Goal: Task Accomplishment & Management: Use online tool/utility

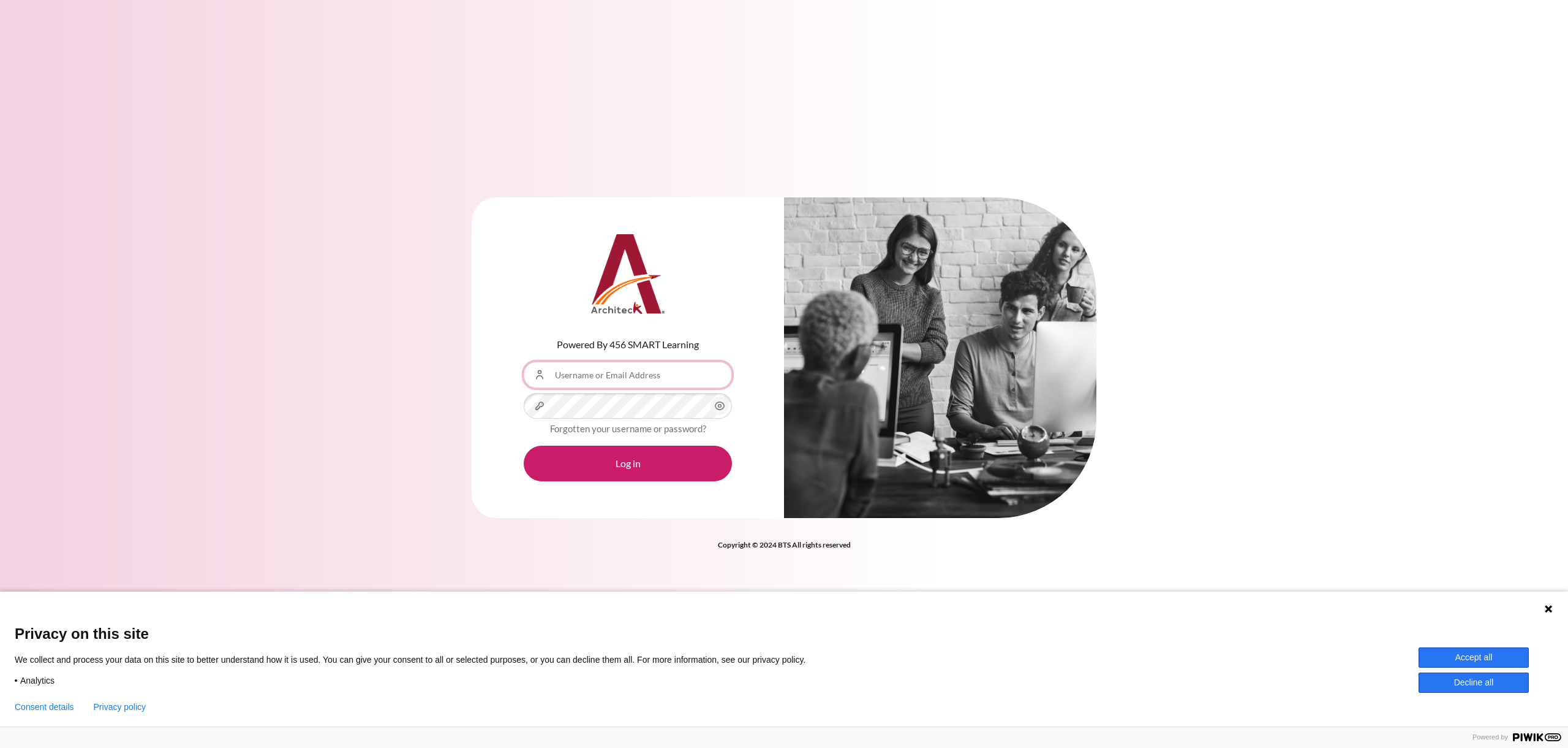
click at [672, 386] on input "Username or Email Address" at bounding box center [628, 375] width 208 height 26
type input "[EMAIL_ADDRESS][DOMAIN_NAME]"
click at [524, 446] on button "Log in" at bounding box center [628, 463] width 208 height 35
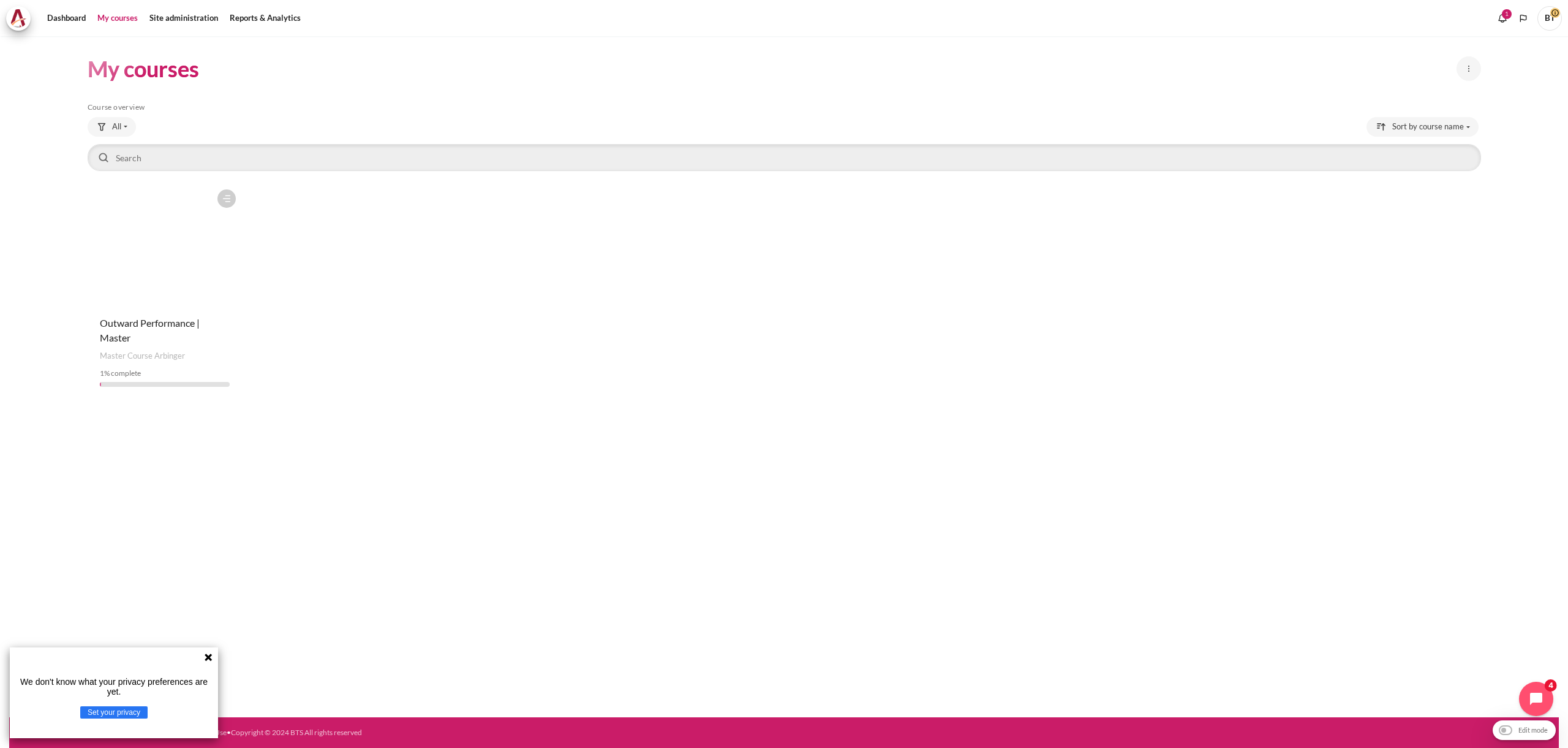
click at [160, 258] on figure "Content" at bounding box center [165, 245] width 155 height 122
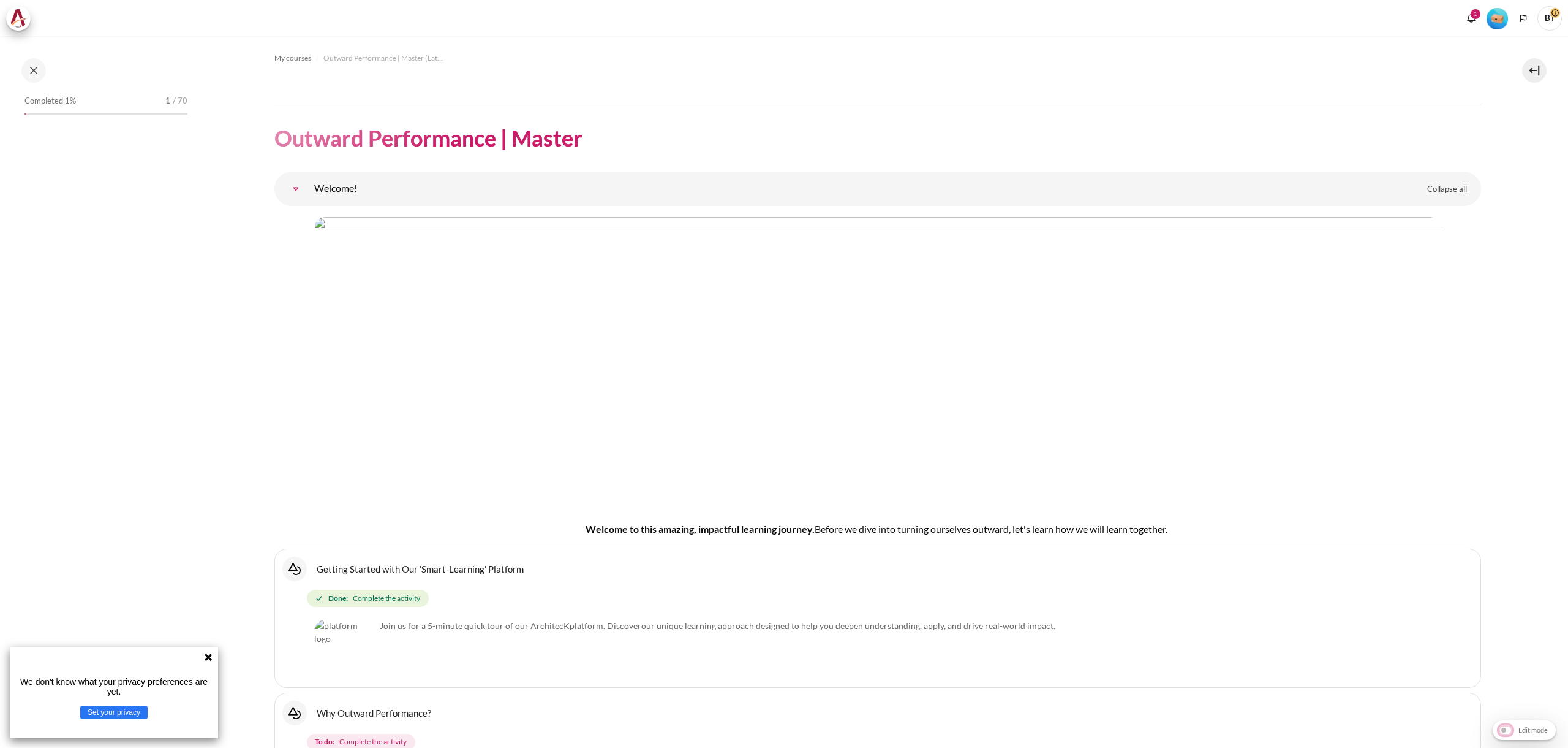
click at [1505, 730] on input "Edit mode" at bounding box center [1524, 730] width 57 height 12
checkbox input "true"
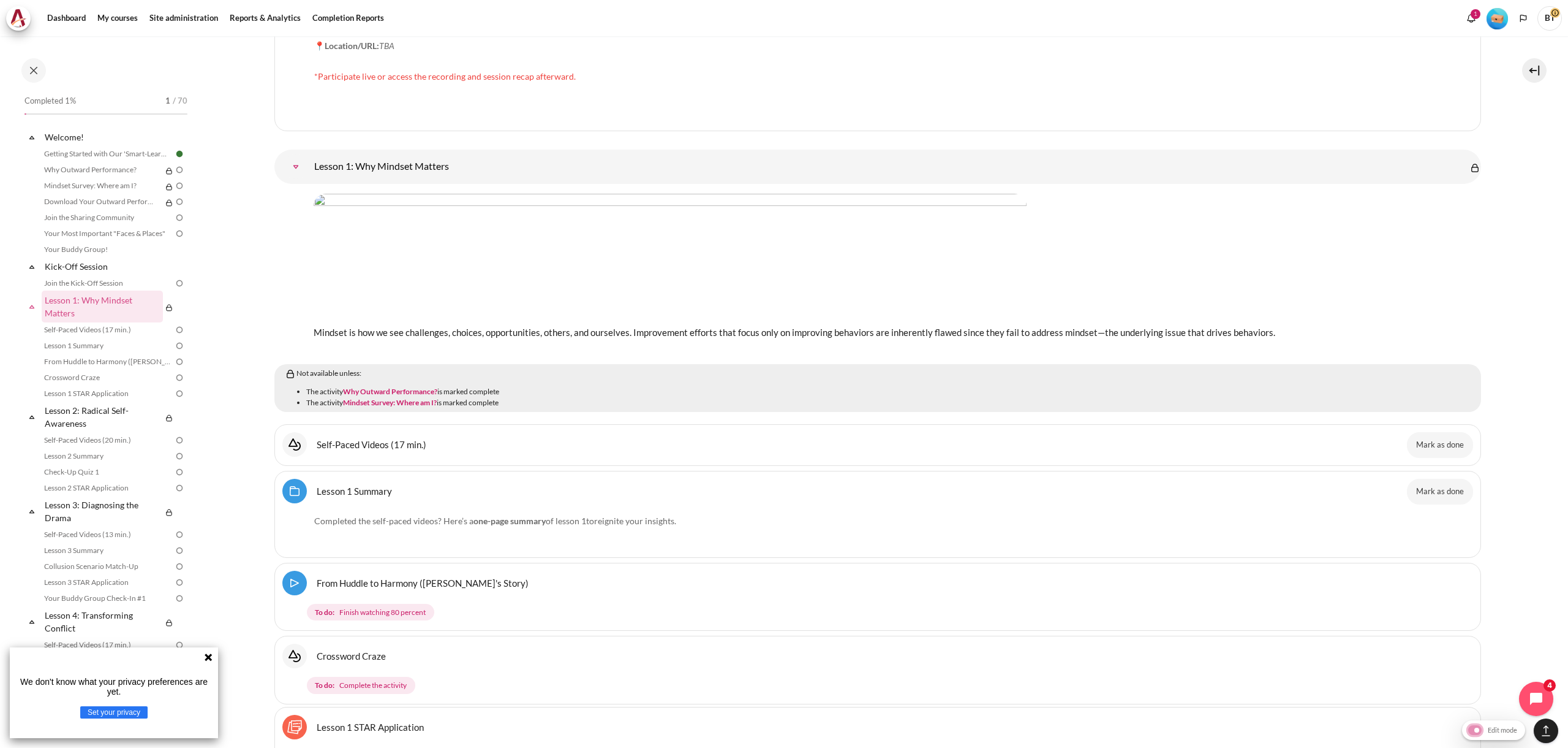
scroll to position [2007, 0]
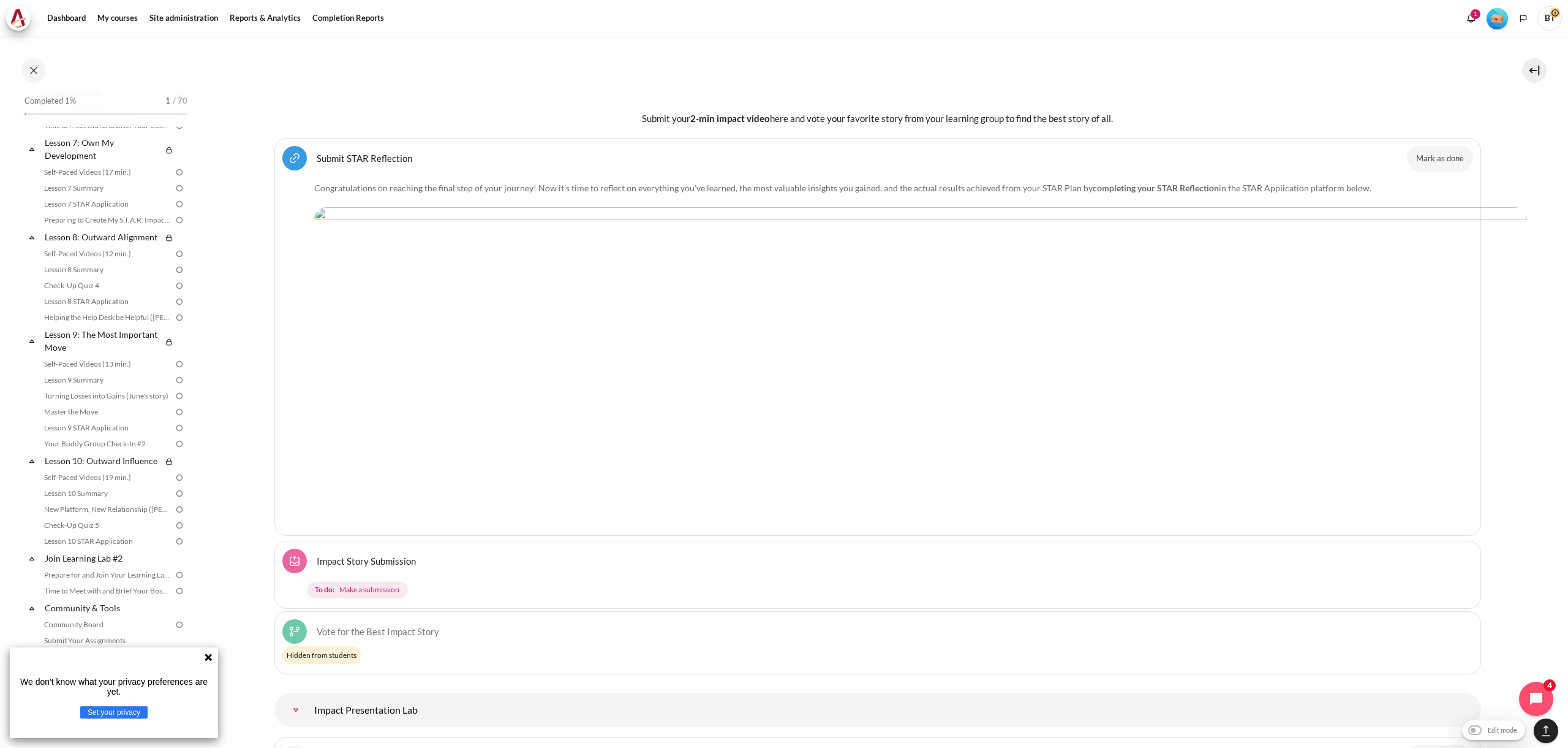
scroll to position [10871, 0]
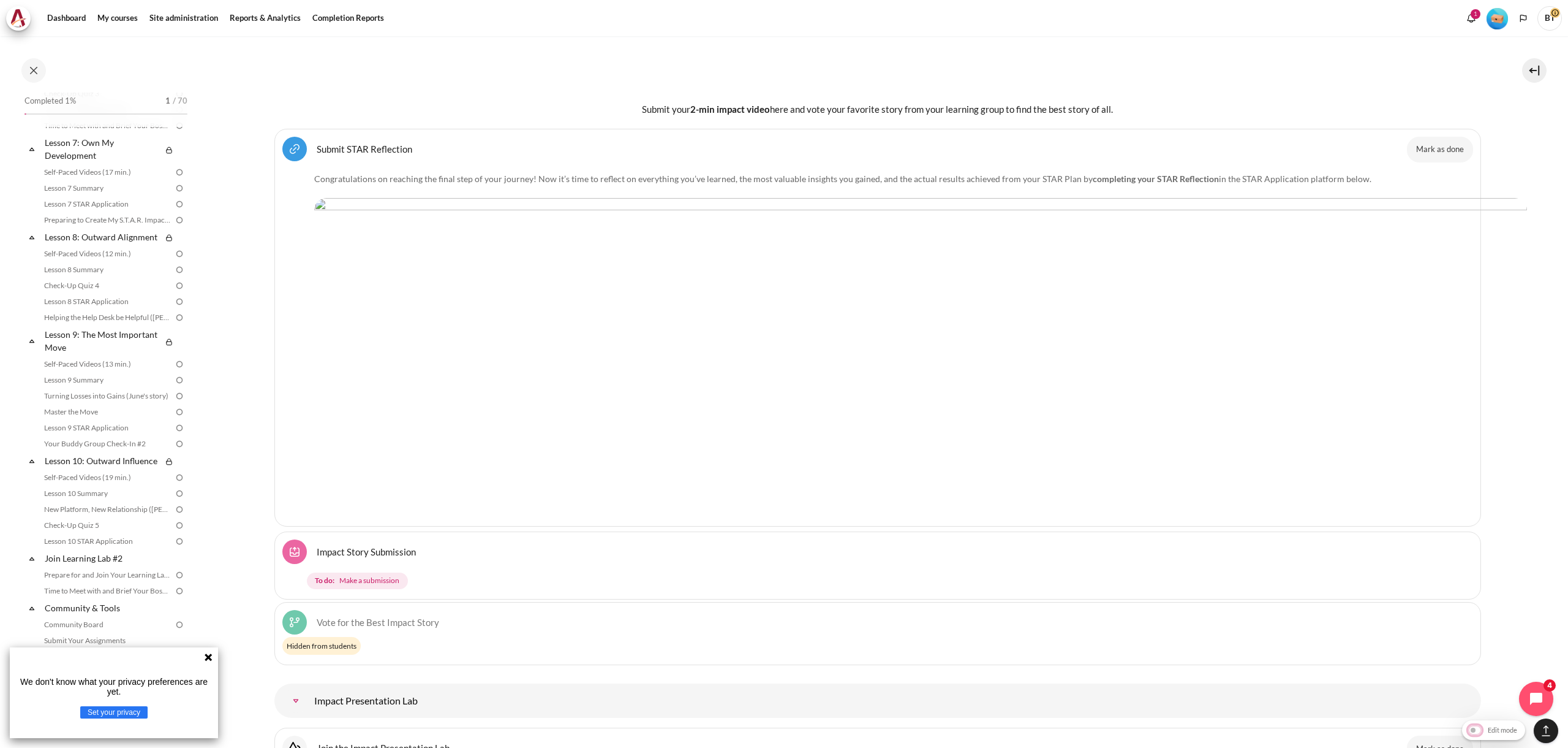
click at [1479, 727] on input "Edit mode" at bounding box center [1494, 730] width 57 height 12
checkbox input "true"
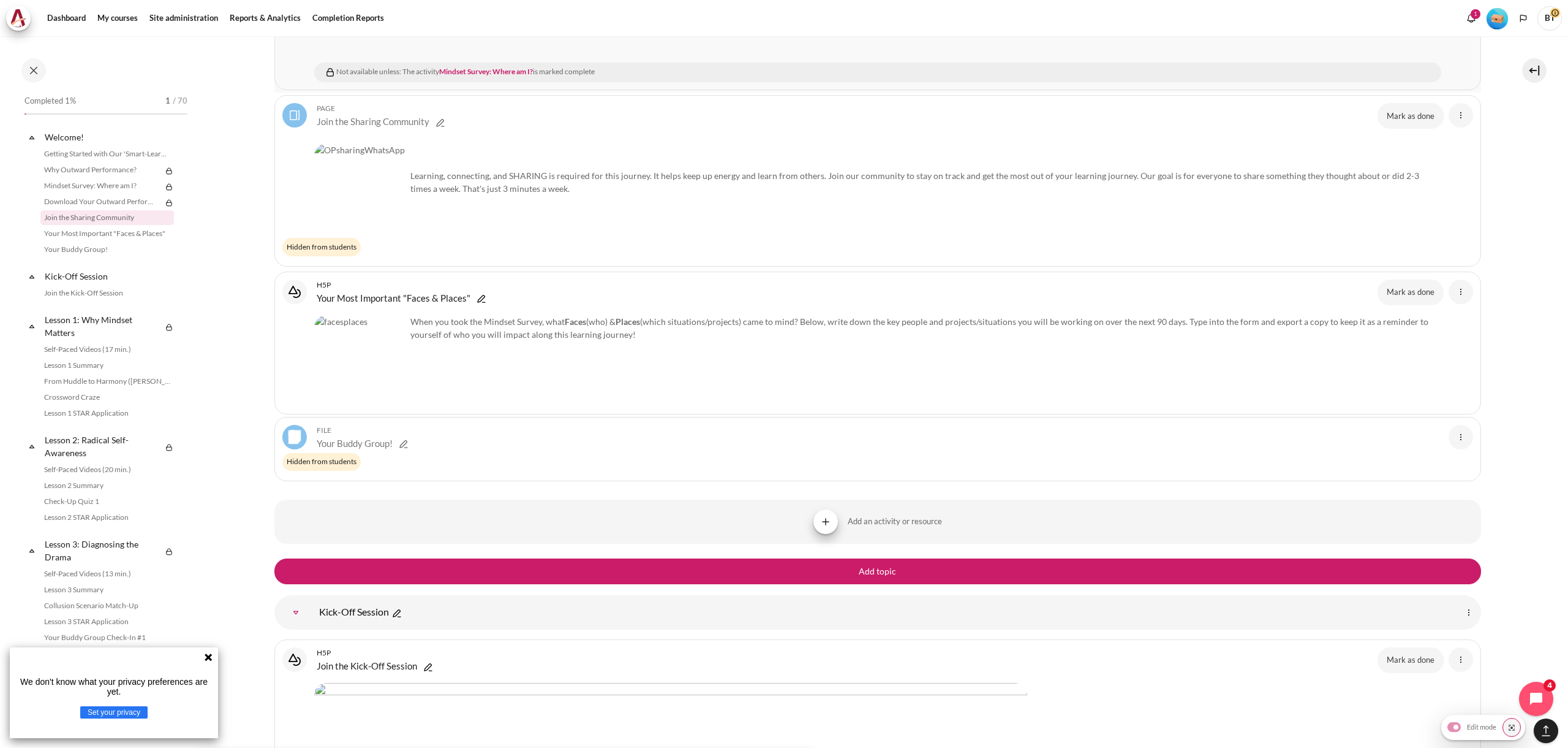
scroll to position [1281, 0]
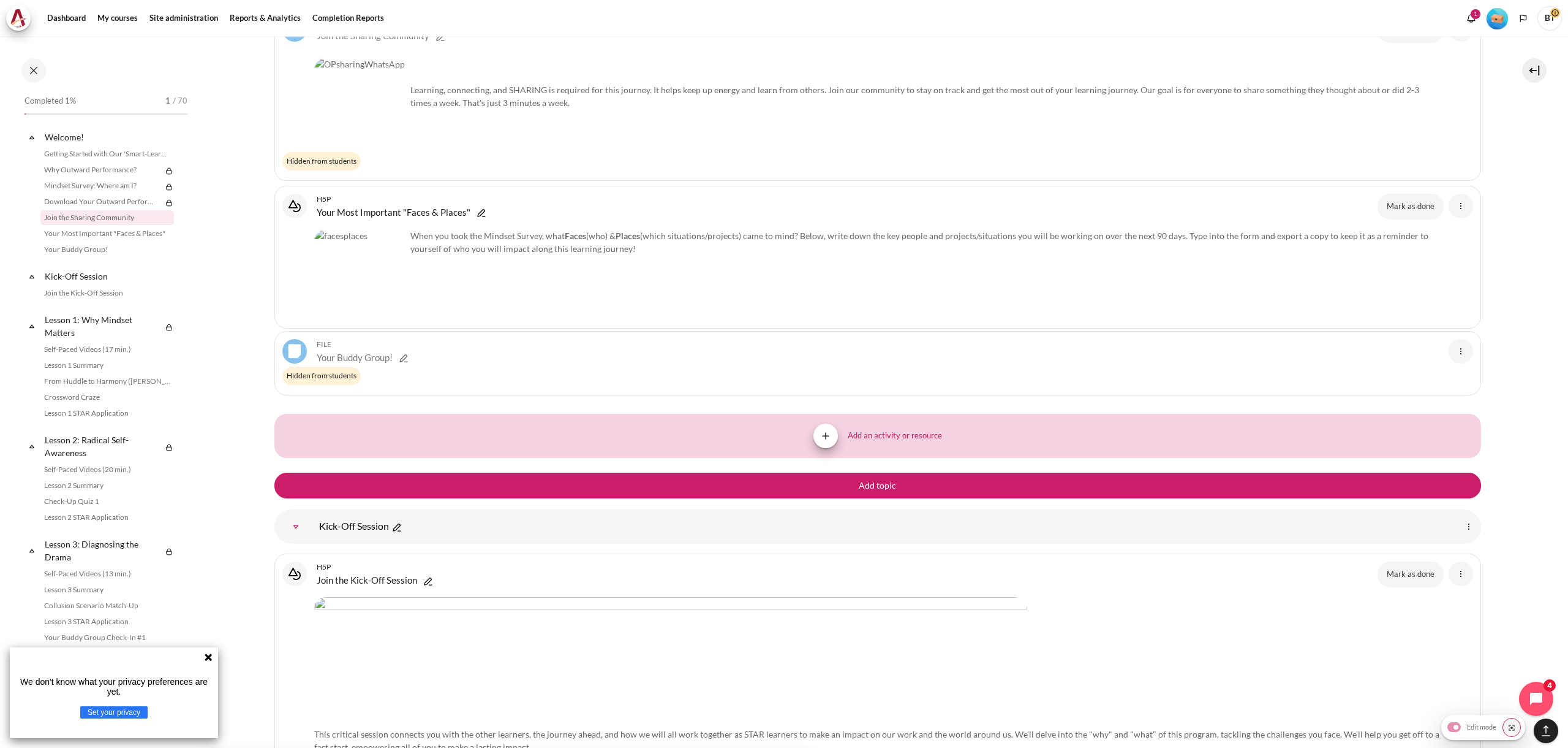
click at [863, 442] on span "Add an activity or resource" at bounding box center [894, 436] width 94 height 12
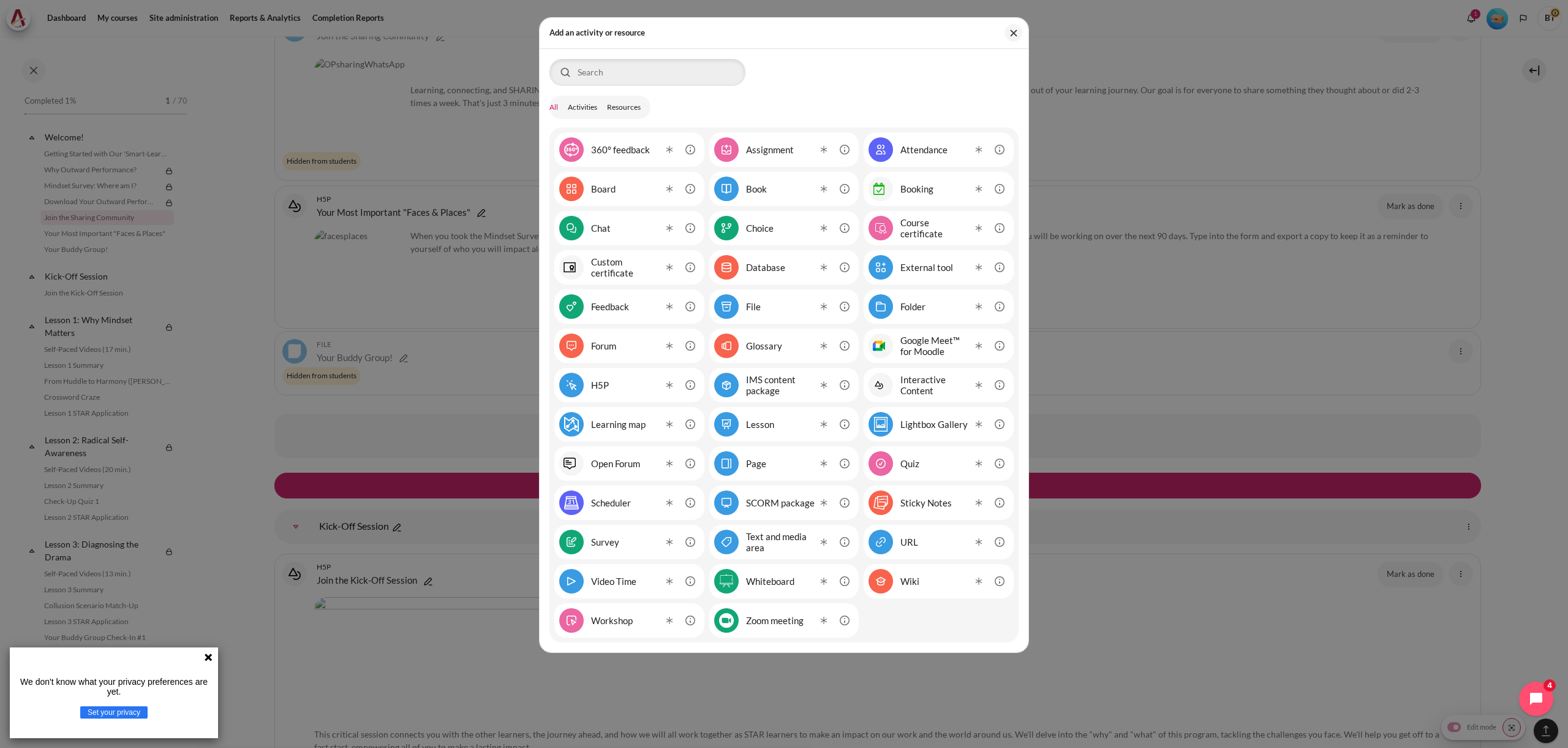
click at [914, 196] on link "Booking" at bounding box center [901, 189] width 65 height 24
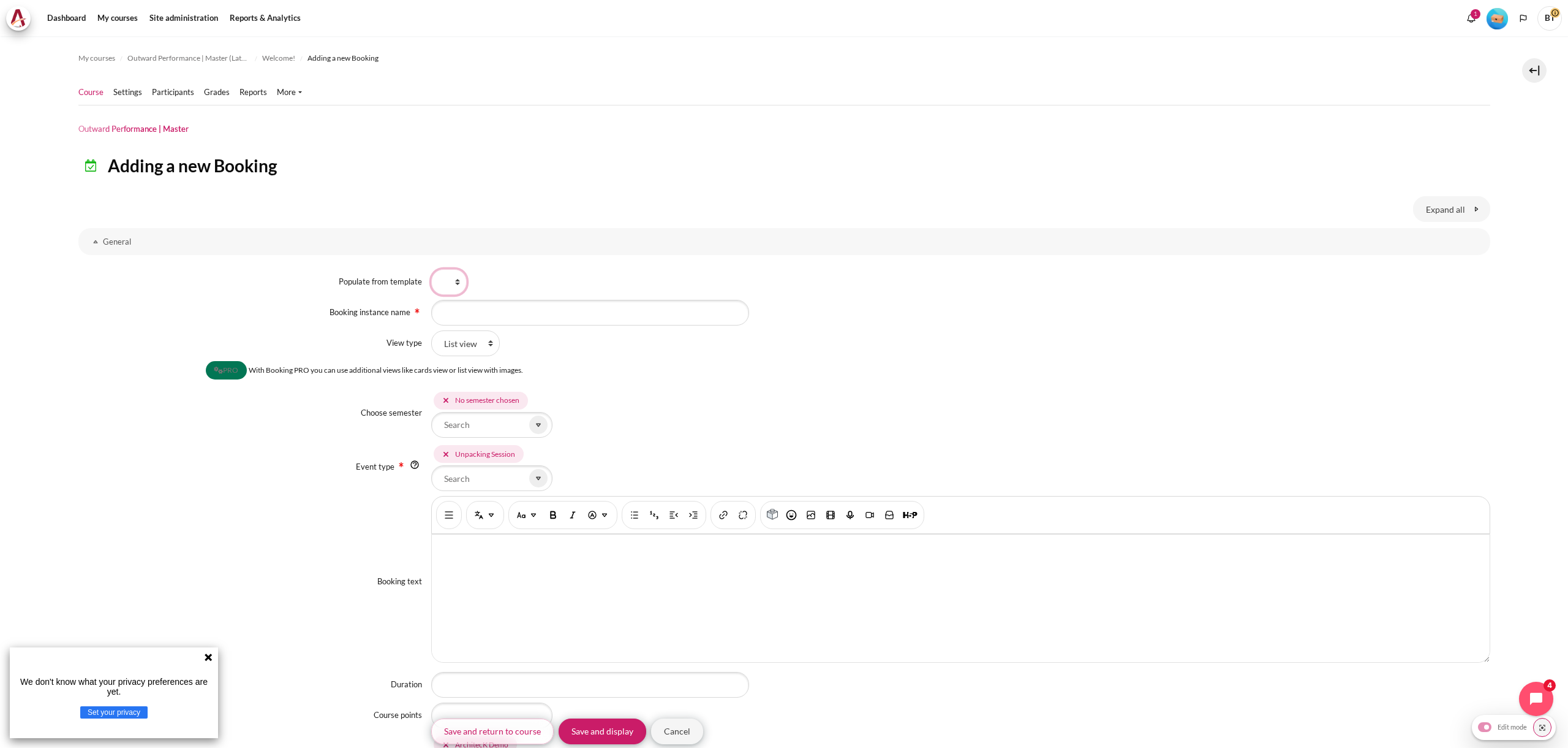
click at [449, 282] on select "Populate from template" at bounding box center [449, 282] width 35 height 26
click at [444, 282] on select "Populate from template" at bounding box center [449, 282] width 35 height 26
click at [431, 269] on select "Populate from template" at bounding box center [449, 282] width 35 height 26
click at [489, 278] on div "Content" at bounding box center [960, 282] width 1059 height 26
click at [476, 311] on input "Booking instance name" at bounding box center [590, 313] width 318 height 26
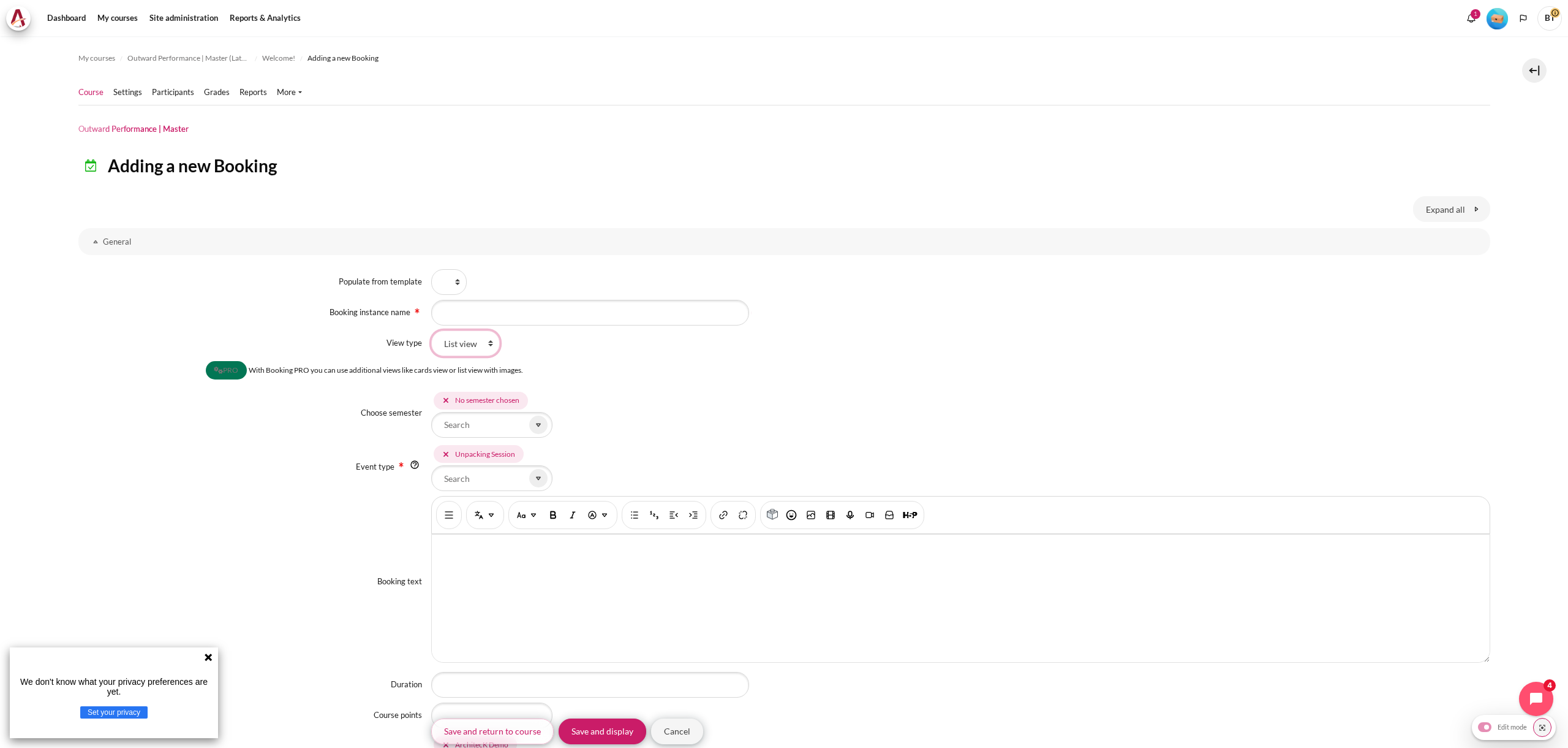
click at [466, 347] on select "List view" at bounding box center [466, 343] width 69 height 26
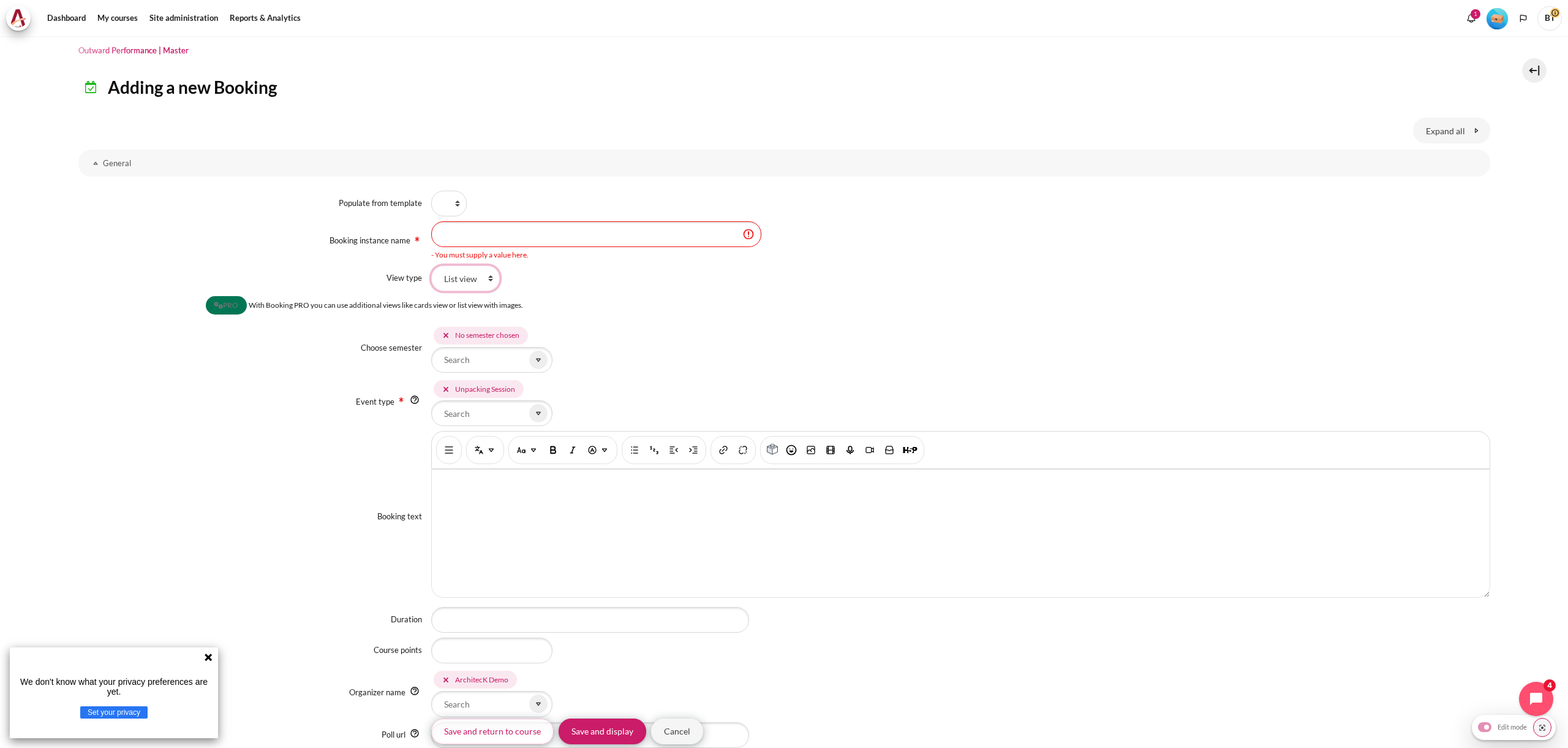
scroll to position [79, 0]
drag, startPoint x: 252, startPoint y: 304, endPoint x: 353, endPoint y: 303, distance: 101.0
click at [353, 303] on span "With Booking PRO you can use additional views like cards view or list view with…" at bounding box center [385, 305] width 274 height 9
click at [383, 308] on span "With Booking PRO you can use additional views like cards view or list view with…" at bounding box center [385, 305] width 274 height 9
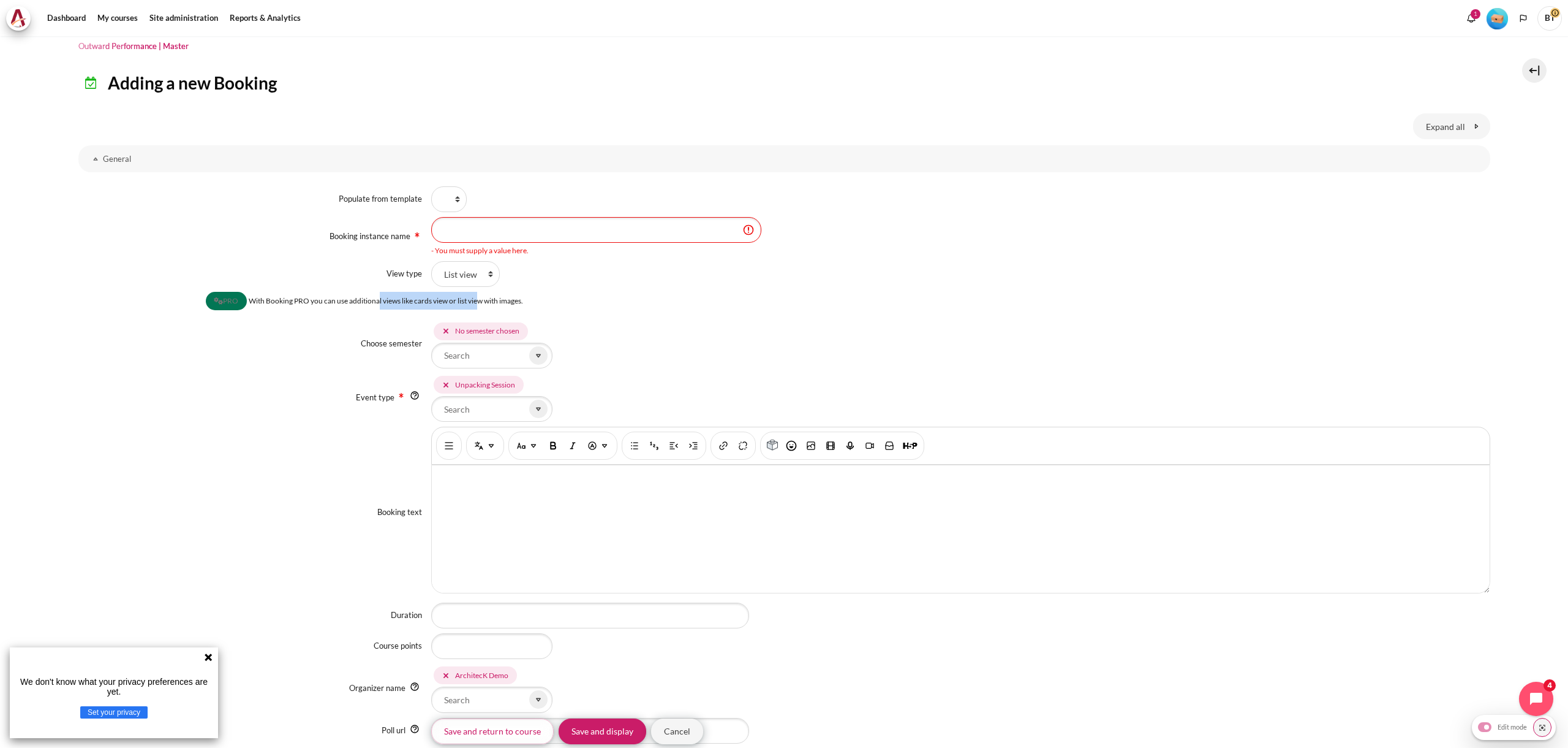
drag, startPoint x: 375, startPoint y: 301, endPoint x: 485, endPoint y: 304, distance: 110.0
click at [479, 304] on span "With Booking PRO you can use additional views like cards view or list view with…" at bounding box center [385, 301] width 274 height 9
click at [489, 304] on span "With Booking PRO you can use additional views like cards view or list view with…" at bounding box center [385, 301] width 274 height 9
click at [477, 358] on input "Choose semester" at bounding box center [492, 356] width 122 height 26
click at [533, 359] on icon "Content" at bounding box center [538, 356] width 11 height 11
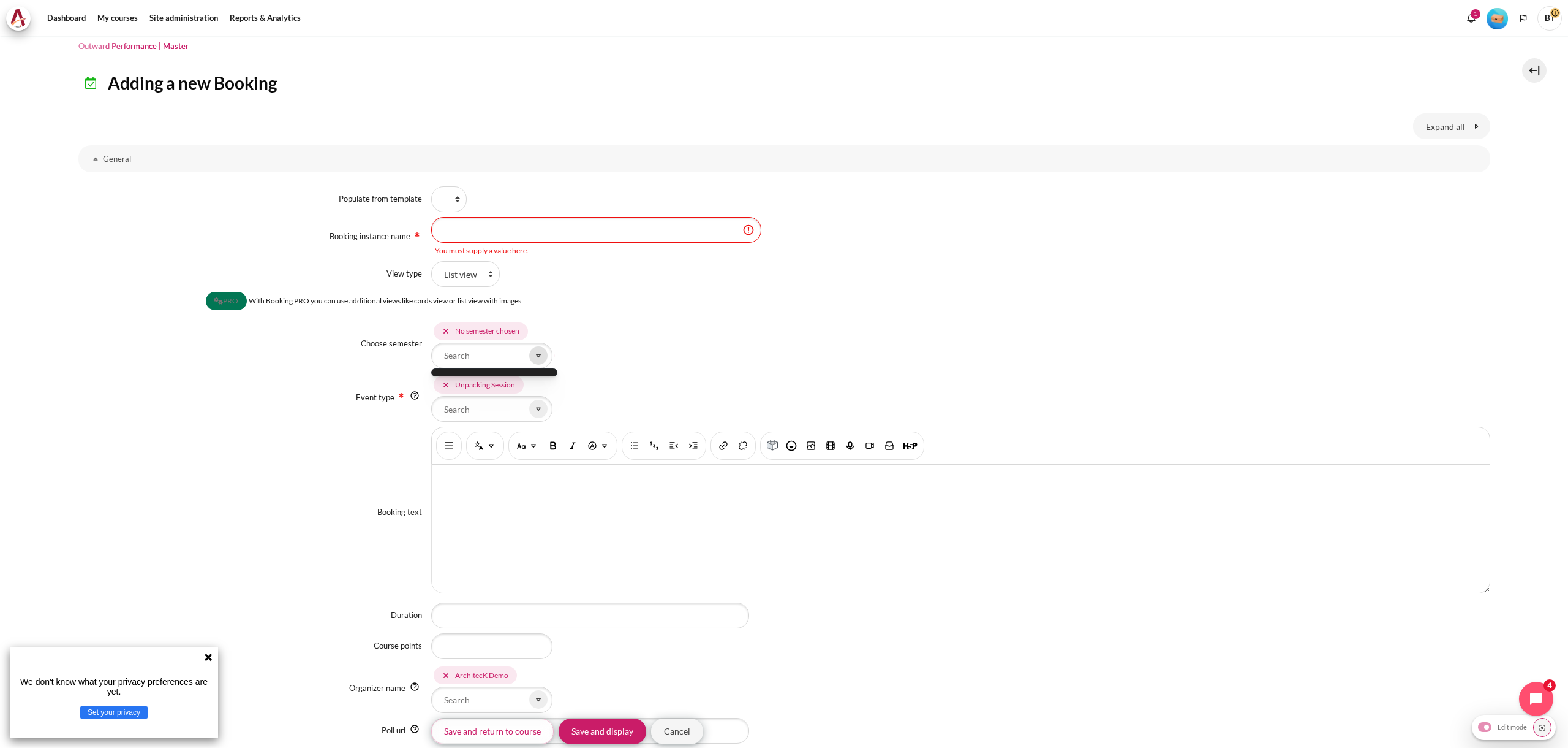
click at [533, 359] on icon "Content" at bounding box center [538, 356] width 11 height 11
click at [537, 408] on icon "Content" at bounding box center [538, 409] width 4 height 2
click at [240, 412] on div "Event type Unpacking Session Selected items: Unpacking Session" at bounding box center [784, 397] width 1412 height 48
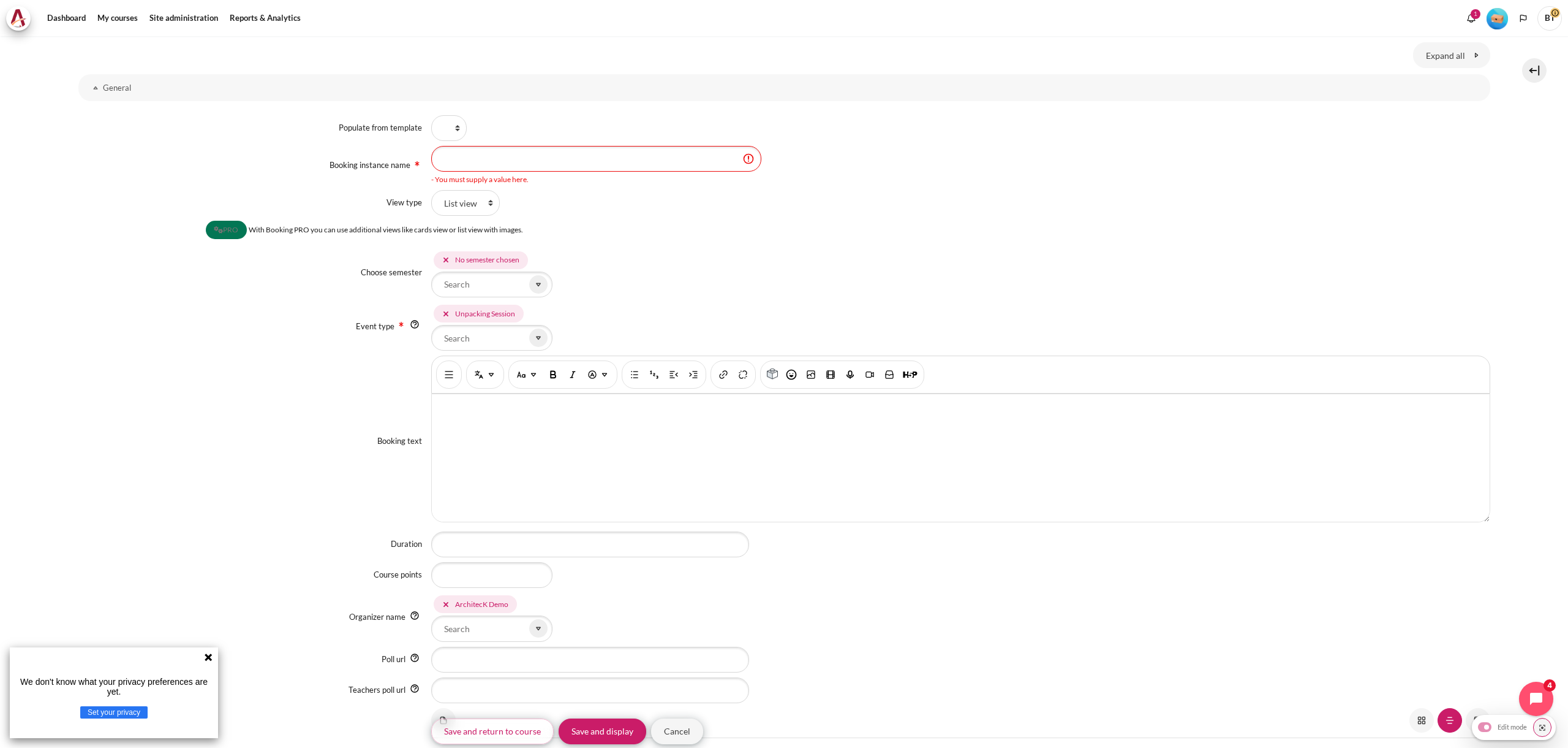
scroll to position [184, 0]
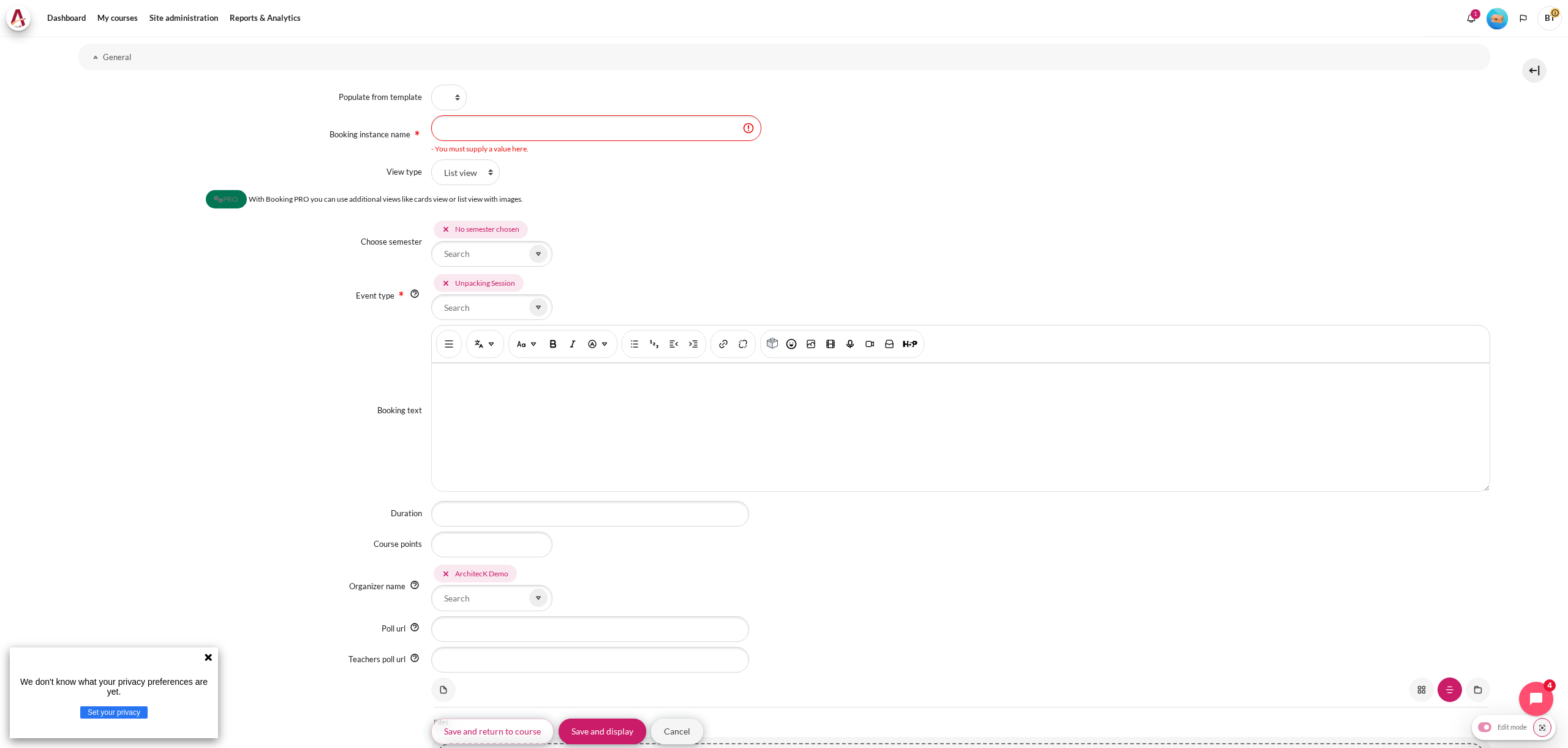
click at [342, 371] on div "Booking text Rich text editor" at bounding box center [784, 411] width 1412 height 171
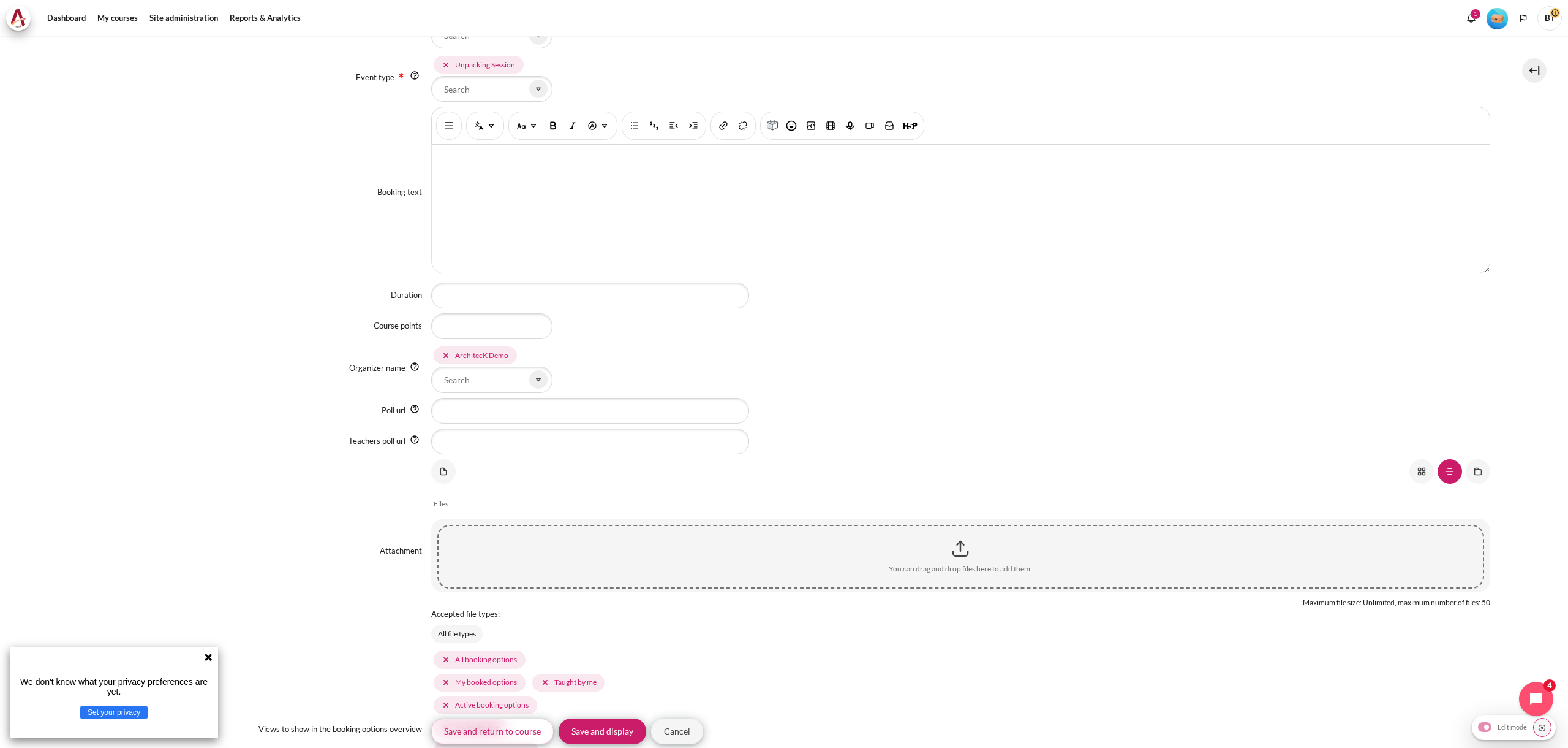
scroll to position [402, 0]
click at [487, 378] on input "Organizer name" at bounding box center [492, 381] width 122 height 26
click at [533, 379] on icon "Content" at bounding box center [538, 380] width 11 height 11
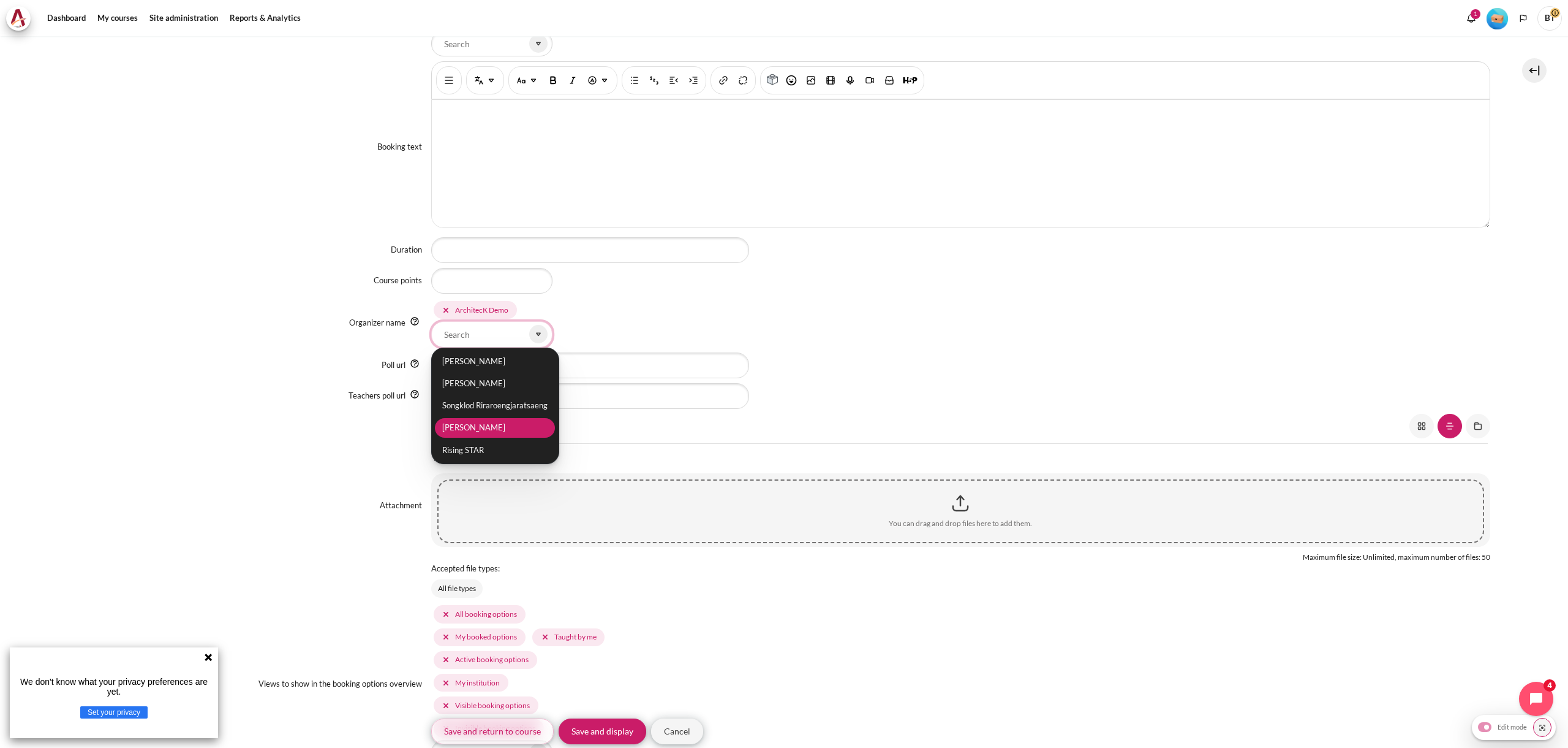
scroll to position [421, 0]
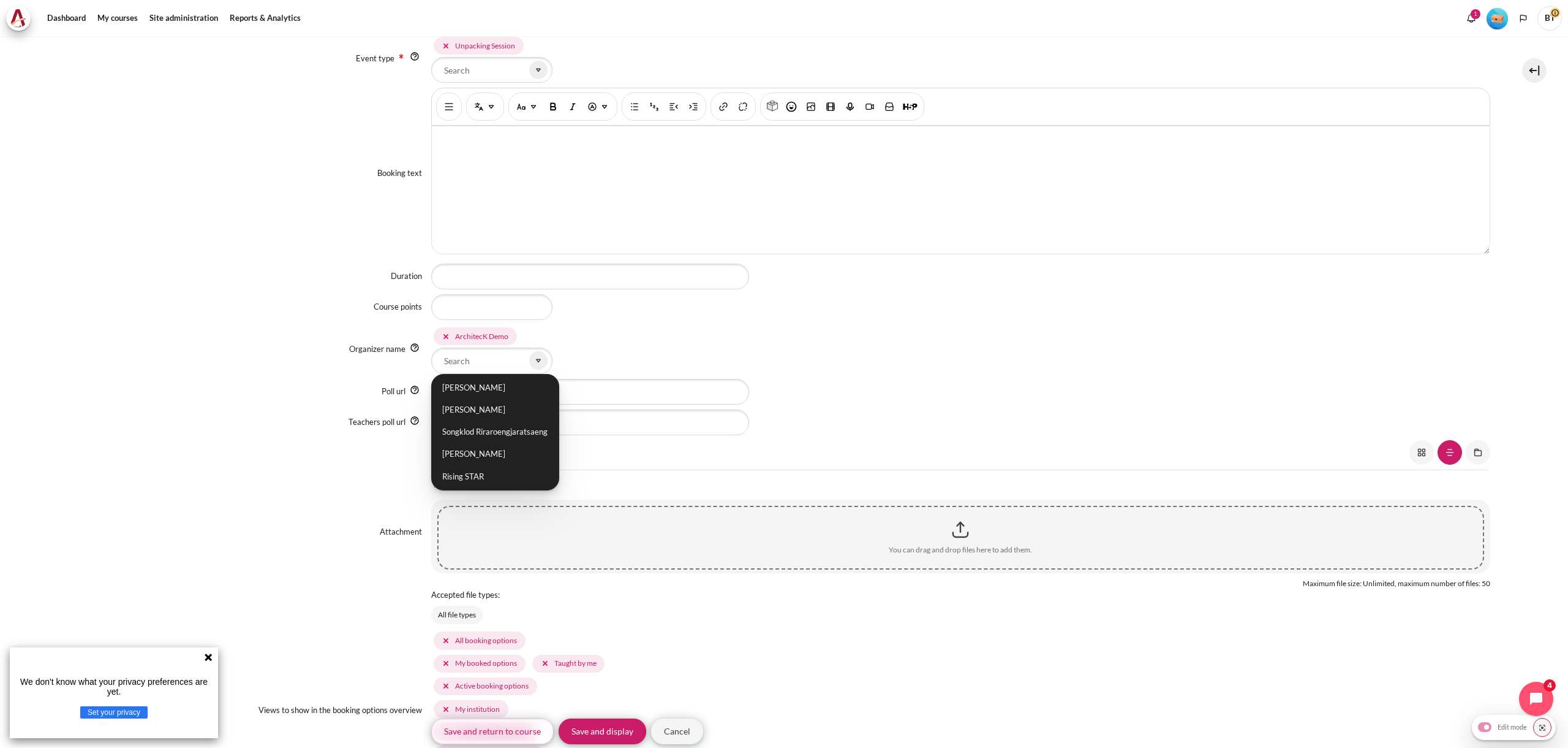
click at [332, 411] on div "Teachers poll url" at bounding box center [784, 422] width 1412 height 26
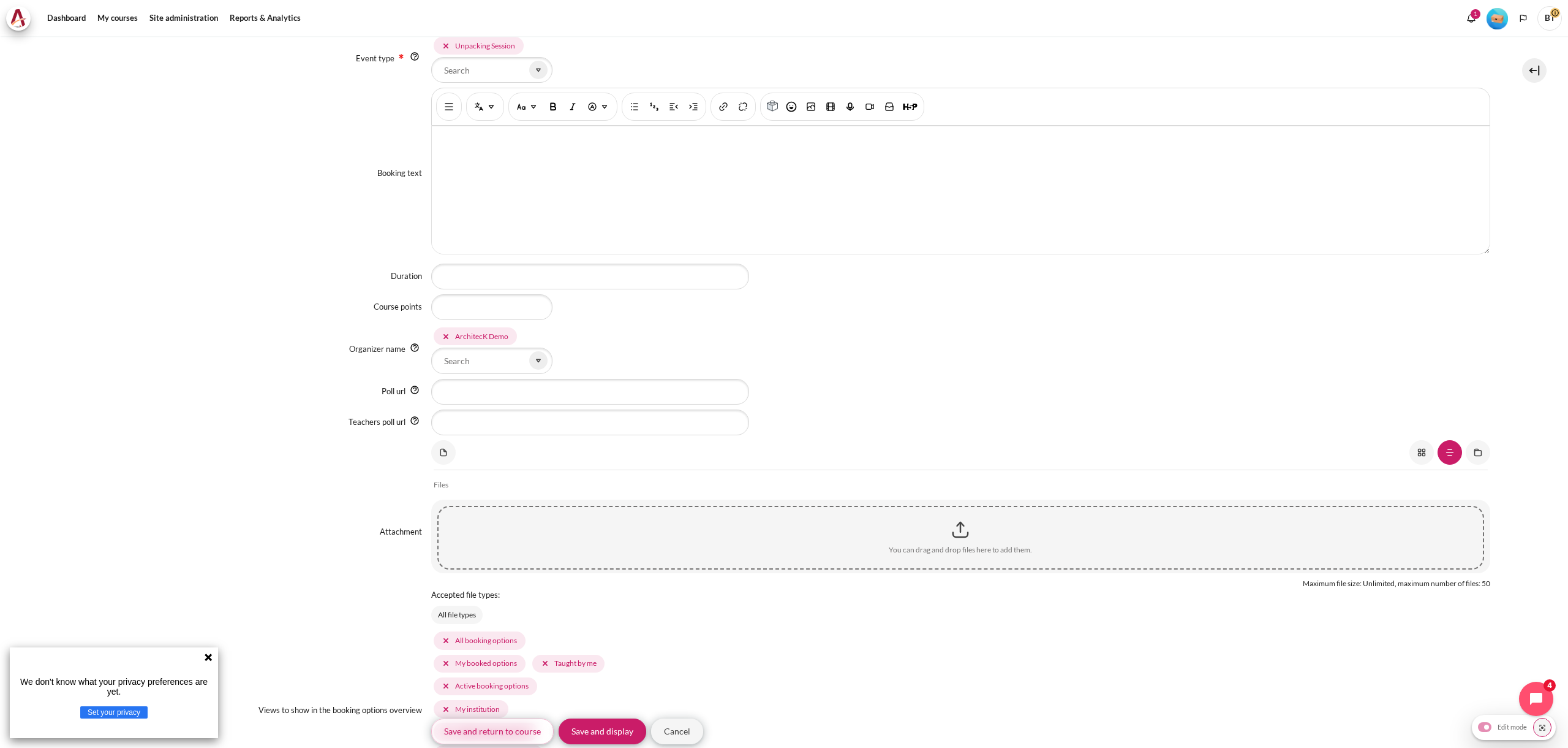
click at [373, 405] on div "Populate from template Booking instance name - You must supply a value here. Vi…" at bounding box center [784, 443] width 1412 height 1213
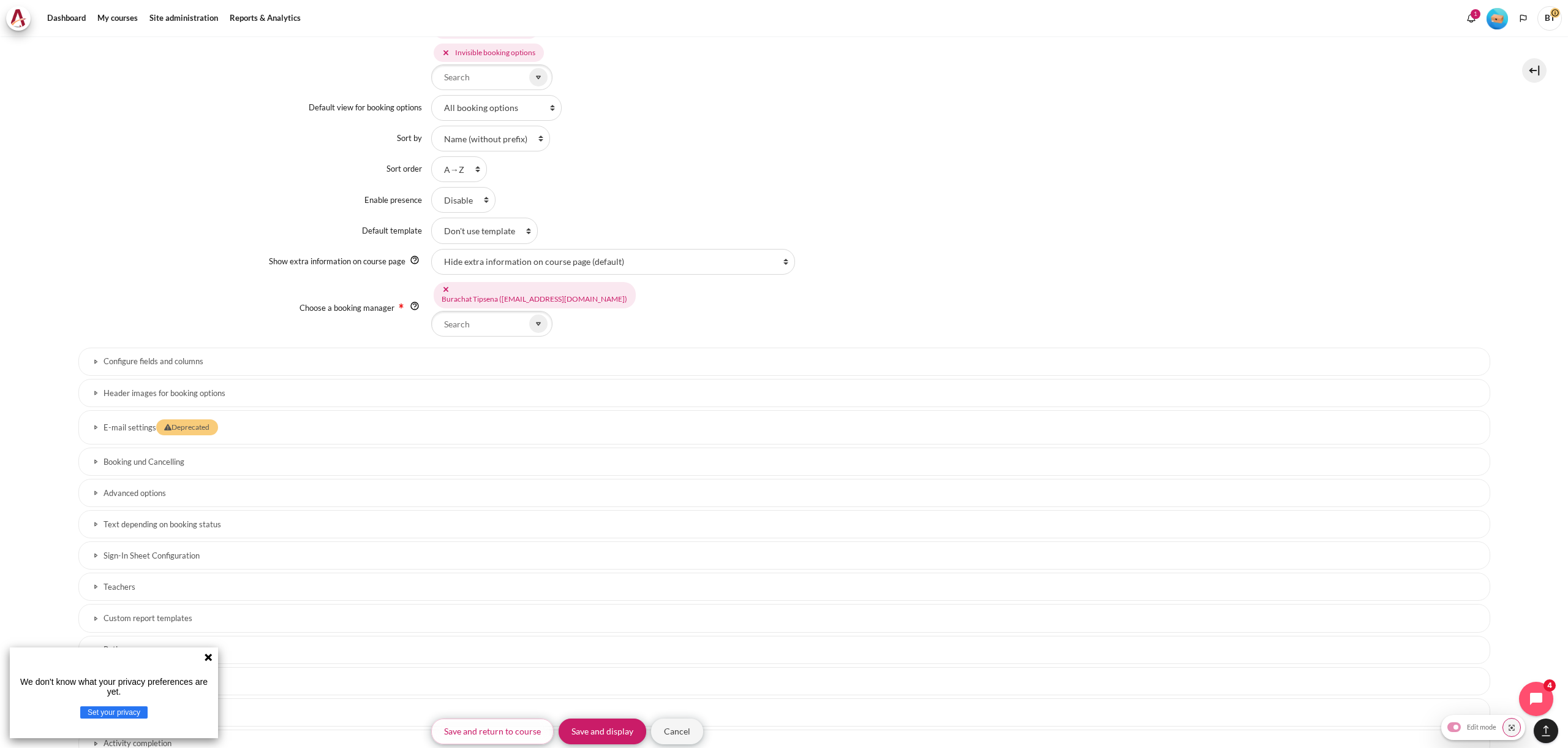
scroll to position [1186, 0]
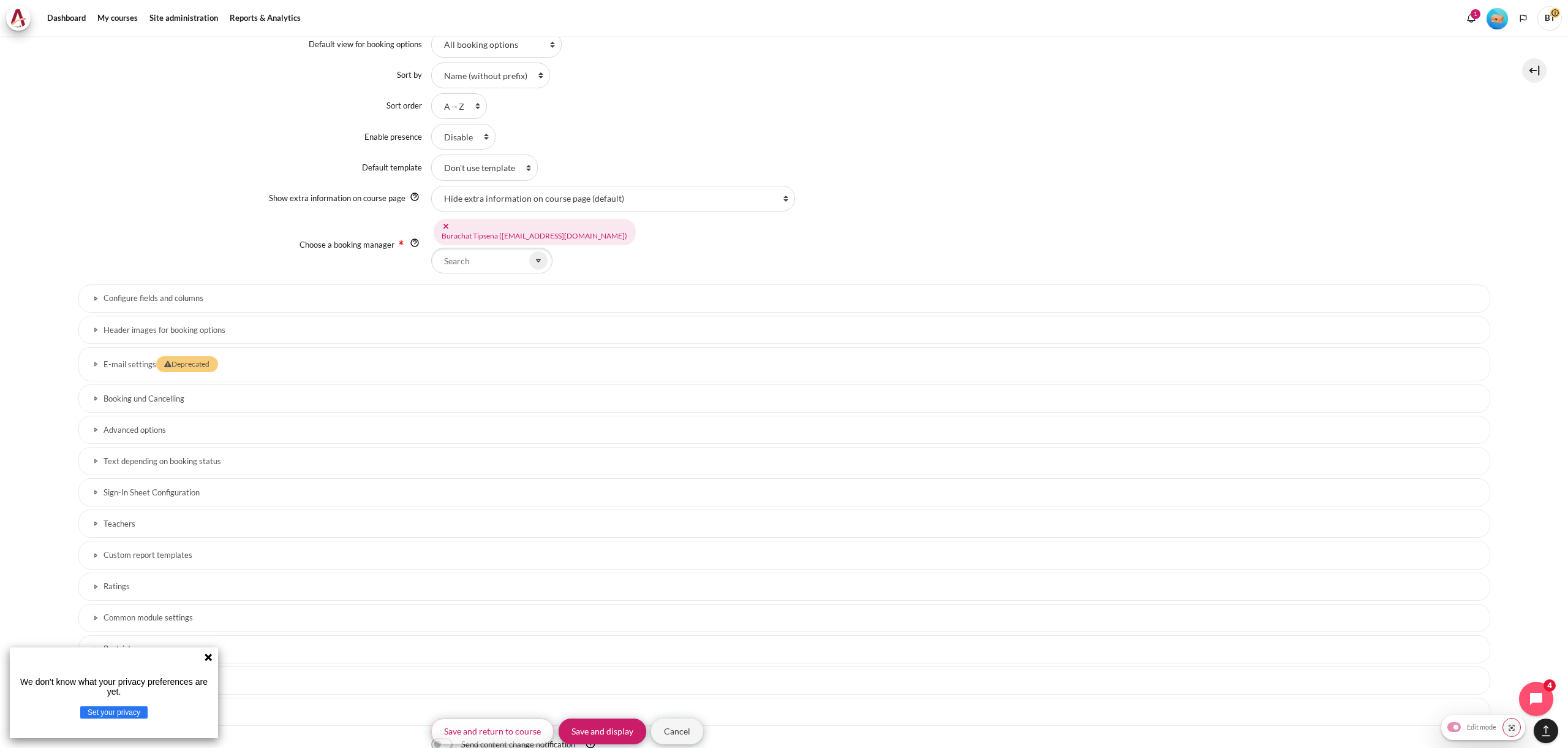
click at [220, 294] on h3 "Configure fields and columns" at bounding box center [784, 298] width 1362 height 11
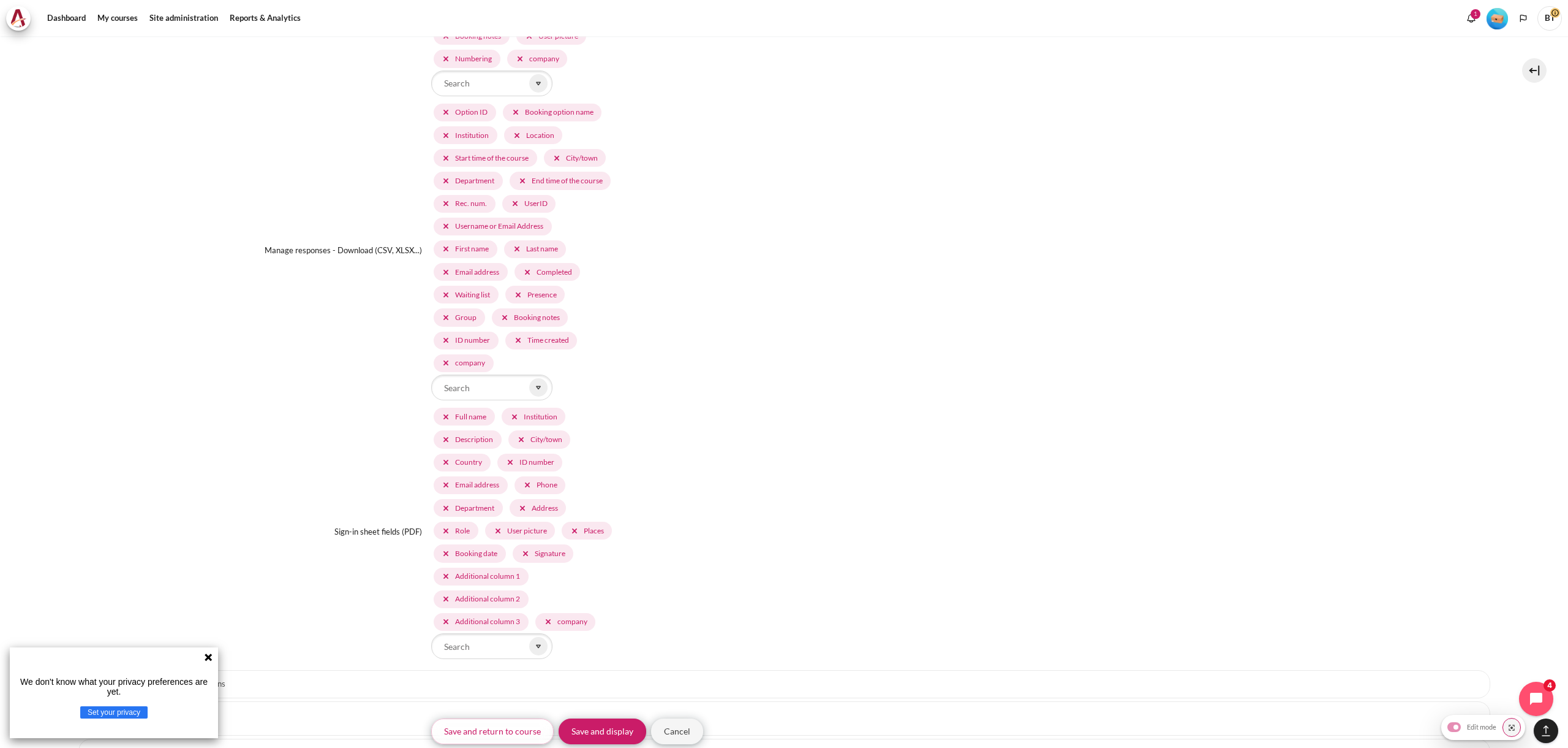
scroll to position [2540, 0]
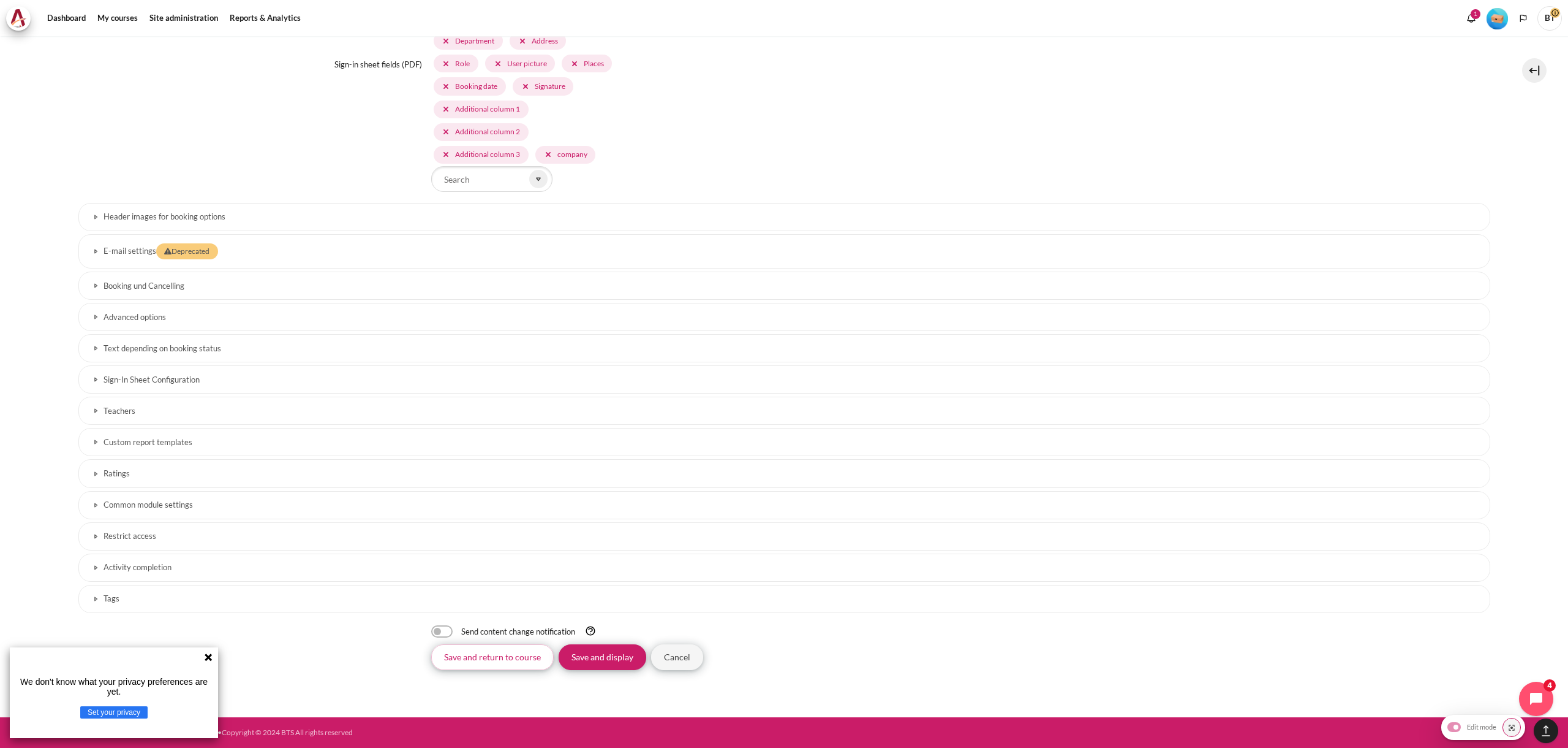
click at [130, 207] on link "Header images for booking options" at bounding box center [784, 216] width 1412 height 28
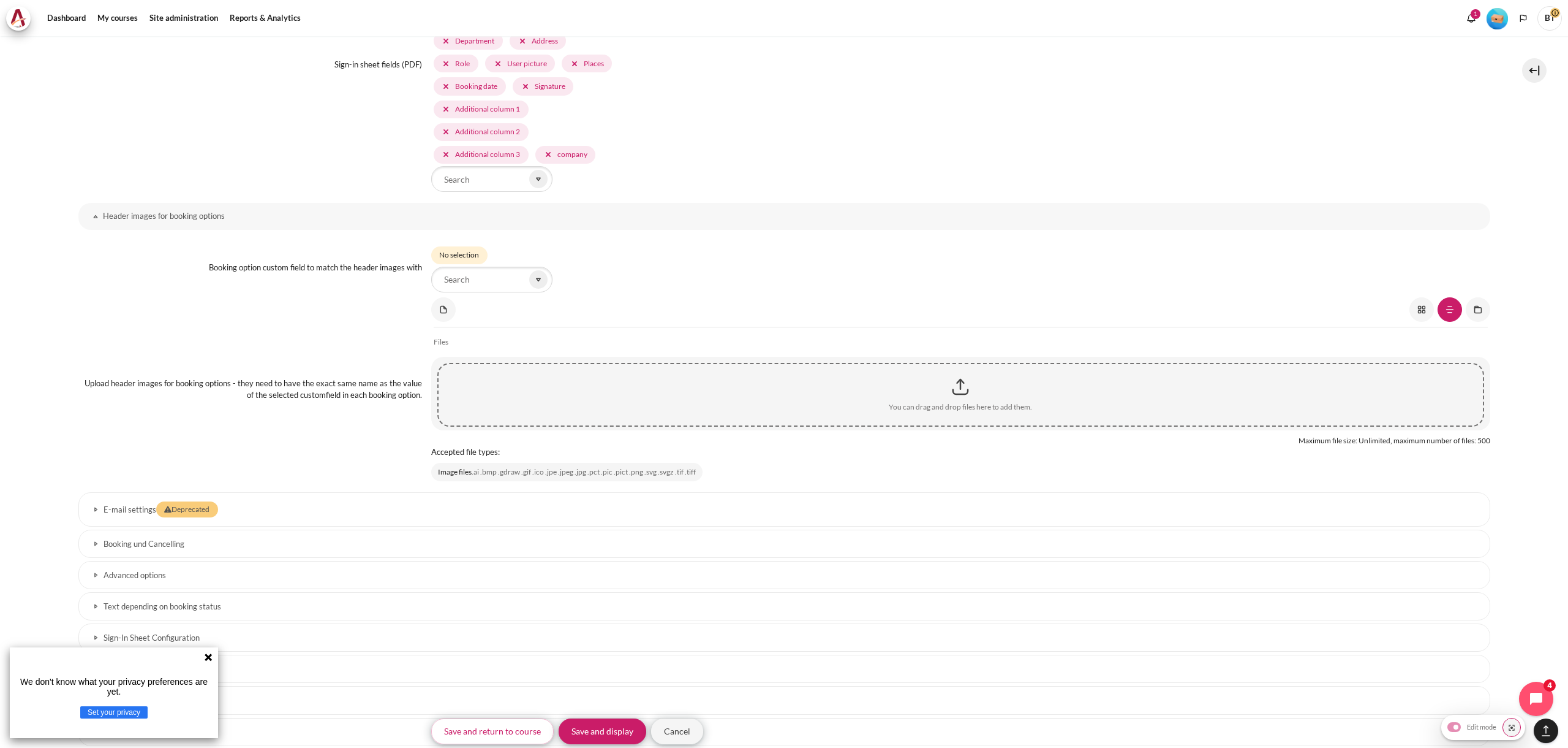
scroll to position [2798, 0]
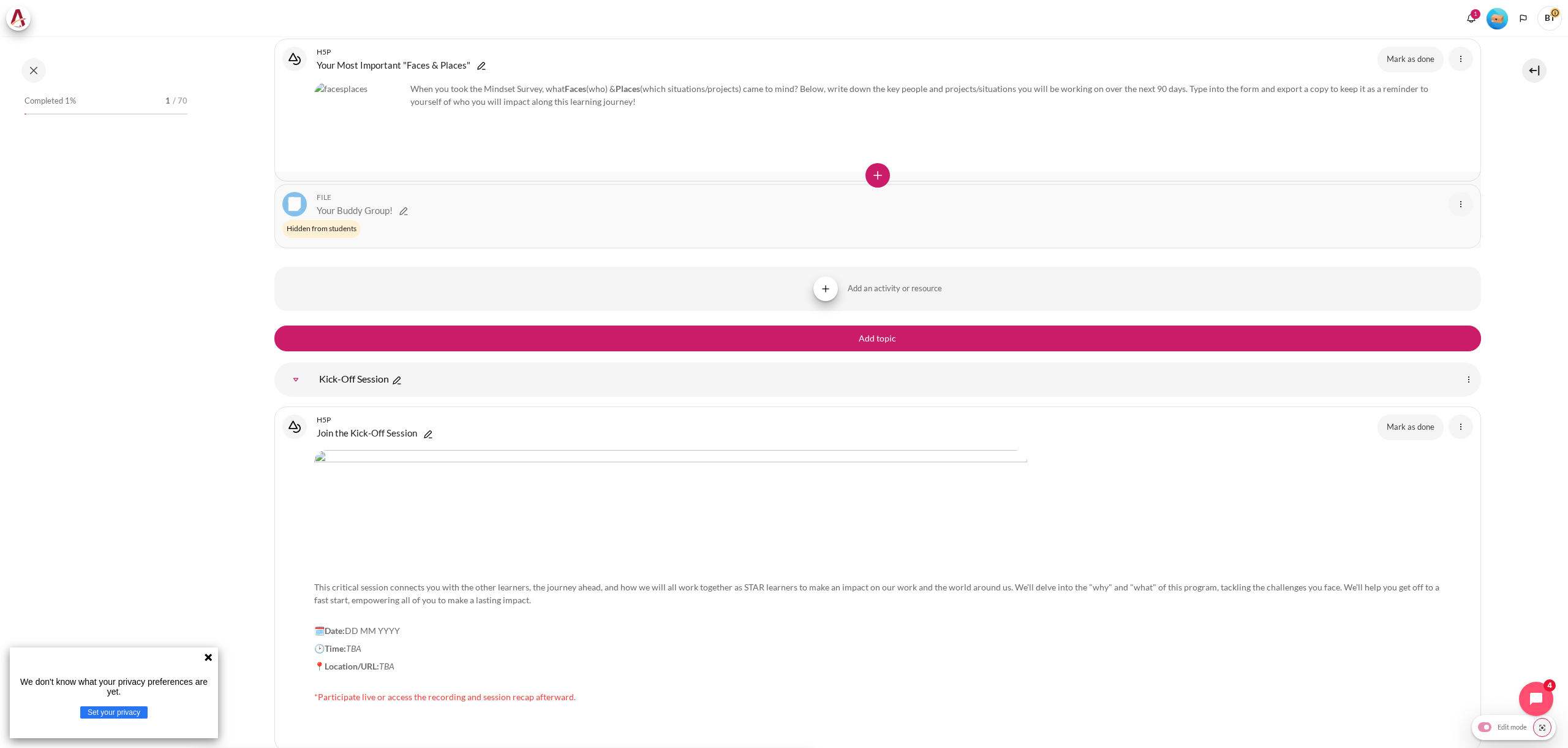
scroll to position [1428, 0]
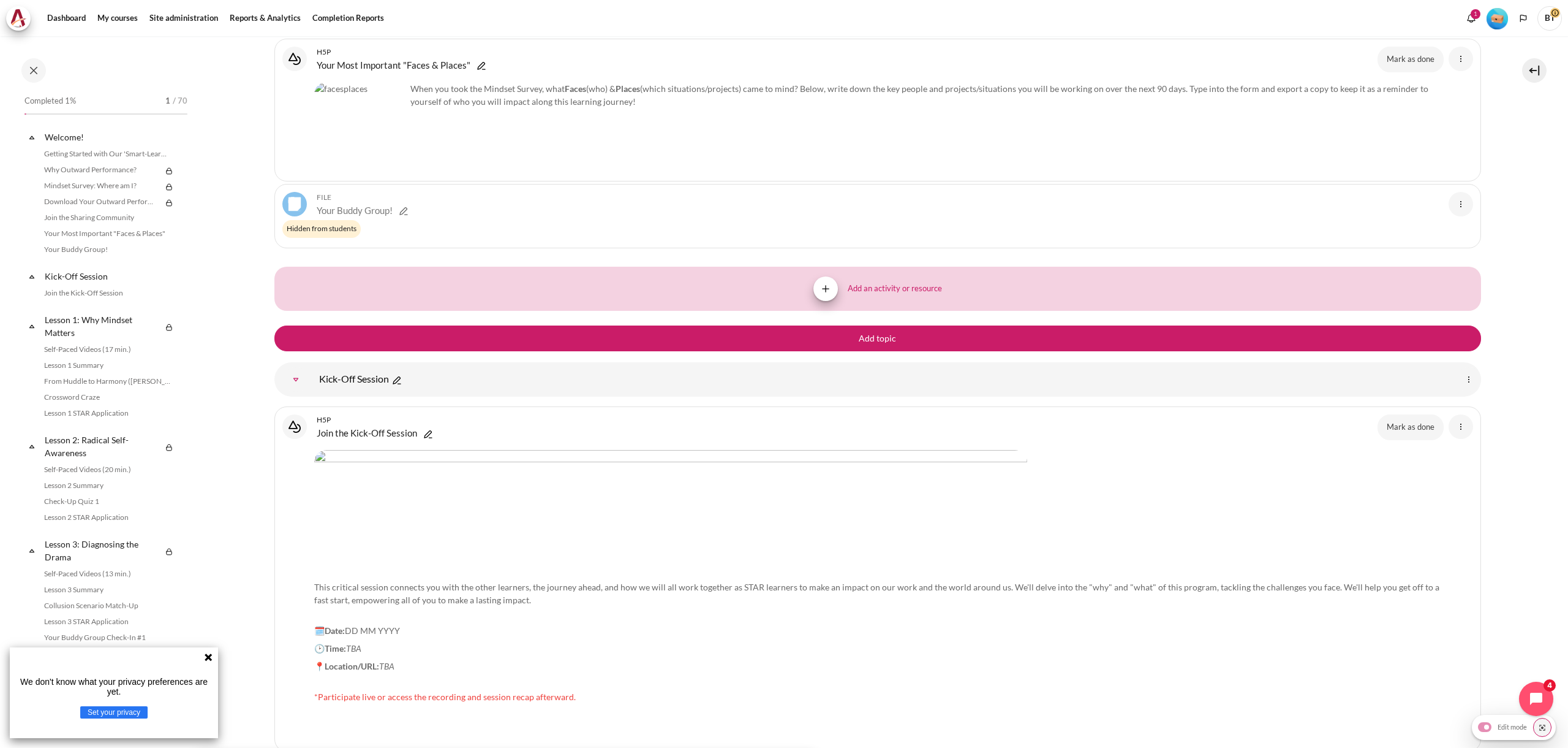
click at [898, 294] on span "Add an activity or resource" at bounding box center [894, 288] width 94 height 12
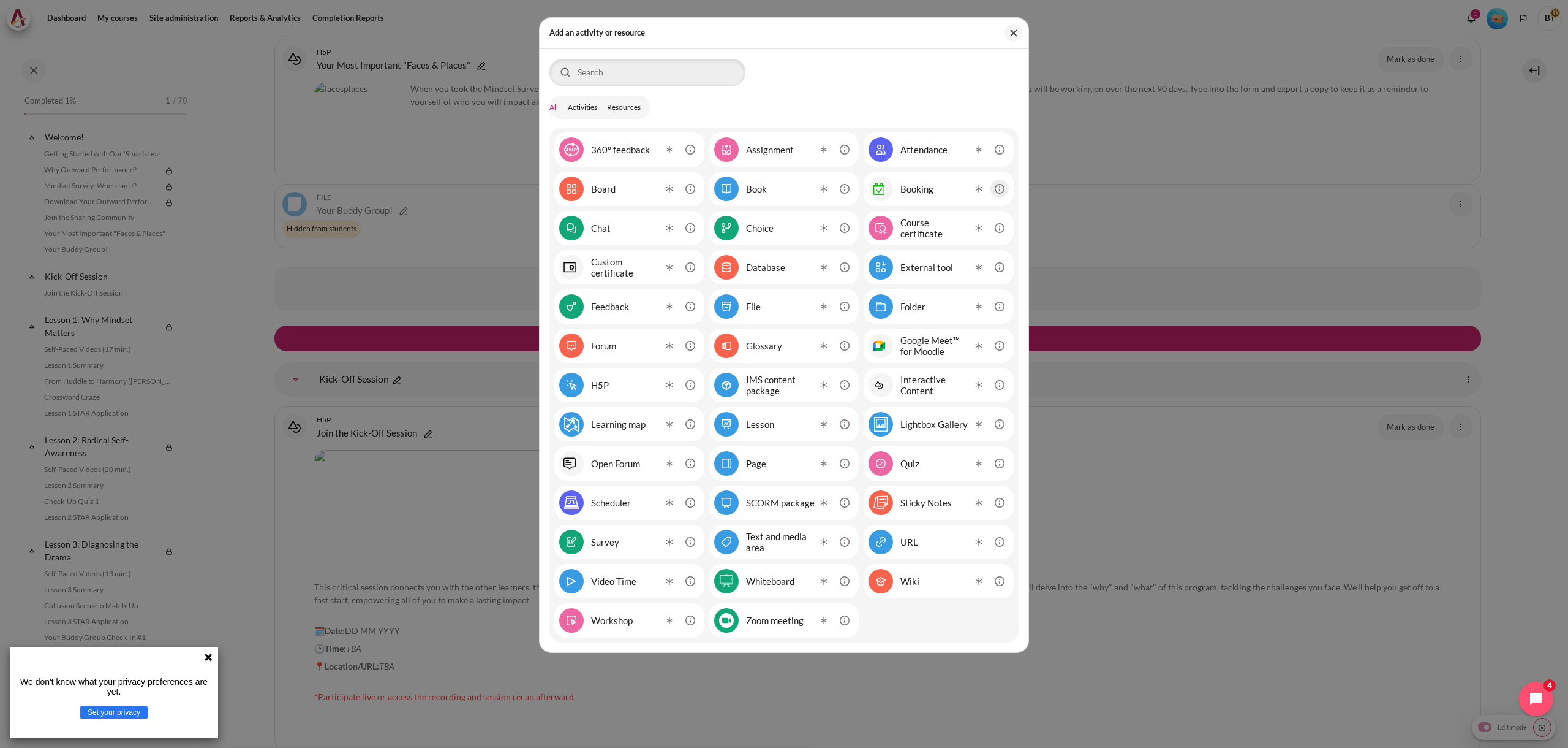
click at [999, 190] on button "Information about the Booking activity" at bounding box center [1000, 189] width 18 height 18
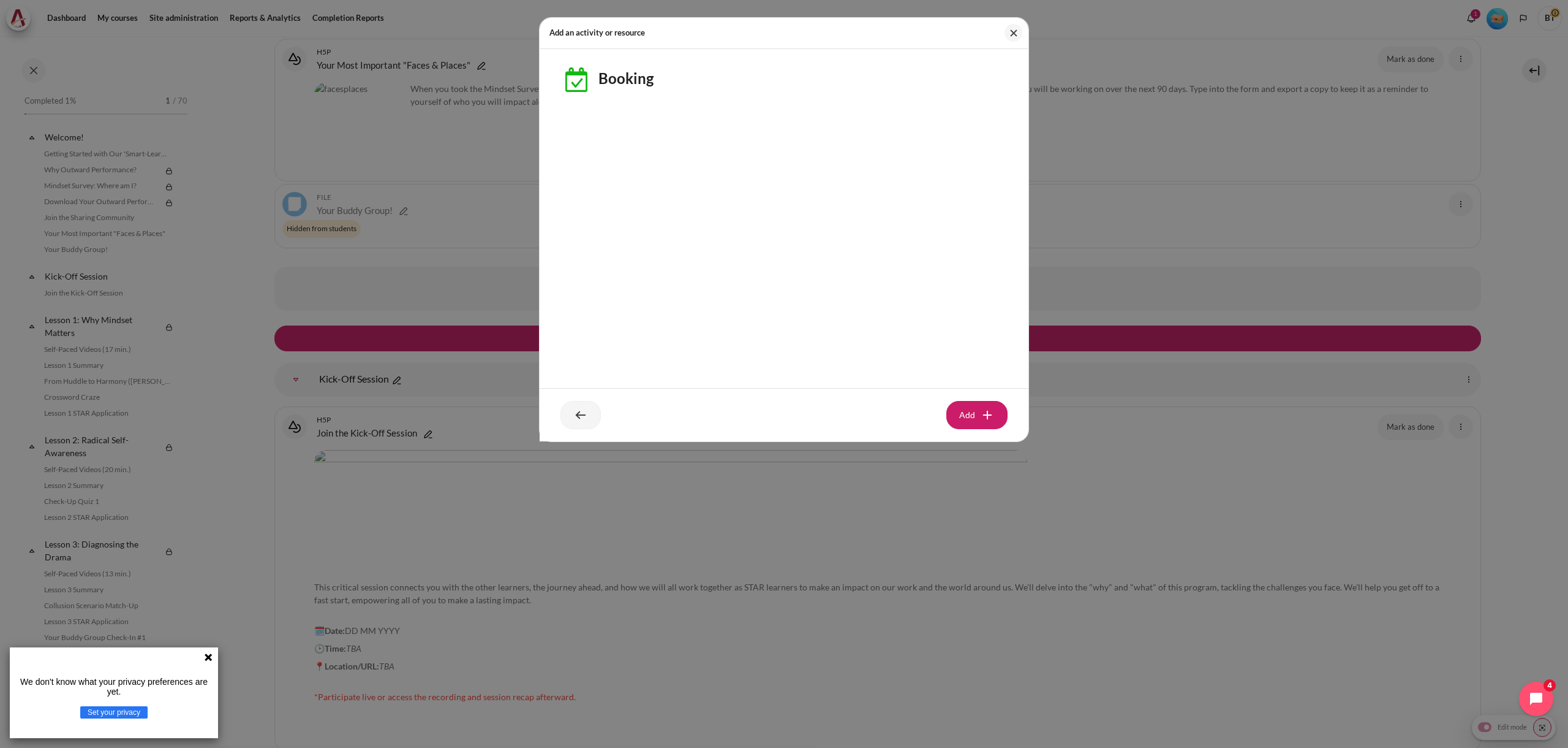
click at [574, 420] on button at bounding box center [580, 415] width 41 height 28
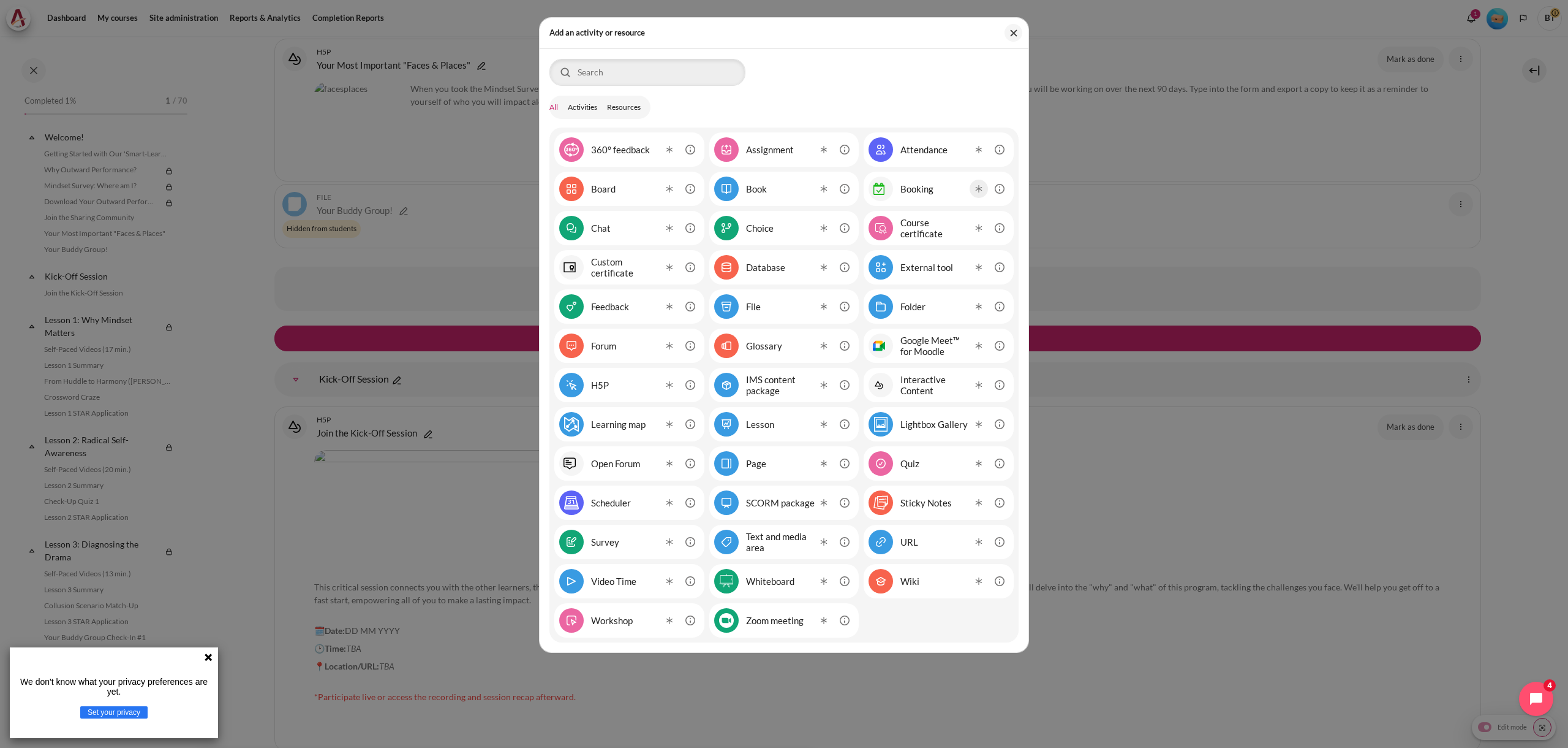
click at [982, 190] on button "Star Booking activity" at bounding box center [979, 189] width 18 height 18
click at [996, 190] on button "Information about the Booking activity" at bounding box center [1000, 189] width 18 height 18
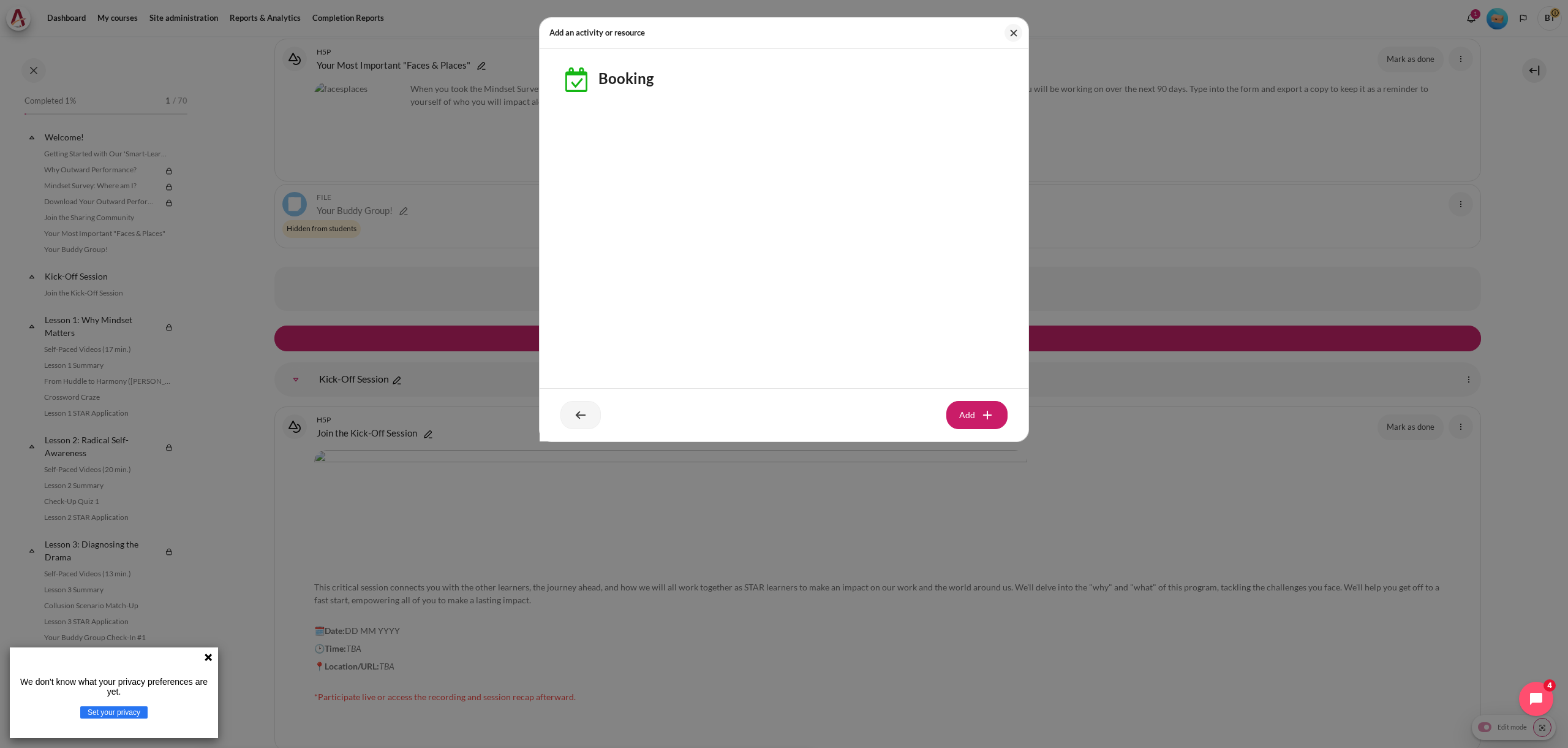
click at [589, 412] on button at bounding box center [580, 415] width 41 height 28
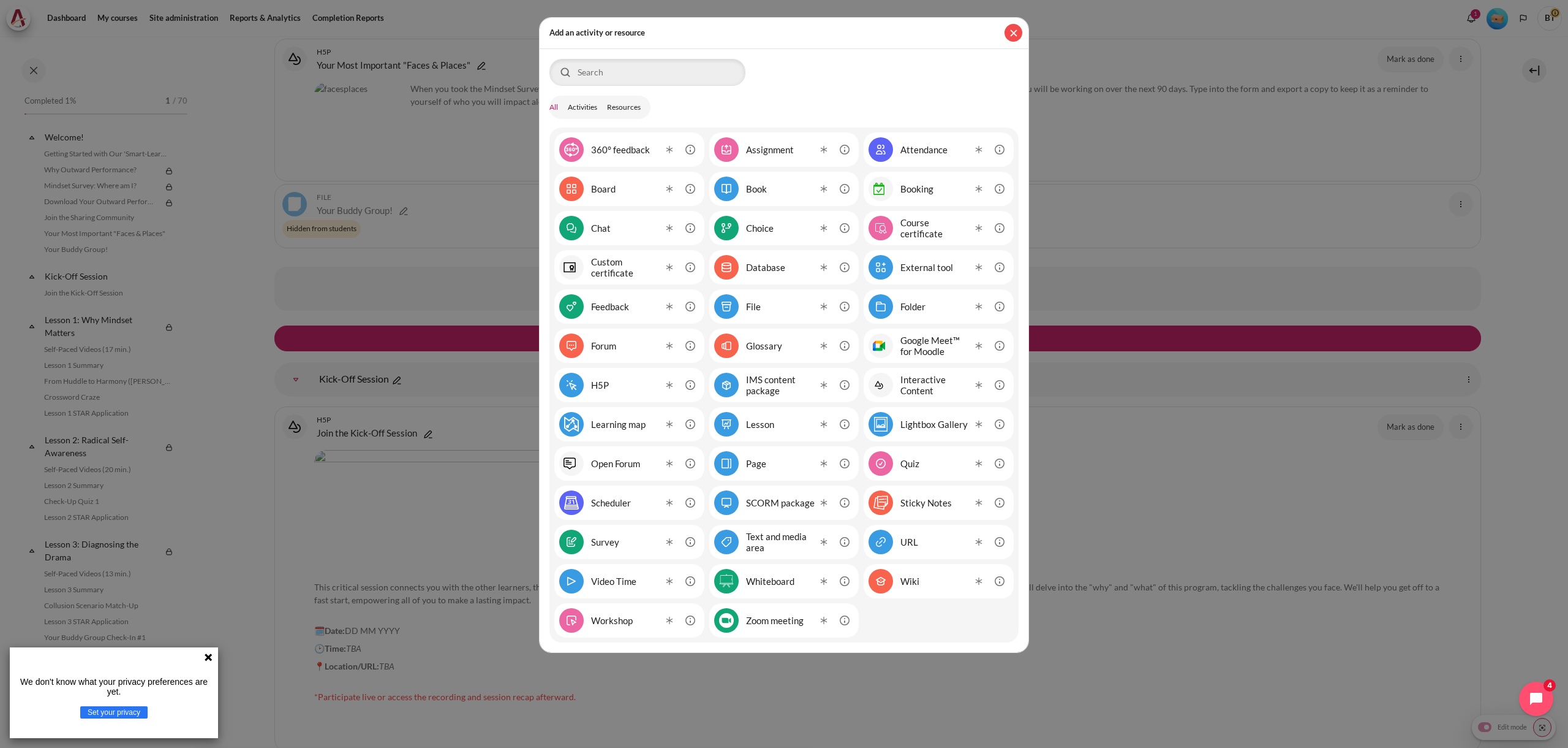
click at [1010, 33] on button "Close" at bounding box center [1013, 32] width 18 height 18
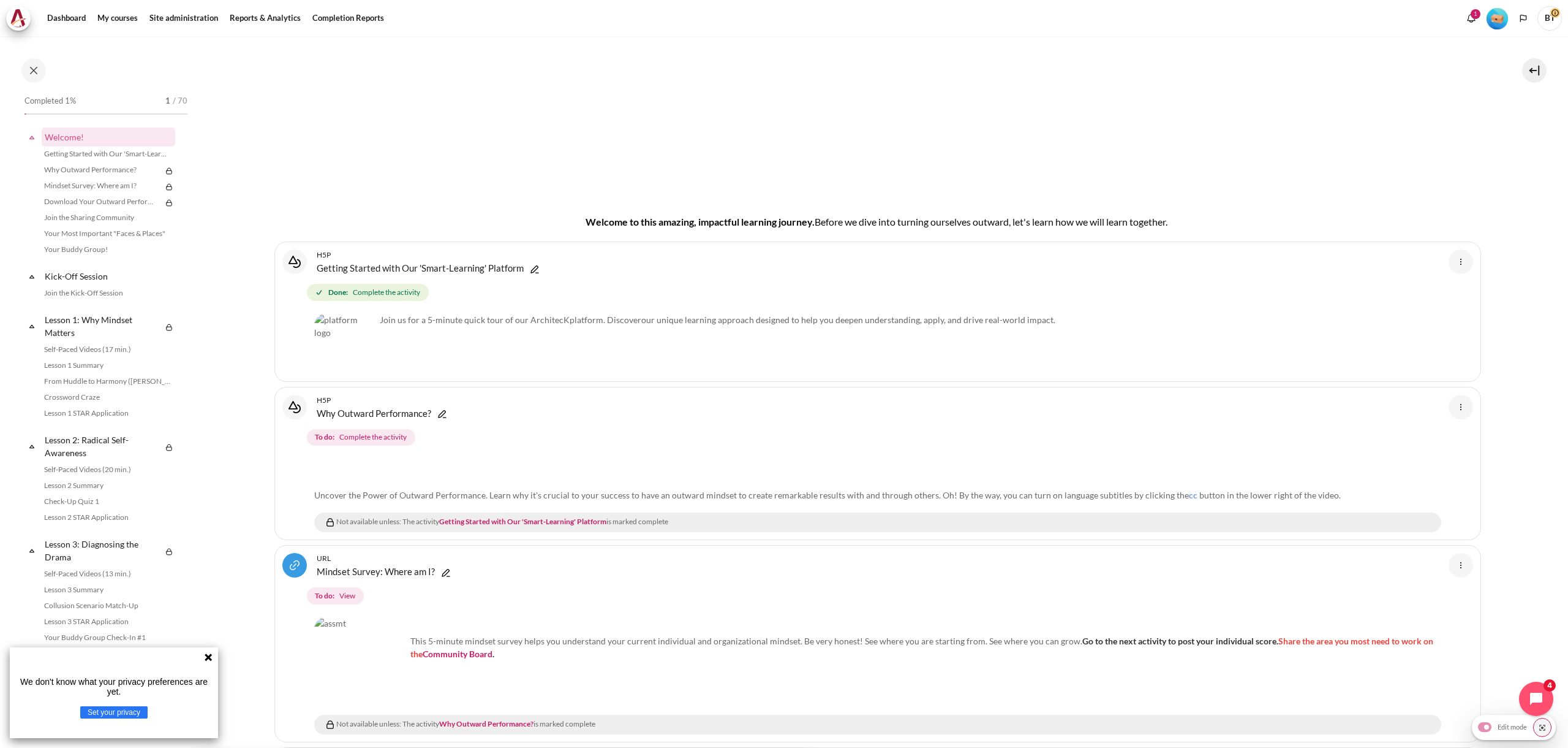
scroll to position [0, 0]
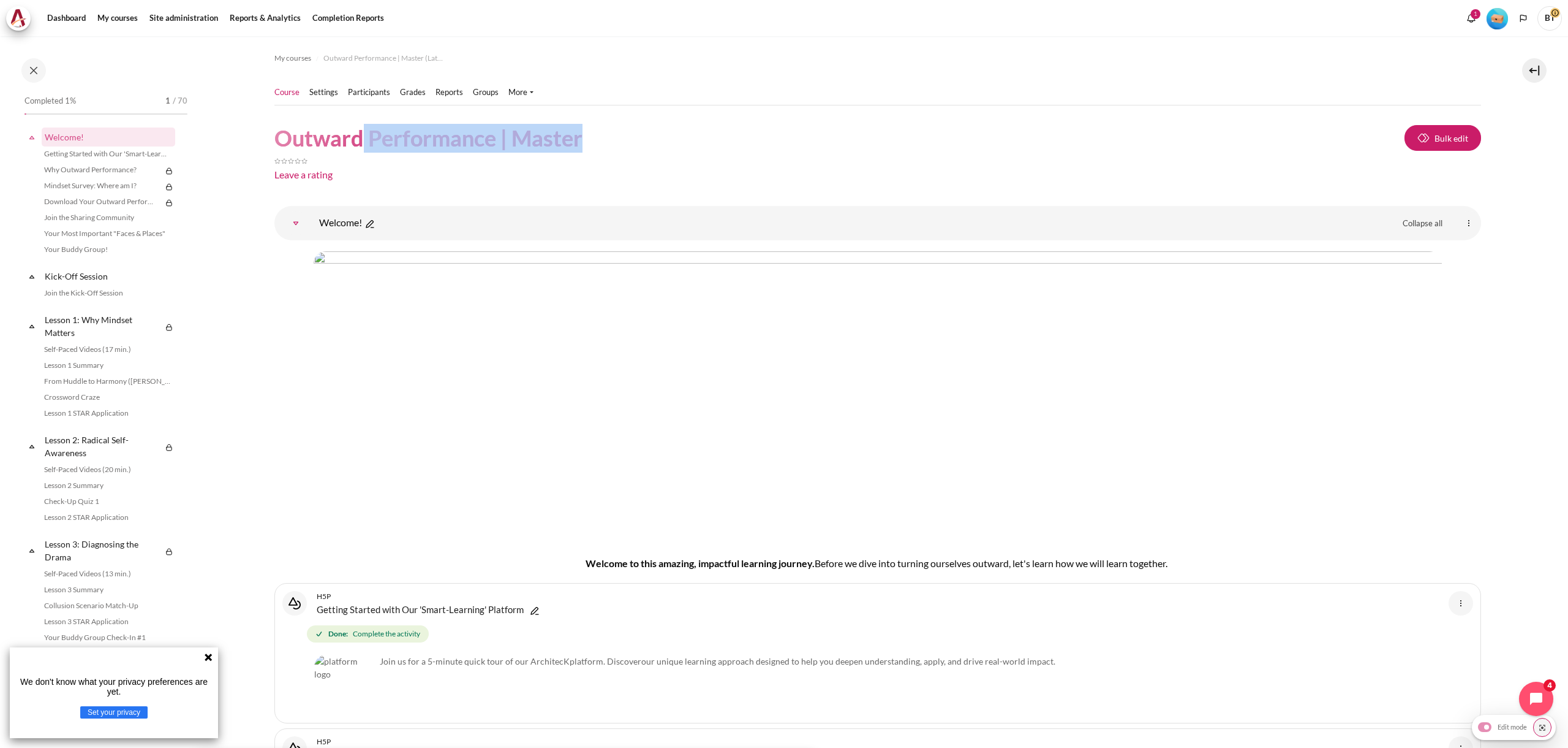
drag, startPoint x: 576, startPoint y: 137, endPoint x: 446, endPoint y: 150, distance: 130.6
click at [360, 141] on h1 "Outward Performance | Master" at bounding box center [428, 138] width 308 height 29
drag, startPoint x: 466, startPoint y: 148, endPoint x: 317, endPoint y: 137, distance: 149.4
click at [466, 148] on h1 "Outward Performance | Master" at bounding box center [428, 138] width 308 height 29
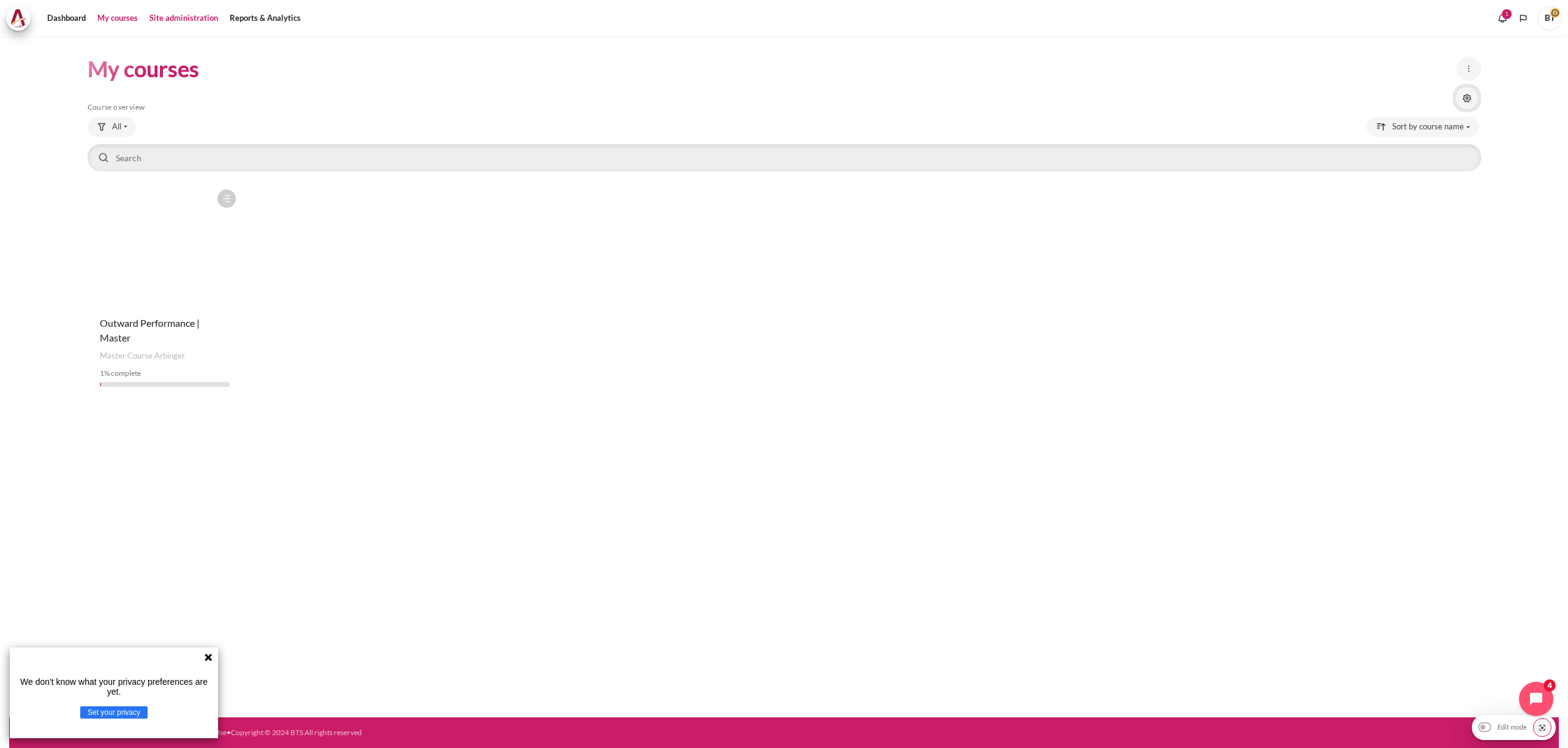
click at [168, 18] on link "Site administration" at bounding box center [183, 18] width 77 height 24
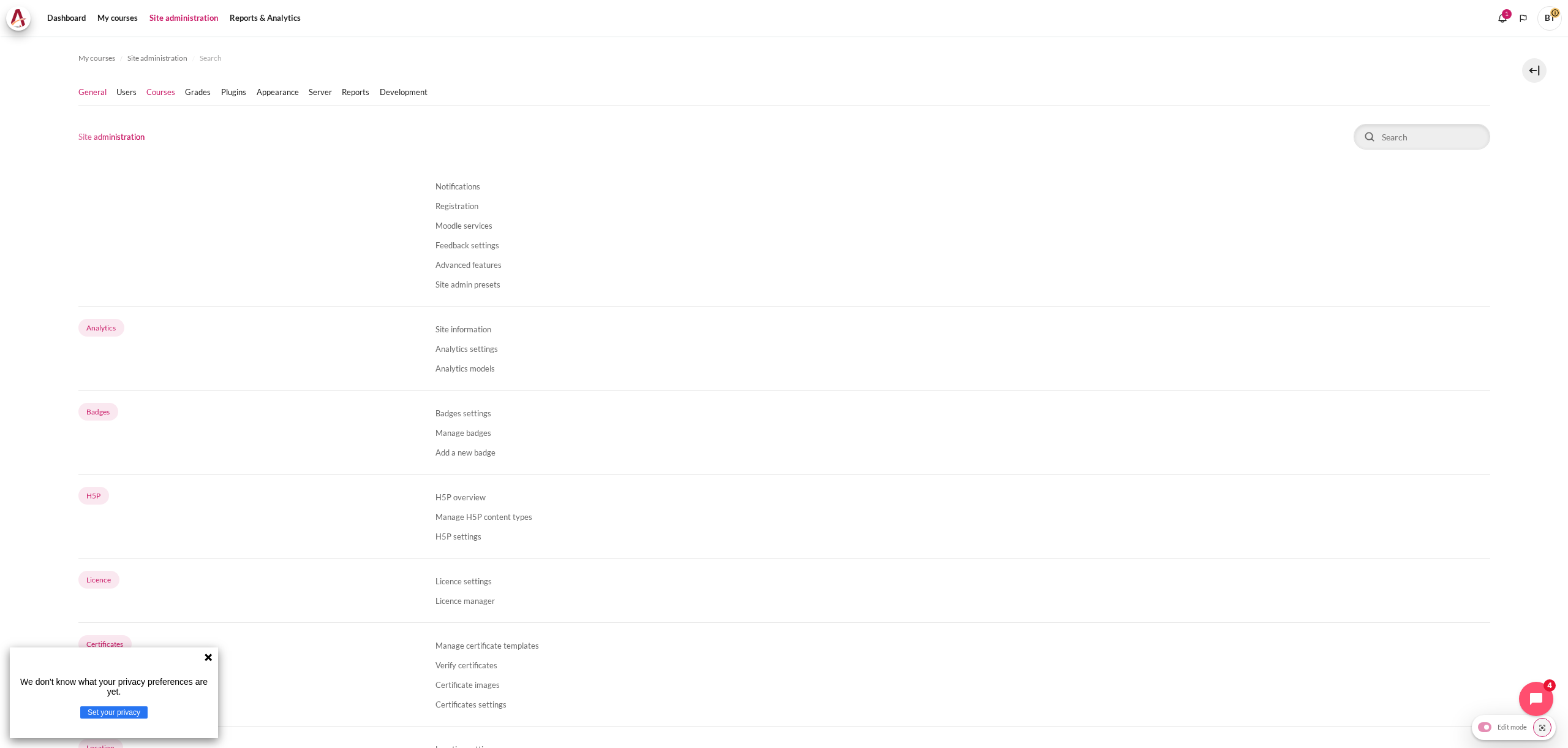
click at [158, 86] on link "Courses" at bounding box center [161, 93] width 29 height 12
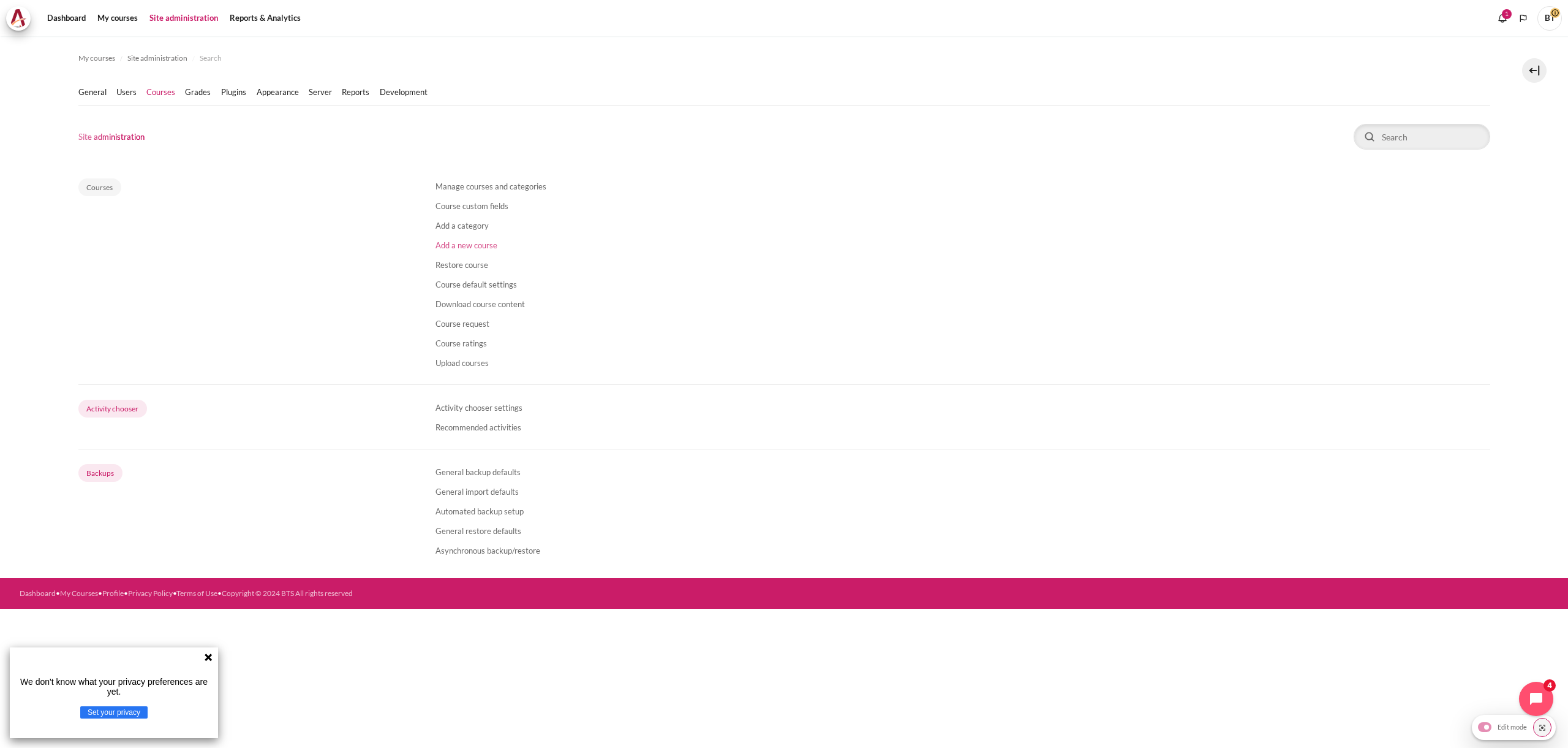
click at [467, 246] on link "Add a new course" at bounding box center [466, 245] width 62 height 10
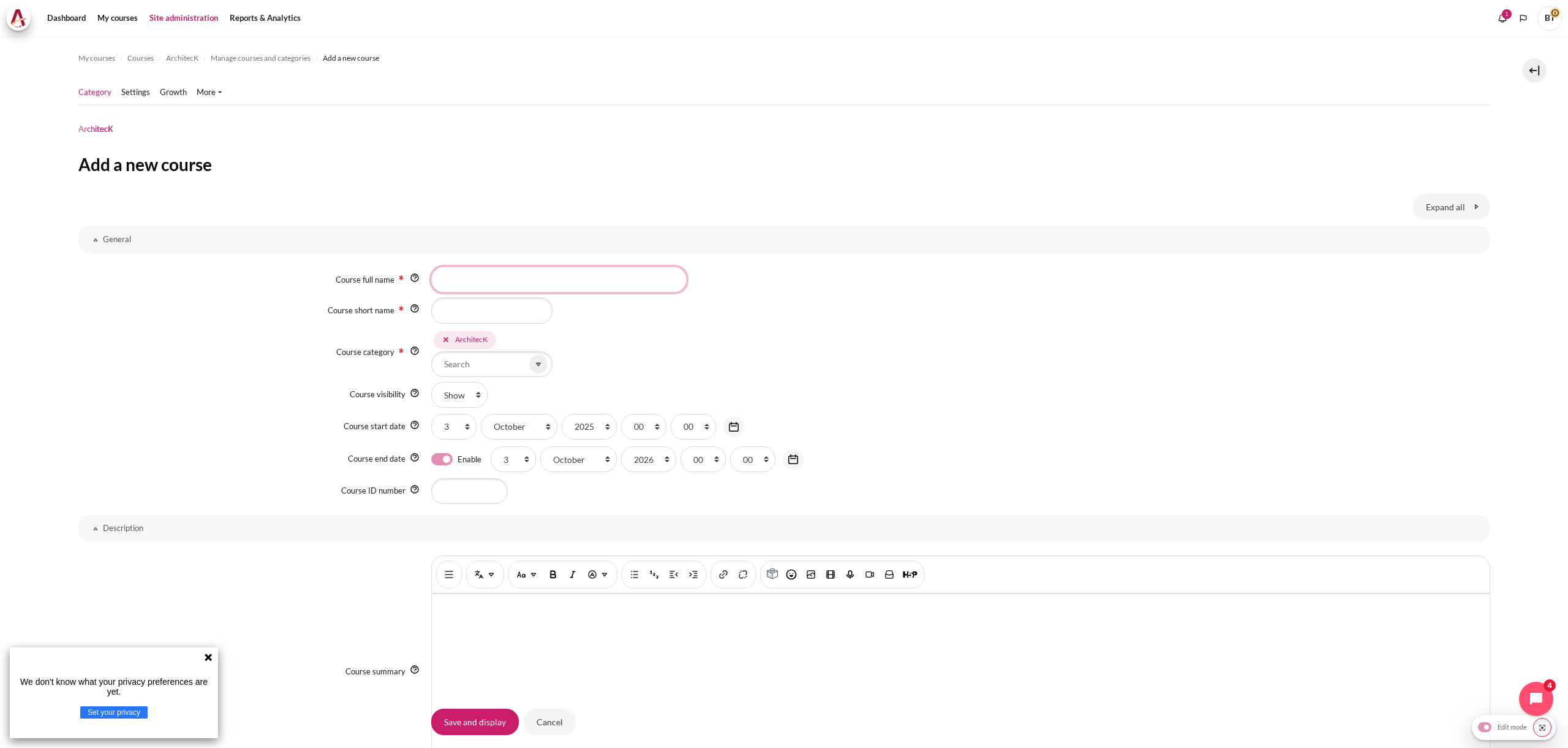
click at [476, 277] on input "Course full name" at bounding box center [559, 280] width 255 height 26
click at [446, 279] on input "booking" at bounding box center [559, 280] width 255 height 26
click at [505, 282] on input "test booking" at bounding box center [559, 280] width 255 height 26
click at [510, 282] on input "test booking" at bounding box center [559, 280] width 255 height 26
type input "test booking"
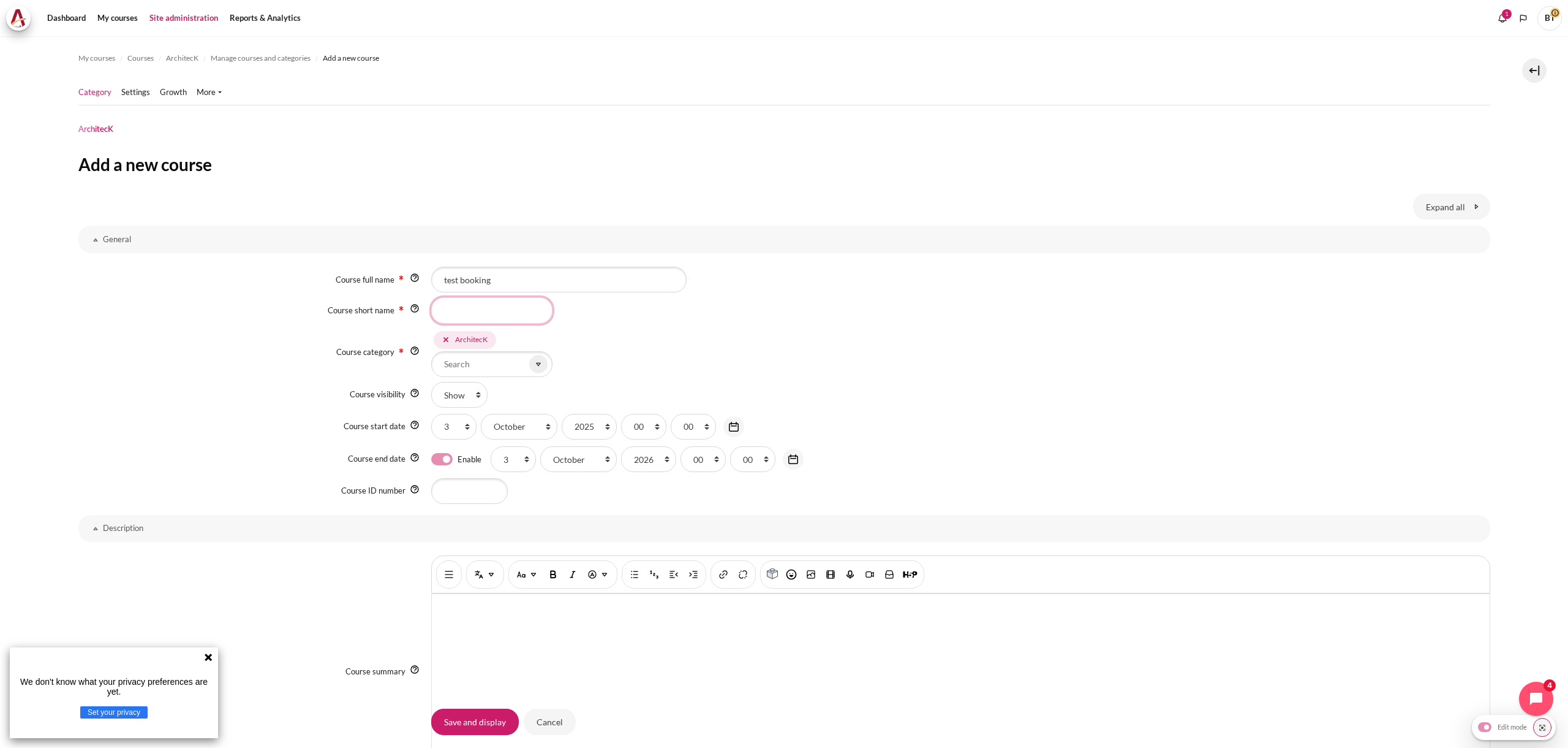
click at [507, 309] on input "Course short name" at bounding box center [492, 311] width 122 height 26
paste input "test booking"
type input "test booking"
click at [332, 340] on div "Course category ArchitecK Blanchard Client Master Course Arbinger Master Course…" at bounding box center [784, 353] width 1412 height 48
click at [536, 360] on icon "Content" at bounding box center [538, 364] width 11 height 11
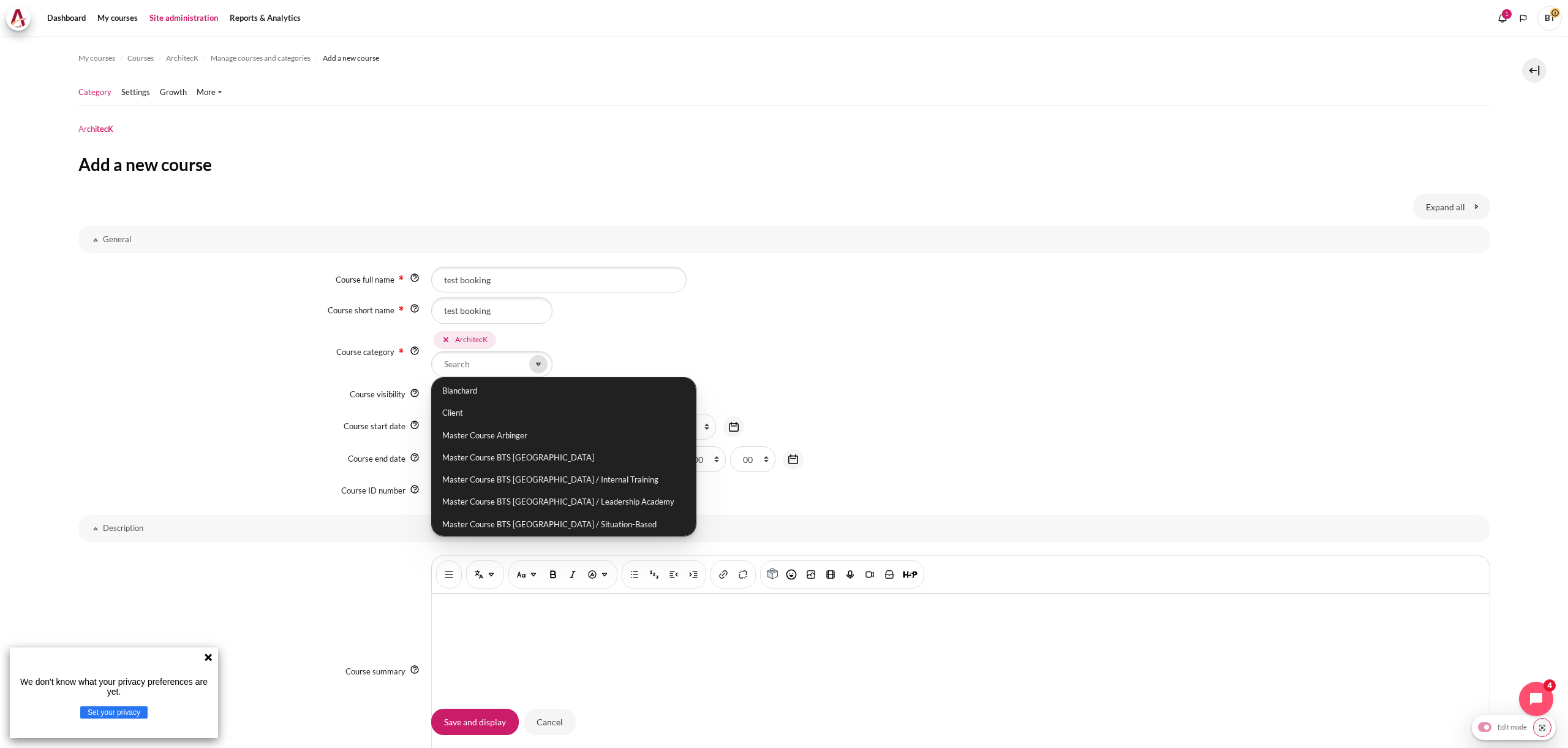
click at [536, 360] on icon "Content" at bounding box center [538, 364] width 11 height 11
click at [180, 359] on div "Course category ArchitecK Blanchard Client Master Course Arbinger Master Course…" at bounding box center [784, 353] width 1412 height 48
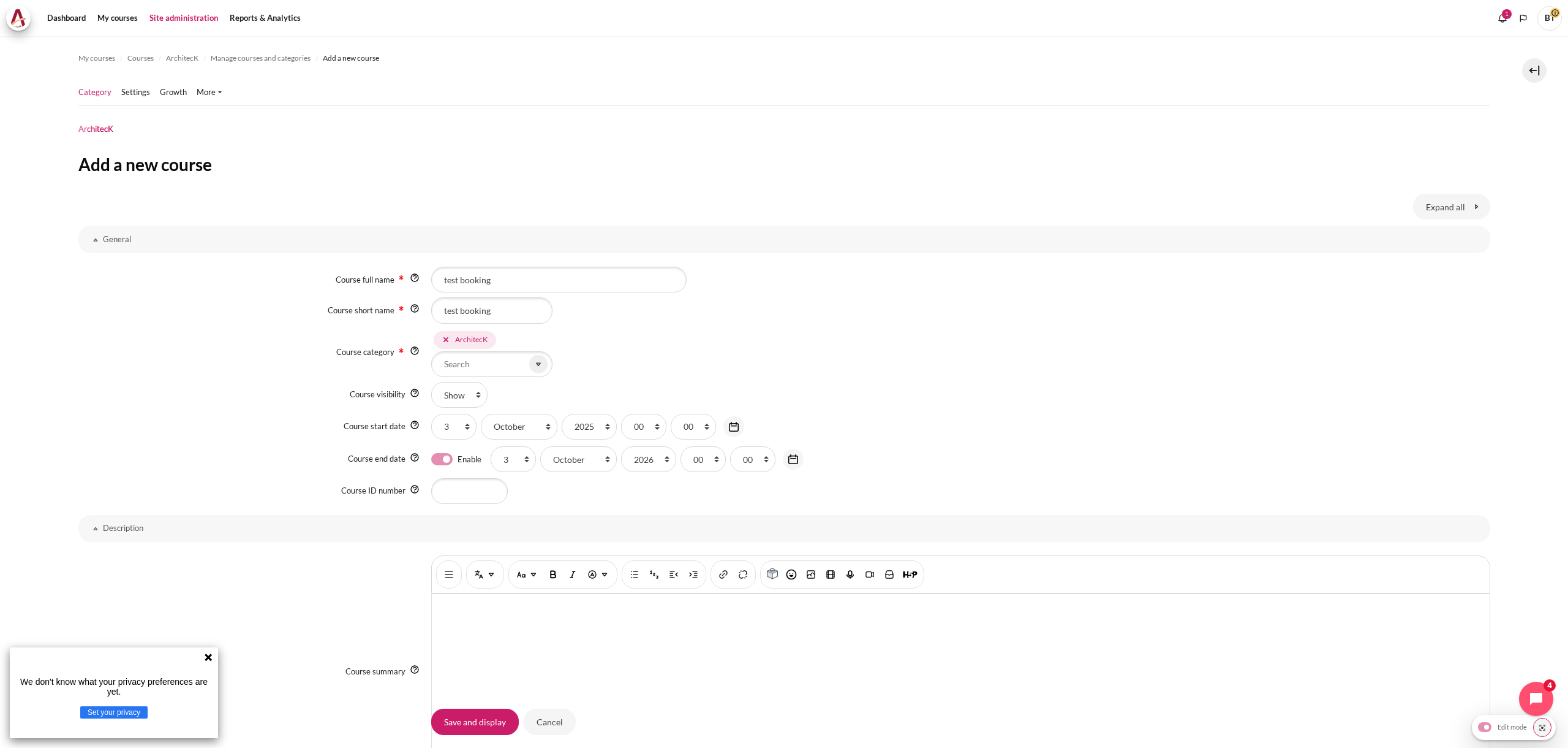
click at [245, 396] on div "Course visibility" at bounding box center [255, 395] width 353 height 12
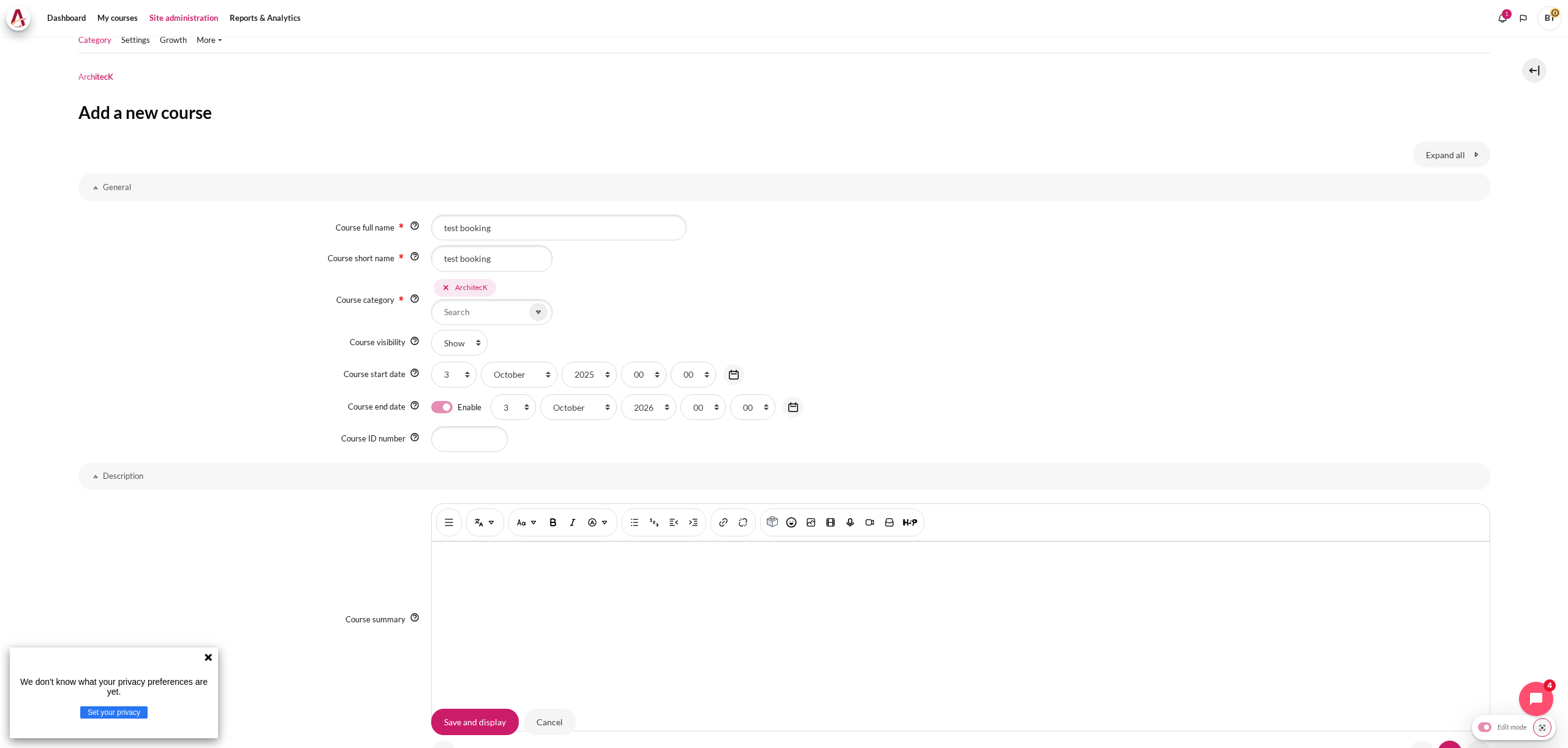
scroll to position [54, 0]
click at [467, 375] on select "1 2 3 4 5 6 7 8 9 10 11 12 13 14 15 16 17 18 19 20 21 22 23 24 25 26 27 28 29 3…" at bounding box center [453, 373] width 45 height 26
select select "1"
click at [431, 360] on select "1 2 3 4 5 6 7 8 9 10 11 12 13 14 15 16 17 18 19 20 21 22 23 24 25 26 27 28 29 3…" at bounding box center [453, 373] width 45 height 26
click at [250, 453] on div "Course full name test booking Course short name test booking Course category Ar…" at bounding box center [784, 332] width 1412 height 259
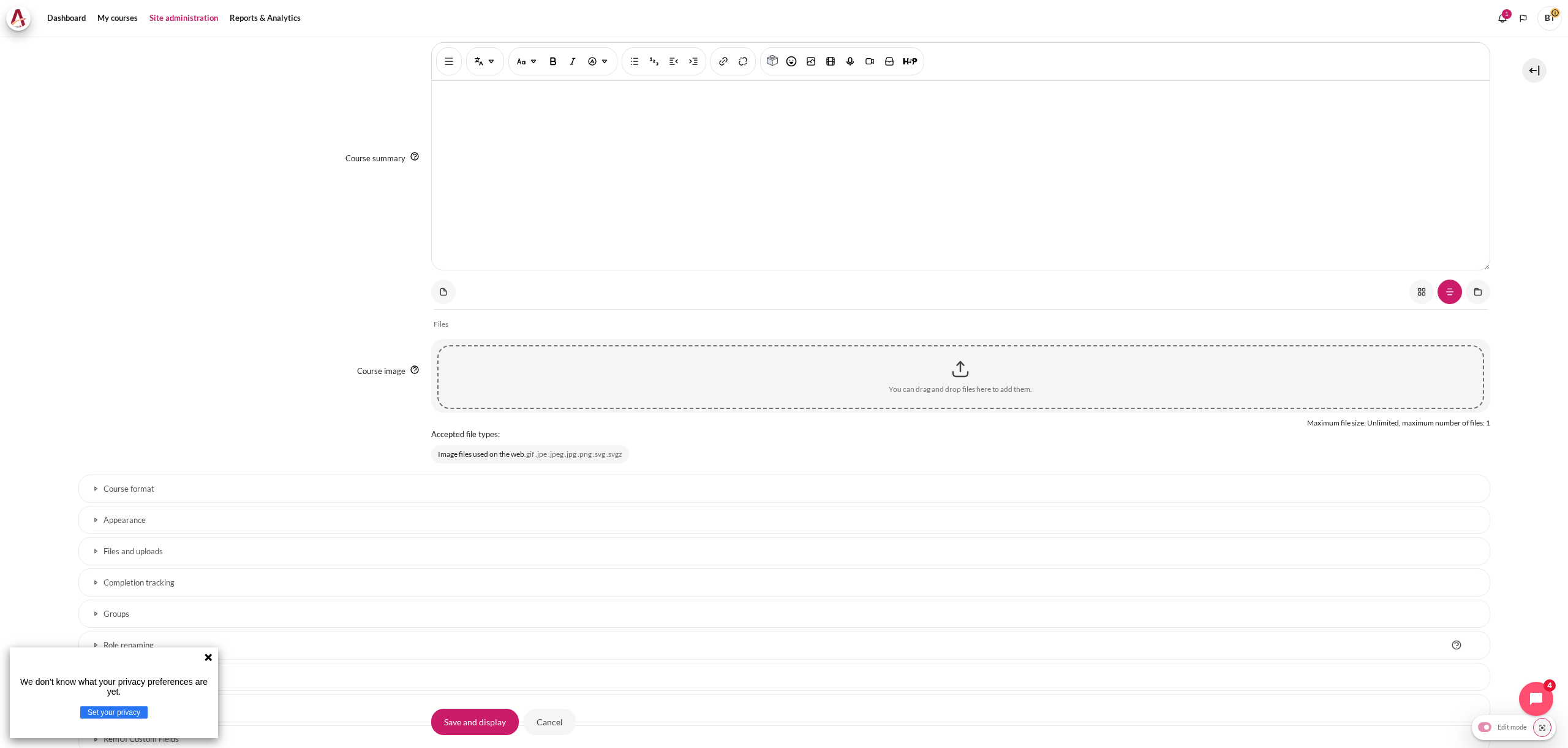
scroll to position [628, 0]
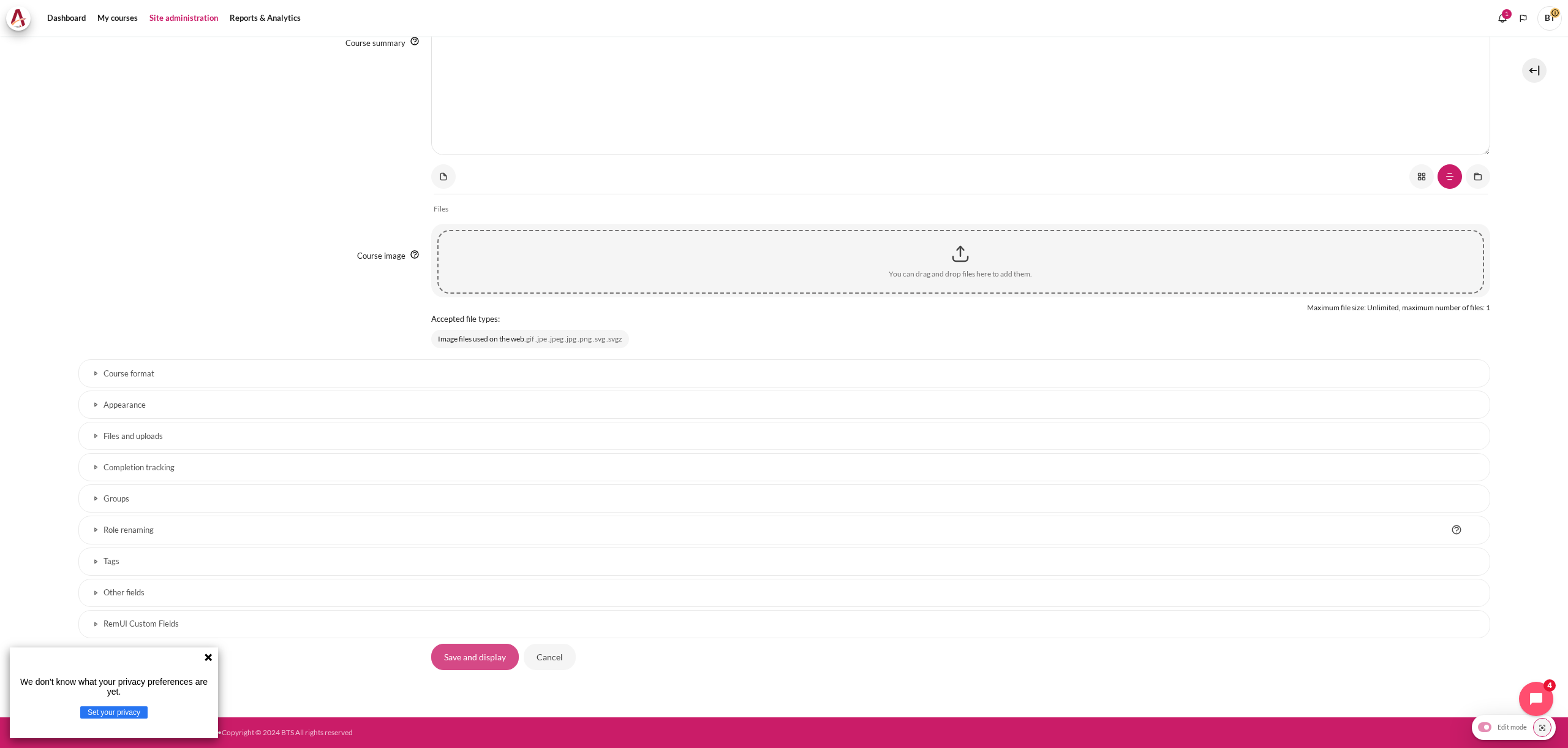
click at [485, 649] on input "Save and display" at bounding box center [475, 656] width 88 height 26
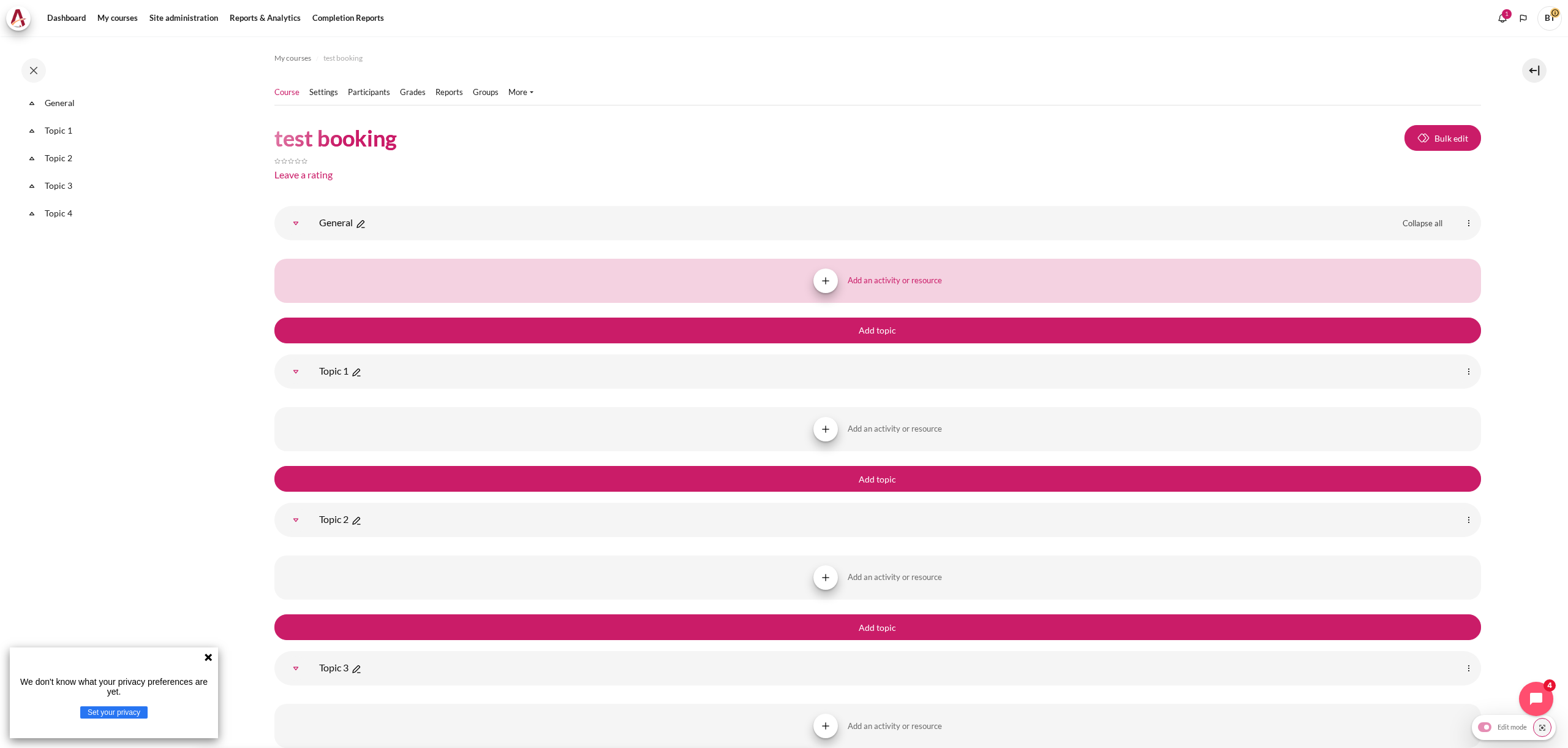
click at [904, 294] on button "Add an activity or resource" at bounding box center [878, 281] width 1207 height 44
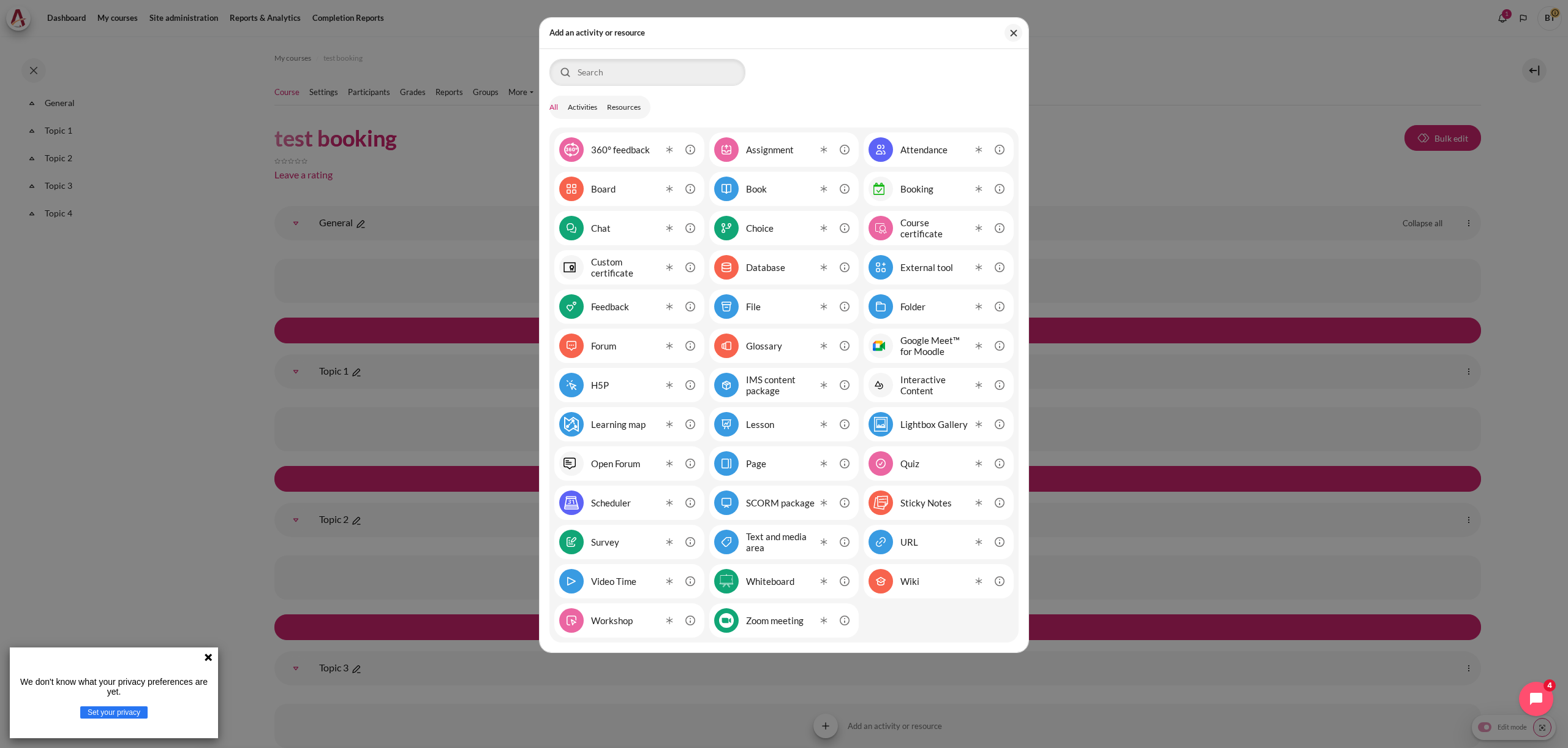
click at [925, 194] on div "Booking" at bounding box center [917, 189] width 33 height 11
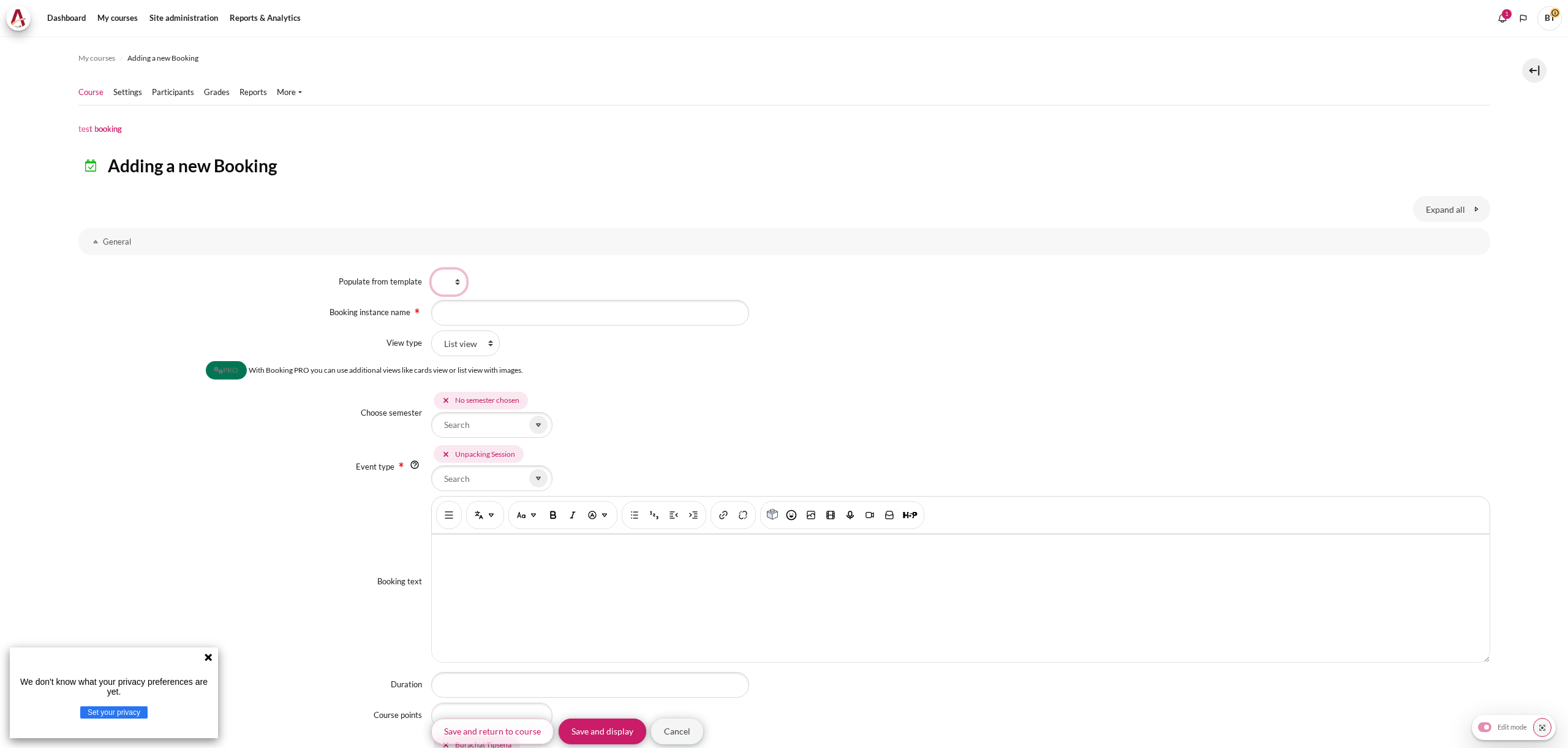
click at [443, 285] on select "Populate from template" at bounding box center [449, 282] width 35 height 26
click at [431, 269] on select "Populate from template" at bounding box center [449, 282] width 35 height 26
click at [492, 313] on input "Booking instance name" at bounding box center [590, 313] width 318 height 26
type input "test booking"
click at [523, 343] on div "List view" at bounding box center [960, 343] width 1059 height 26
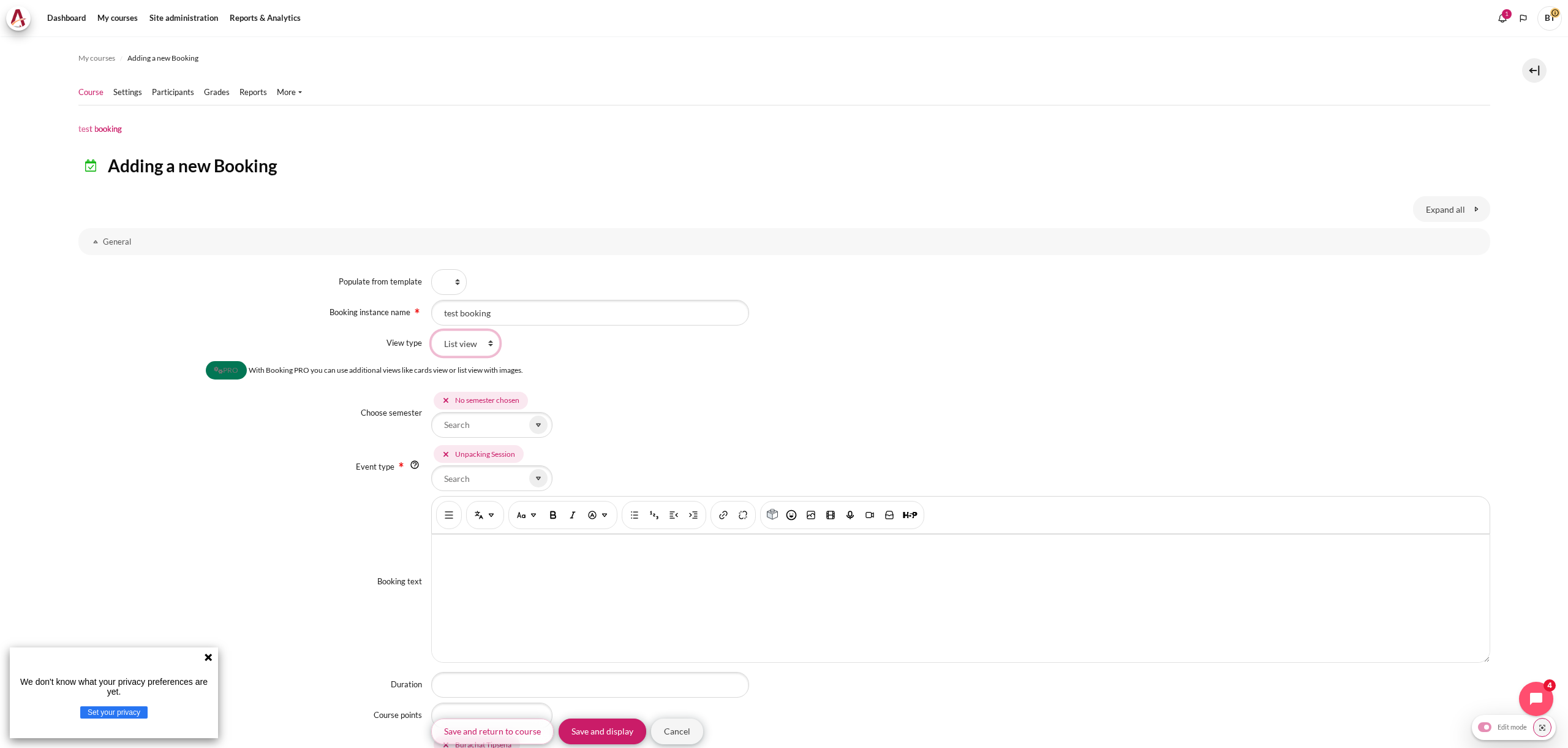
click at [457, 346] on select "List view" at bounding box center [466, 343] width 69 height 26
drag, startPoint x: 245, startPoint y: 371, endPoint x: 339, endPoint y: 373, distance: 94.0
click at [332, 372] on span "With Booking PRO you can use additional views like cards view or list view with…" at bounding box center [385, 370] width 274 height 9
click at [339, 373] on span "With Booking PRO you can use additional views like cards view or list view with…" at bounding box center [385, 370] width 274 height 9
click at [221, 372] on span "PRO" at bounding box center [226, 369] width 41 height 18
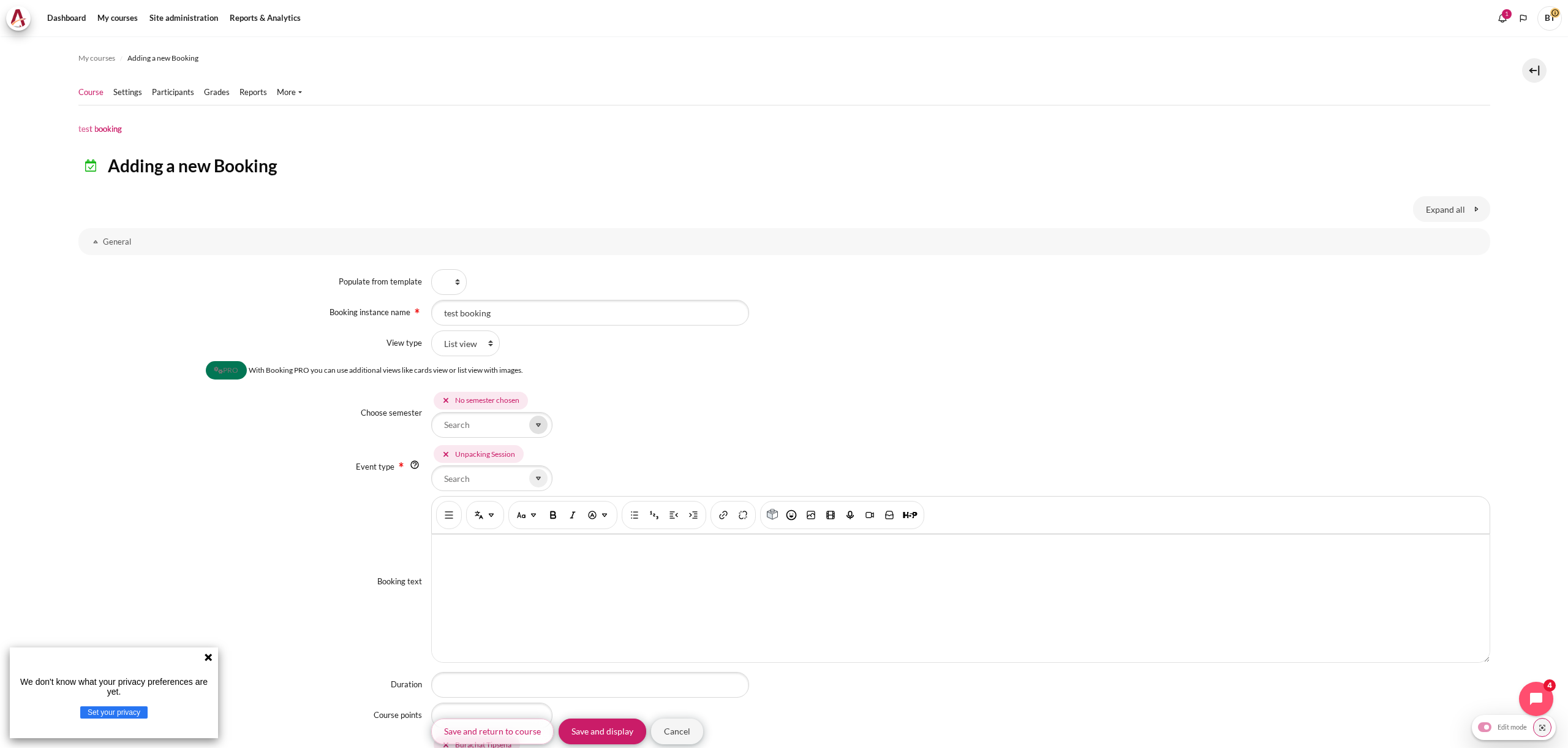
click at [538, 431] on span "Content" at bounding box center [538, 424] width 18 height 18
click at [453, 424] on input "Choose semester" at bounding box center [492, 424] width 122 height 26
click at [476, 400] on div "No semester chosen" at bounding box center [487, 400] width 64 height 11
click at [529, 421] on span "Content" at bounding box center [538, 424] width 18 height 18
click at [478, 452] on li "No semester chosen" at bounding box center [494, 452] width 118 height 20
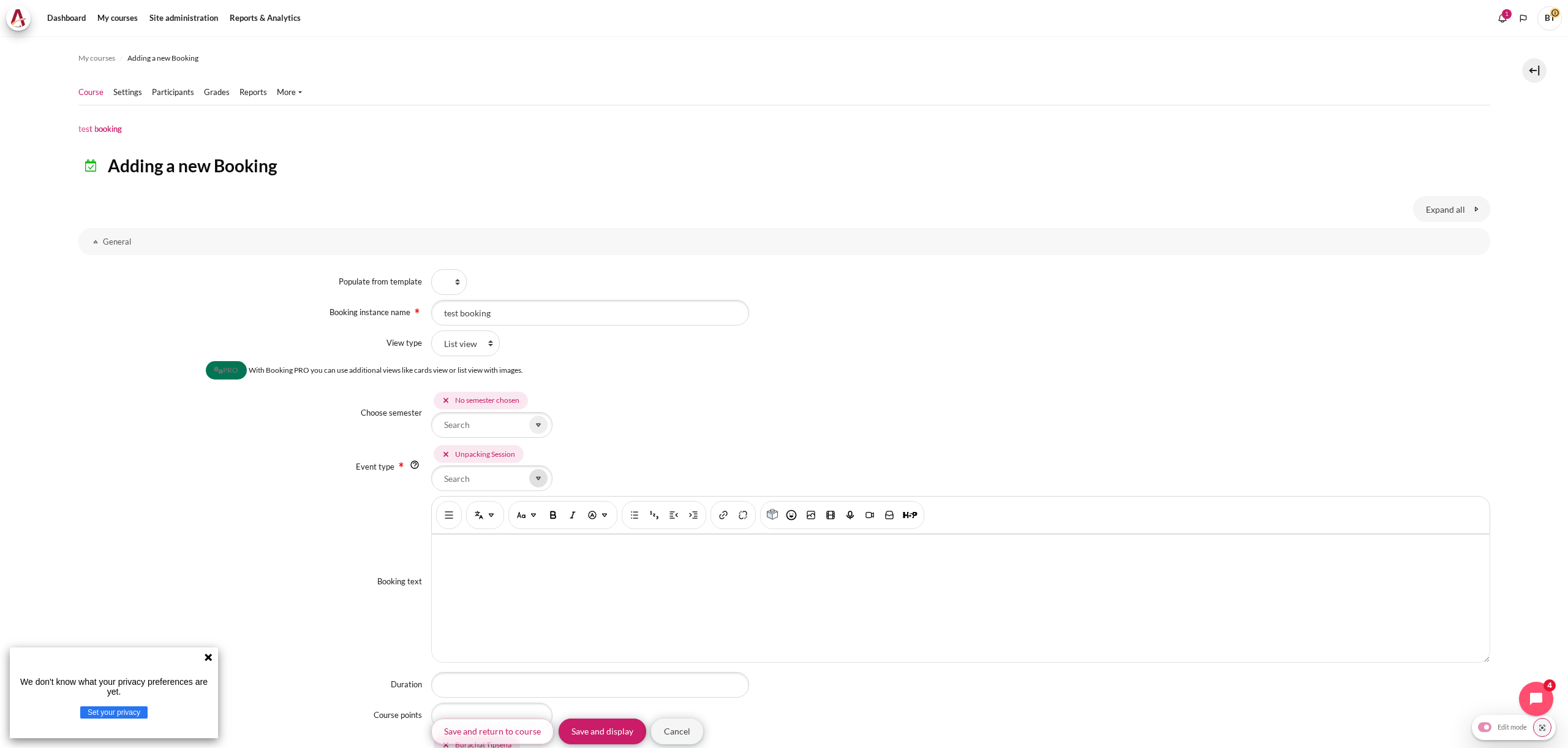
click at [536, 474] on icon "Content" at bounding box center [538, 478] width 11 height 11
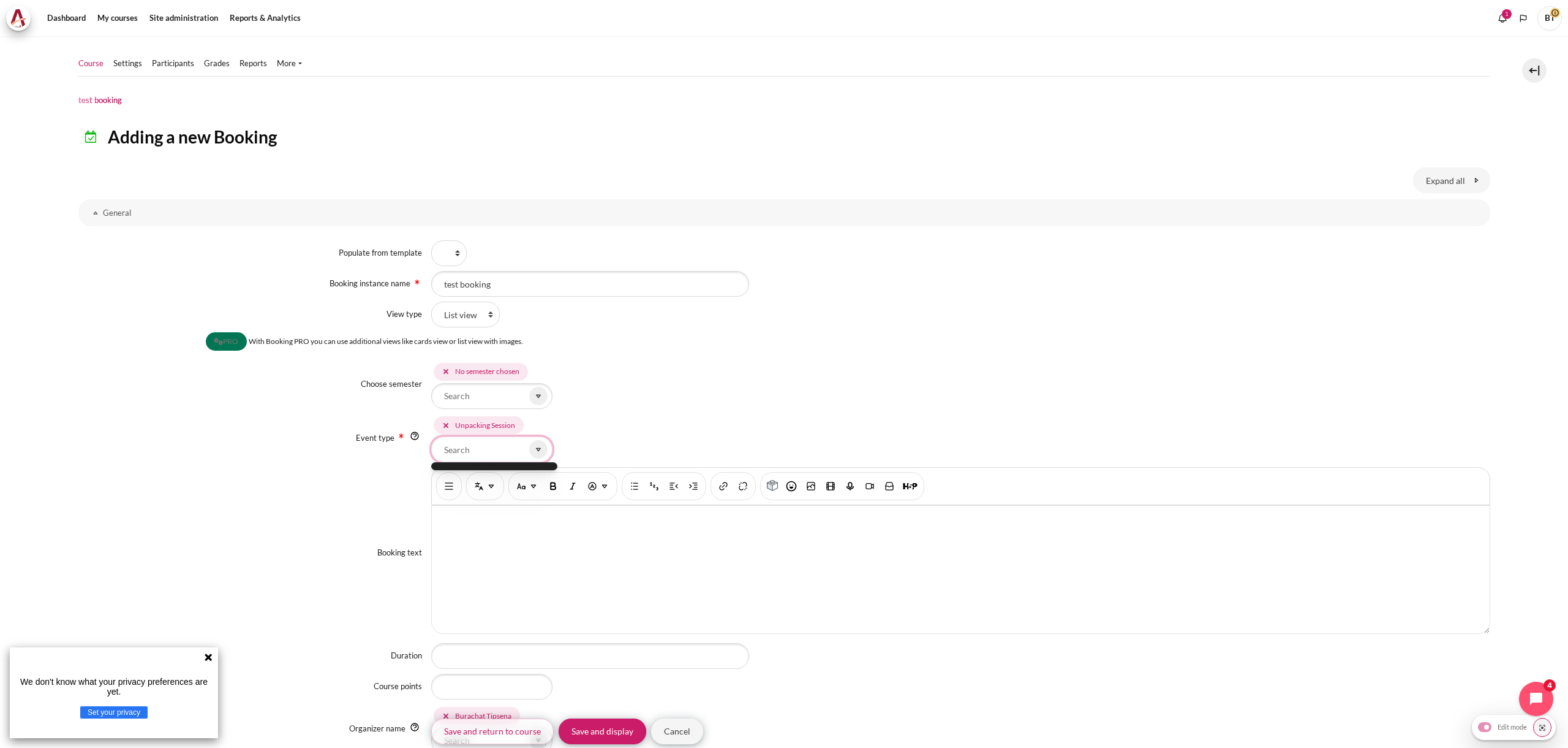
scroll to position [48, 0]
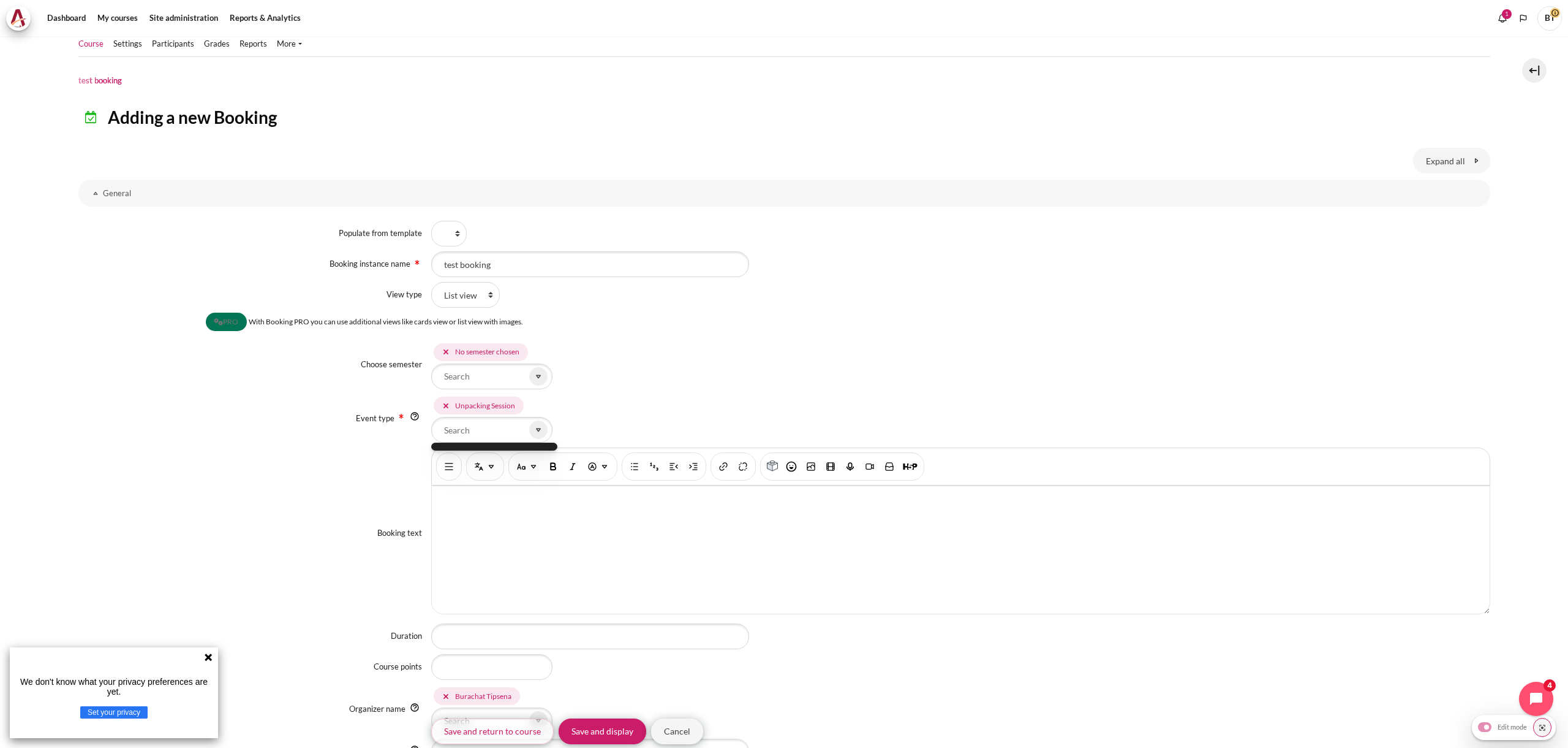
click at [365, 454] on div "Booking text Rich text editor" at bounding box center [784, 533] width 1412 height 171
click at [348, 448] on div "Booking text Rich text editor" at bounding box center [784, 533] width 1412 height 171
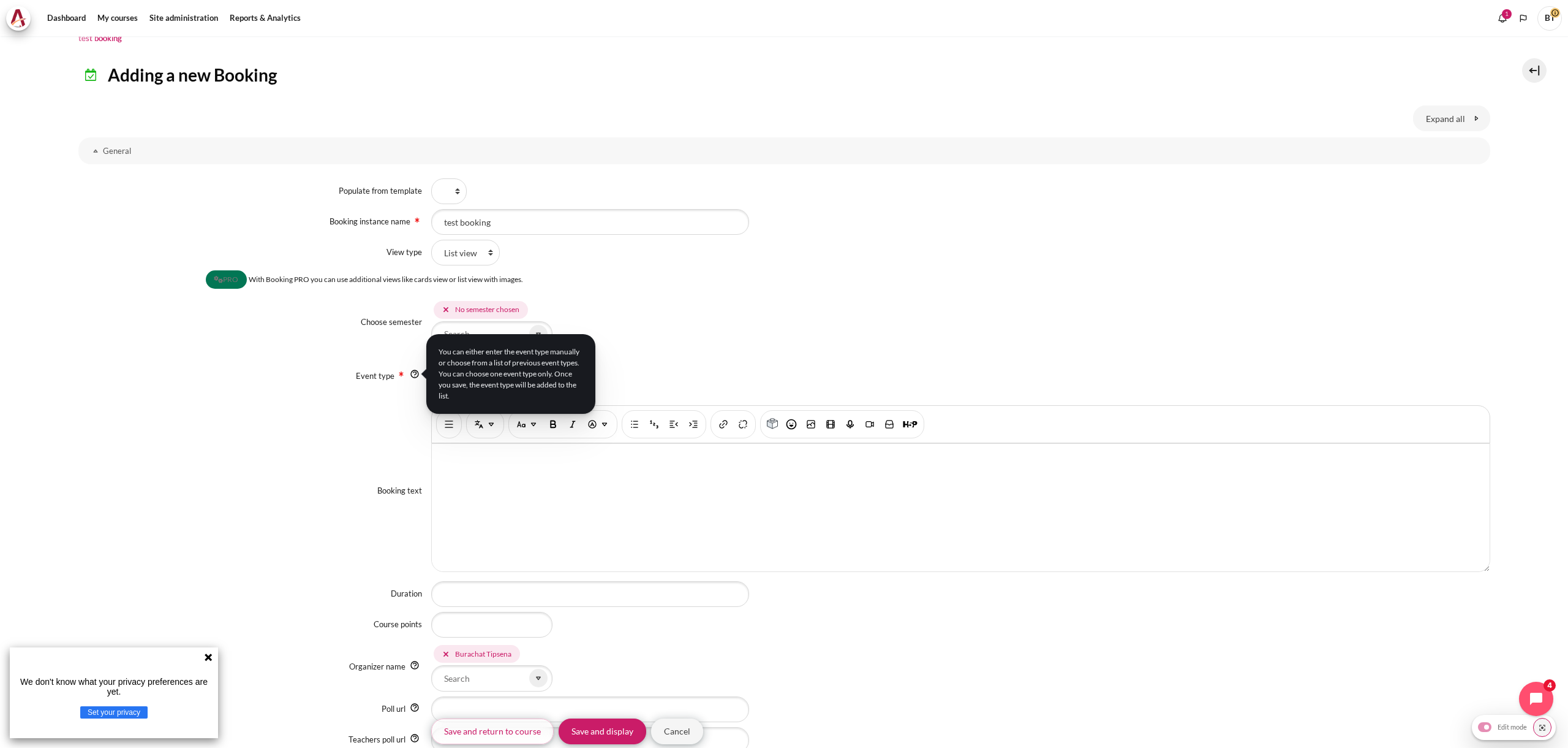
click at [416, 372] on img "Help" at bounding box center [414, 373] width 10 height 10
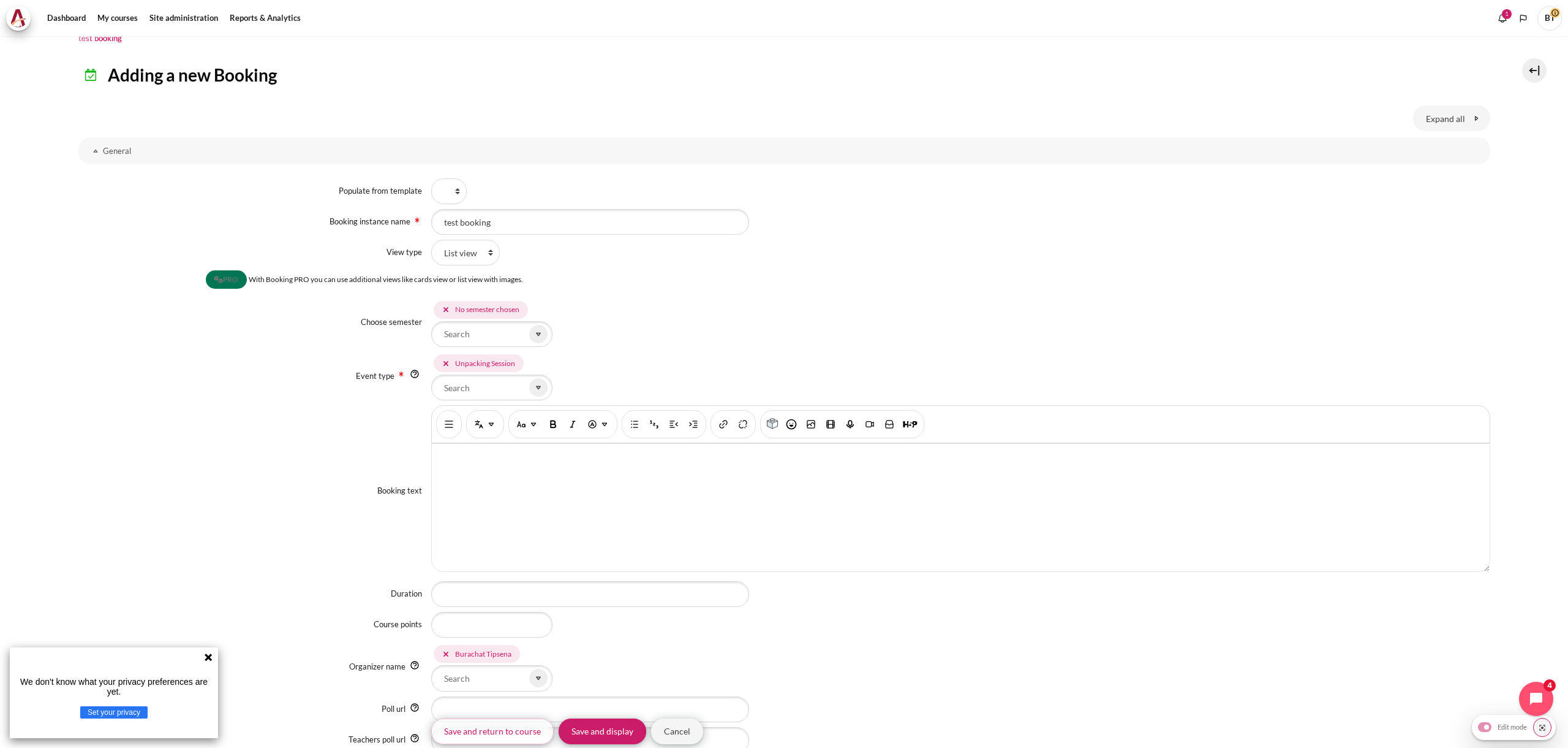
drag, startPoint x: 385, startPoint y: 415, endPoint x: 417, endPoint y: 408, distance: 32.8
click at [385, 415] on div "Booking text Rich text editor" at bounding box center [784, 491] width 1412 height 171
click at [478, 386] on input "Event type" at bounding box center [492, 388] width 122 height 26
type input "s"
type input "w"
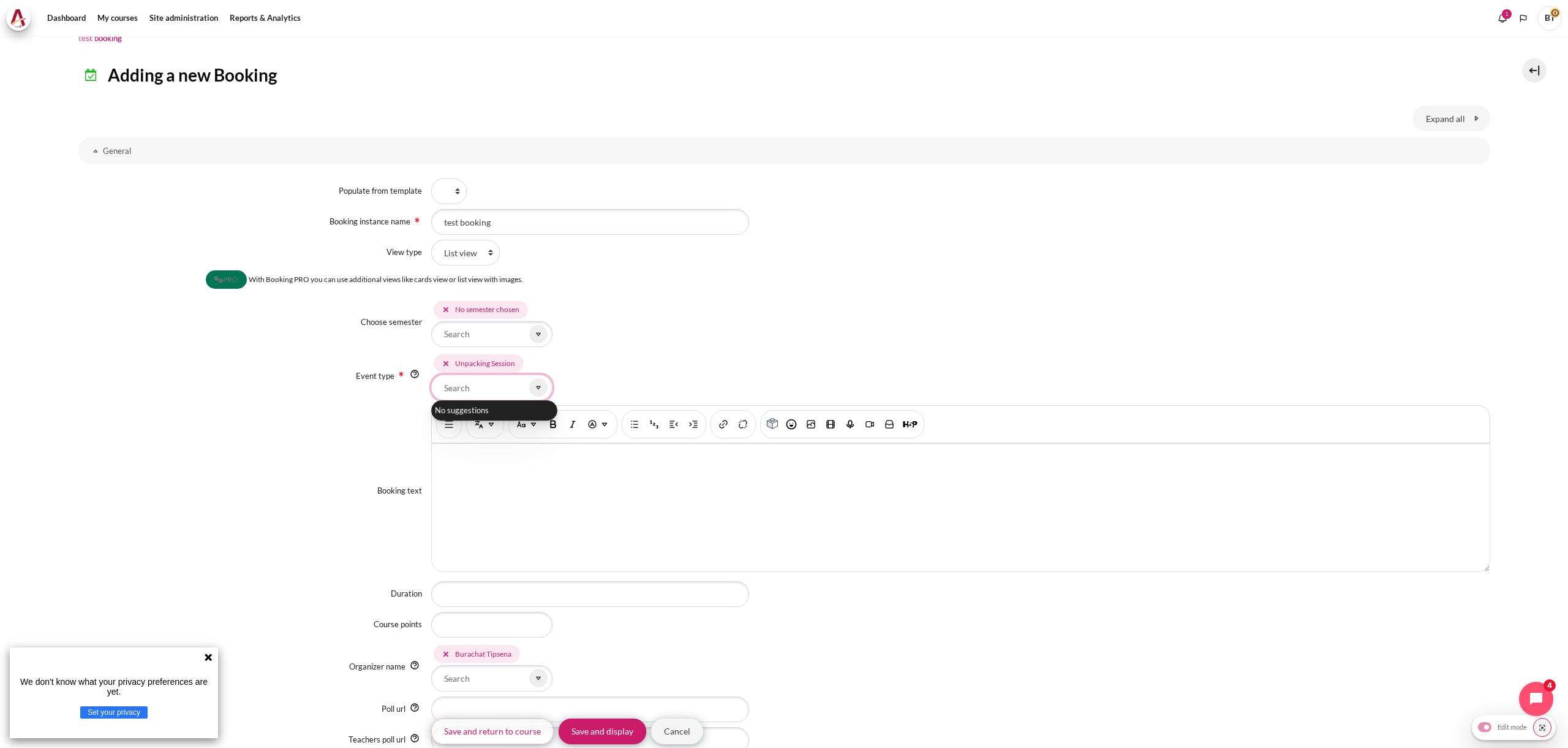
type input "e"
click at [359, 467] on div "Booking text Rich text editor" at bounding box center [784, 491] width 1412 height 171
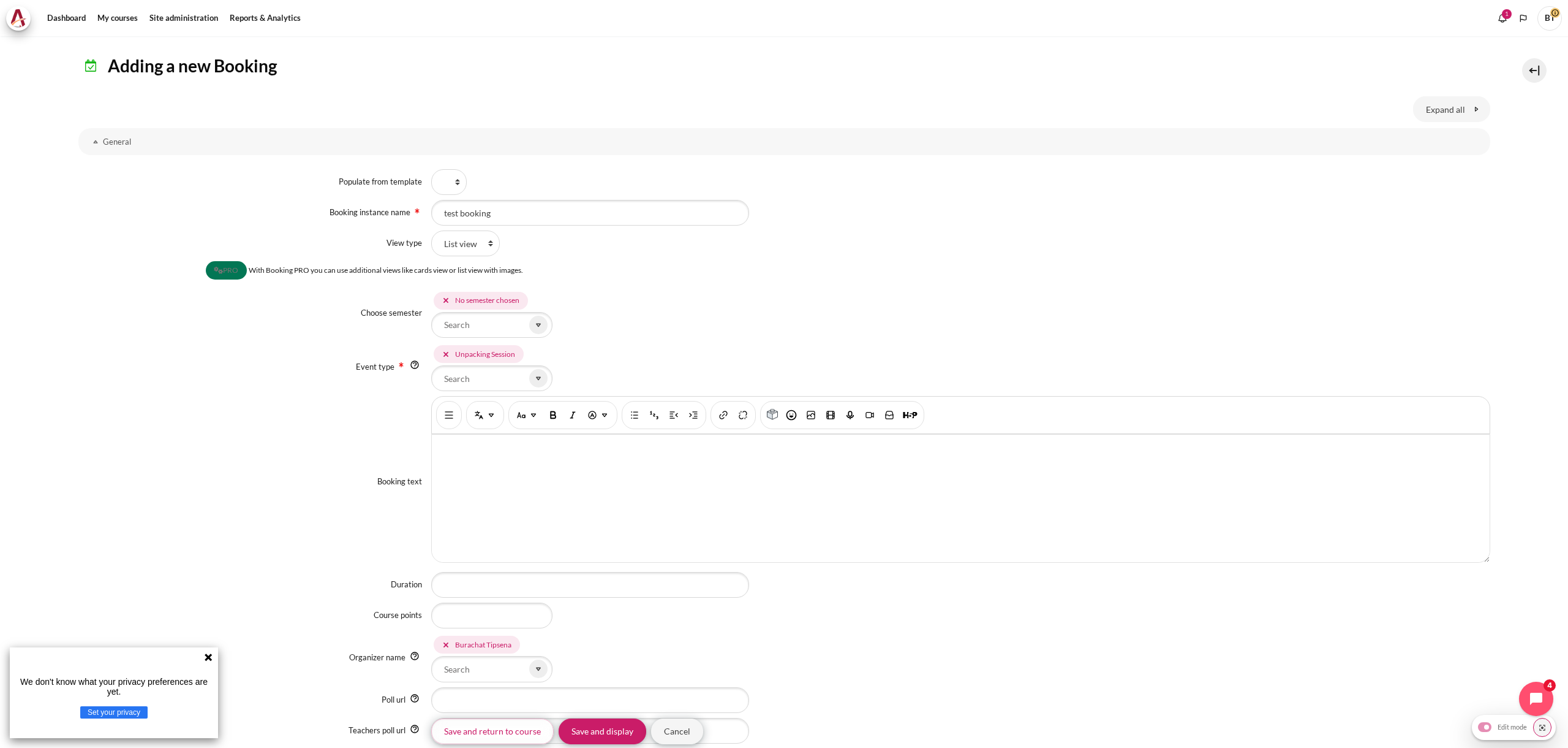
scroll to position [103, 0]
click at [498, 498] on div "Content" at bounding box center [961, 495] width 1058 height 128
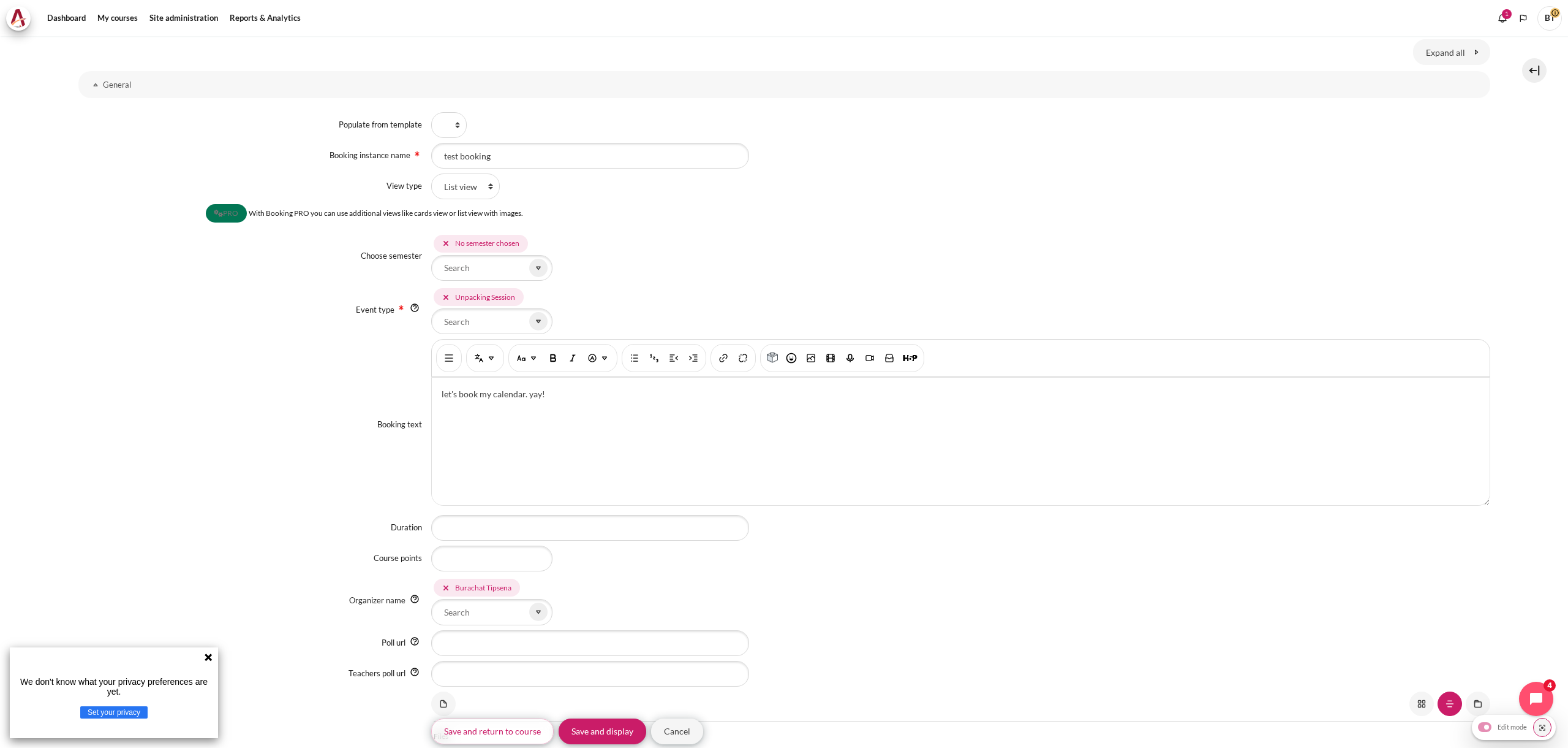
scroll to position [156, 0]
click at [502, 520] on input "Duration" at bounding box center [590, 528] width 318 height 26
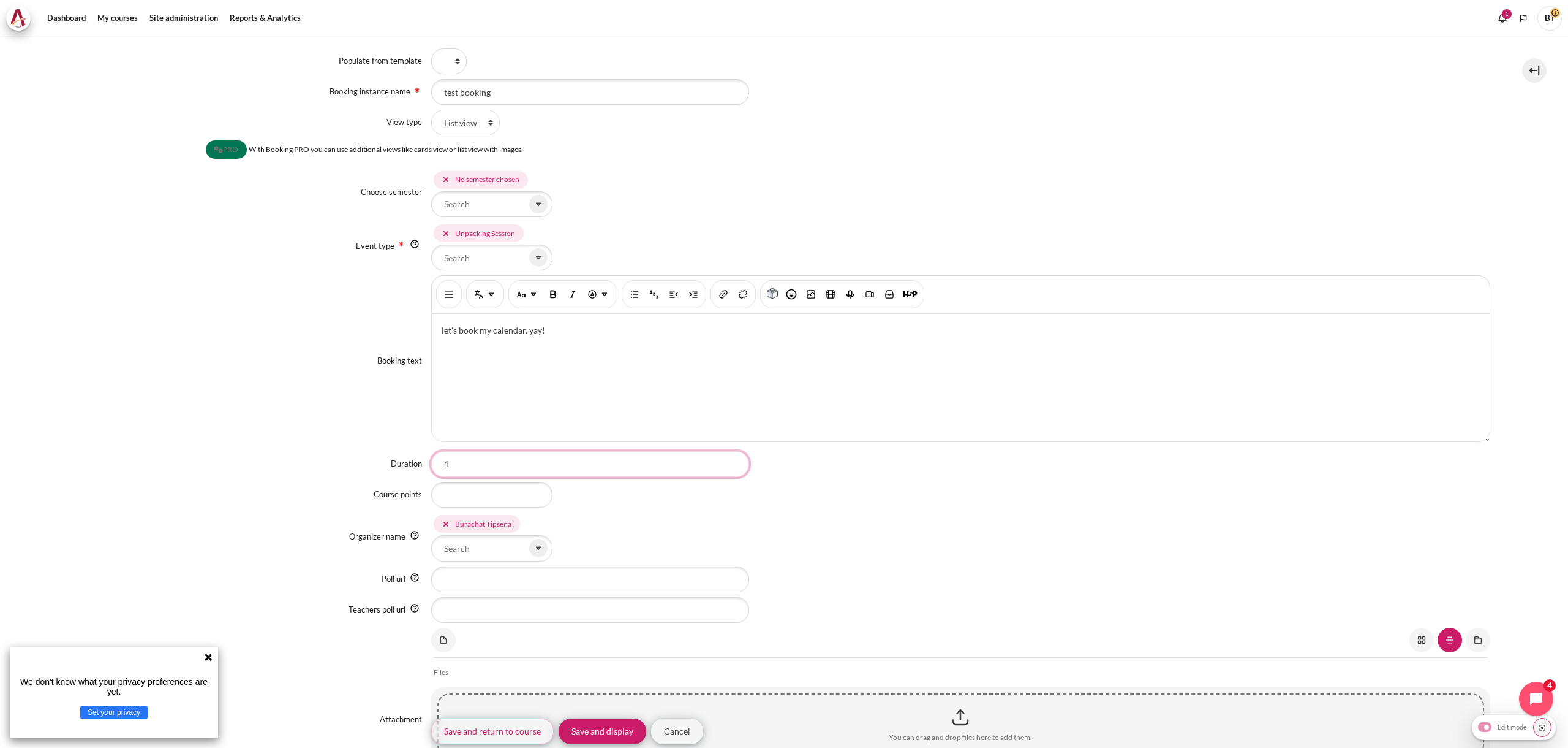
scroll to position [221, 0]
type input "1 hour"
type input "1"
click at [323, 521] on div "Organizer name Burachat Tipsena Selected items: Burachat Tipsena Burachat Tipse…" at bounding box center [784, 535] width 1412 height 48
click at [469, 495] on input "1" at bounding box center [492, 494] width 122 height 26
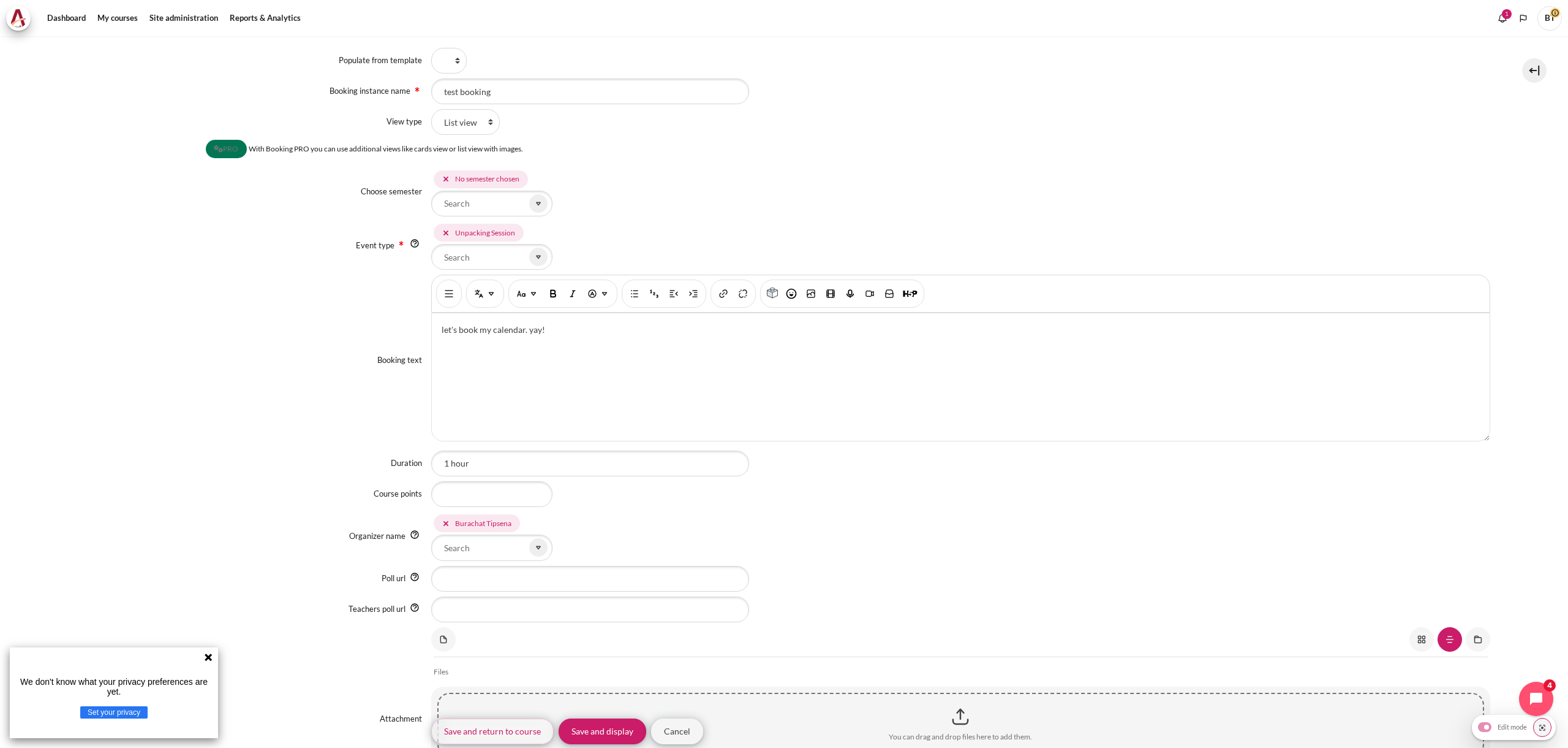
click at [313, 498] on div "Course points" at bounding box center [255, 494] width 353 height 12
click at [494, 460] on input "1 hour" at bounding box center [590, 463] width 318 height 26
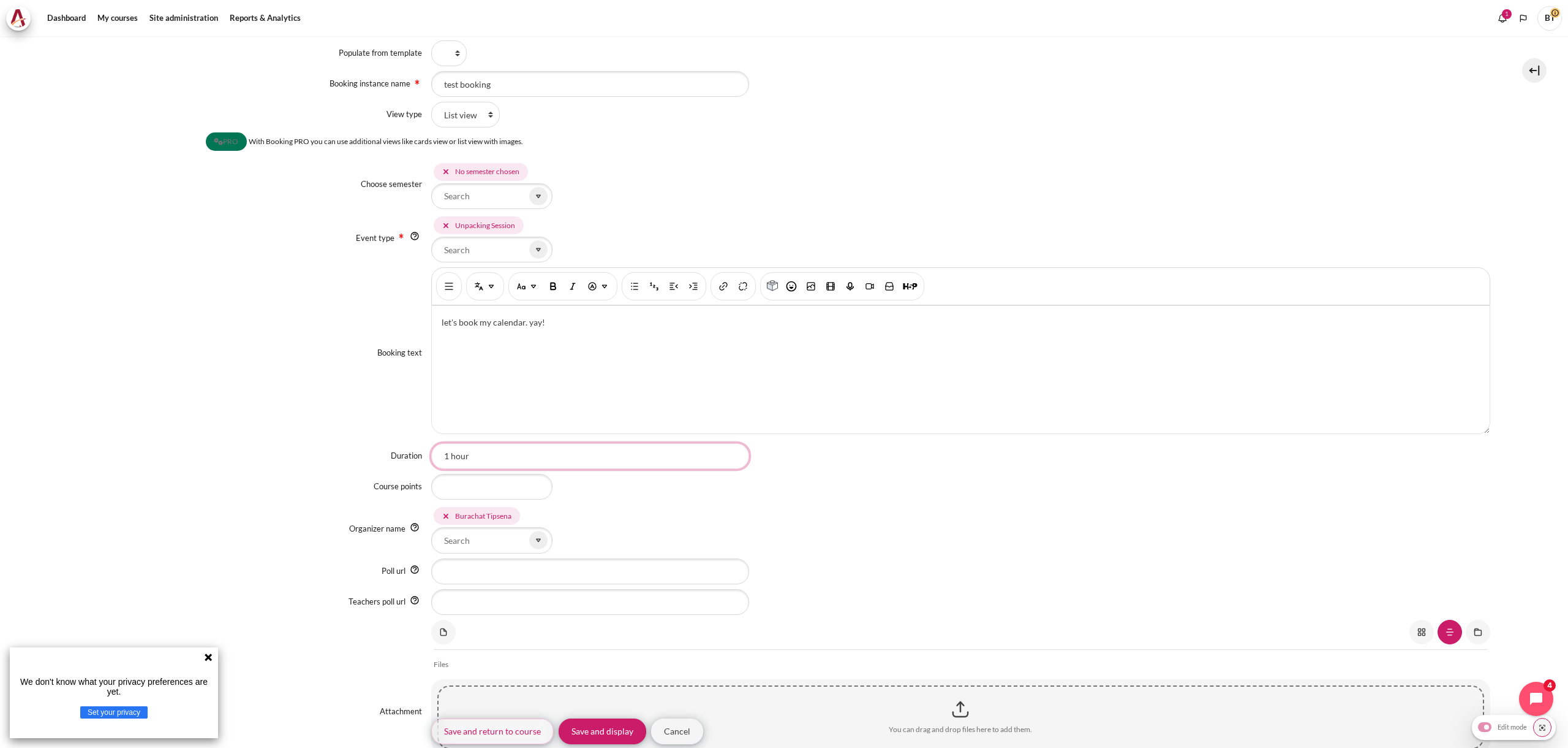
scroll to position [227, 0]
type input "1 hr"
click at [389, 515] on div "Organizer name Burachat Tipsena Selected items: Burachat Tipsena Burachat Tipse…" at bounding box center [784, 529] width 1412 height 48
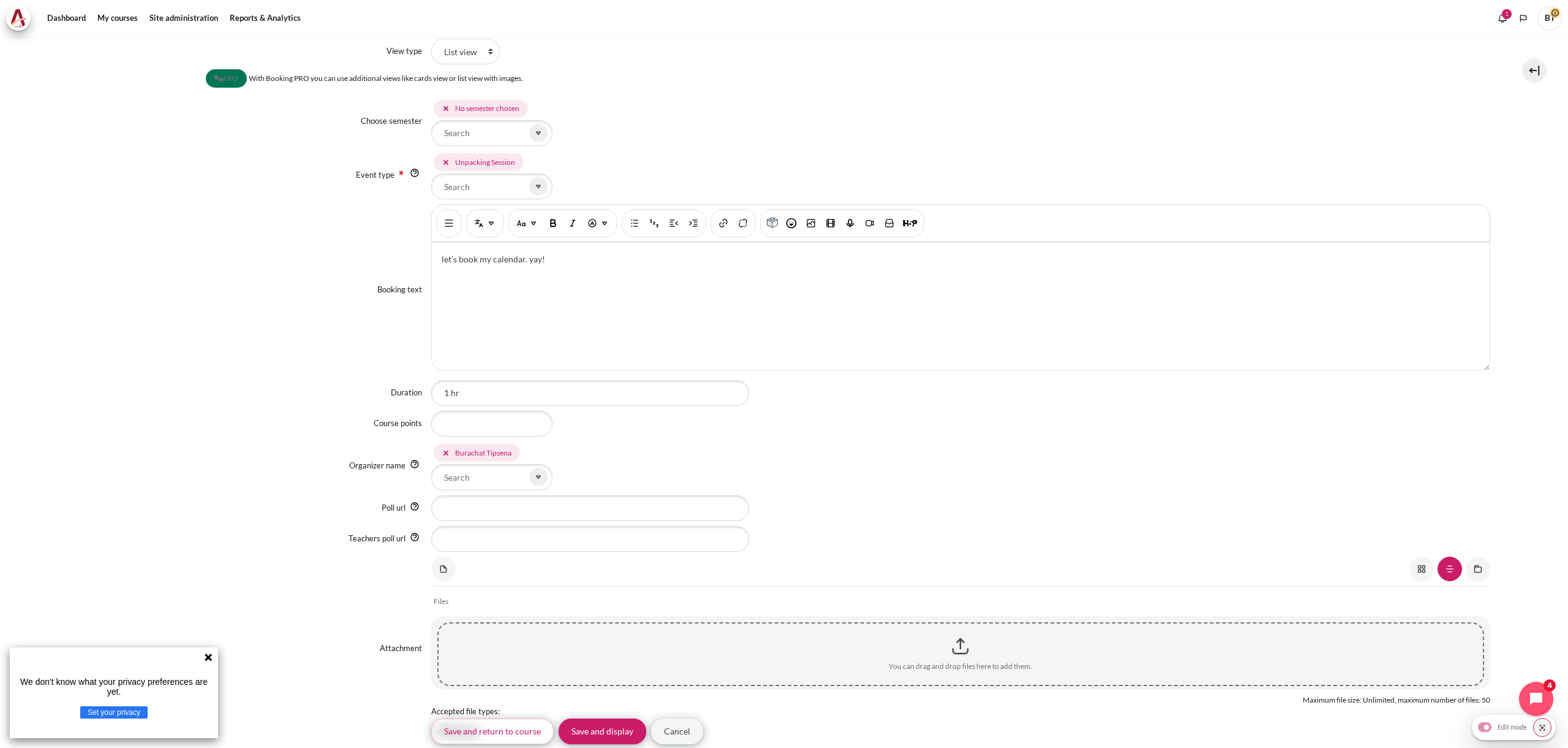
scroll to position [292, 0]
click at [538, 478] on icon "Content" at bounding box center [538, 476] width 11 height 11
click at [369, 524] on div "Populate from template Booking instance name test booking View type List view P…" at bounding box center [784, 565] width 1412 height 1199
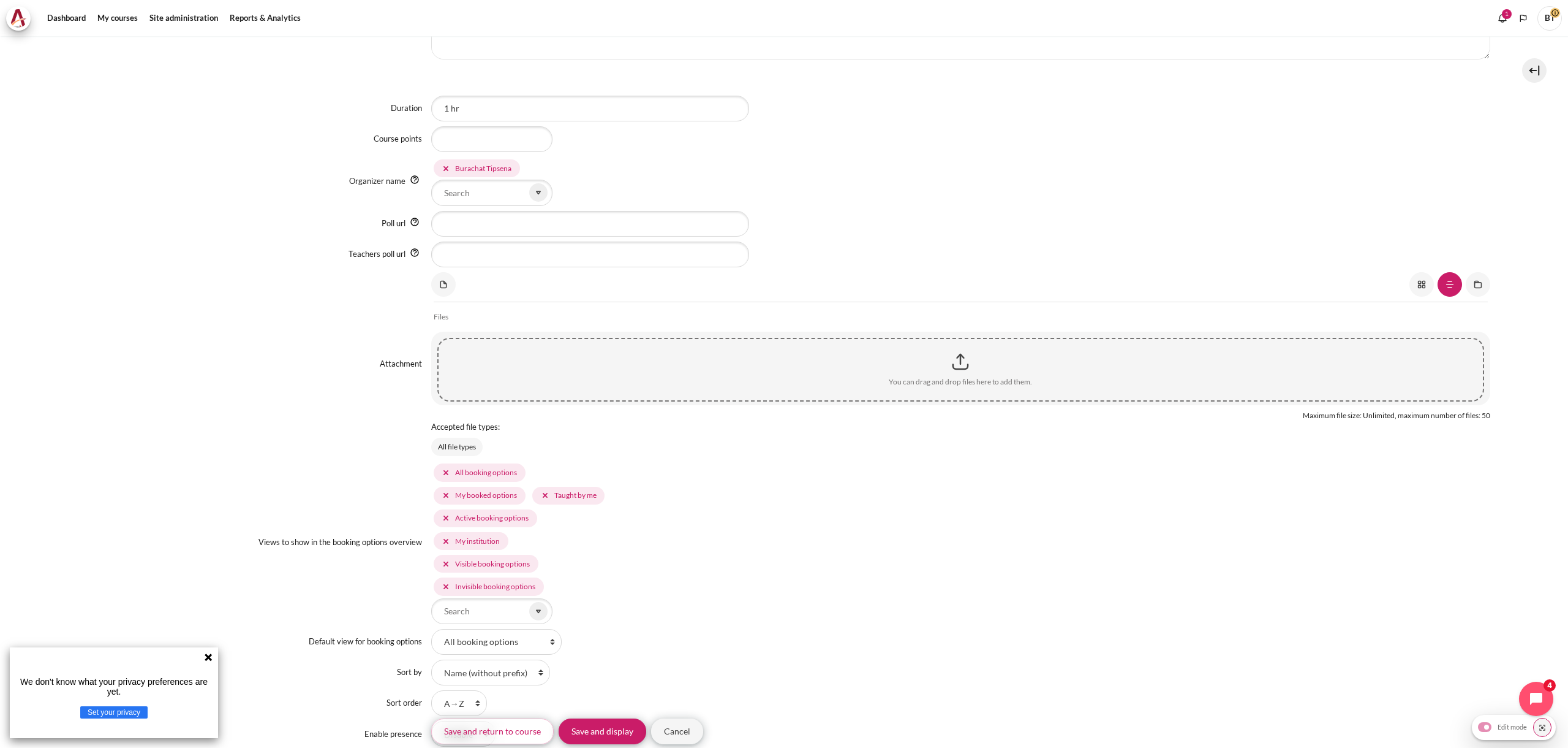
scroll to position [607, 0]
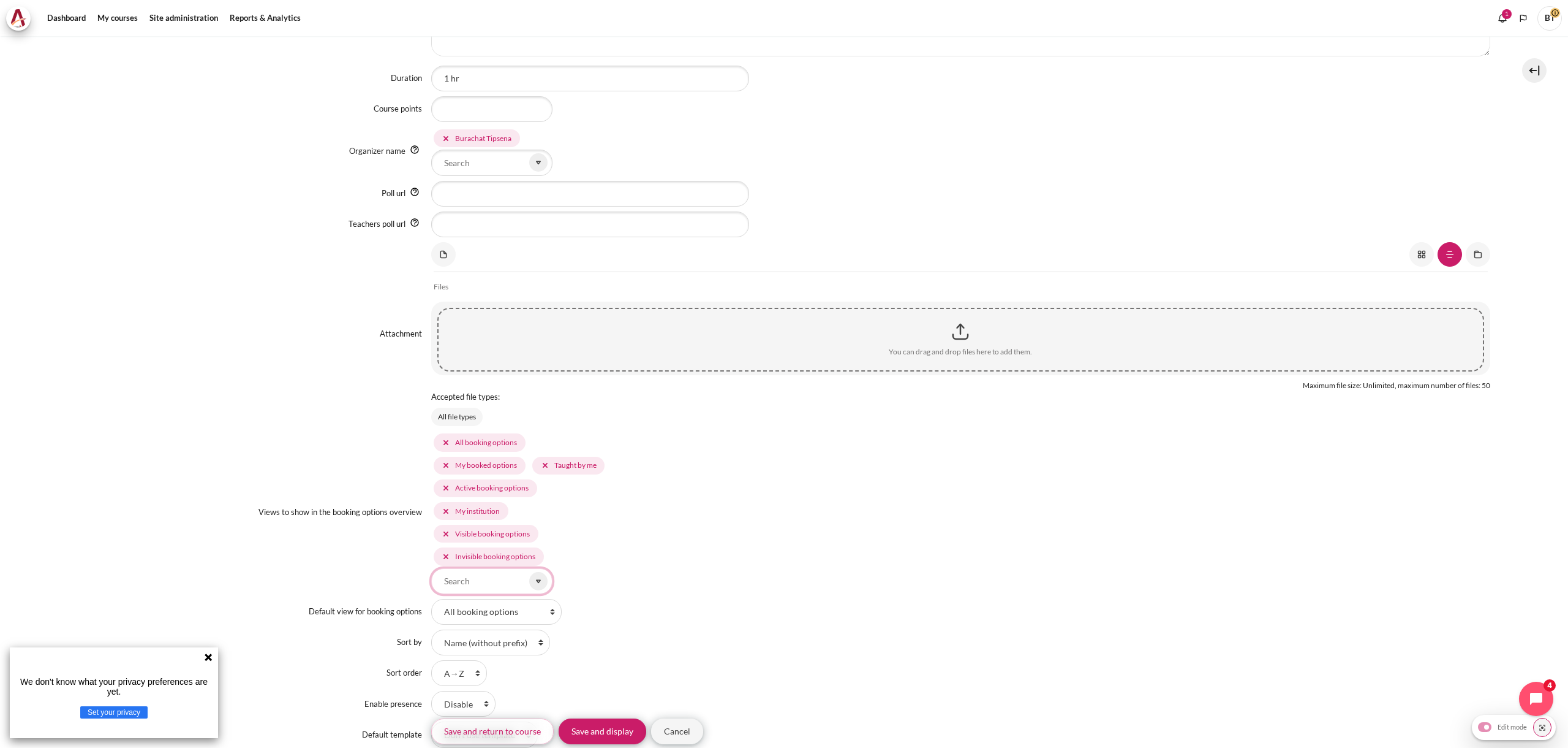
click at [501, 579] on input "Views to show in the booking options overview" at bounding box center [492, 581] width 122 height 26
click at [536, 581] on icon "Content" at bounding box center [538, 581] width 11 height 11
click at [317, 584] on div "Views to show in the booking options overview All booking options My booked opt…" at bounding box center [784, 512] width 1412 height 162
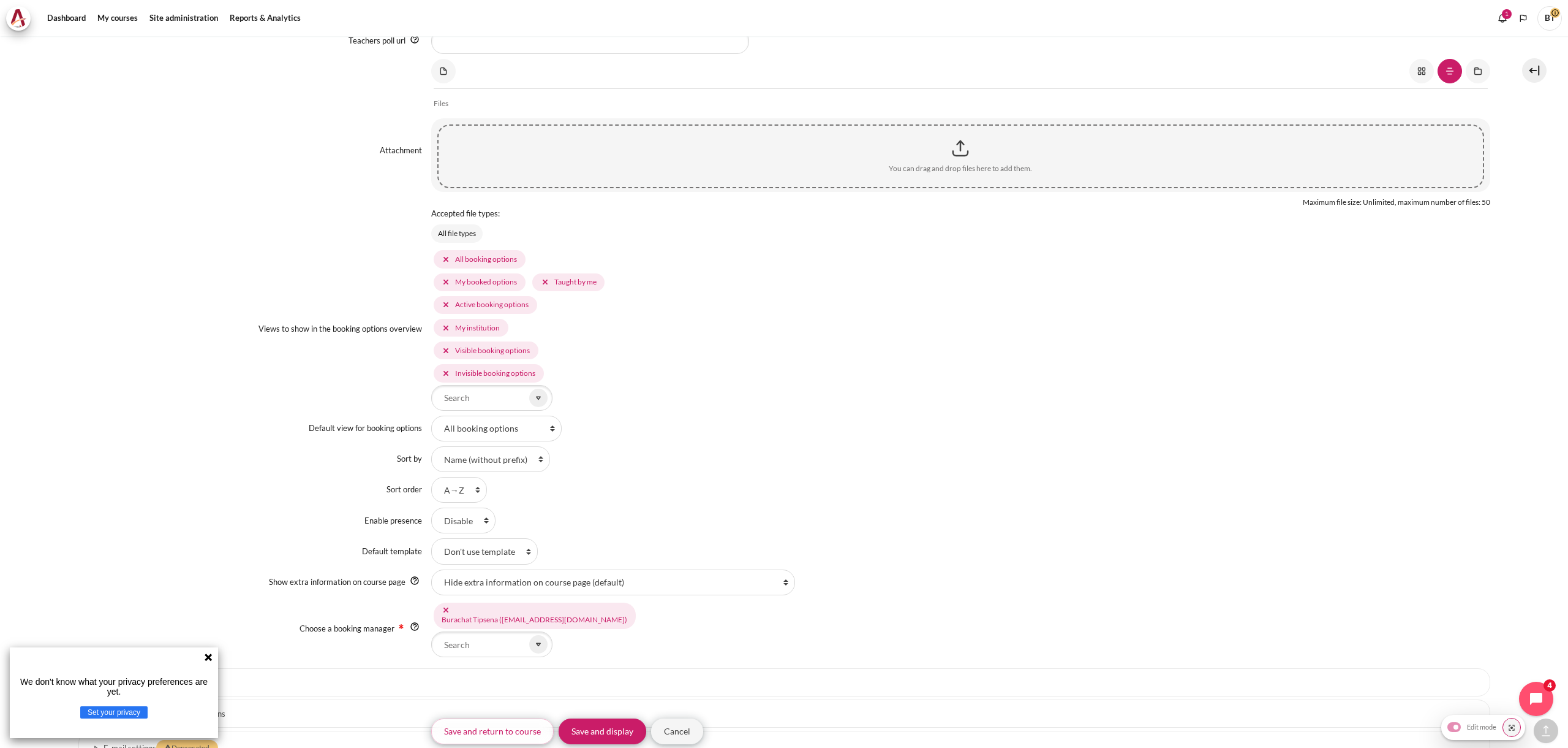
scroll to position [799, 0]
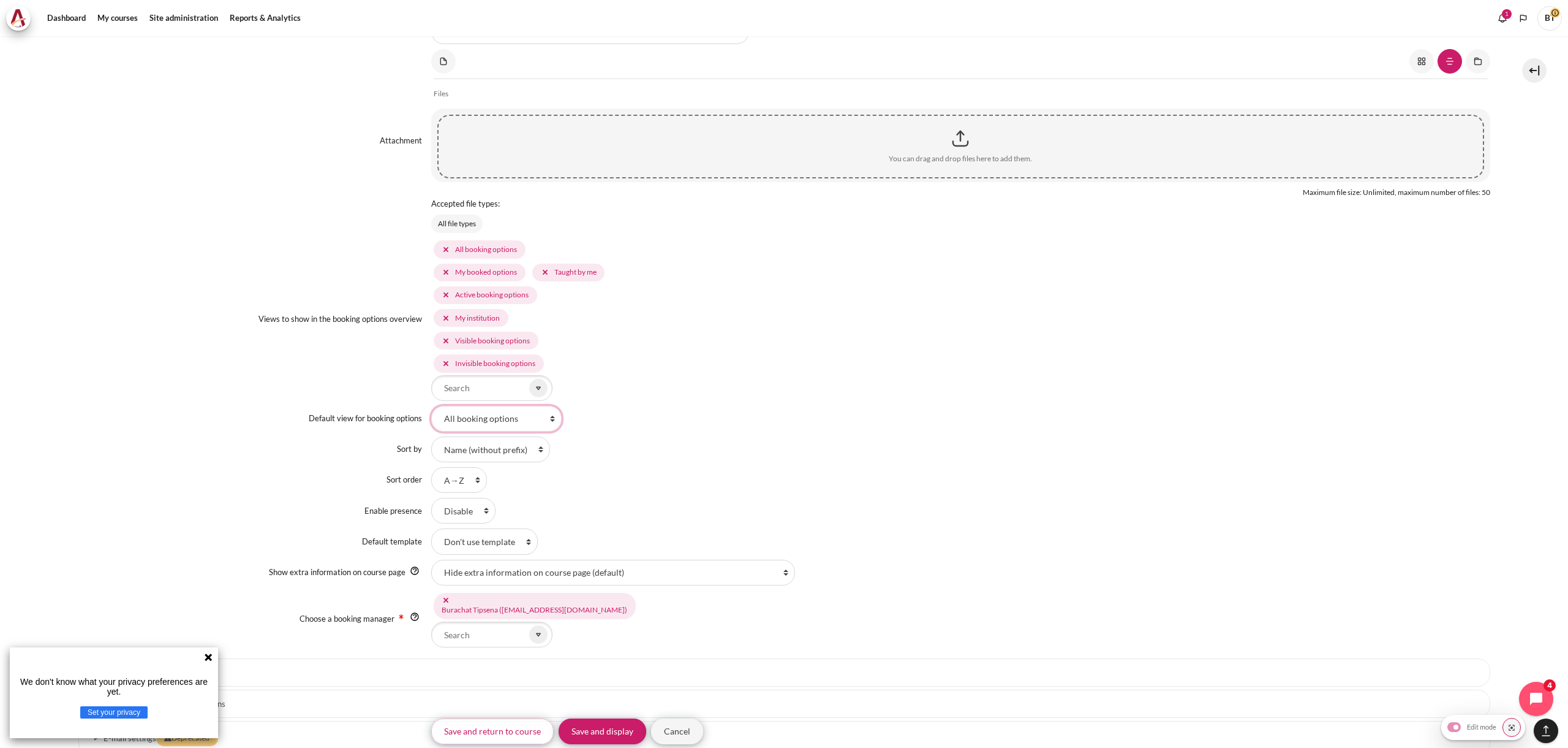
click at [513, 419] on select "All booking options My booked options Taught by me Active booking options My in…" at bounding box center [496, 418] width 131 height 26
click at [332, 415] on label "Default view for booking options" at bounding box center [365, 418] width 113 height 10
click at [431, 415] on select "All booking options My booked options Taught by me Active booking options My in…" at bounding box center [496, 418] width 131 height 26
click at [437, 418] on select "All booking options My booked options Taught by me Active booking options My in…" at bounding box center [496, 418] width 131 height 26
click at [379, 430] on div "Default view for booking options All booking options My booked options Taught b…" at bounding box center [784, 418] width 1412 height 26
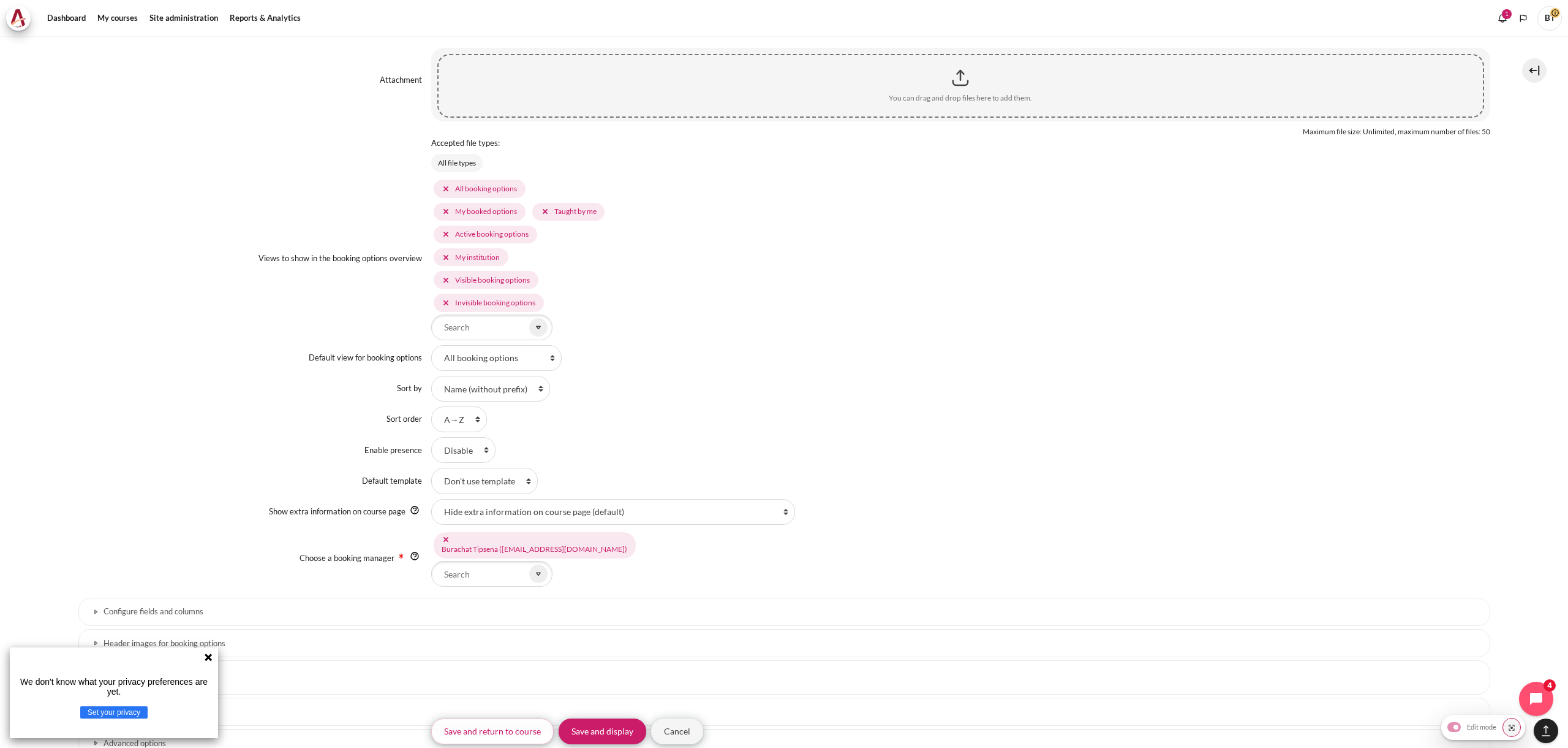
scroll to position [862, 0]
click at [476, 452] on select "Disable Enable" at bounding box center [463, 448] width 64 height 26
click at [378, 457] on div "Enable presence Disable Enable" at bounding box center [784, 448] width 1412 height 26
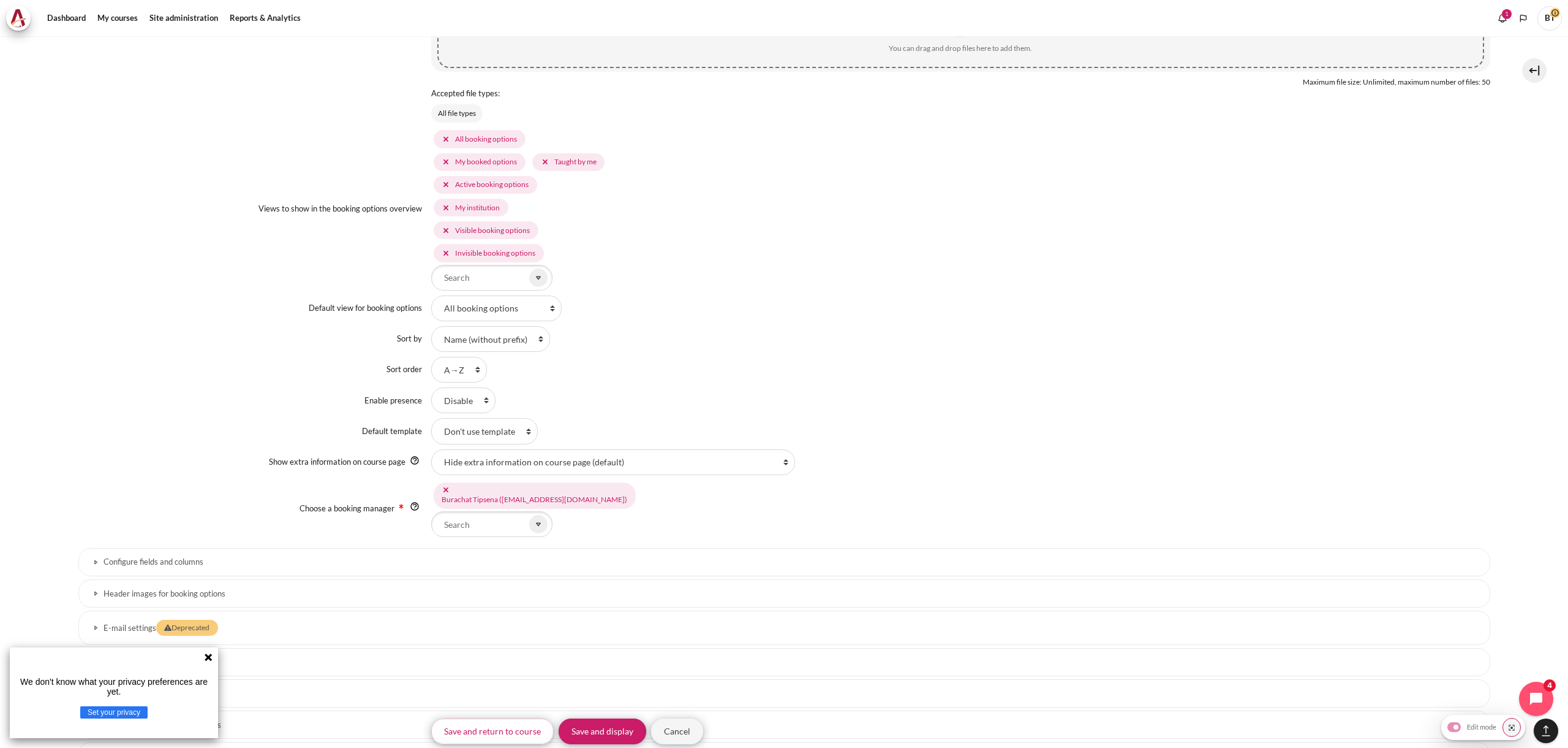
scroll to position [921, 0]
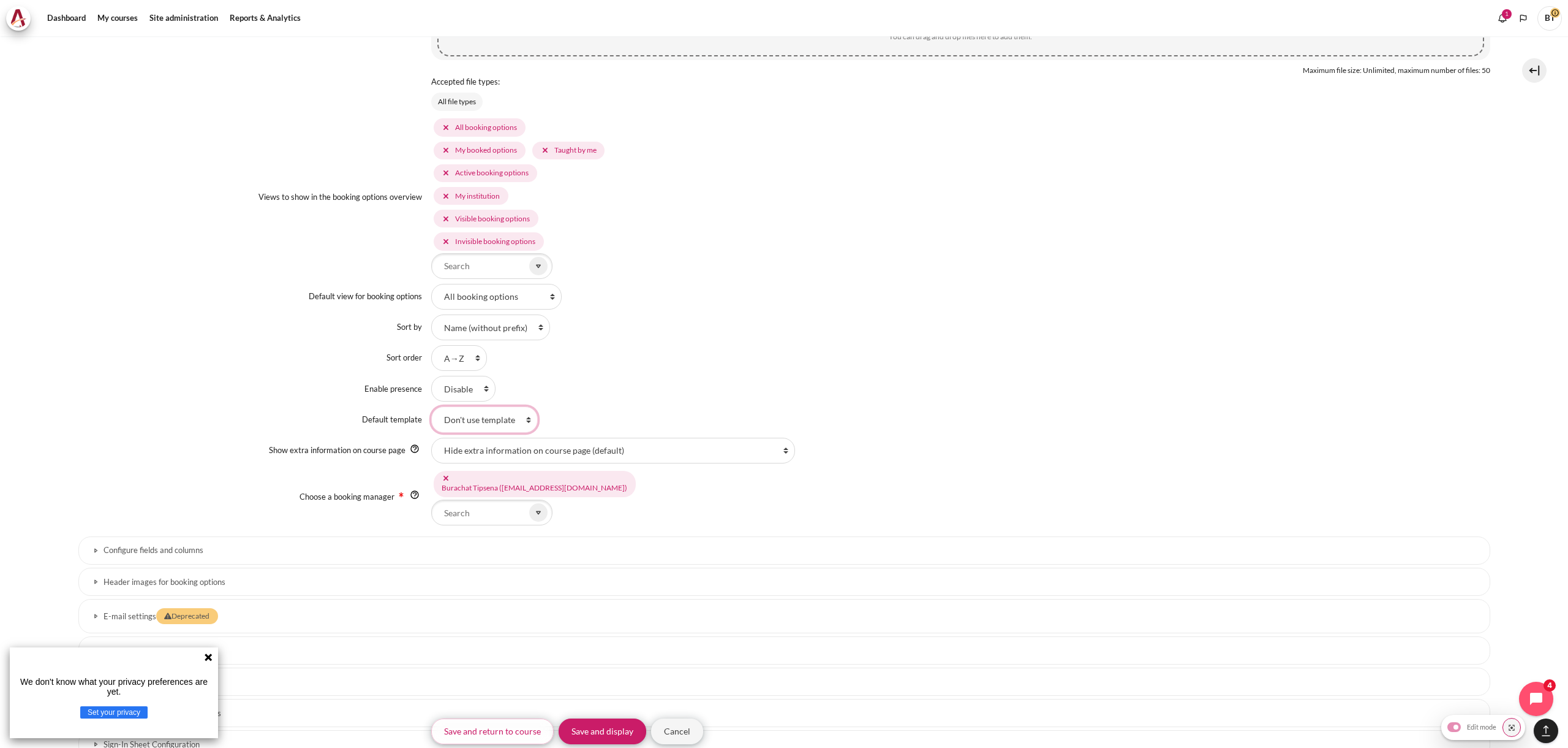
click at [462, 424] on select "Don't use template" at bounding box center [484, 419] width 106 height 26
click at [300, 448] on label "Show extra information on course page" at bounding box center [337, 450] width 137 height 10
click at [431, 448] on select "Hide extra information on course page (default) Show course name, short info an…" at bounding box center [613, 450] width 364 height 26
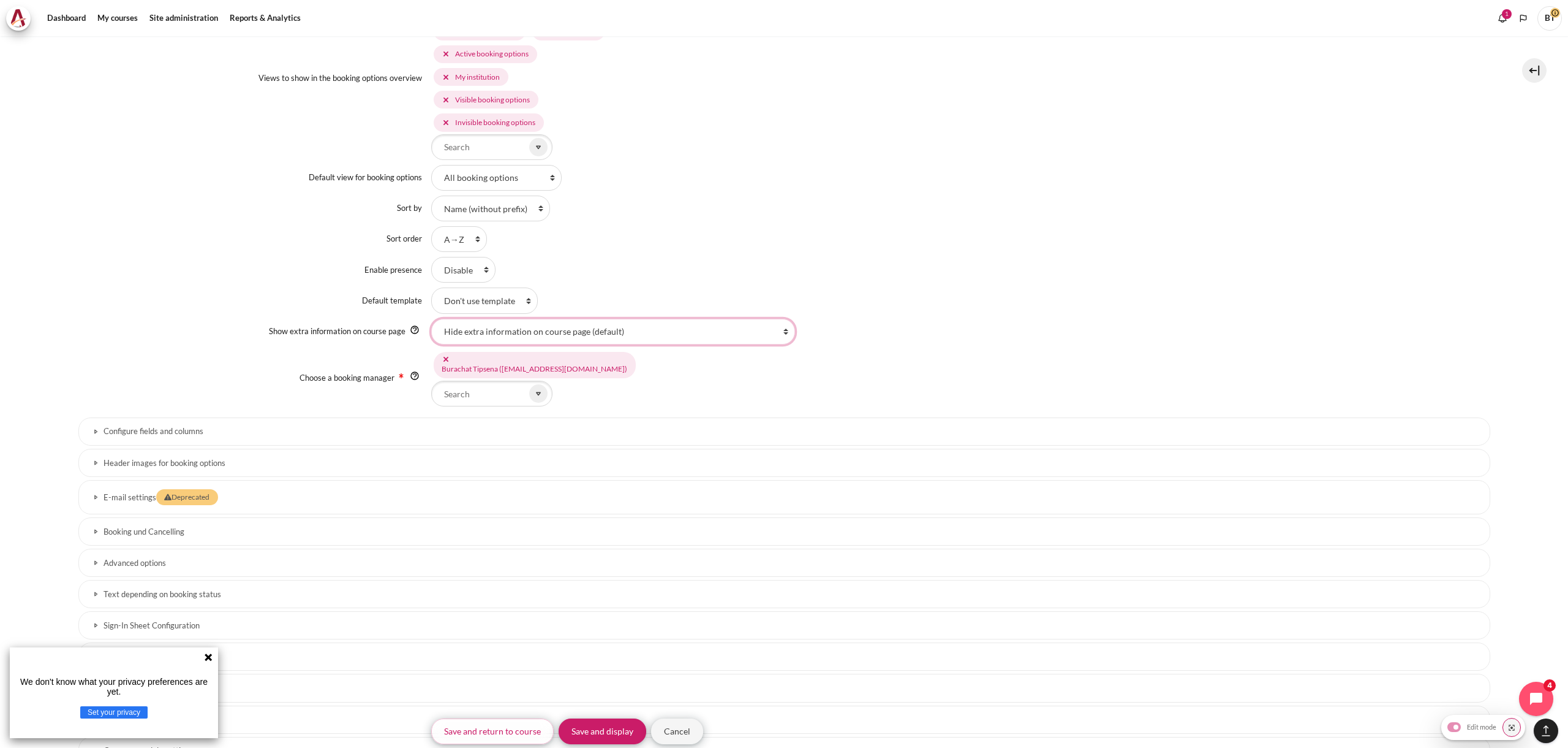
scroll to position [1042, 0]
click at [467, 393] on input "Choose a booking manager" at bounding box center [492, 391] width 122 height 26
click at [533, 394] on icon "Content" at bounding box center [538, 391] width 11 height 11
click at [350, 385] on div "Choose a booking manager Burachat Tipsena (burachat_t@seasiacenter.com) Selecte…" at bounding box center [784, 376] width 1412 height 57
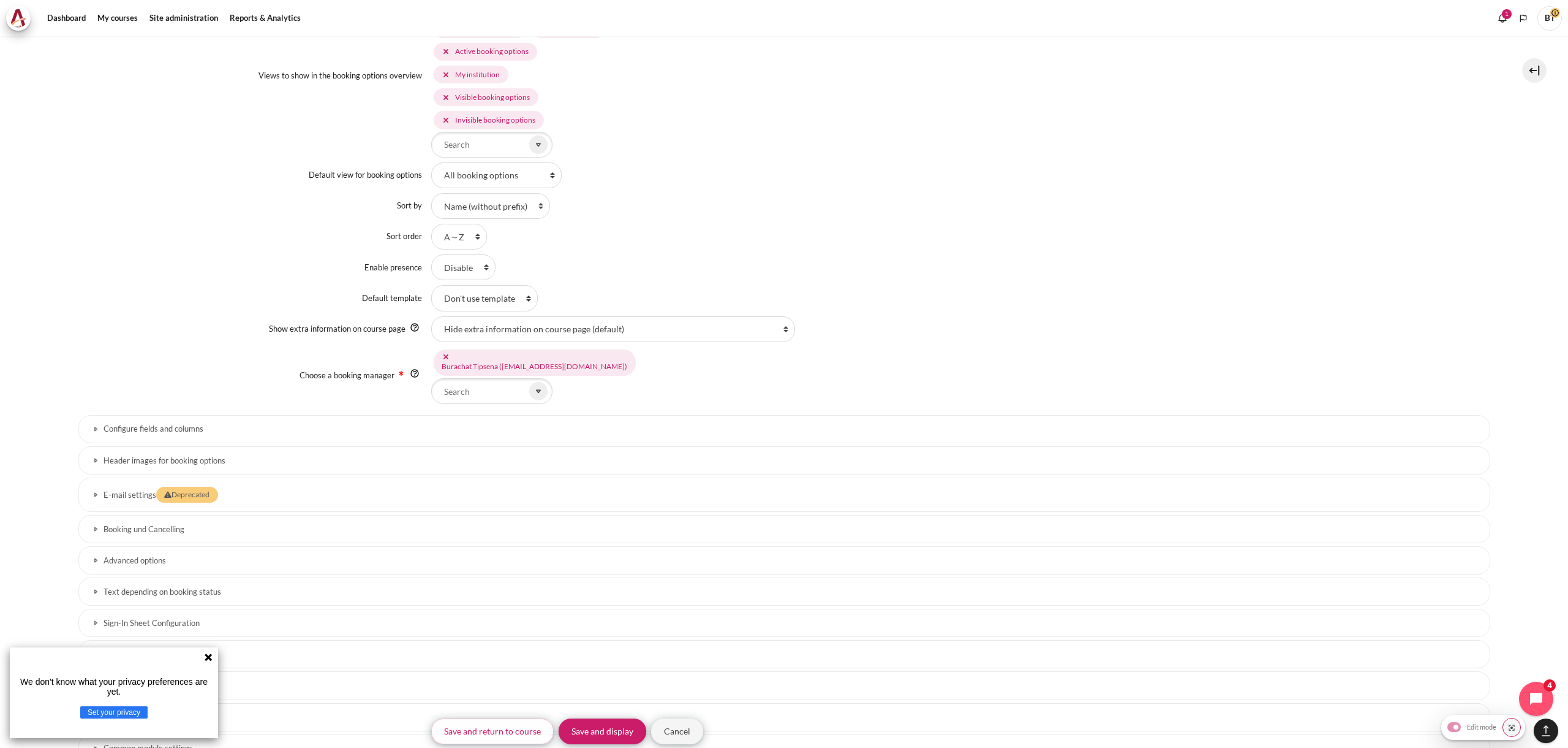
click at [303, 377] on label "Choose a booking manager" at bounding box center [347, 375] width 95 height 10
click at [431, 378] on input "Choose a booking manager" at bounding box center [492, 391] width 122 height 26
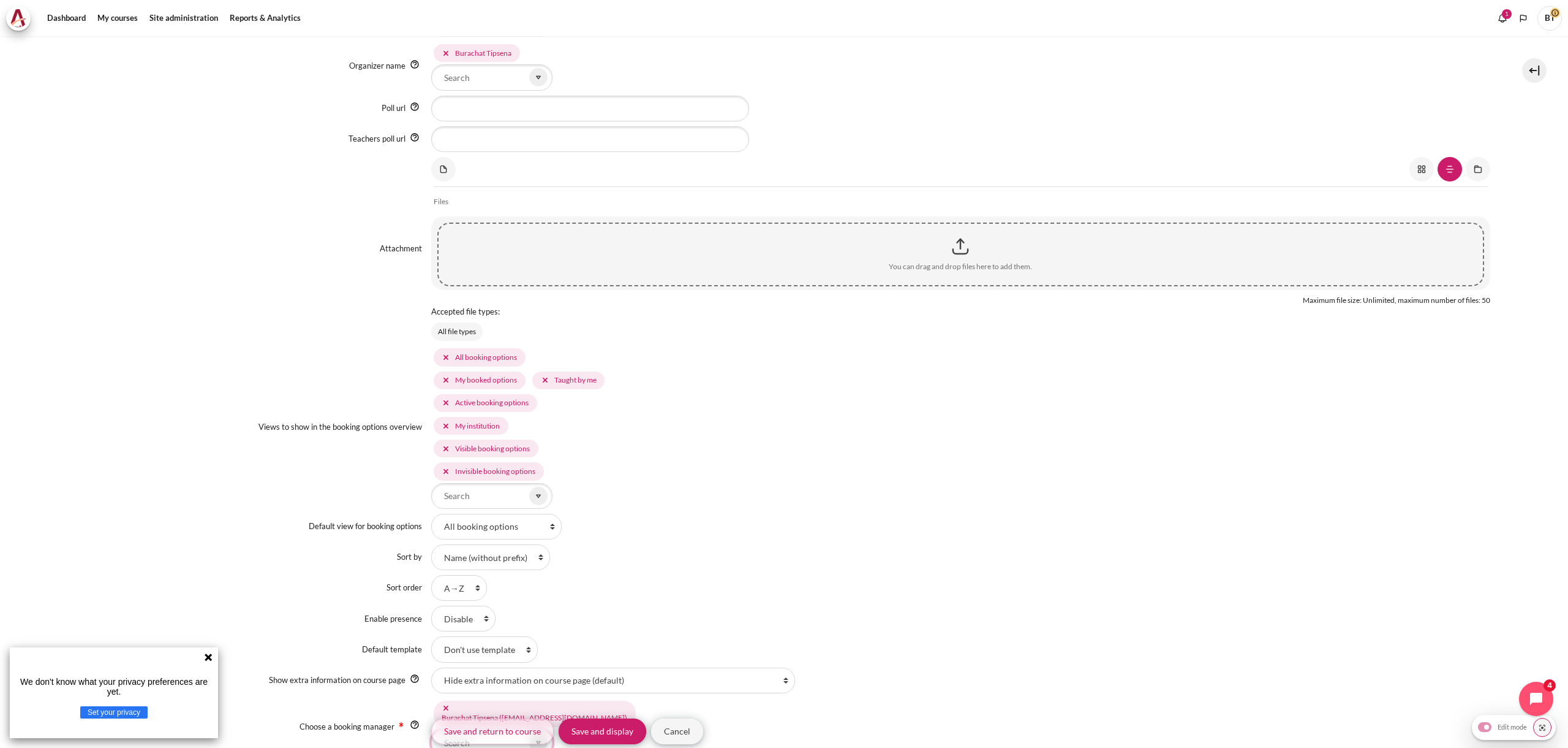
scroll to position [562, 0]
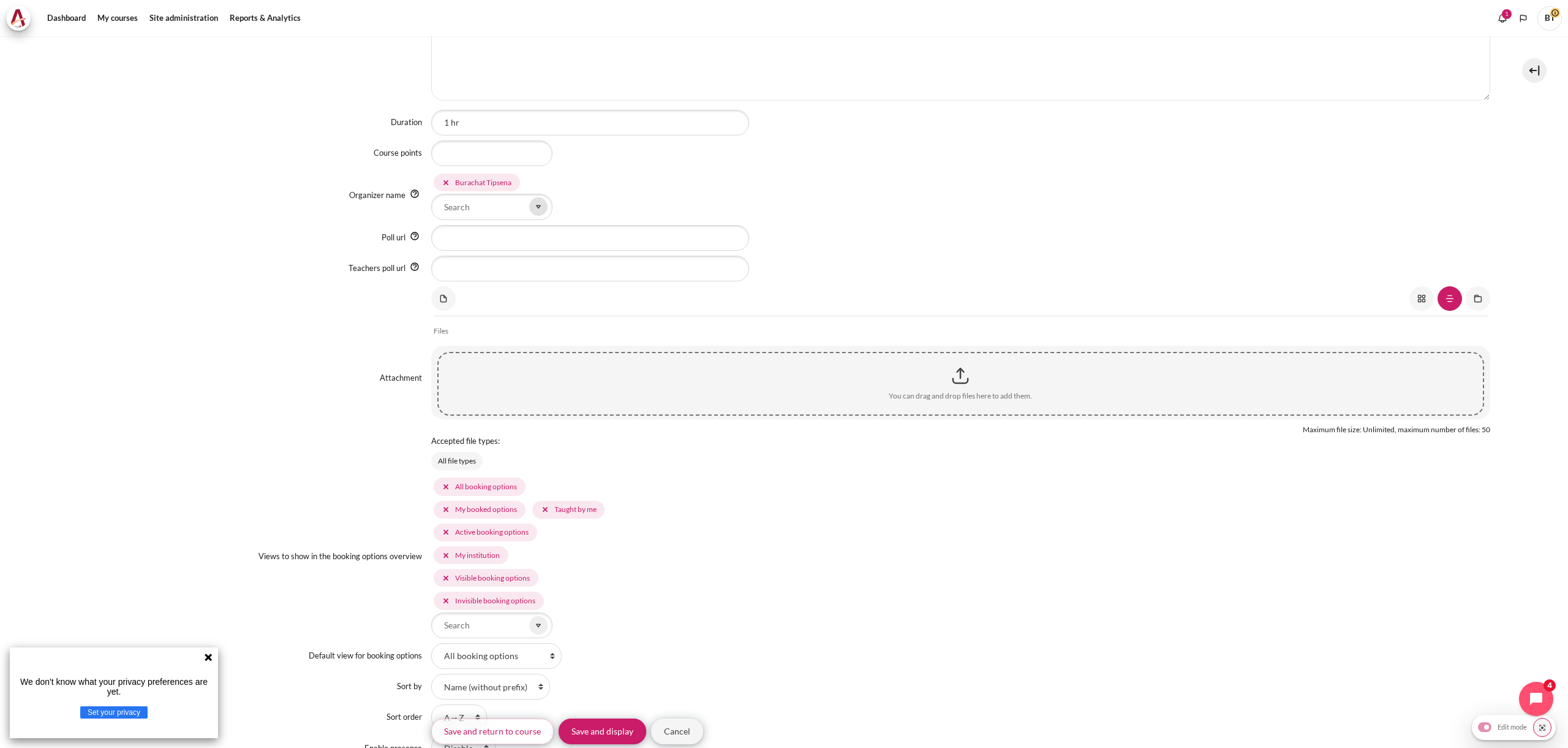
click at [529, 210] on span "Content" at bounding box center [538, 207] width 18 height 18
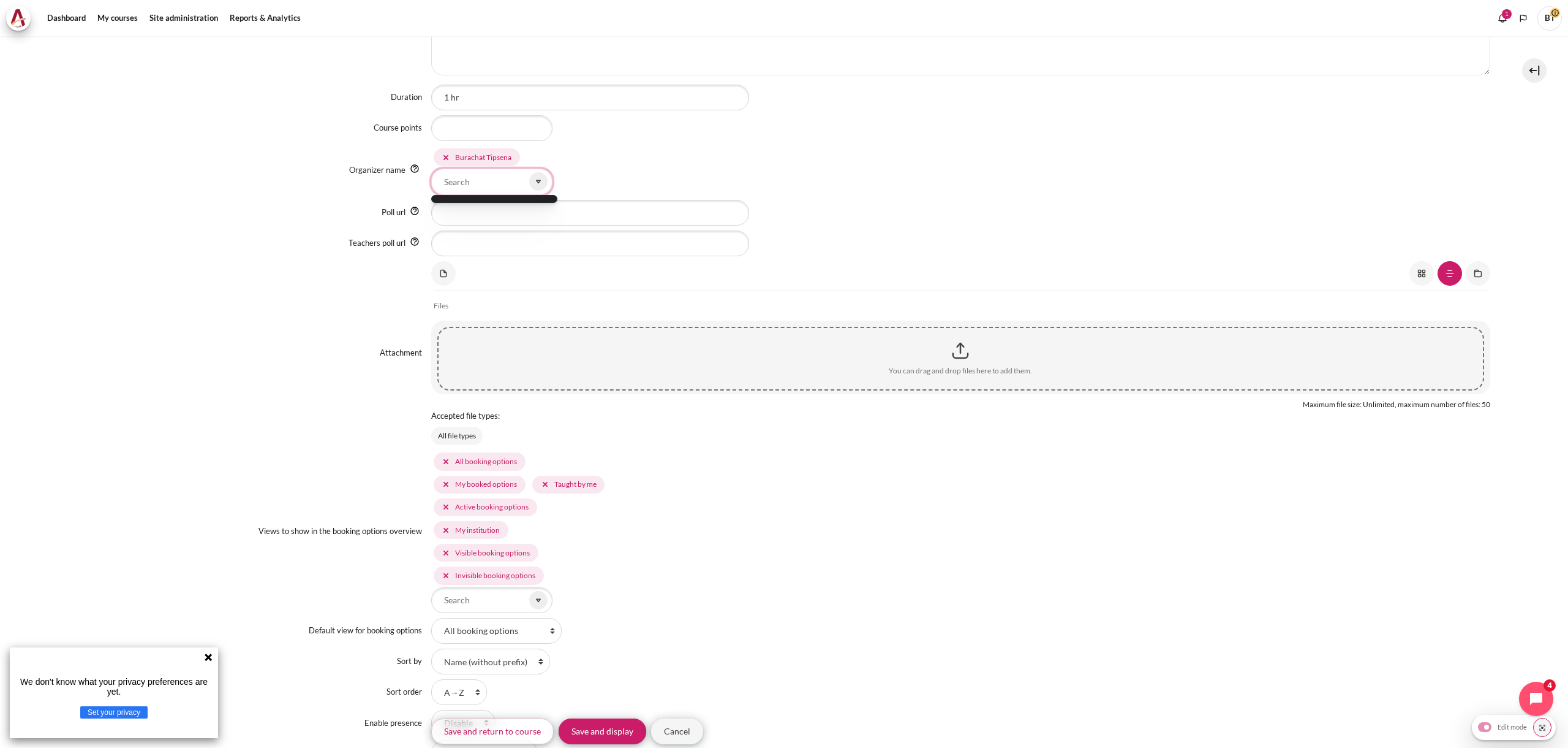
scroll to position [594, 0]
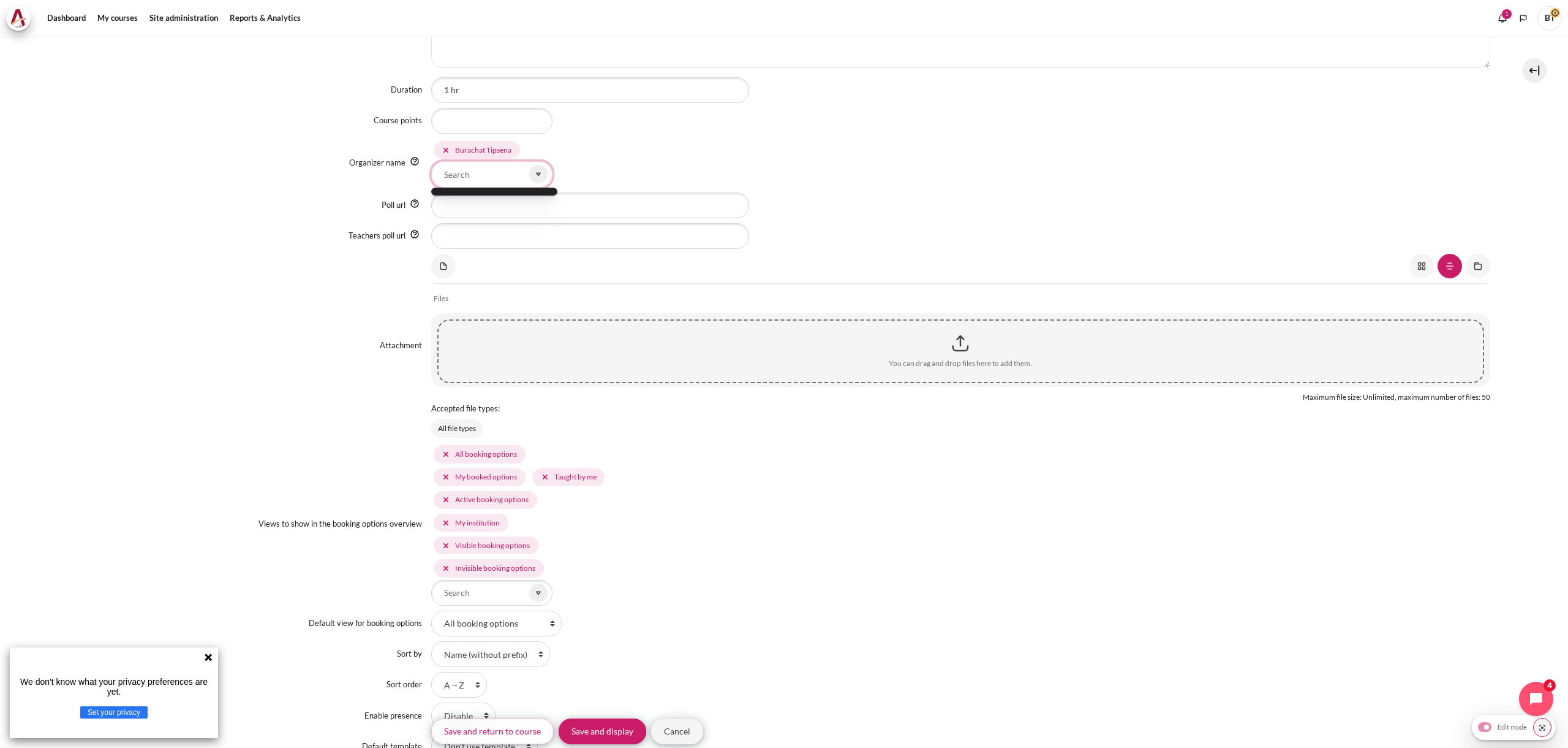
type input "j"
type input "ch"
click at [225, 336] on div "Attachment" at bounding box center [255, 342] width 353 height 12
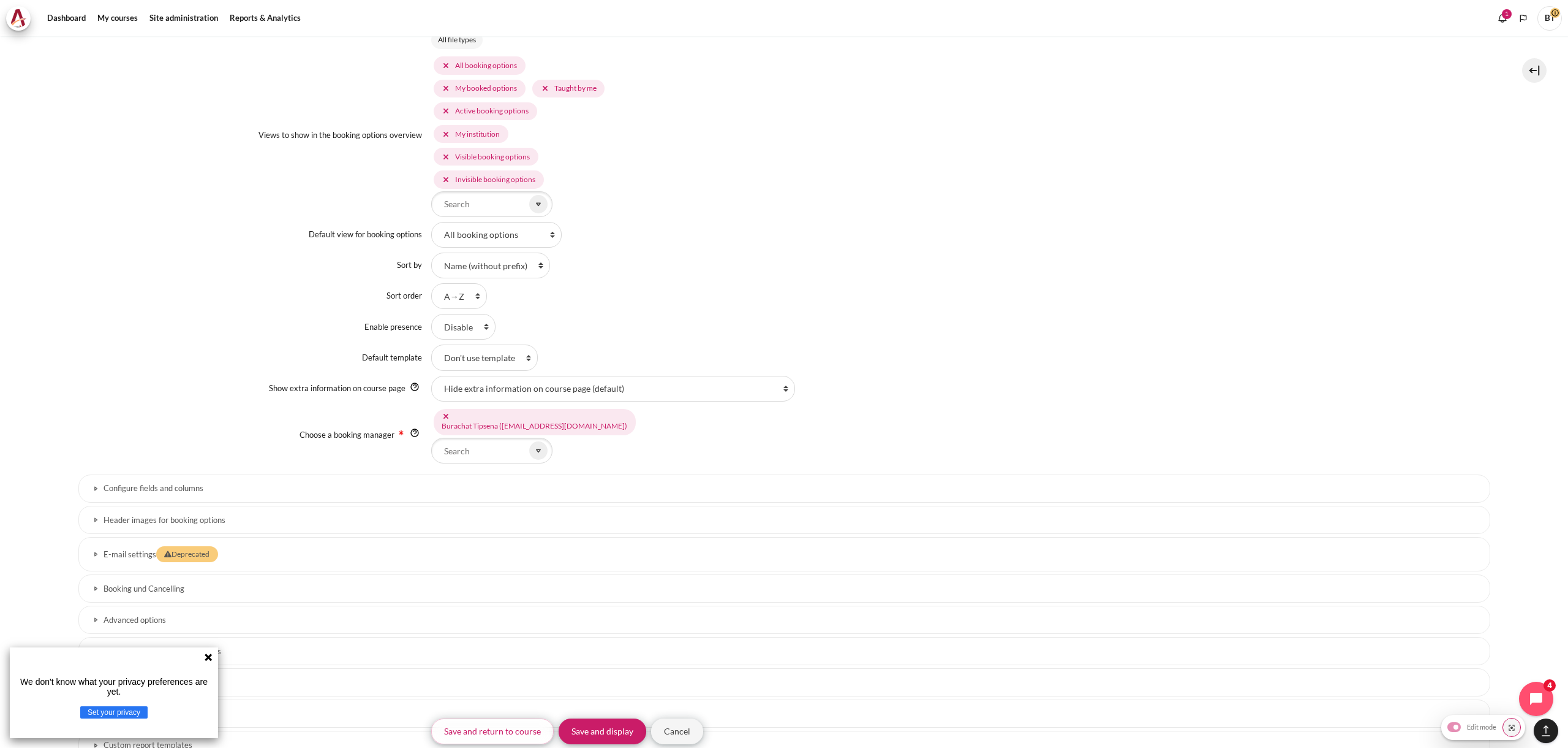
scroll to position [1053, 0]
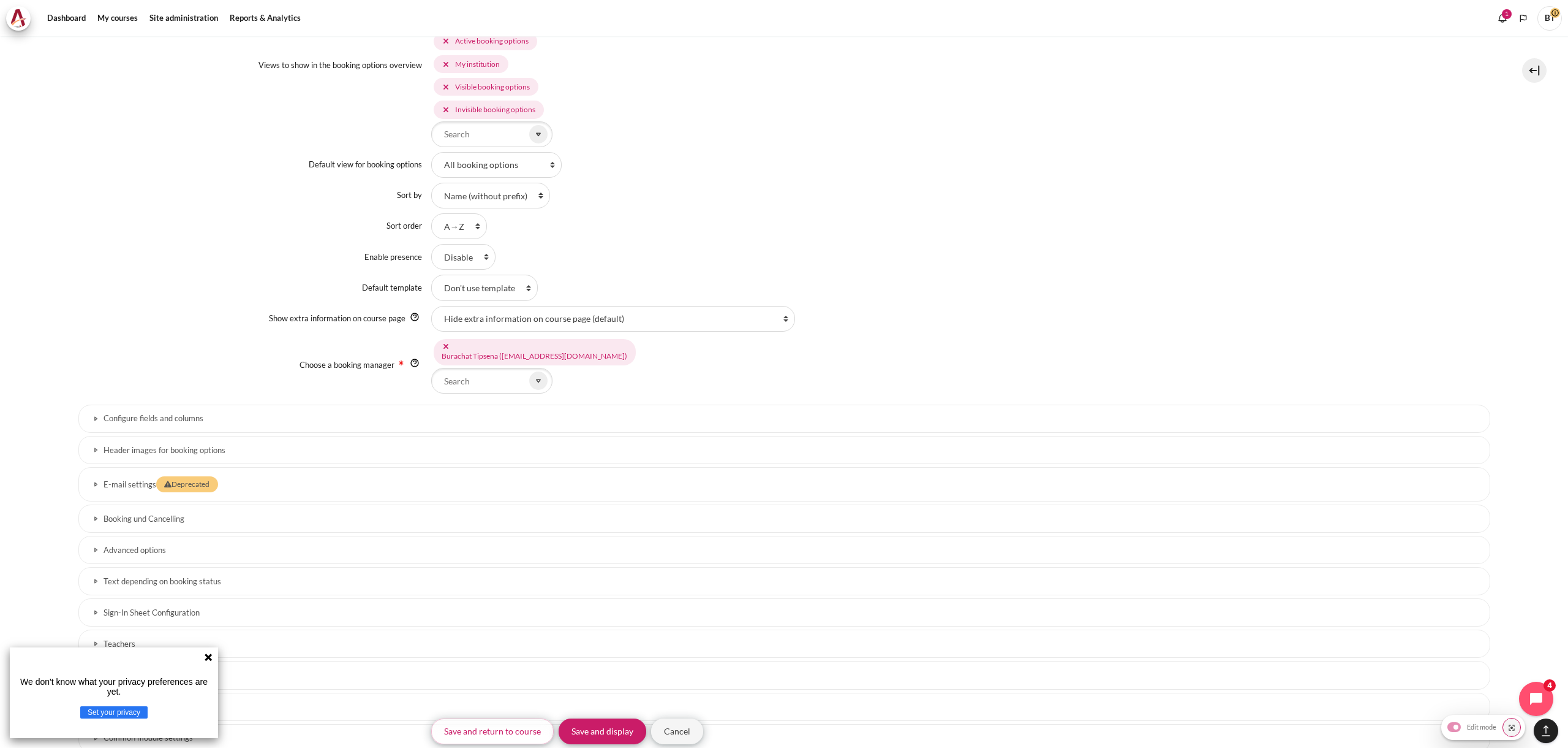
click at [174, 419] on h3 "Configure fields and columns" at bounding box center [784, 418] width 1362 height 11
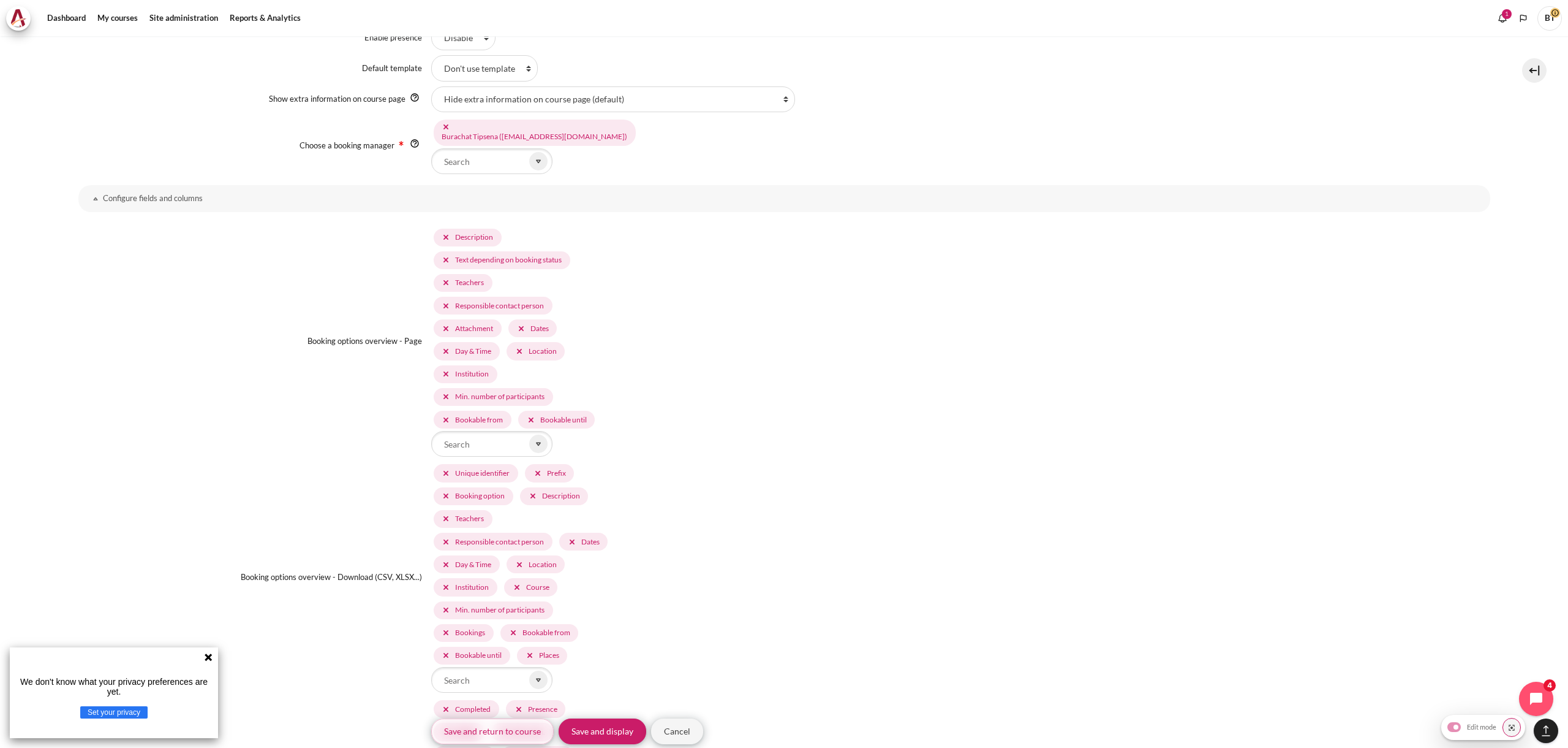
scroll to position [1366, 0]
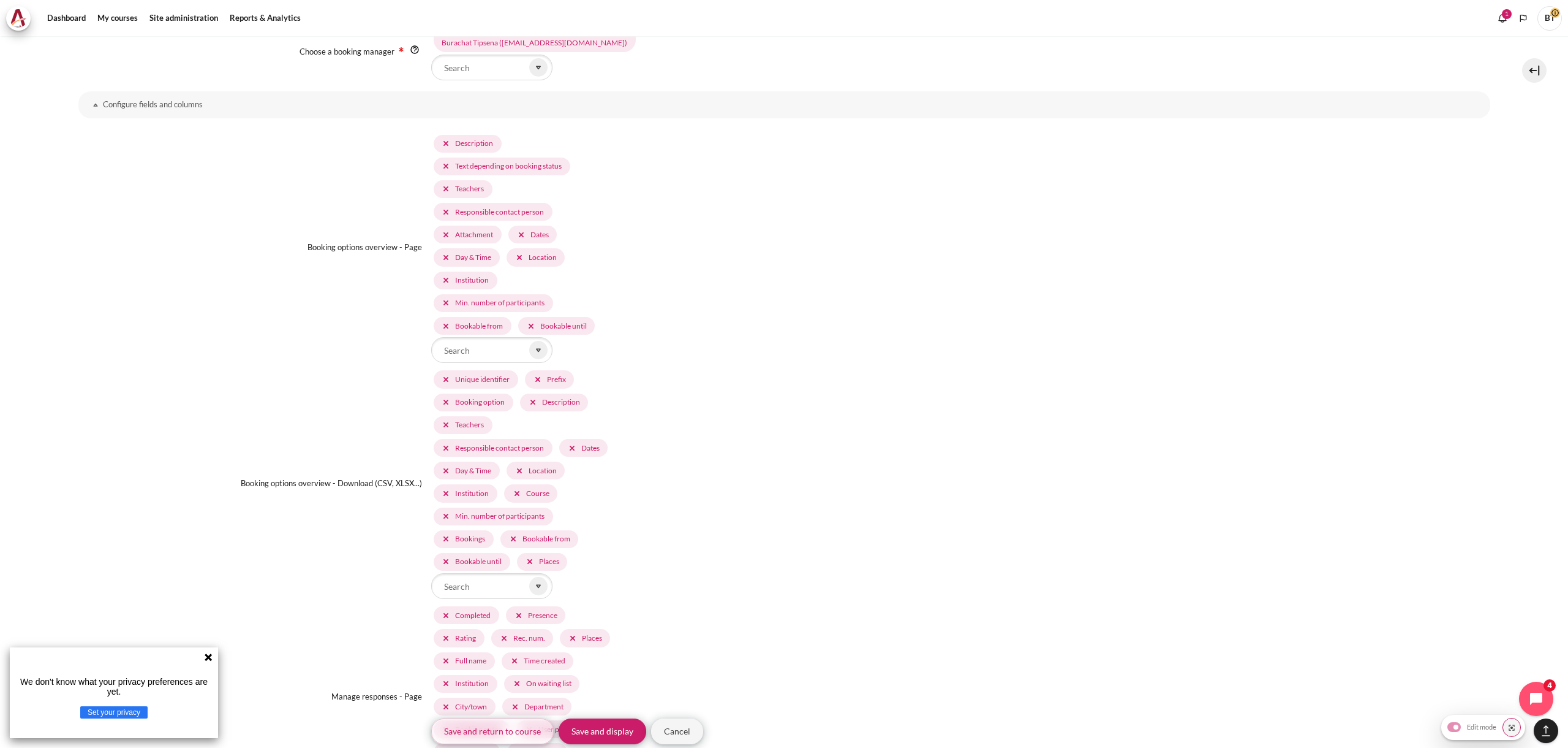
click at [180, 109] on h3 "Configure fields and columns" at bounding box center [784, 105] width 1363 height 11
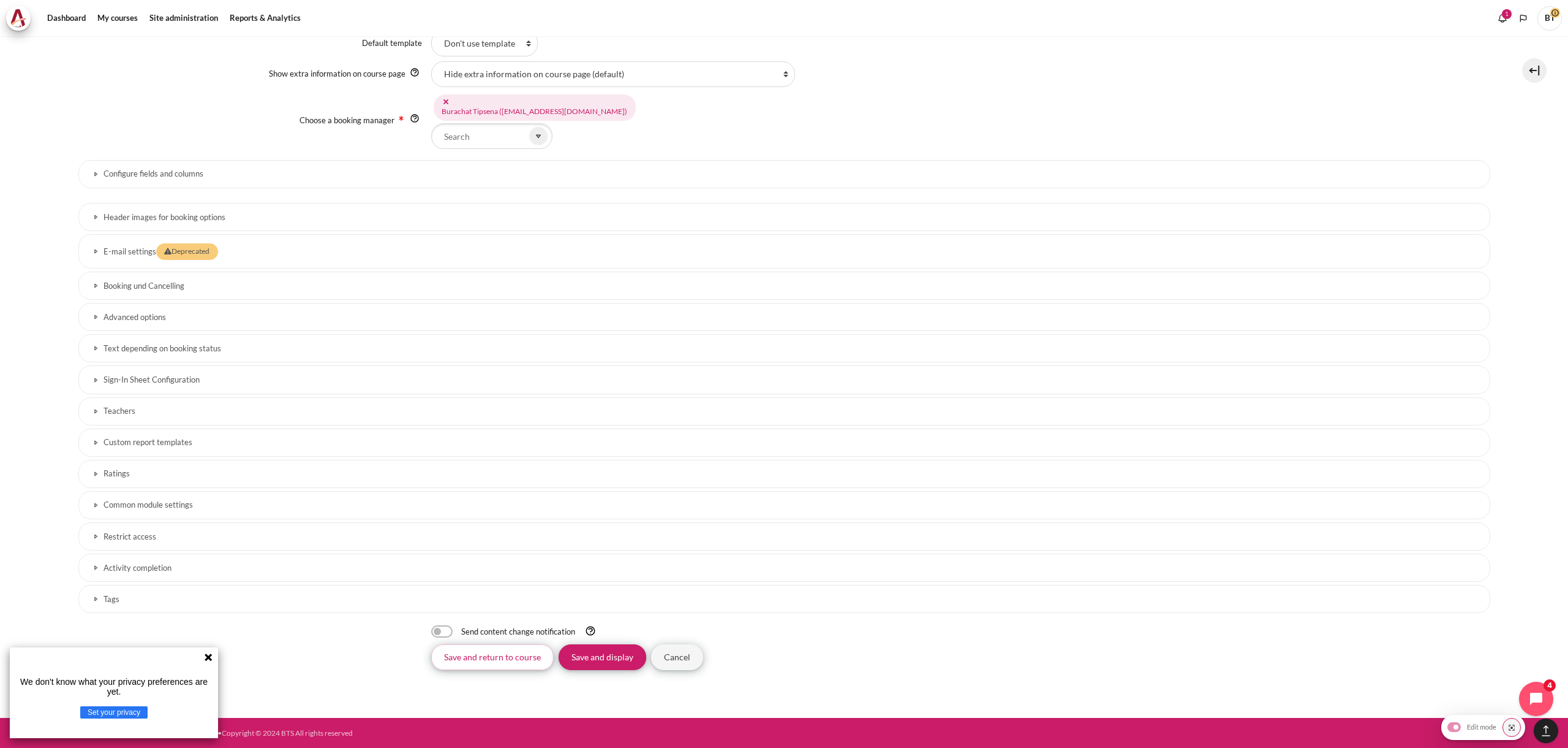
scroll to position [1286, 0]
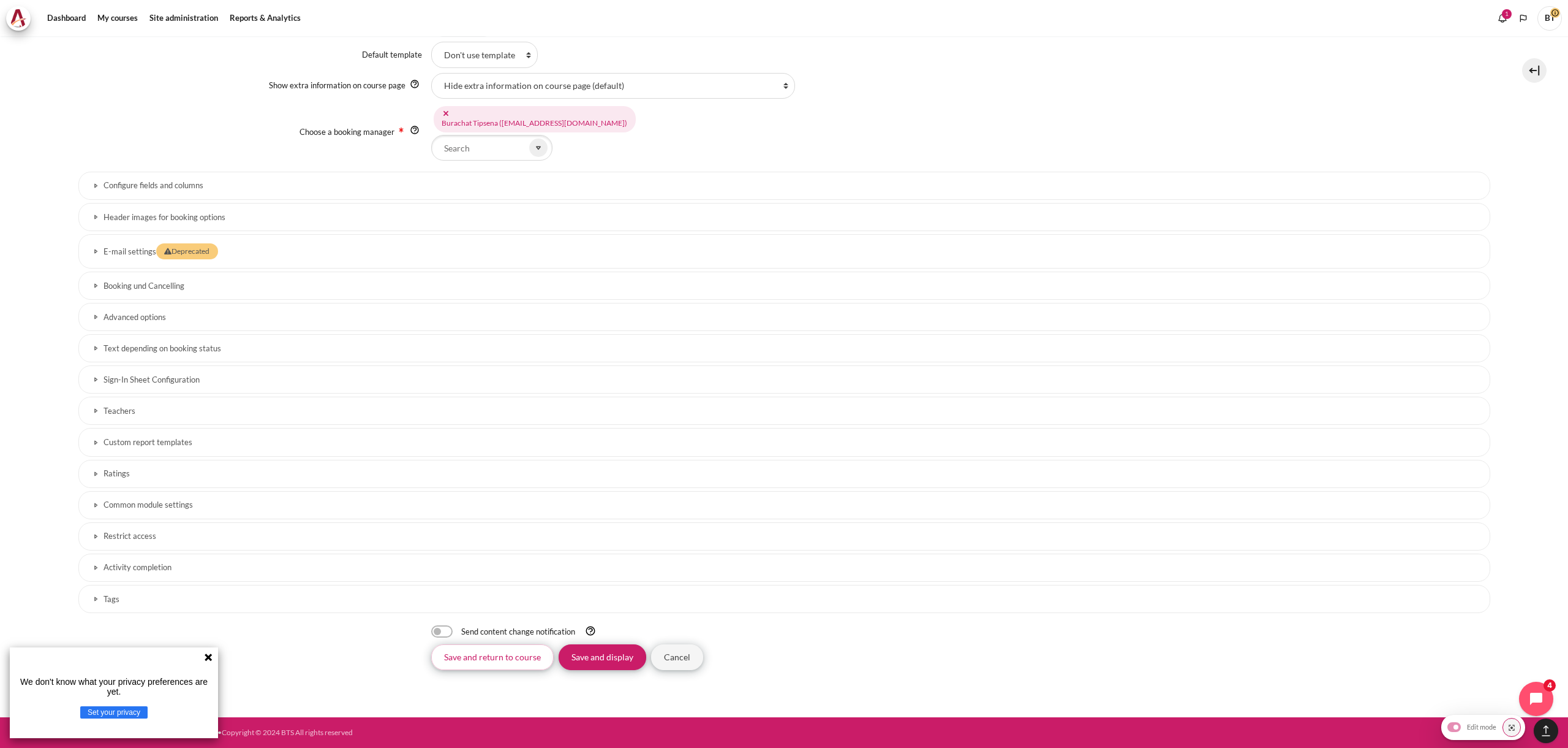
click at [125, 287] on h3 "Booking und Cancelling" at bounding box center [784, 286] width 1362 height 11
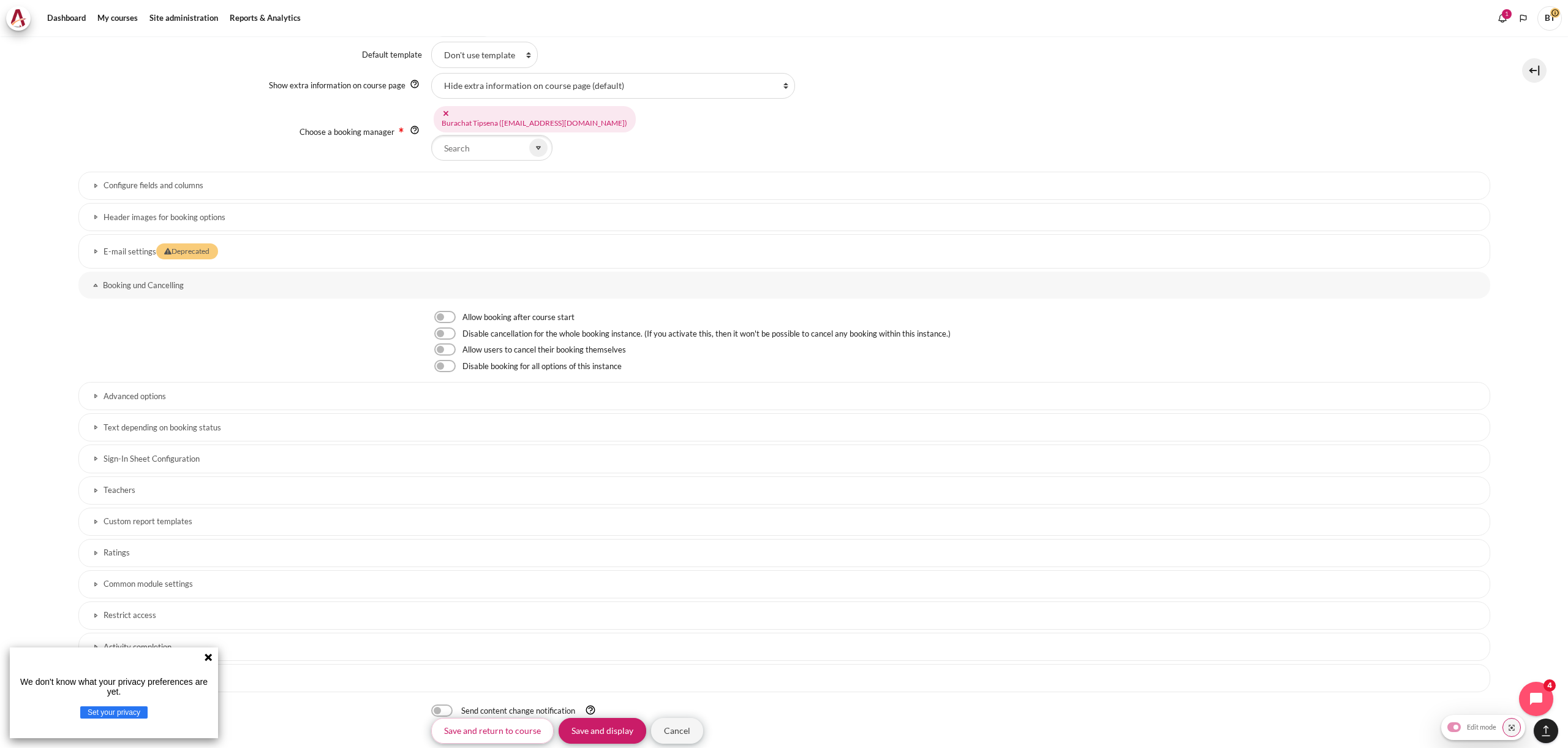
click at [205, 395] on h3 "Advanced options" at bounding box center [784, 396] width 1362 height 11
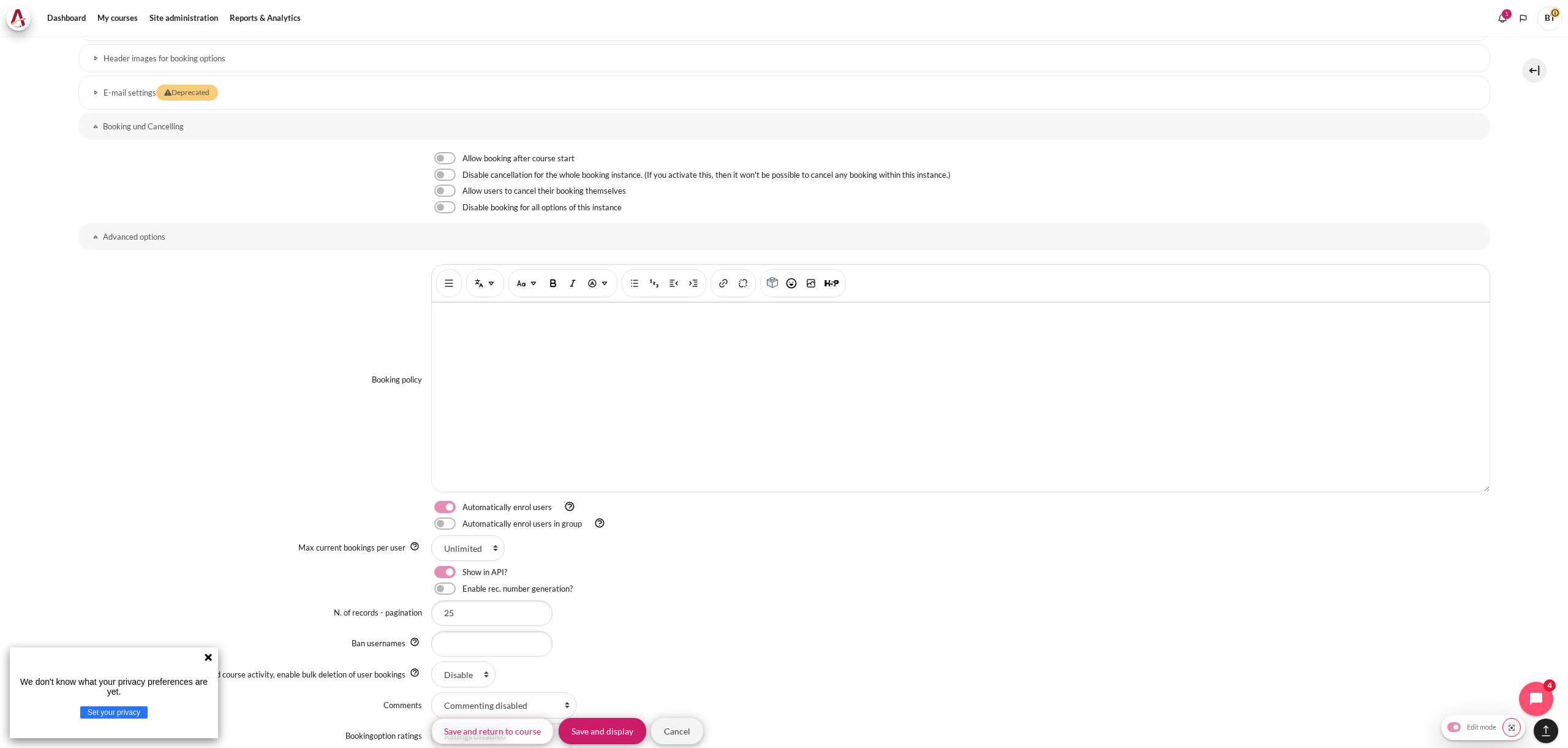
scroll to position [1597, 0]
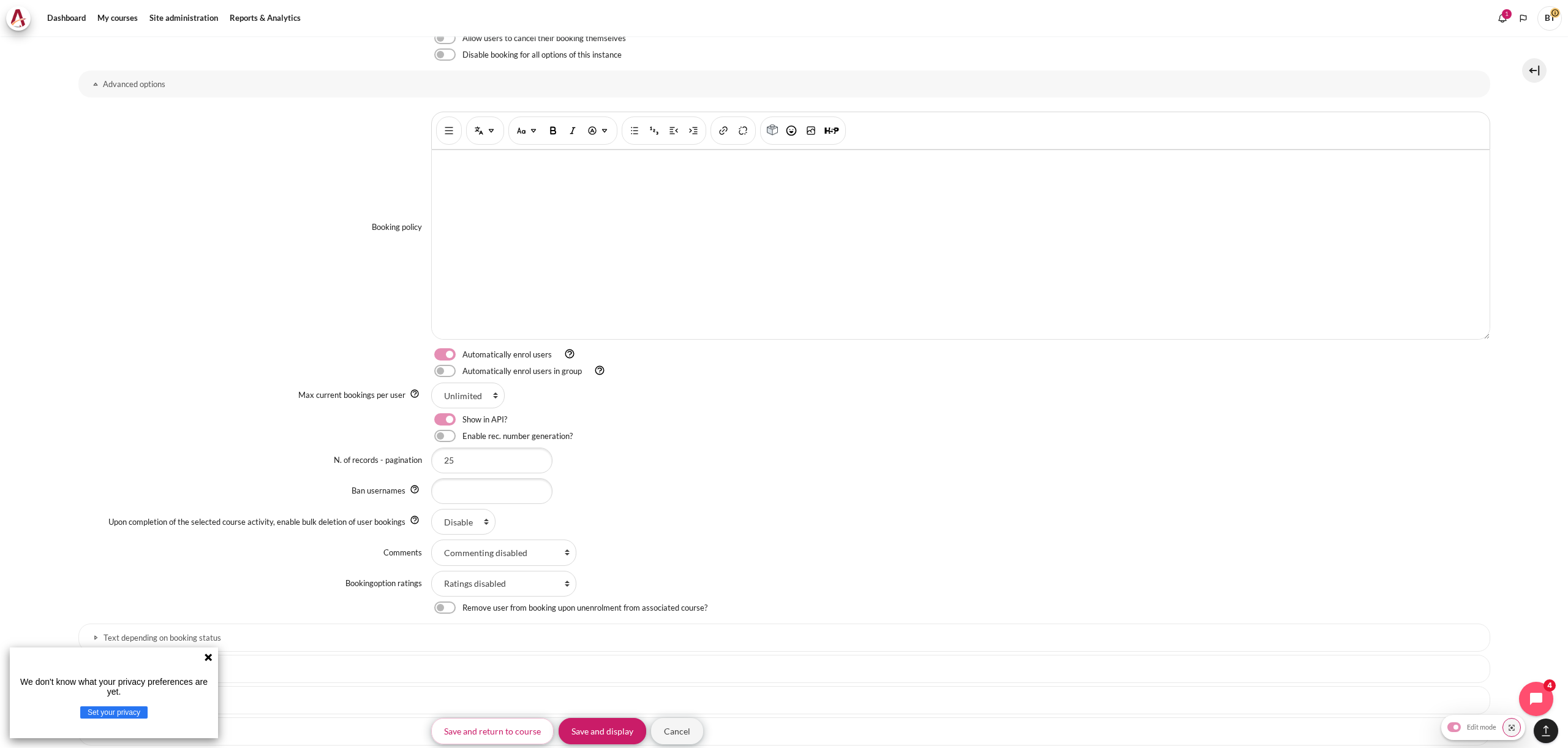
click at [352, 460] on label "N. of records - pagination" at bounding box center [378, 460] width 88 height 10
click at [431, 460] on input "25" at bounding box center [492, 460] width 122 height 26
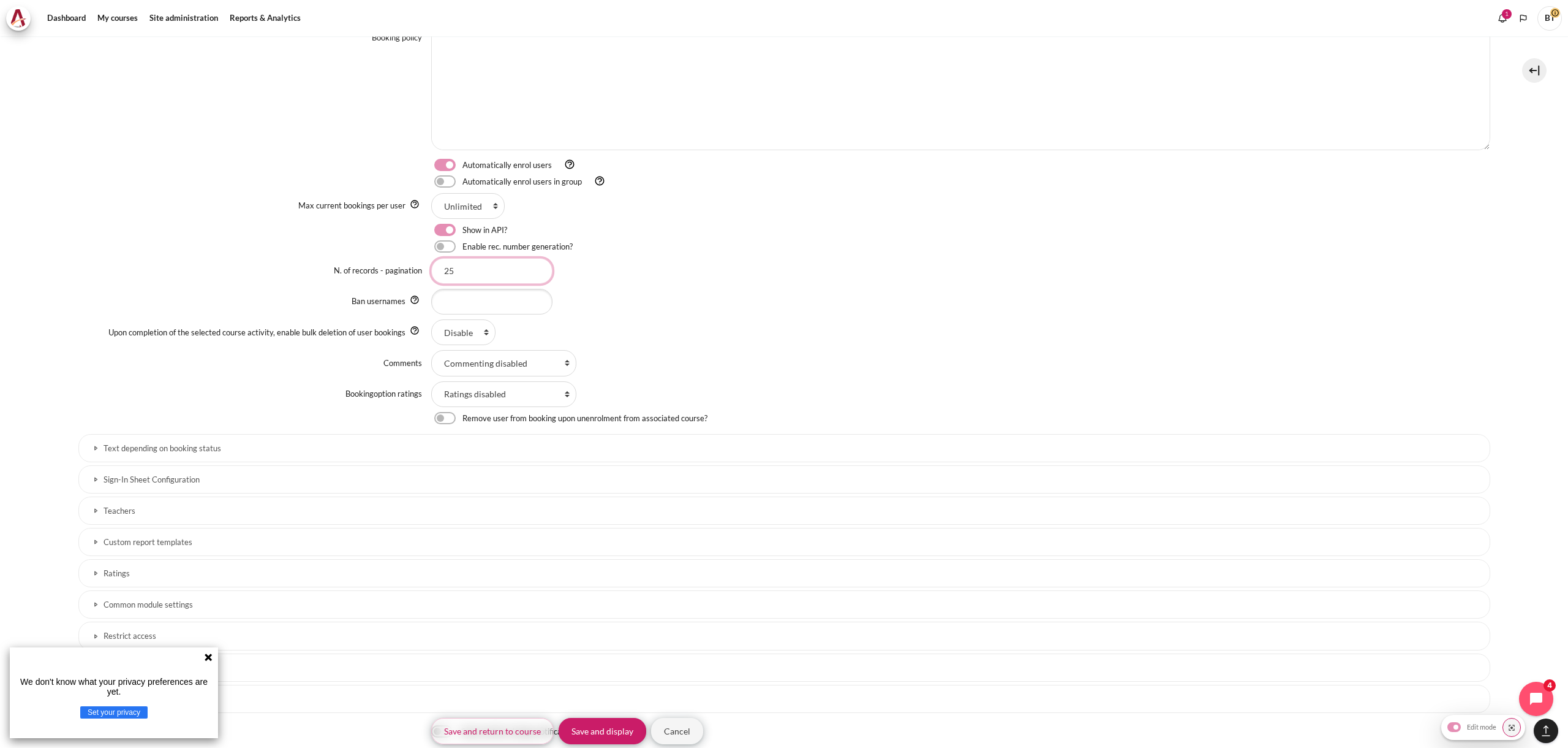
scroll to position [1819, 0]
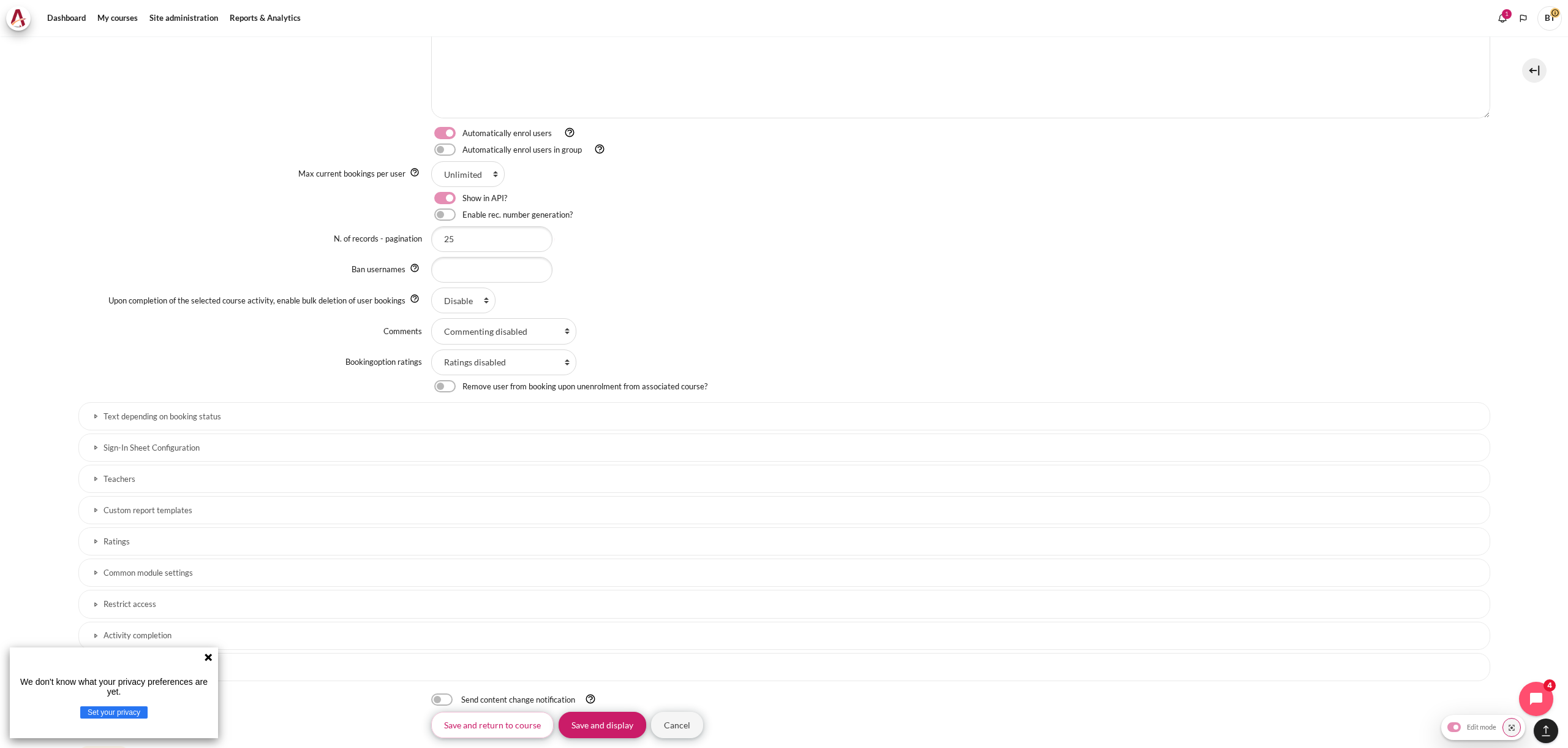
click at [209, 419] on h3 "Text depending on booking status" at bounding box center [784, 417] width 1362 height 11
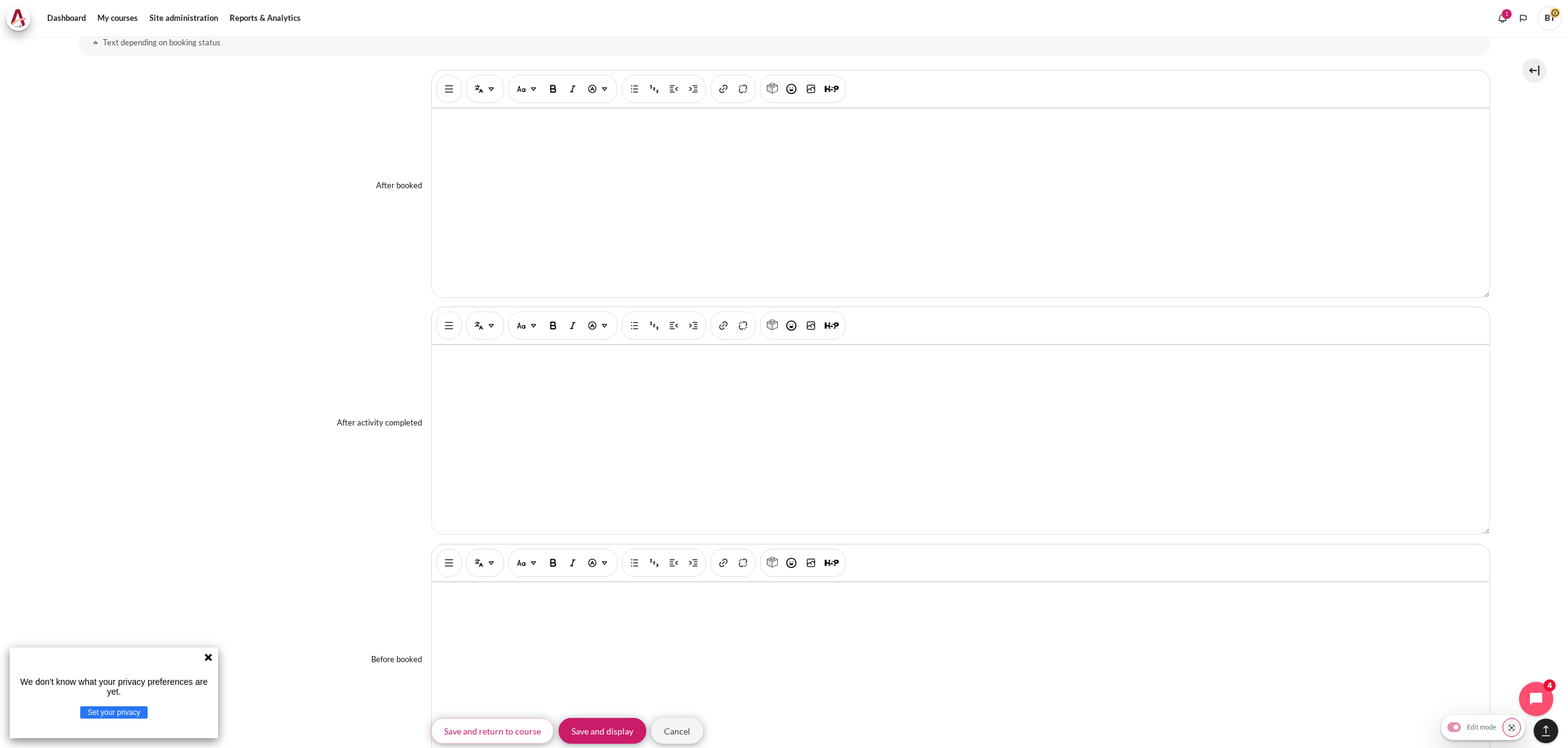
scroll to position [2164, 0]
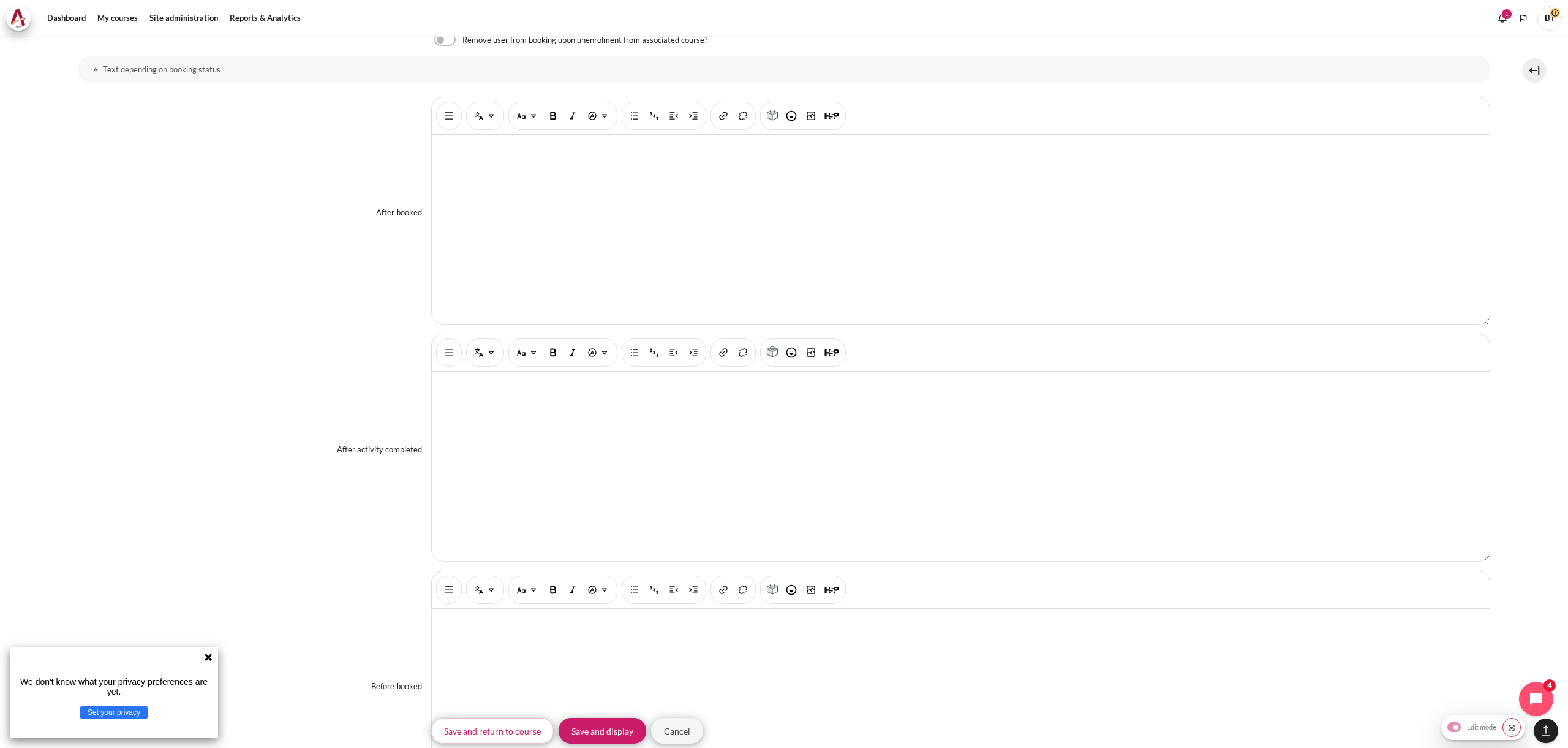
click at [532, 284] on div "Content" at bounding box center [961, 229] width 1058 height 189
click at [341, 473] on div "After activity completed Rich text editor" at bounding box center [784, 450] width 1412 height 233
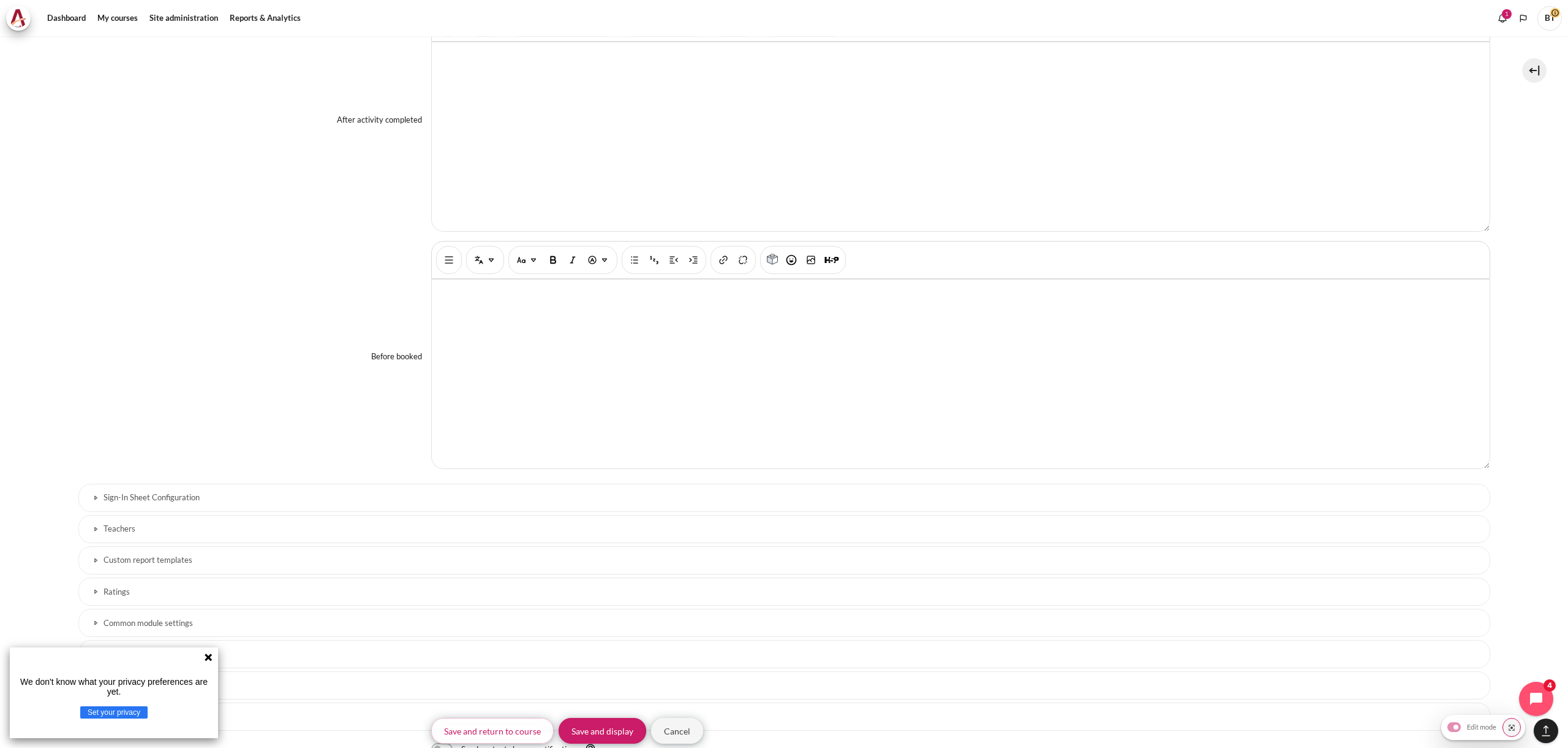
scroll to position [2521, 0]
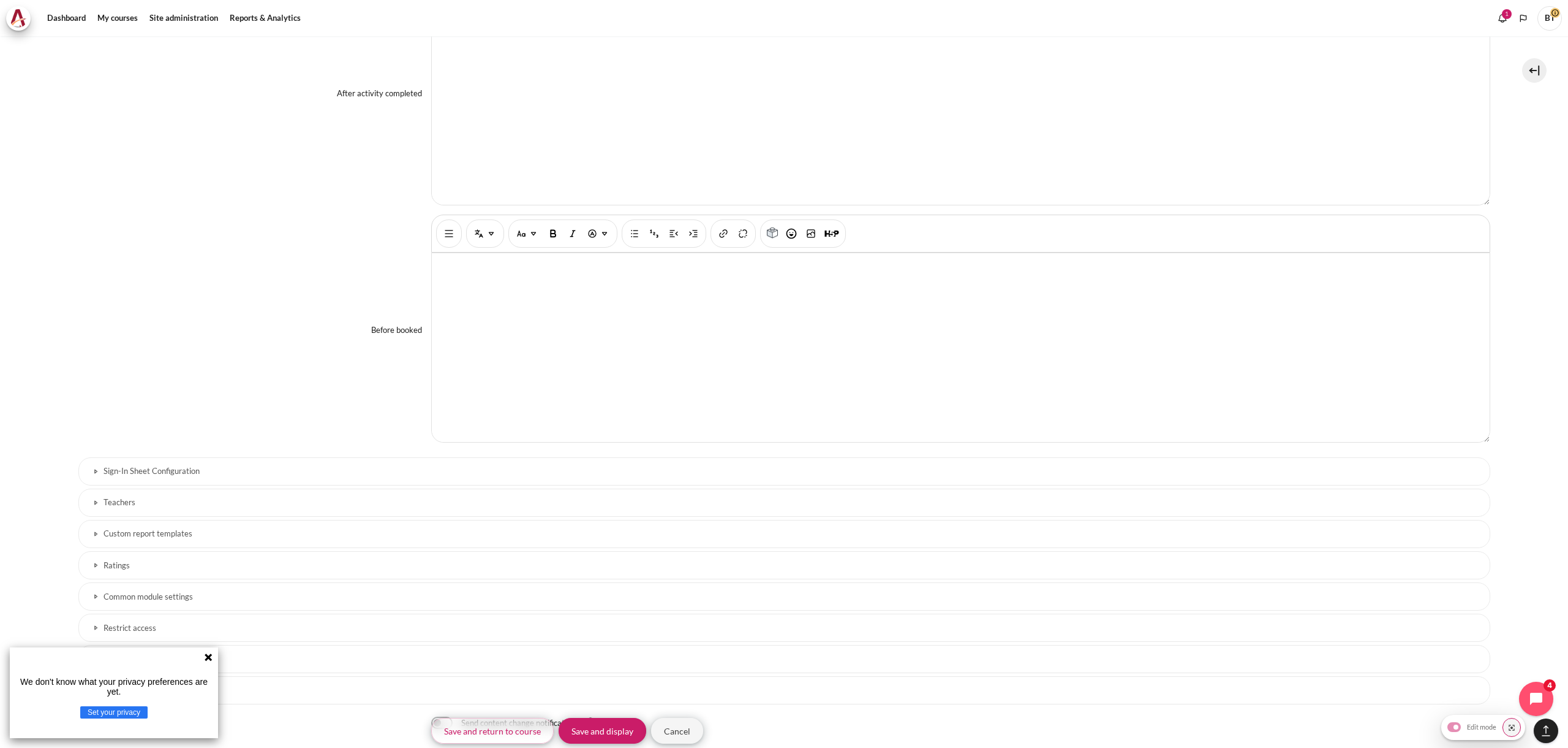
click at [508, 381] on div "Content" at bounding box center [961, 347] width 1058 height 189
click at [291, 340] on div "Before booked Rich text editor Book me <p dir="ltr" style="text-align: left;">B…" at bounding box center [784, 330] width 1412 height 233
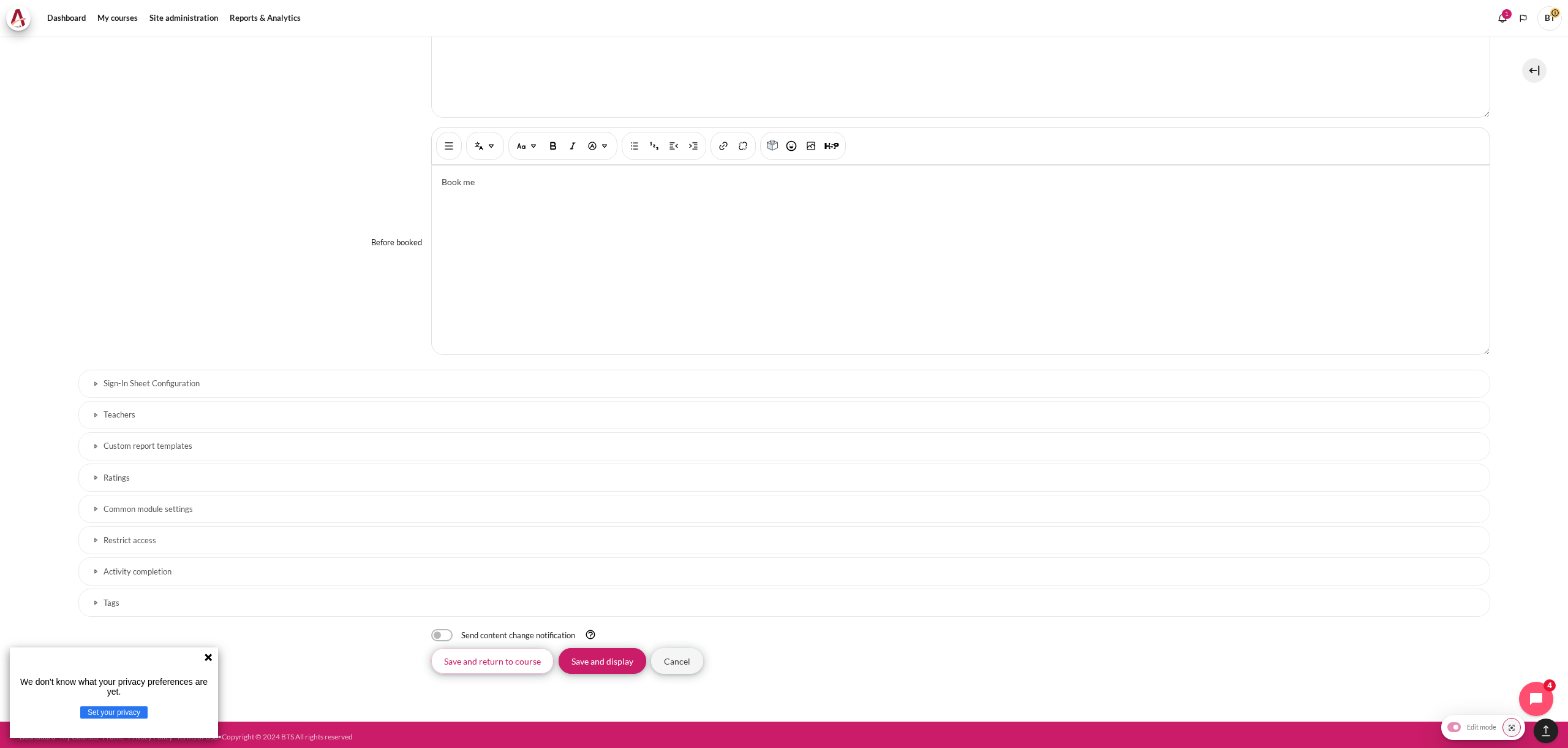
scroll to position [2613, 0]
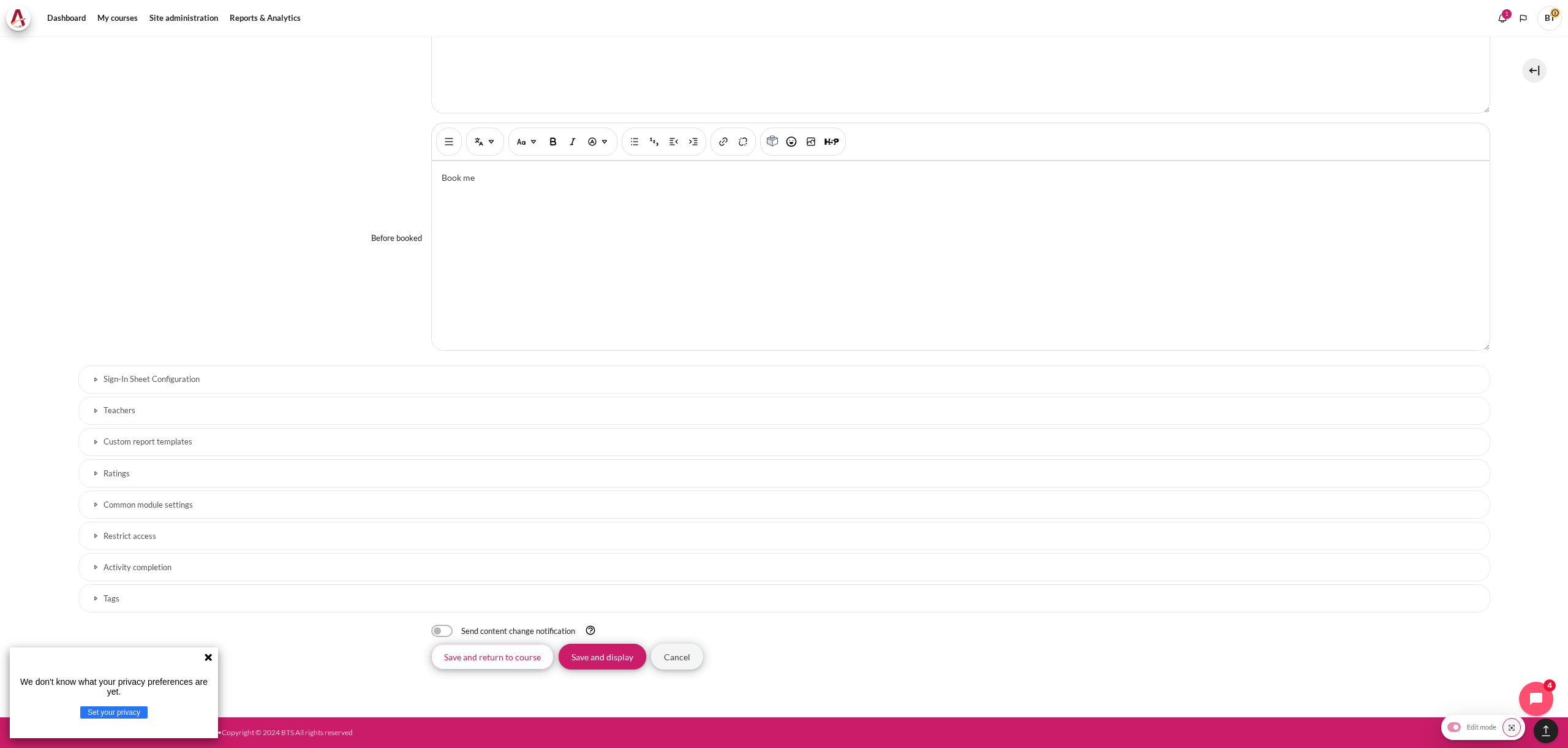
click at [227, 378] on h3 "Sign-In Sheet Configuration" at bounding box center [784, 379] width 1362 height 11
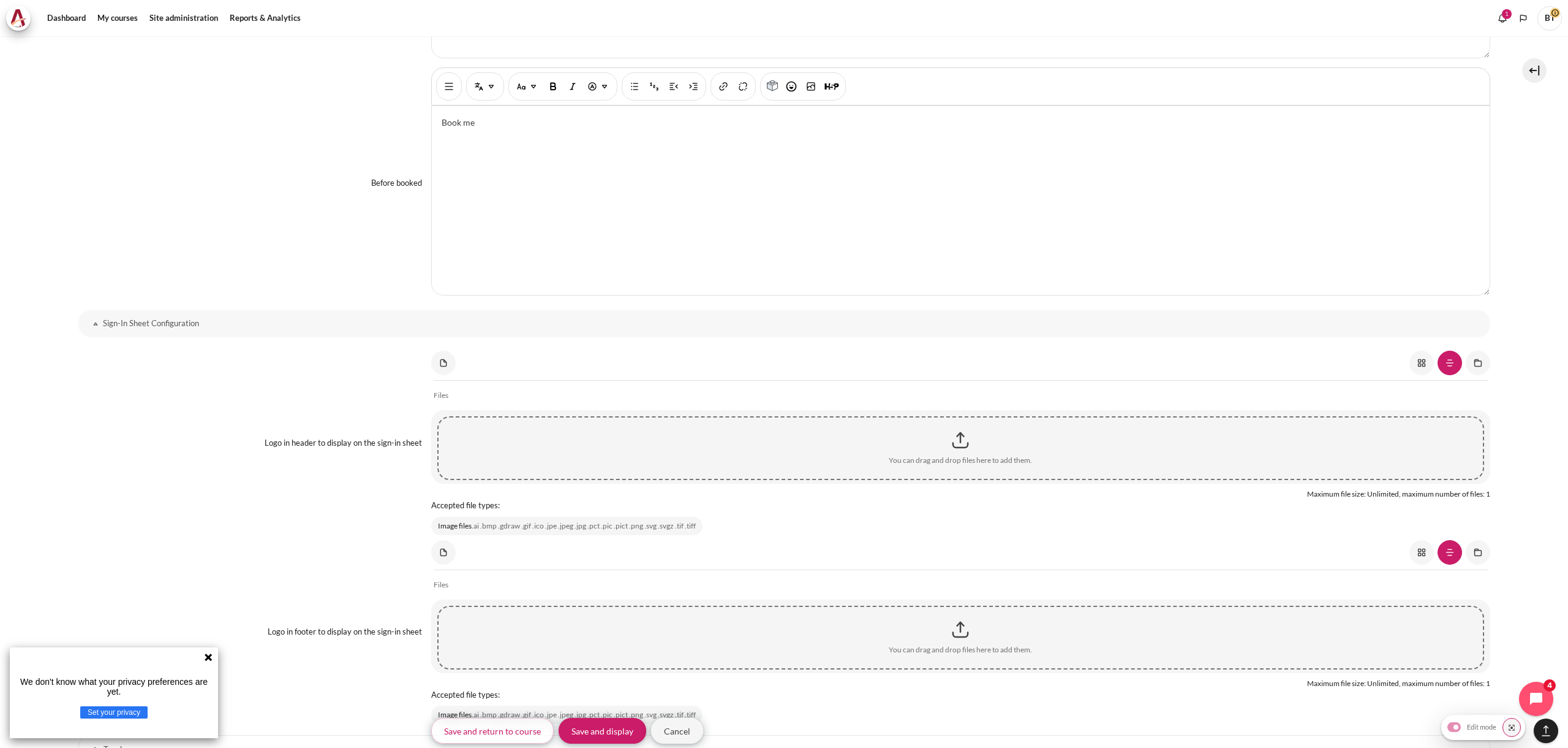
scroll to position [2688, 0]
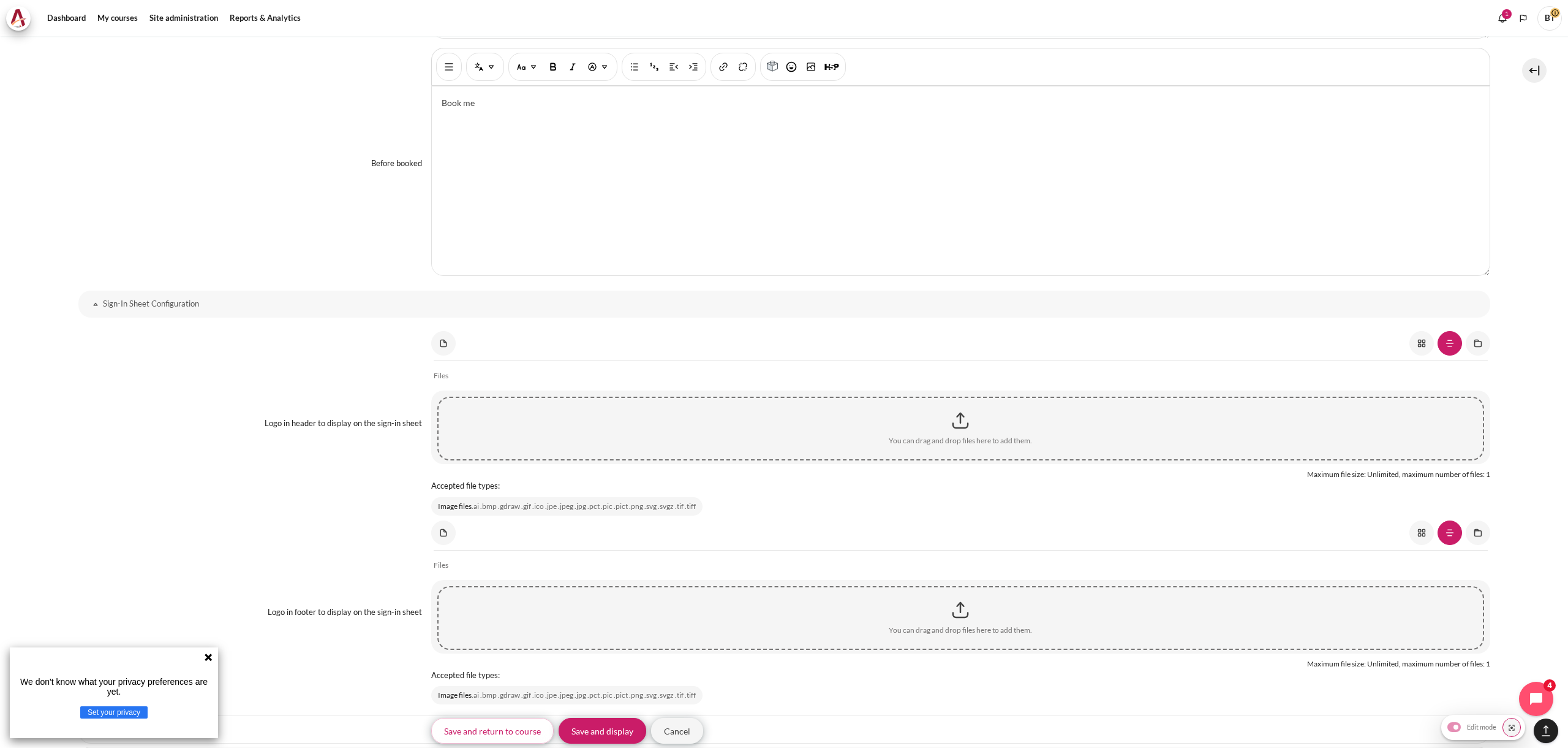
drag, startPoint x: 277, startPoint y: 421, endPoint x: 381, endPoint y: 431, distance: 104.5
click at [382, 424] on p "Logo in header to display on the sign-in sheet" at bounding box center [343, 422] width 157 height 10
drag, startPoint x: 376, startPoint y: 434, endPoint x: 365, endPoint y: 433, distance: 11.0
click at [376, 434] on div "Logo in header to display on the sign-in sheet Logo in header to display on the…" at bounding box center [784, 423] width 1412 height 184
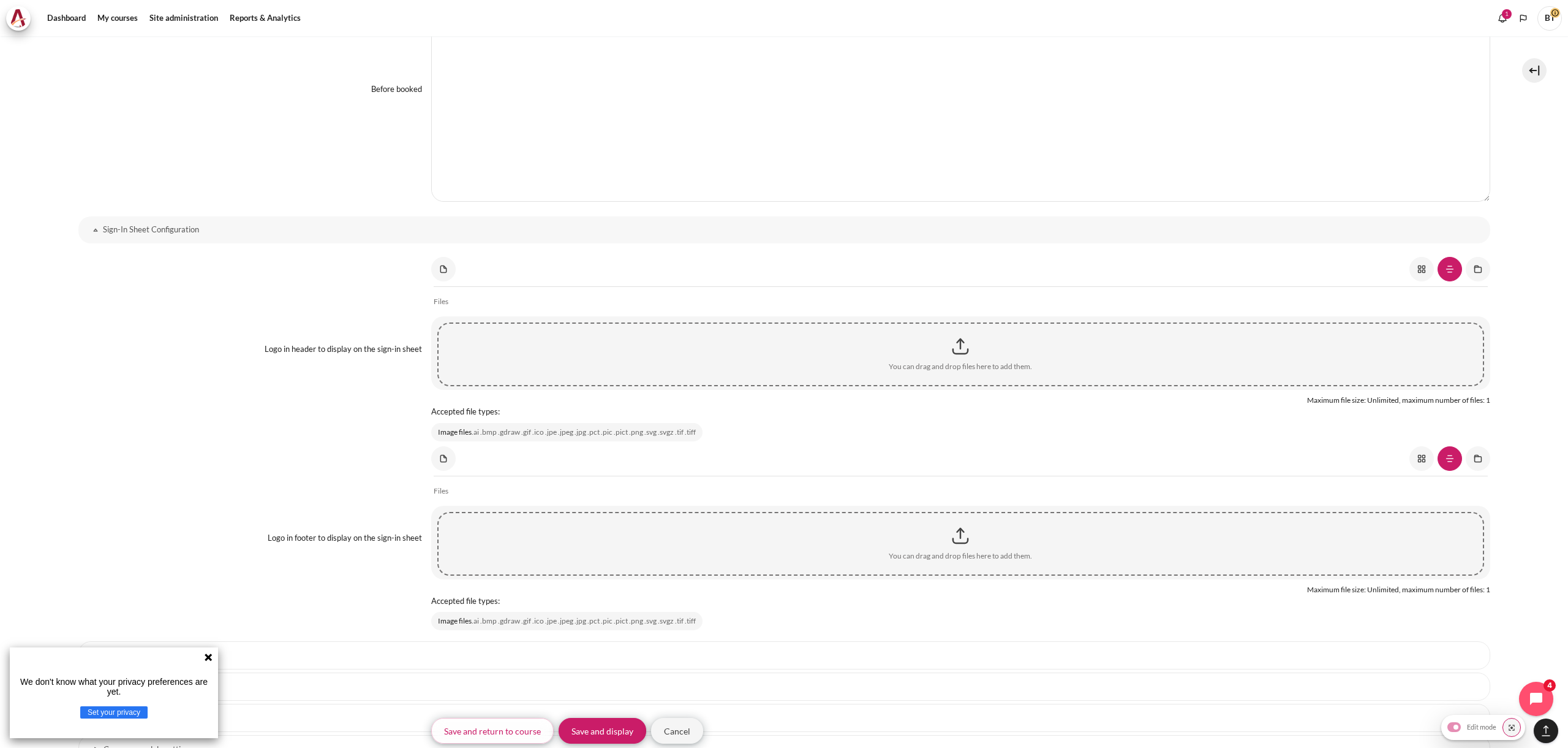
scroll to position [2855, 0]
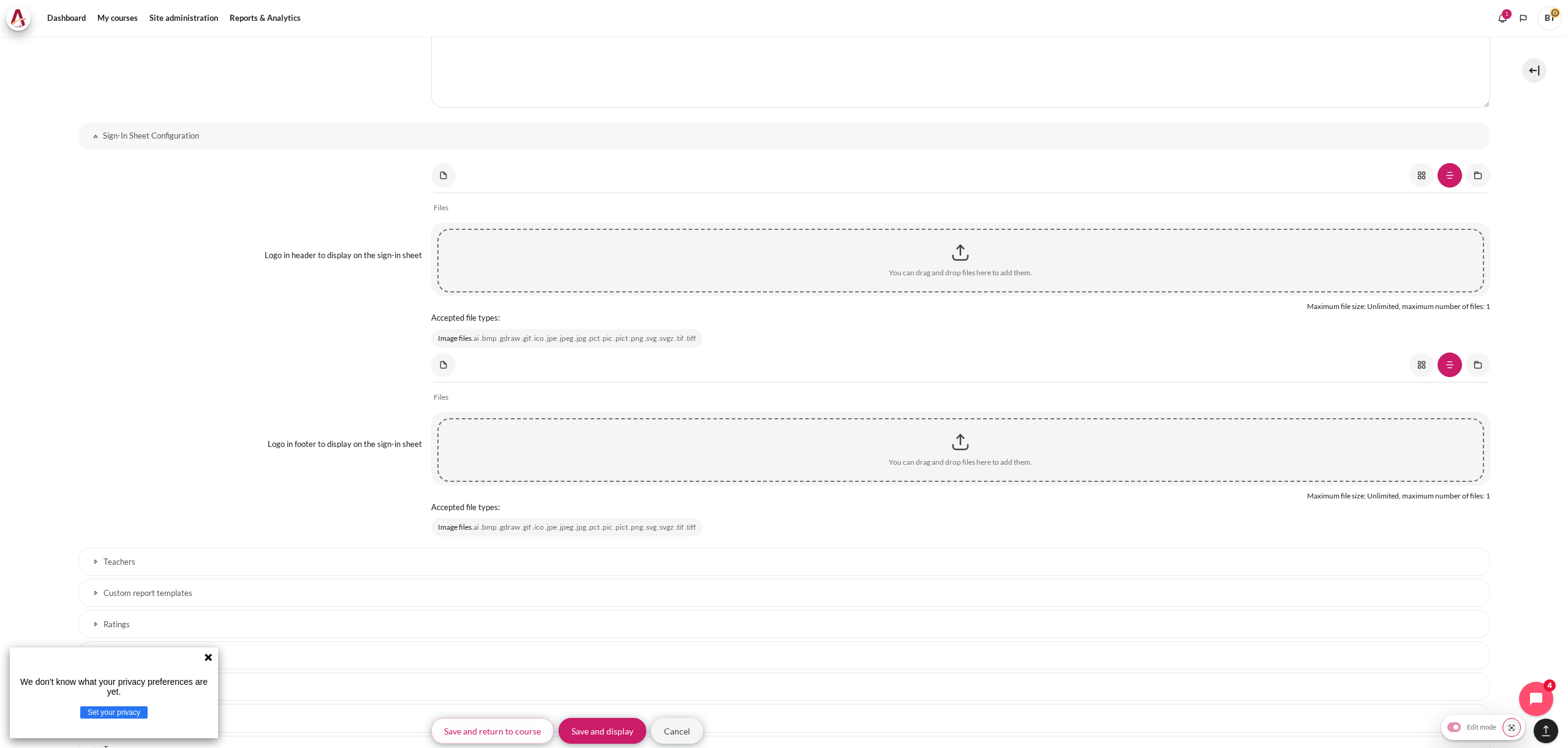
drag, startPoint x: 350, startPoint y: 445, endPoint x: 401, endPoint y: 445, distance: 51.0
click at [401, 445] on p "Logo in footer to display on the sign-in sheet" at bounding box center [345, 444] width 154 height 10
click at [404, 449] on p "Logo in footer to display on the sign-in sheet" at bounding box center [345, 444] width 154 height 10
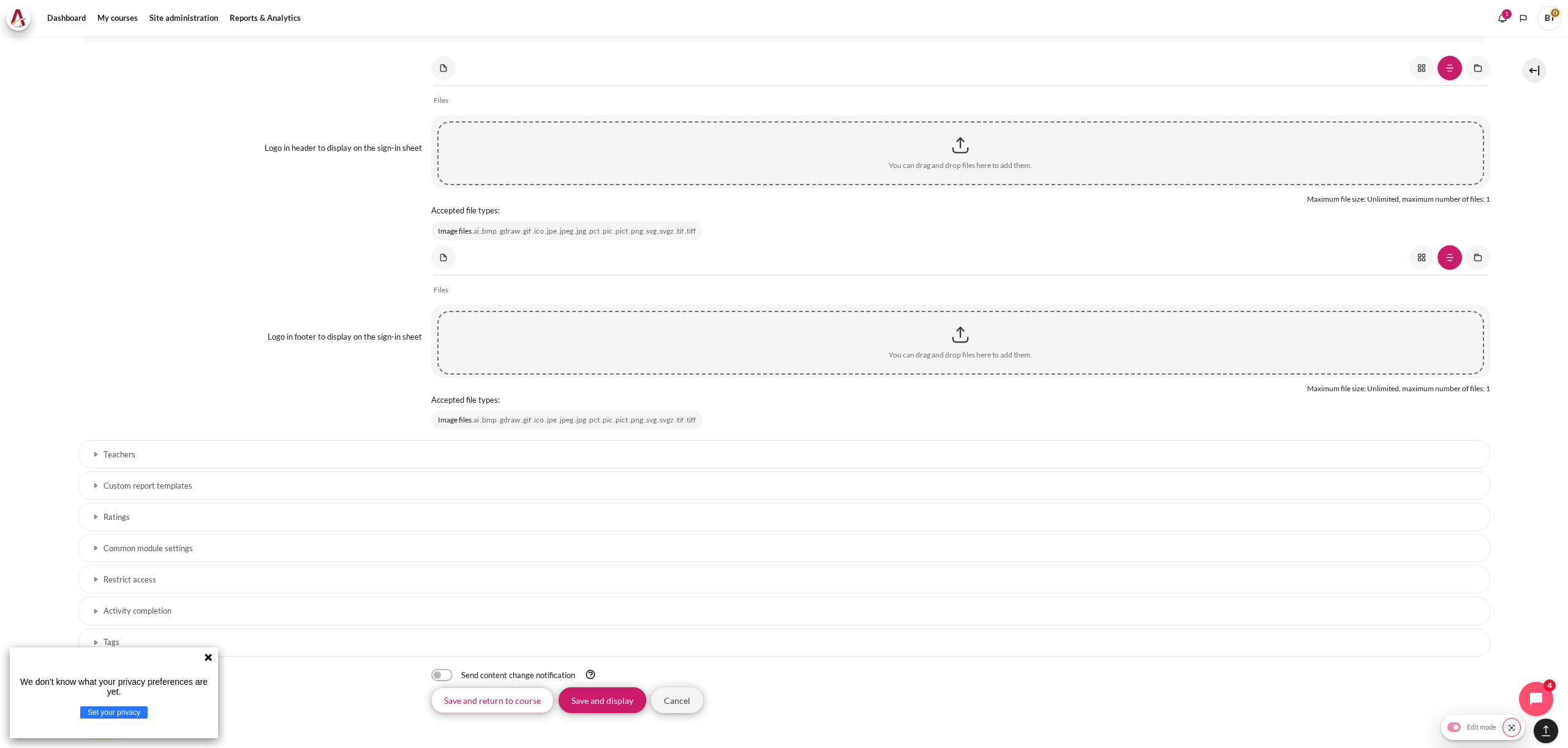
click at [203, 443] on link "Teachers" at bounding box center [784, 454] width 1412 height 28
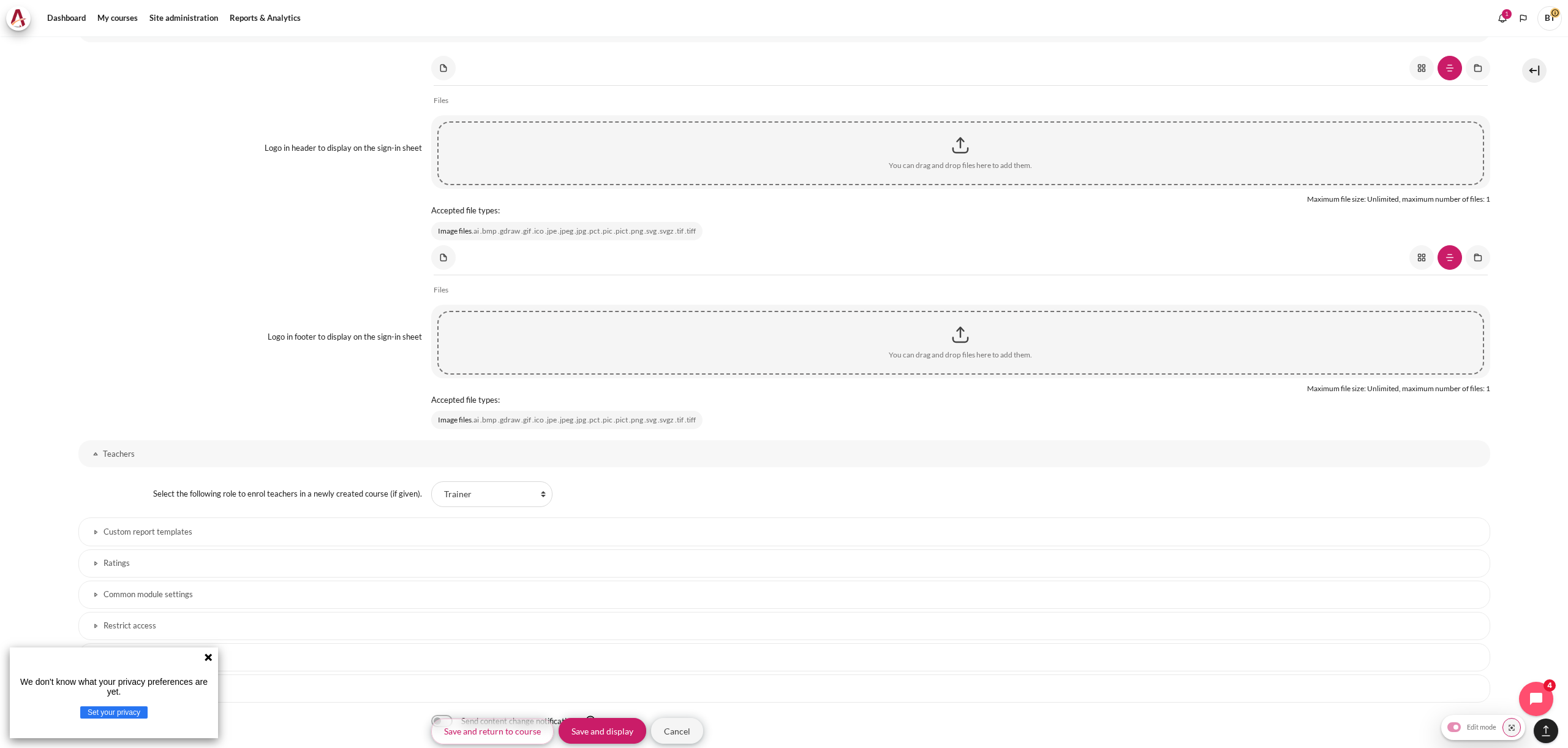
scroll to position [3020, 0]
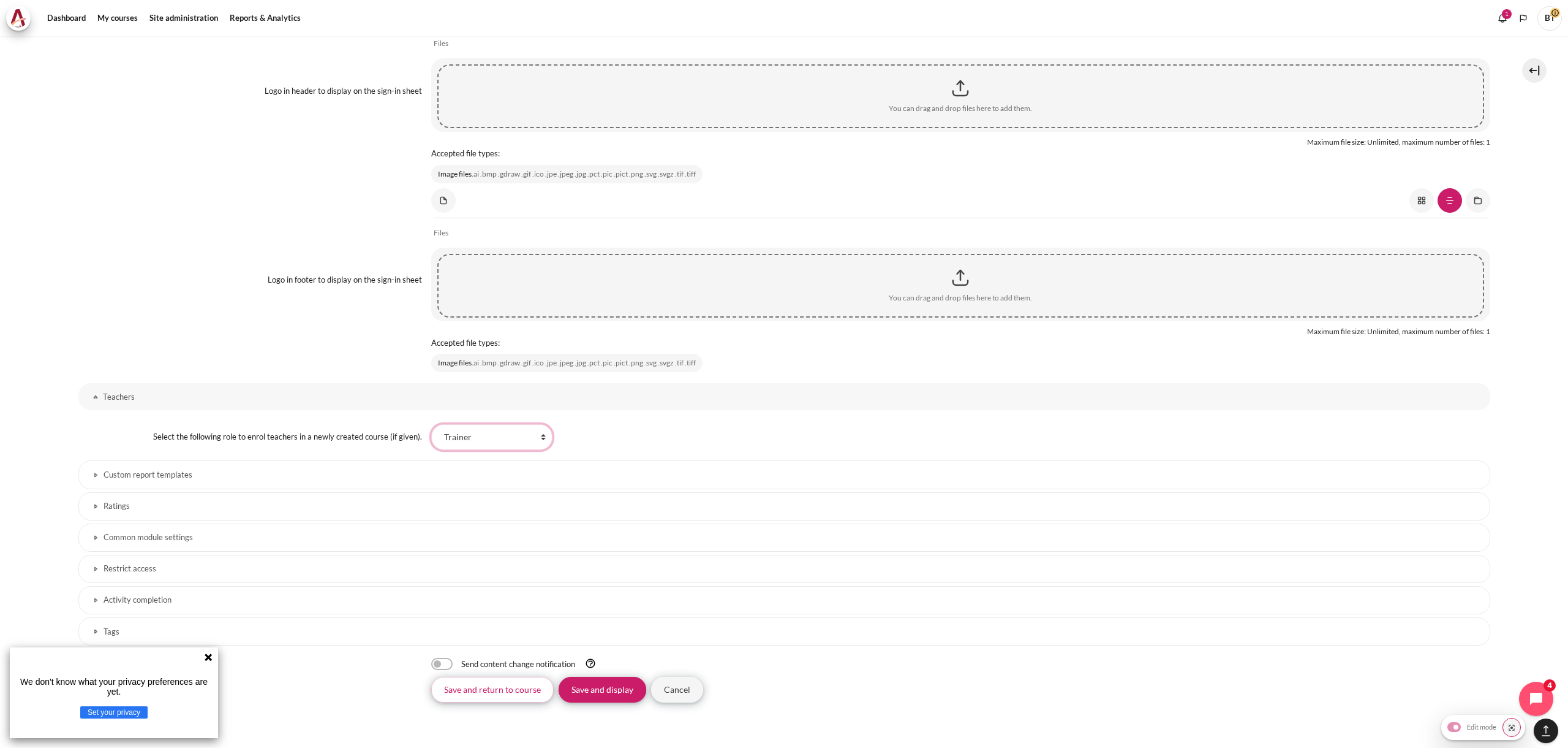
click at [479, 438] on select "Faculty Learning Sherpa Learner Designer Learning Tech Course Editor Trainer Ma…" at bounding box center [492, 437] width 122 height 26
click at [431, 424] on select "Faculty Learning Sherpa Learner Designer Learning Tech Course Editor Trainer Ma…" at bounding box center [492, 437] width 122 height 26
click at [168, 439] on label "Select the following role to enrol teachers in a newly created course (if given…" at bounding box center [287, 436] width 269 height 10
click at [431, 439] on select "Faculty Learning Sherpa Learner Designer Learning Tech Course Editor Trainer Ma…" at bounding box center [492, 437] width 122 height 26
click at [519, 438] on select "Faculty Learning Sherpa Learner Designer Learning Tech Course Editor Trainer Ma…" at bounding box center [492, 437] width 122 height 26
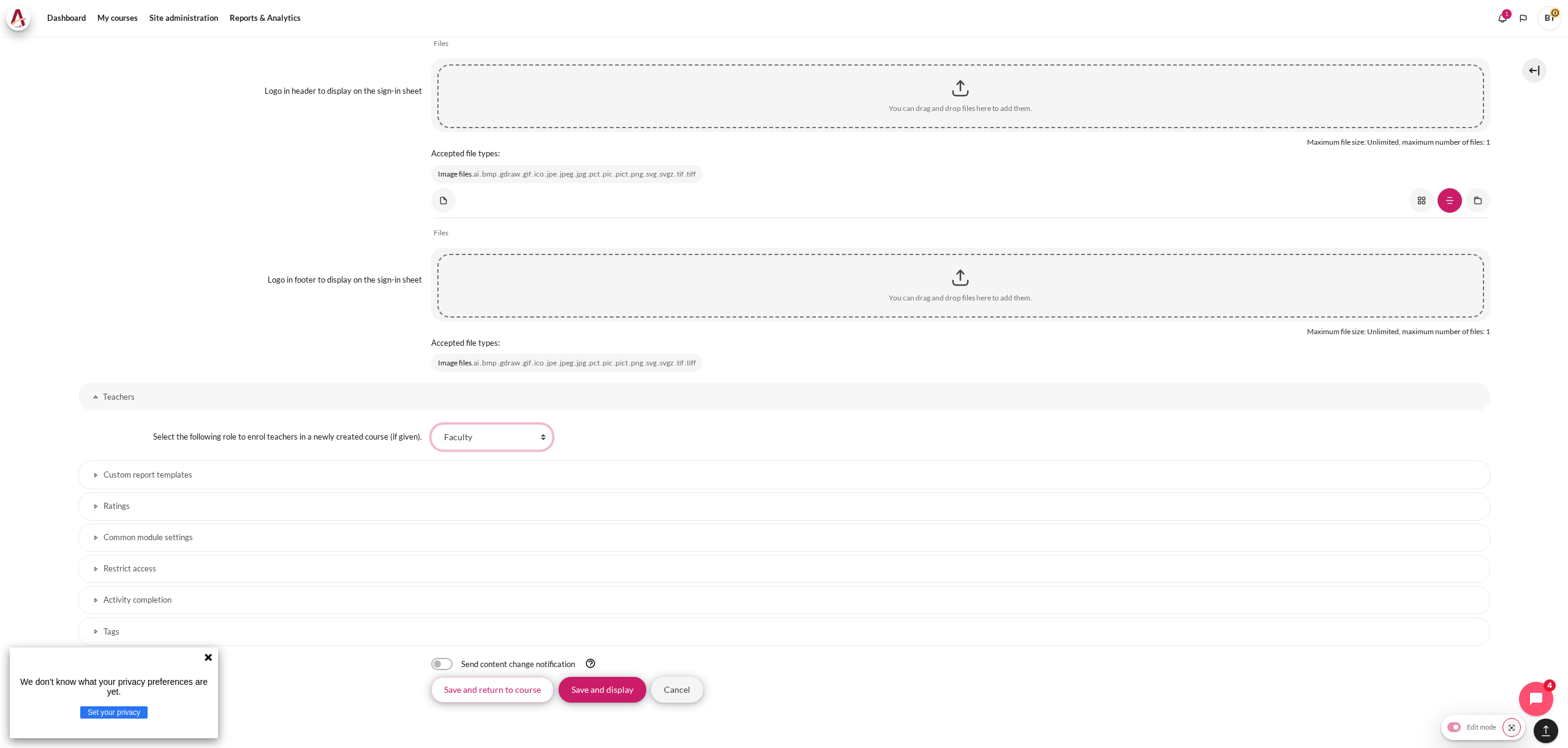
select select "3"
click at [431, 424] on select "Faculty Learning Sherpa Learner Designer Learning Tech Course Editor Trainer Ma…" at bounding box center [492, 437] width 122 height 26
click at [391, 441] on label "Select the following role to enrol teachers in a newly created course (if given…" at bounding box center [287, 436] width 269 height 10
click at [431, 441] on select "Faculty Learning Sherpa Learner Designer Learning Tech Course Editor Trainer Ma…" at bounding box center [492, 437] width 122 height 26
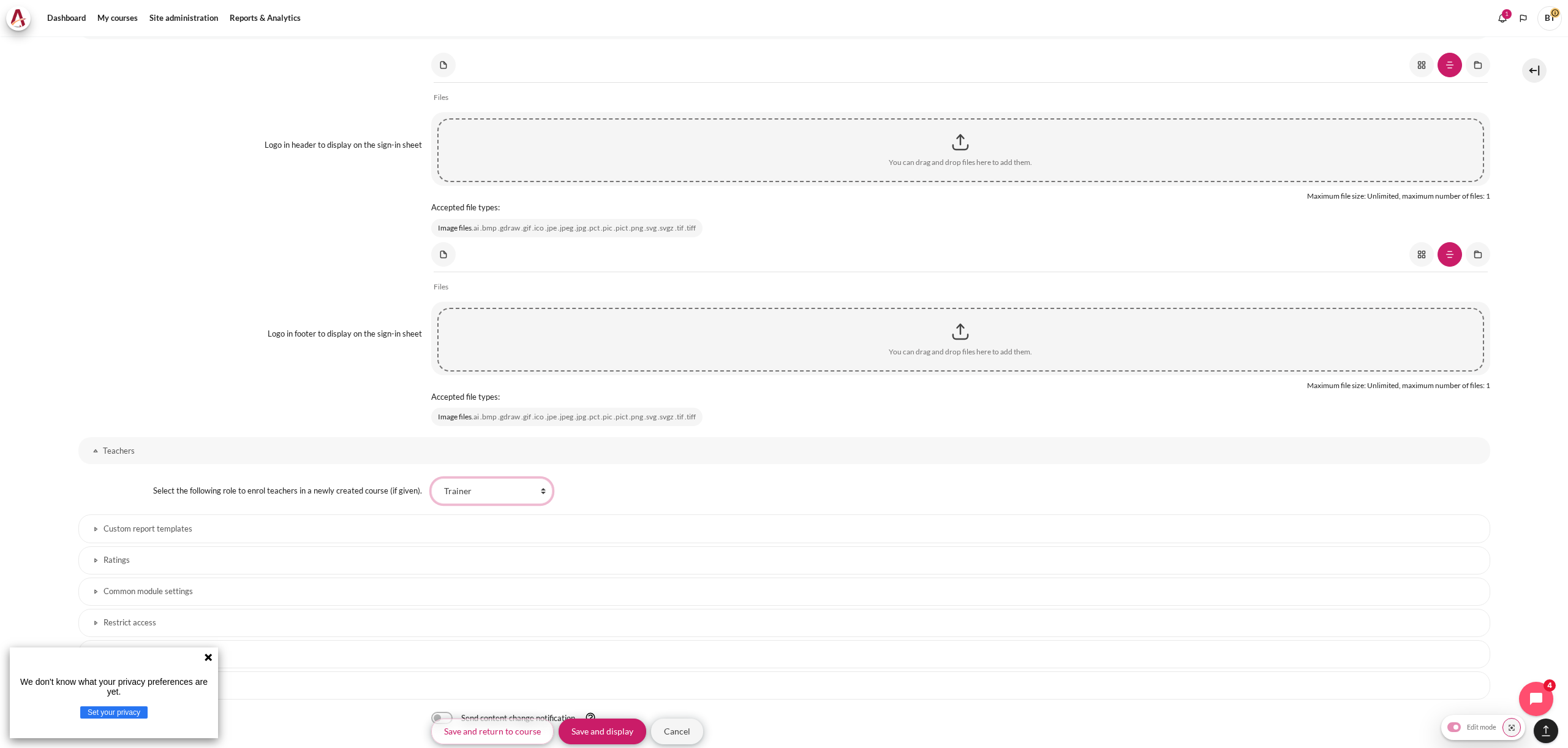
scroll to position [3074, 0]
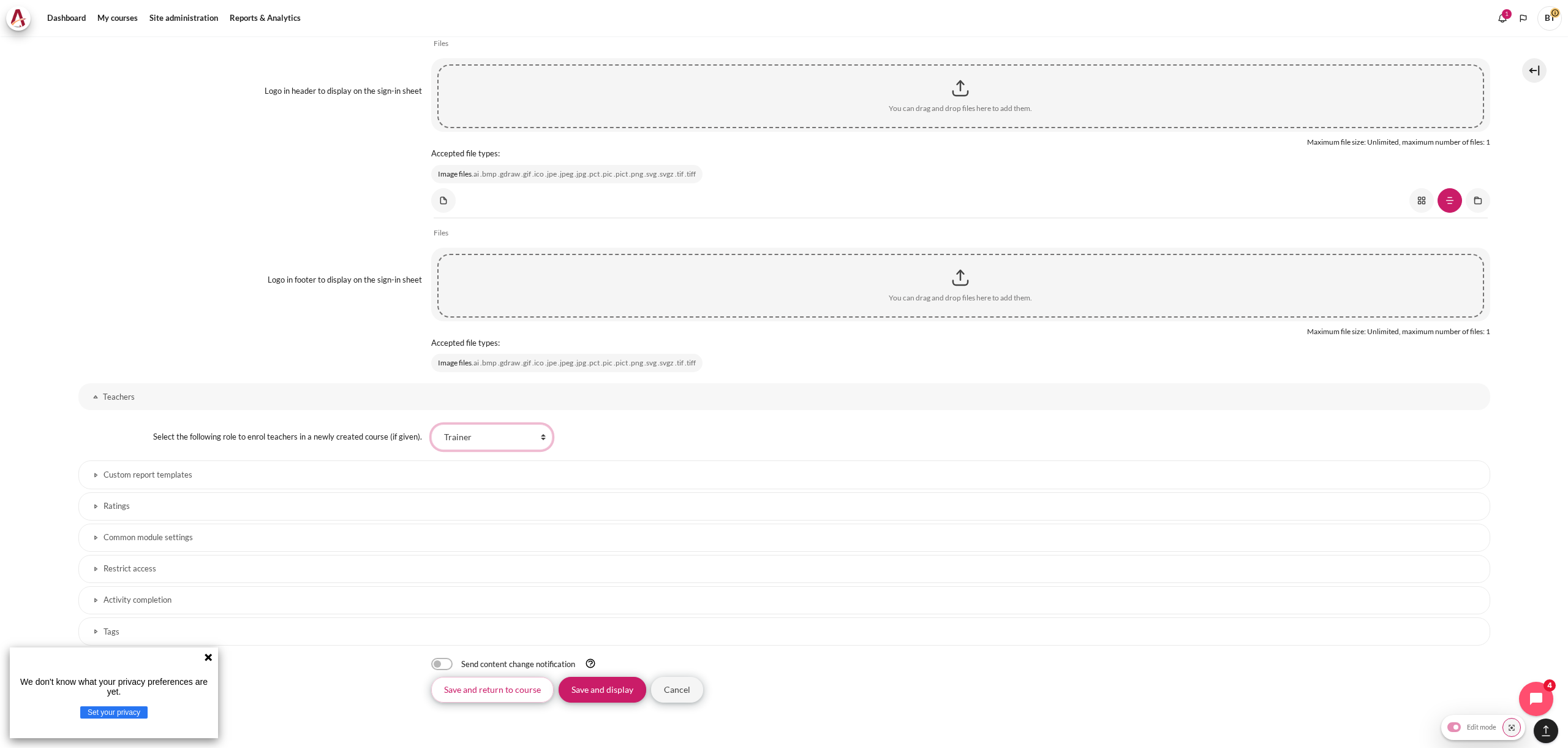
click at [497, 436] on select "Faculty Learning Sherpa Learner Designer Learning Tech Course Editor Trainer Ma…" at bounding box center [492, 437] width 122 height 26
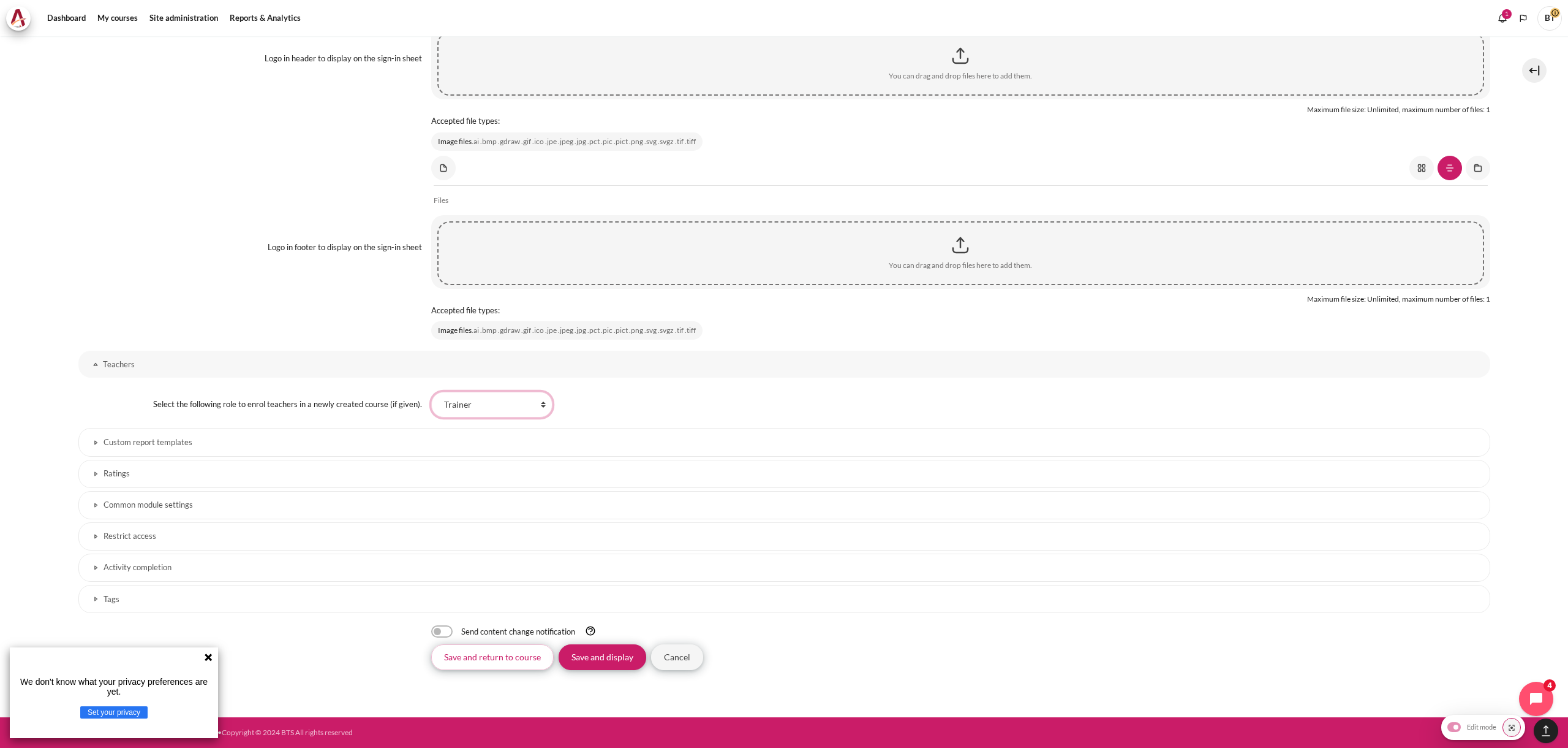
scroll to position [3020, 0]
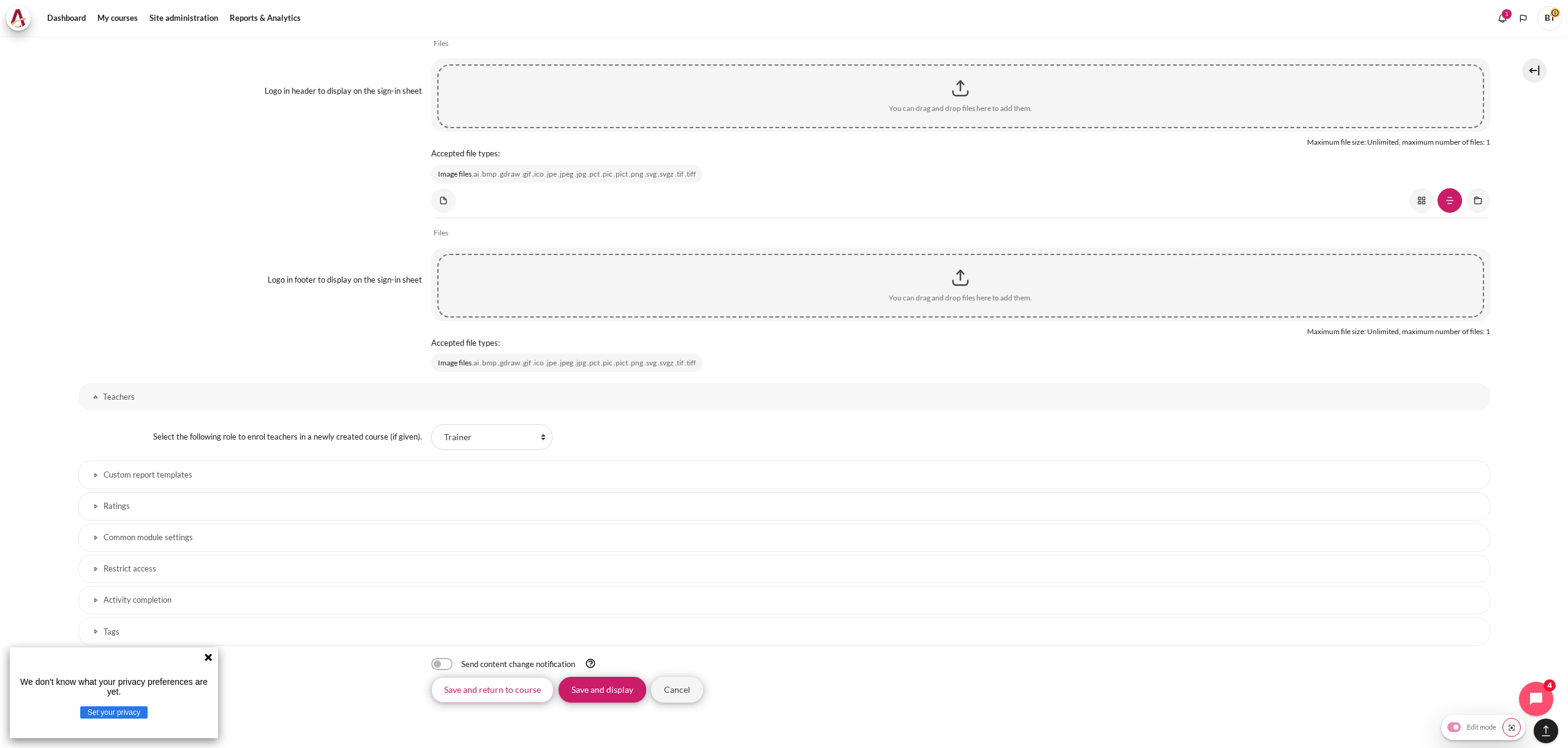
click at [340, 435] on label "Select the following role to enrol teachers in a newly created course (if given…" at bounding box center [287, 436] width 269 height 10
click at [431, 435] on select "Faculty Learning Sherpa Learner Designer Learning Tech Course Editor Trainer Ma…" at bounding box center [492, 437] width 122 height 26
click at [340, 435] on label "Select the following role to enrol teachers in a newly created course (if given…" at bounding box center [287, 436] width 269 height 10
click at [431, 435] on select "Faculty Learning Sherpa Learner Designer Learning Tech Course Editor Trainer Ma…" at bounding box center [492, 437] width 122 height 26
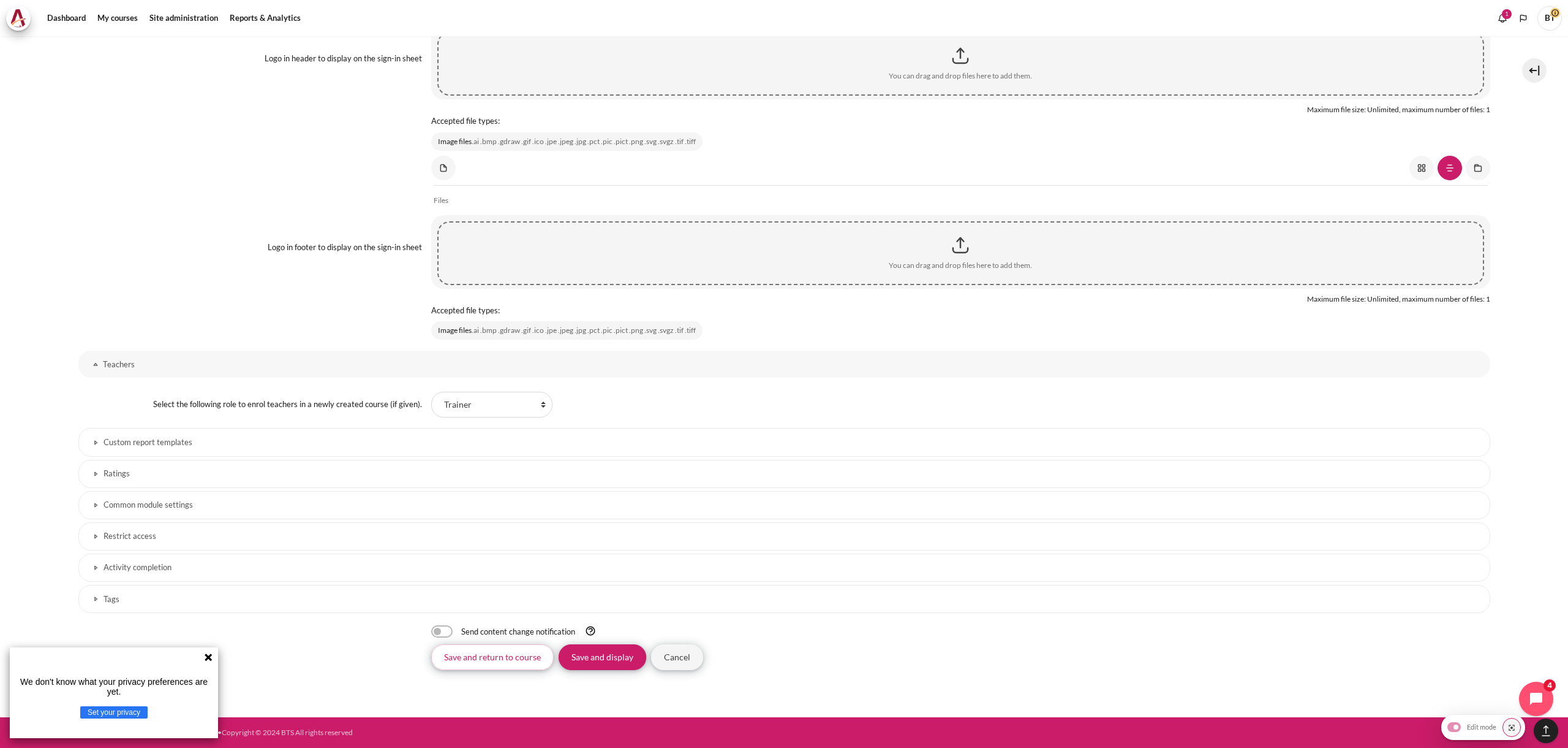
click at [345, 440] on h3 "Custom report templates" at bounding box center [784, 442] width 1362 height 11
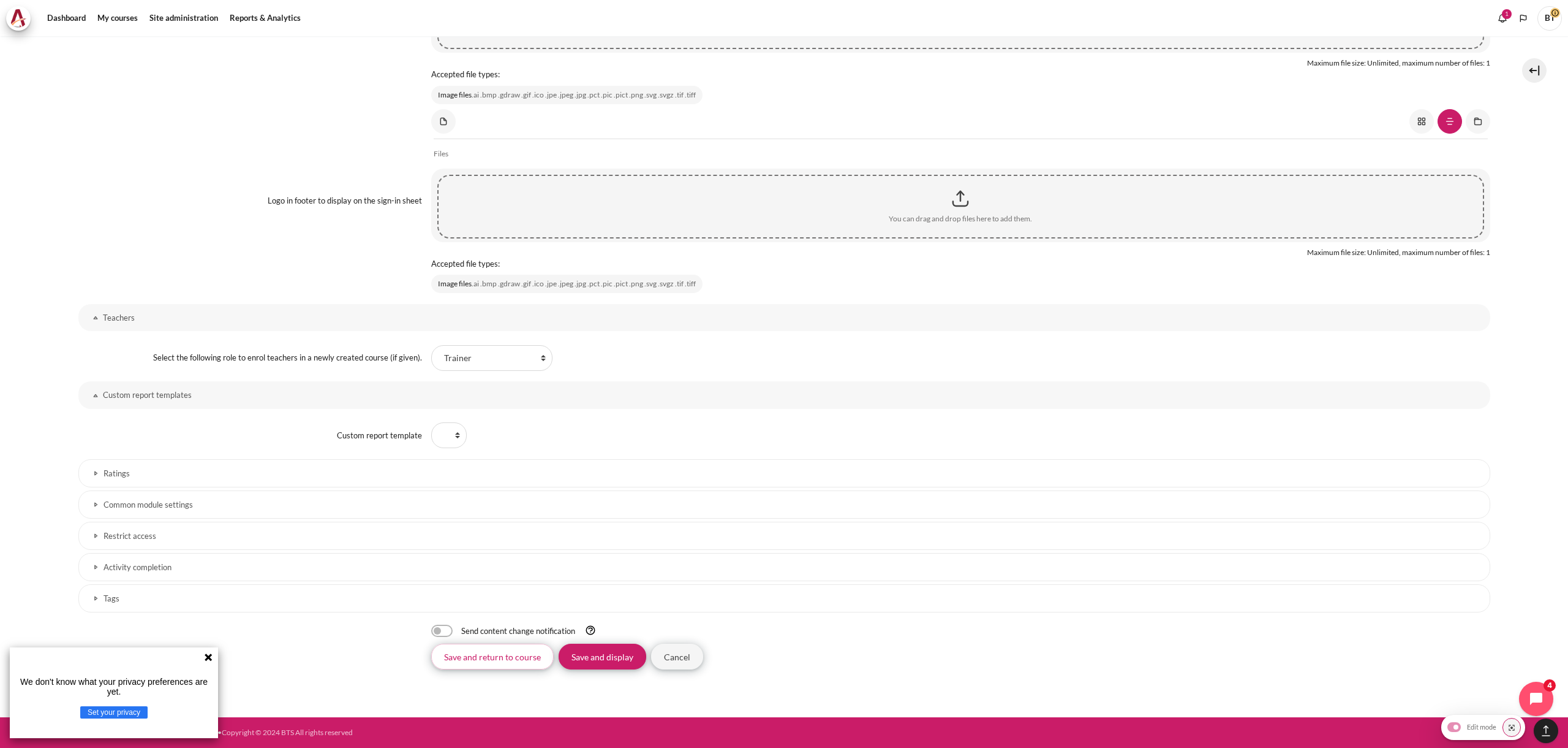
click at [180, 478] on h3 "Ratings" at bounding box center [784, 473] width 1362 height 11
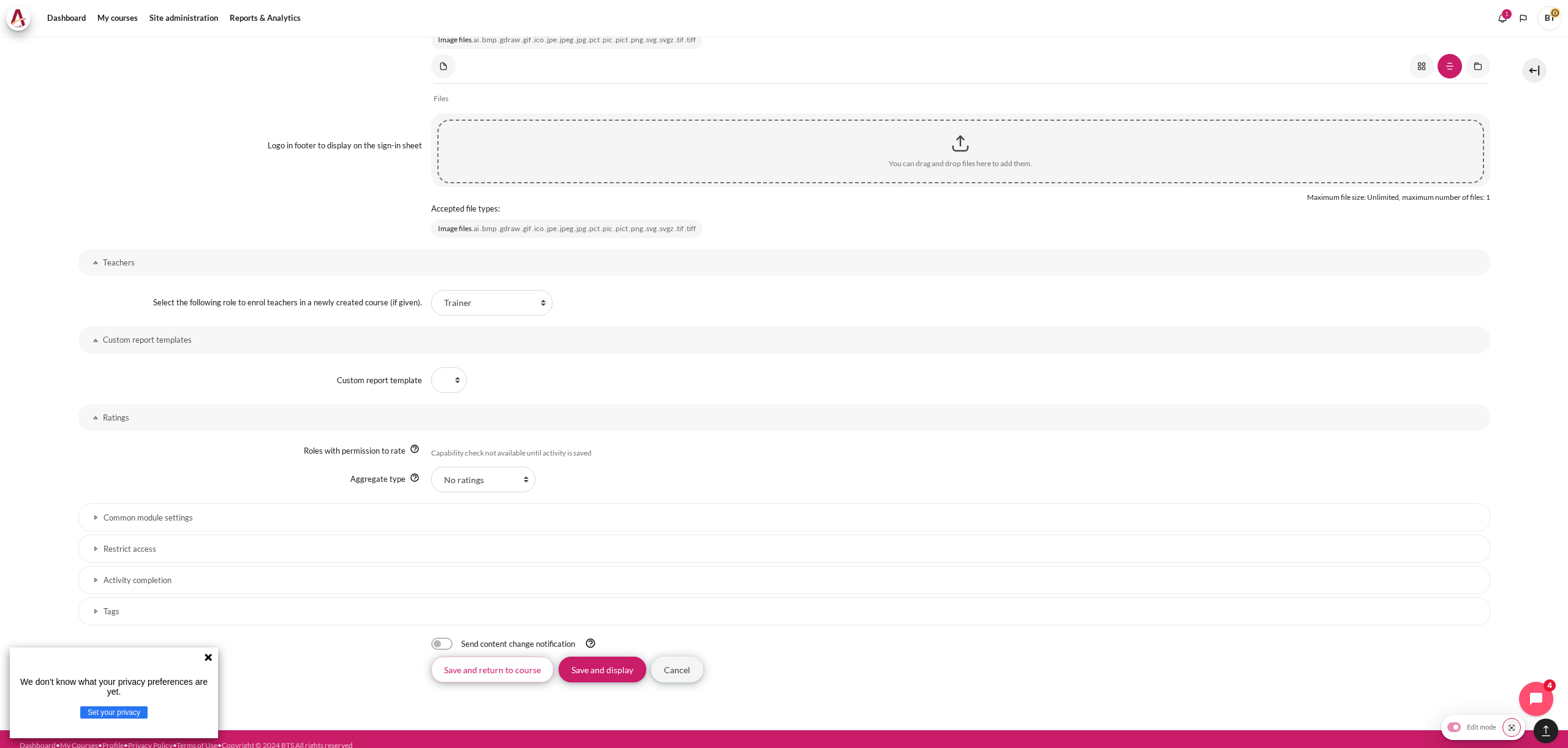
scroll to position [3166, 0]
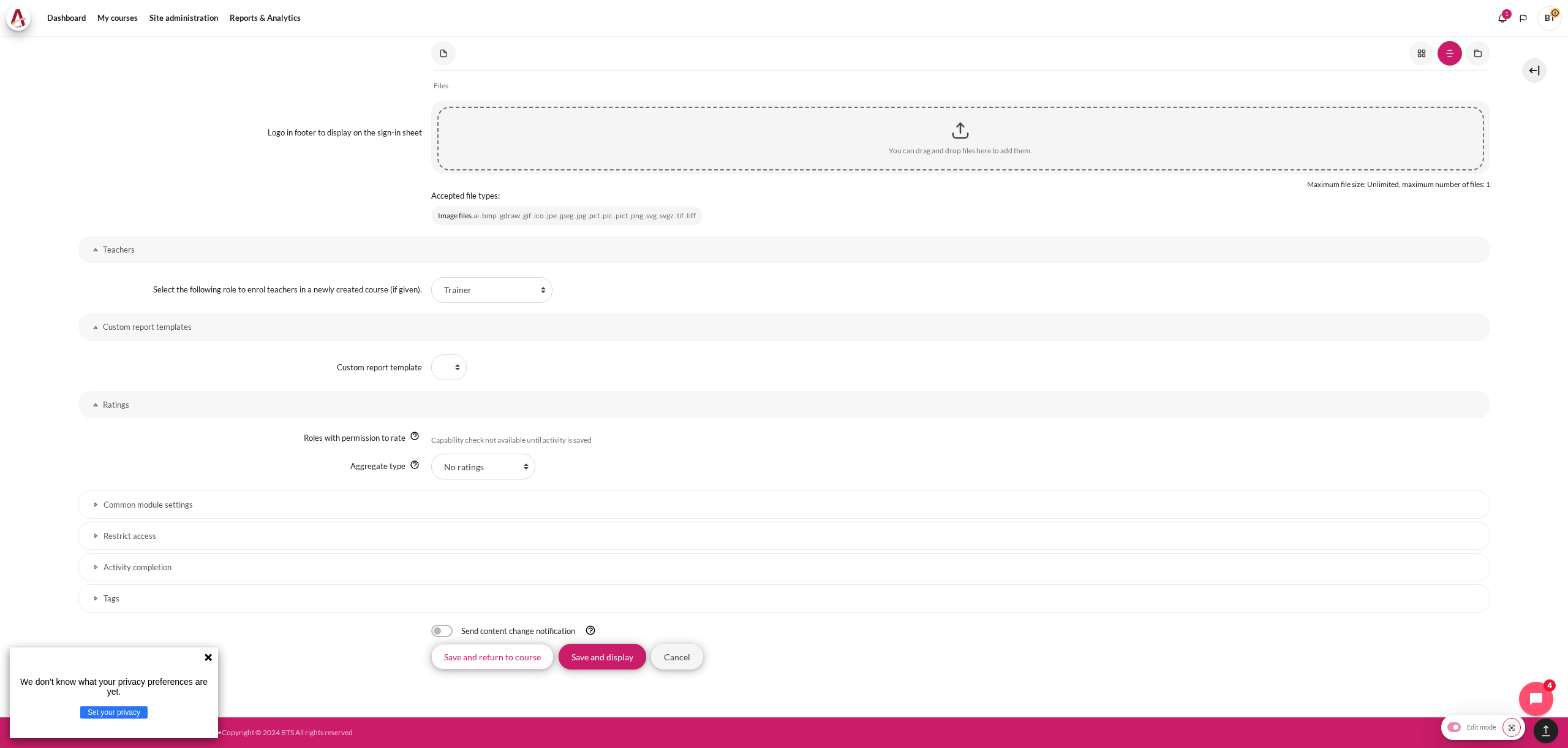
click at [160, 495] on link "Common module settings" at bounding box center [784, 504] width 1412 height 28
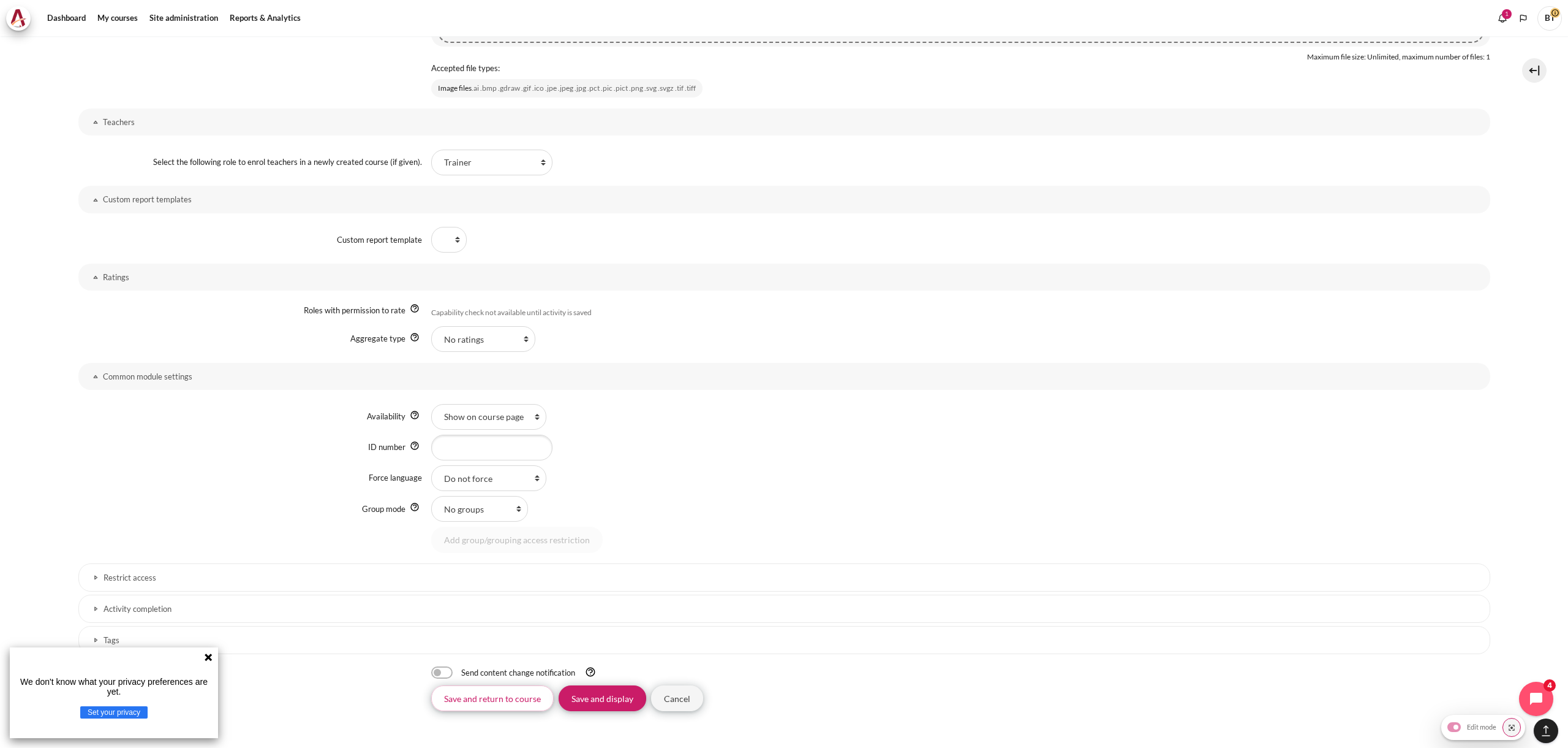
scroll to position [3336, 0]
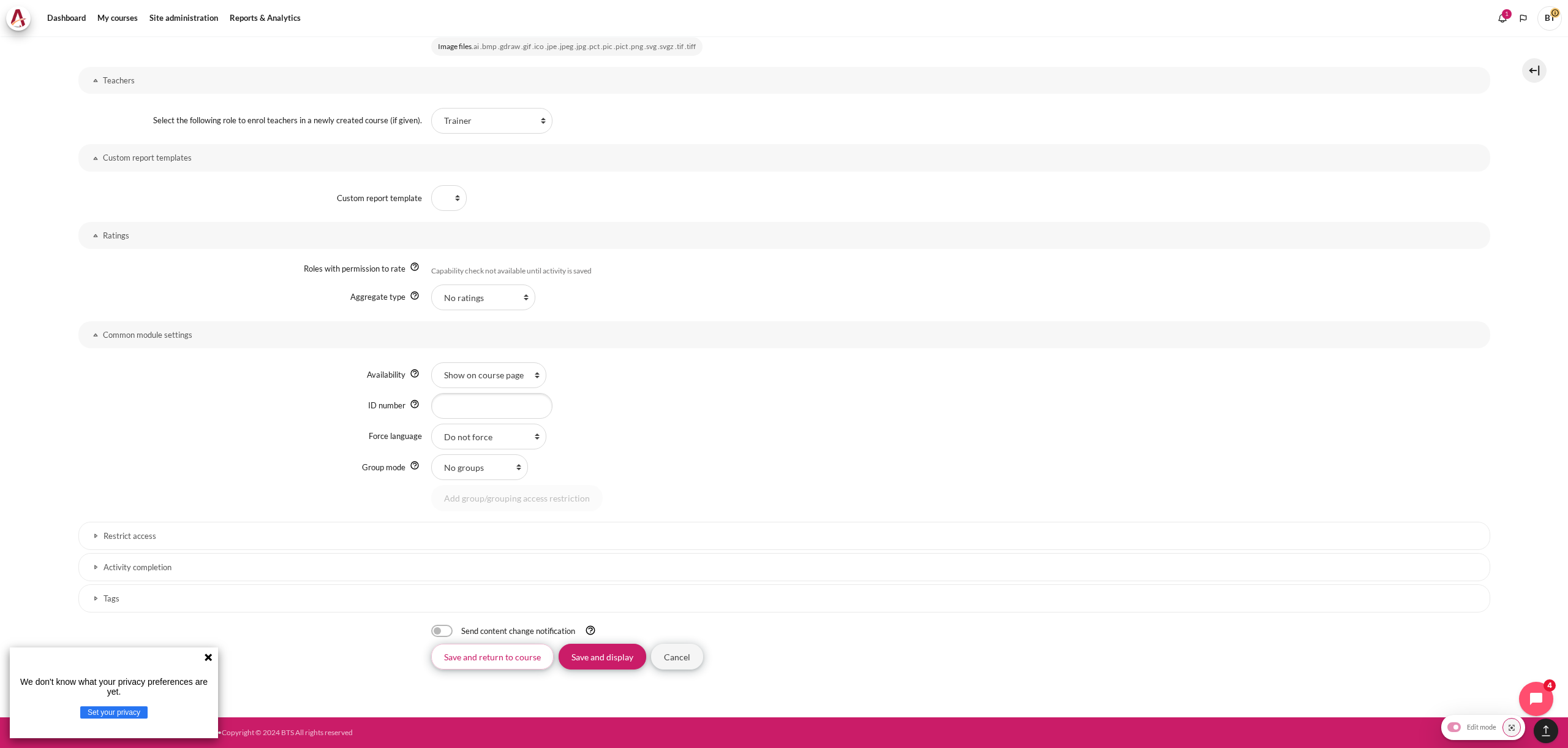
click at [154, 534] on h3 "Restrict access" at bounding box center [784, 536] width 1362 height 11
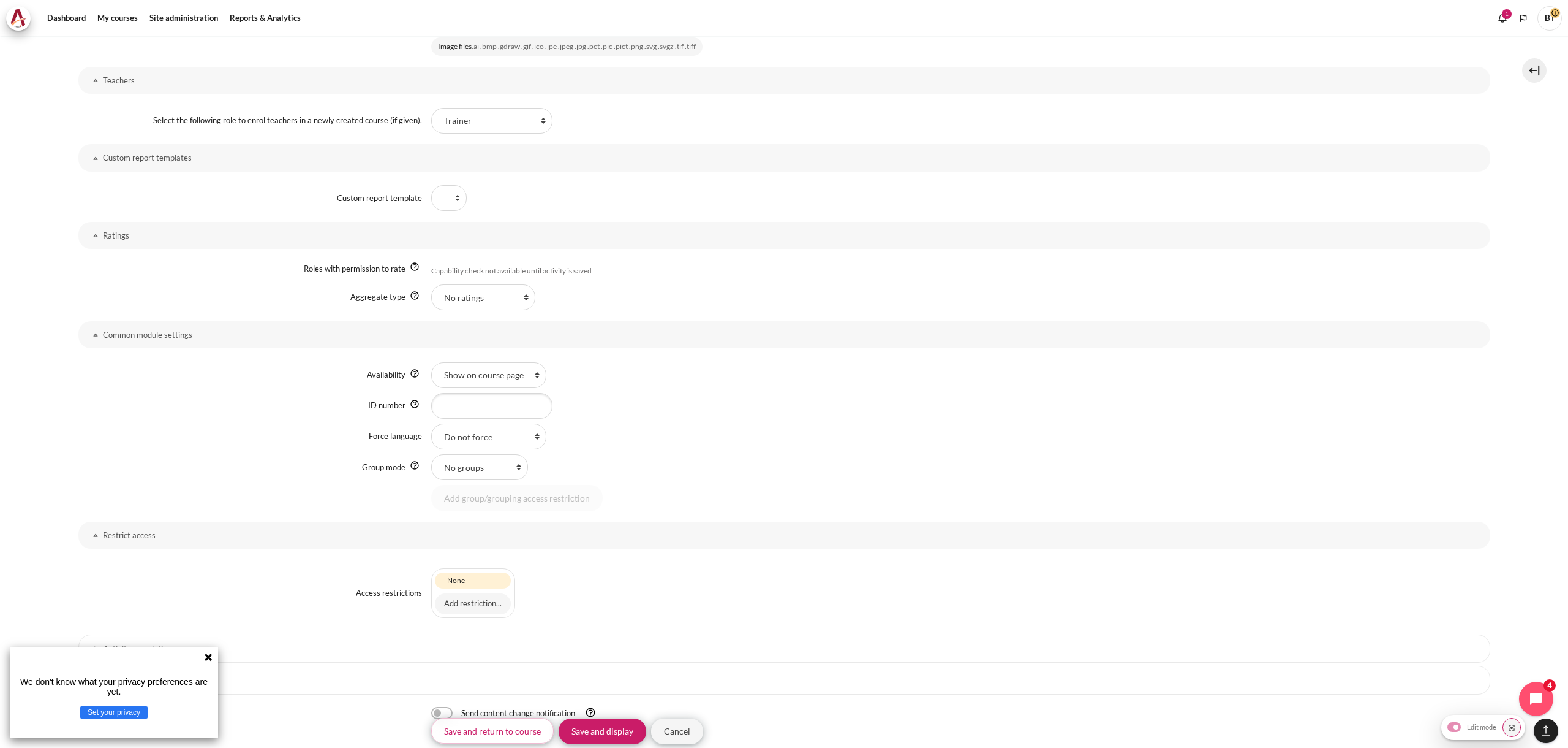
scroll to position [3417, 0]
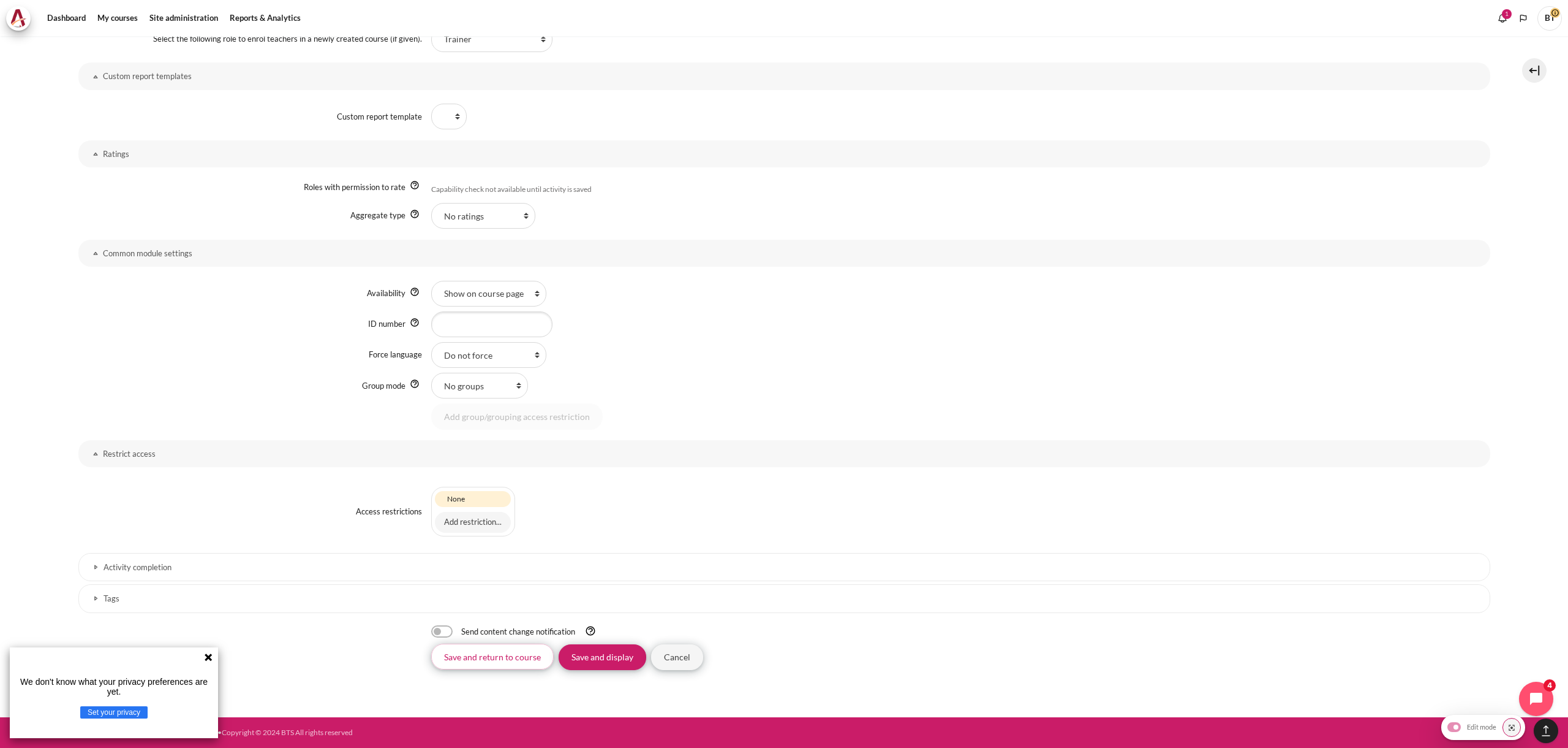
click at [164, 563] on h3 "Activity completion" at bounding box center [784, 568] width 1362 height 11
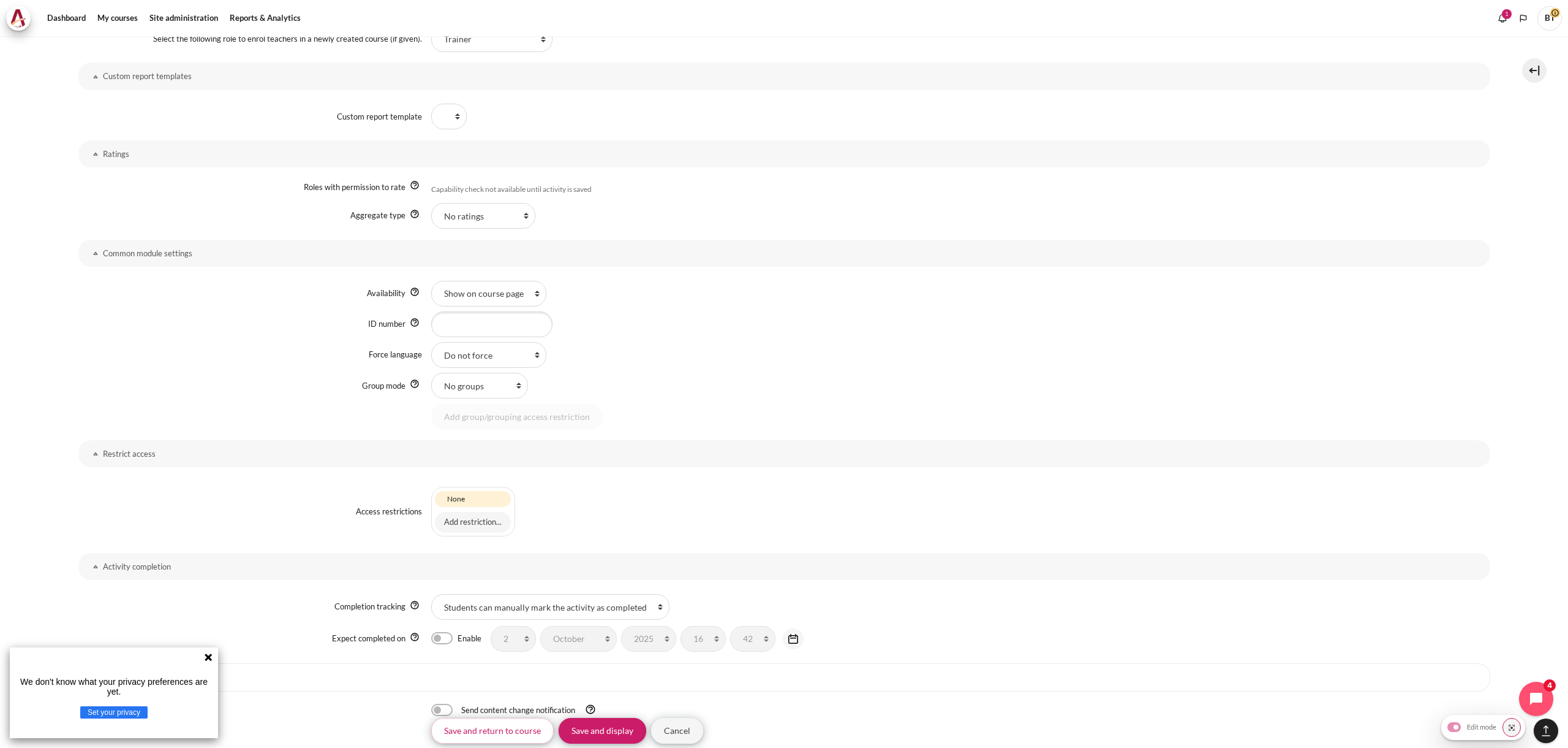
scroll to position [3497, 0]
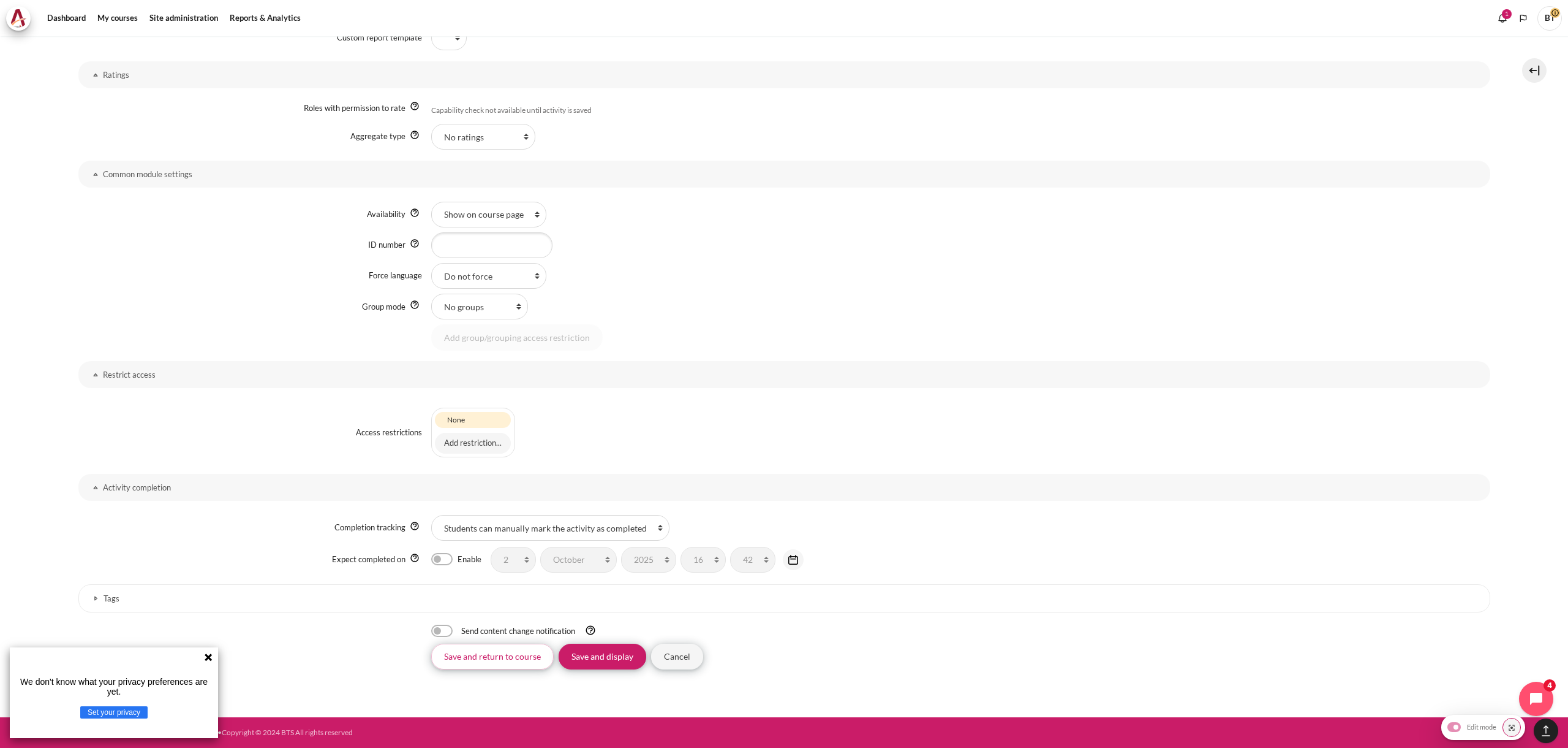
click at [208, 587] on link "Tags" at bounding box center [784, 598] width 1412 height 28
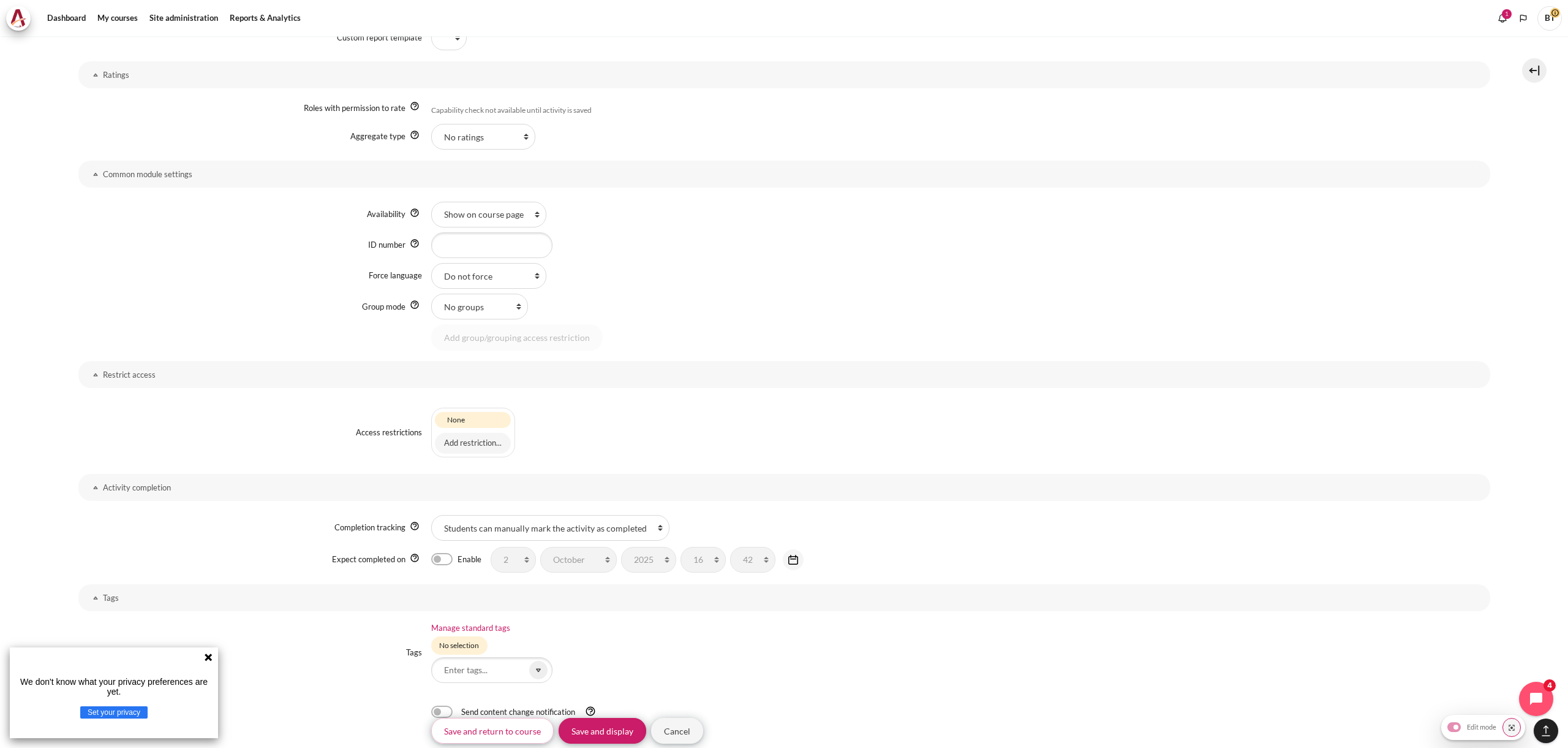
scroll to position [3577, 0]
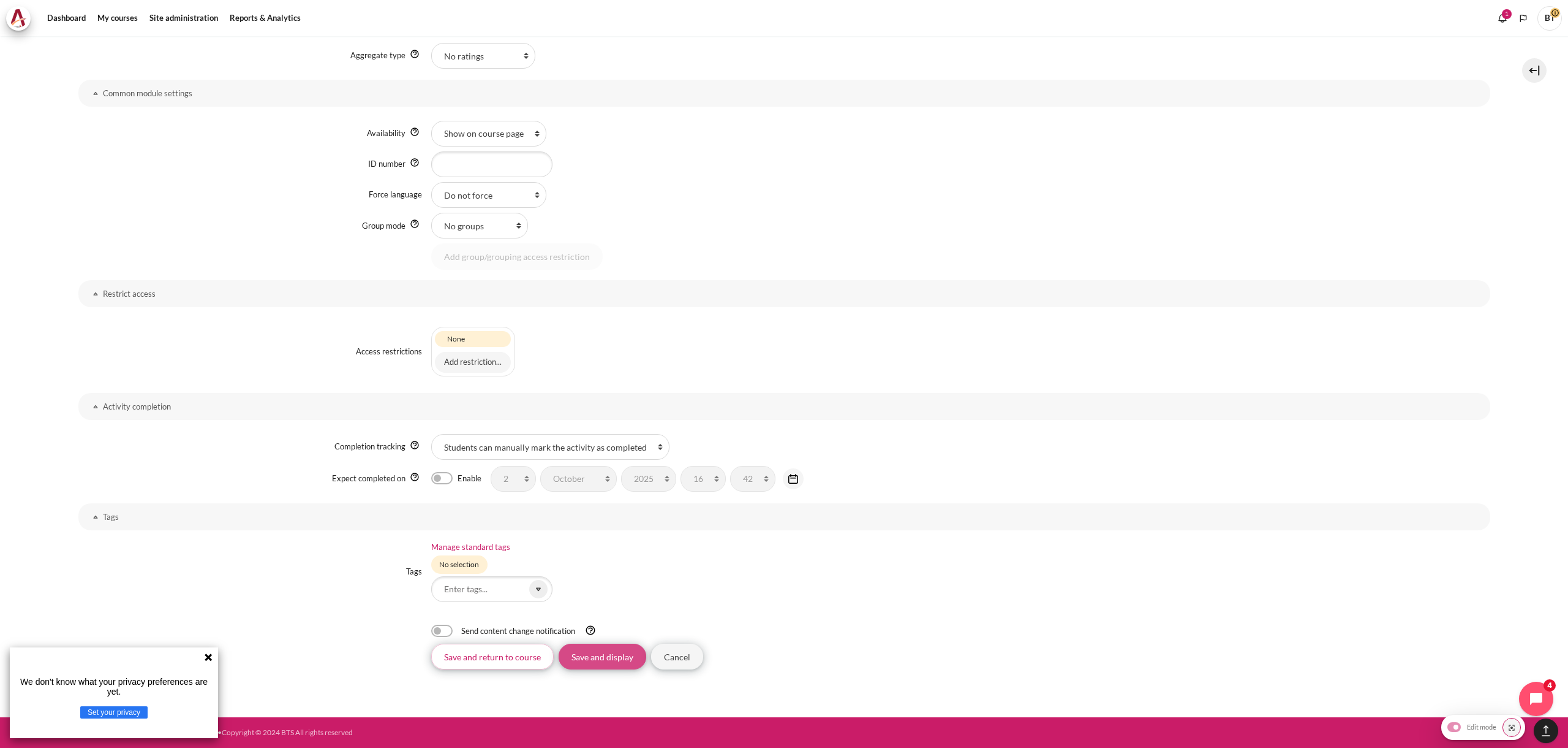
click at [615, 662] on input "Save and display" at bounding box center [602, 656] width 88 height 26
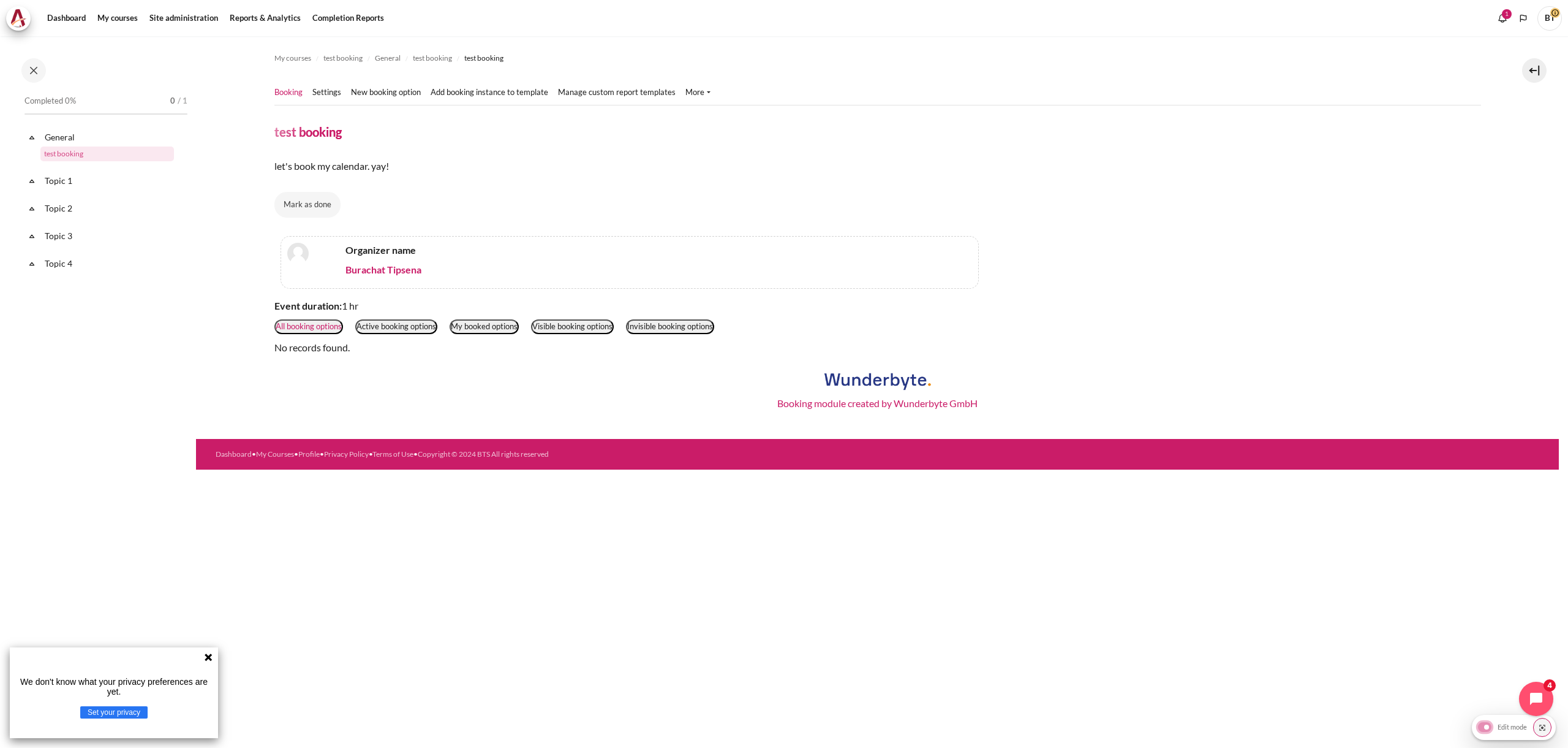
click at [1485, 730] on input "Edit mode" at bounding box center [1504, 727] width 57 height 12
checkbox input "false"
click at [399, 250] on p "Organizer name" at bounding box center [658, 249] width 626 height 15
click at [320, 304] on b "Event duration:" at bounding box center [308, 305] width 67 height 11
click at [73, 138] on link "General" at bounding box center [108, 137] width 131 height 17
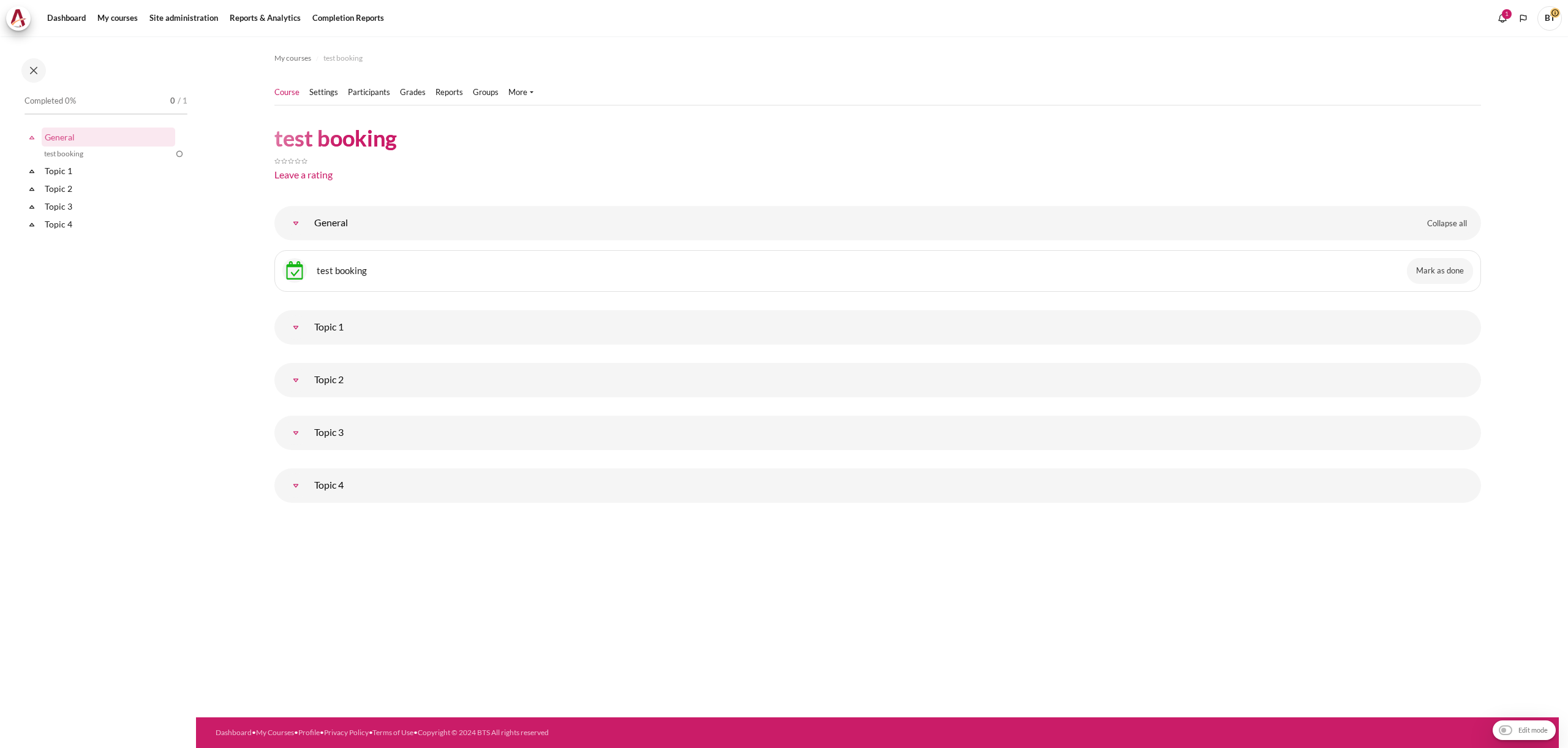
click at [368, 276] on div "test booking" at bounding box center [878, 271] width 1191 height 26
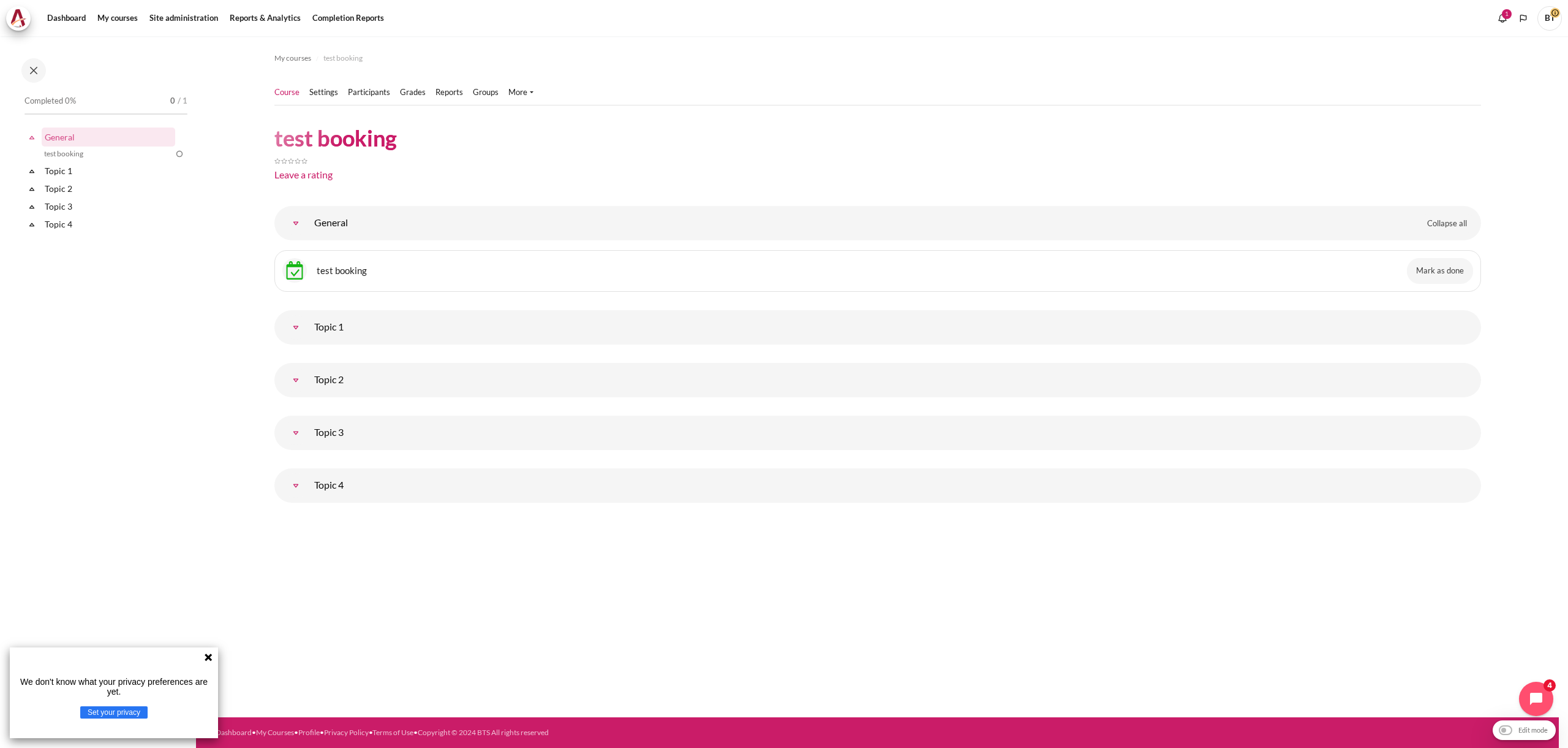
click at [350, 272] on link "test booking" at bounding box center [342, 269] width 50 height 11
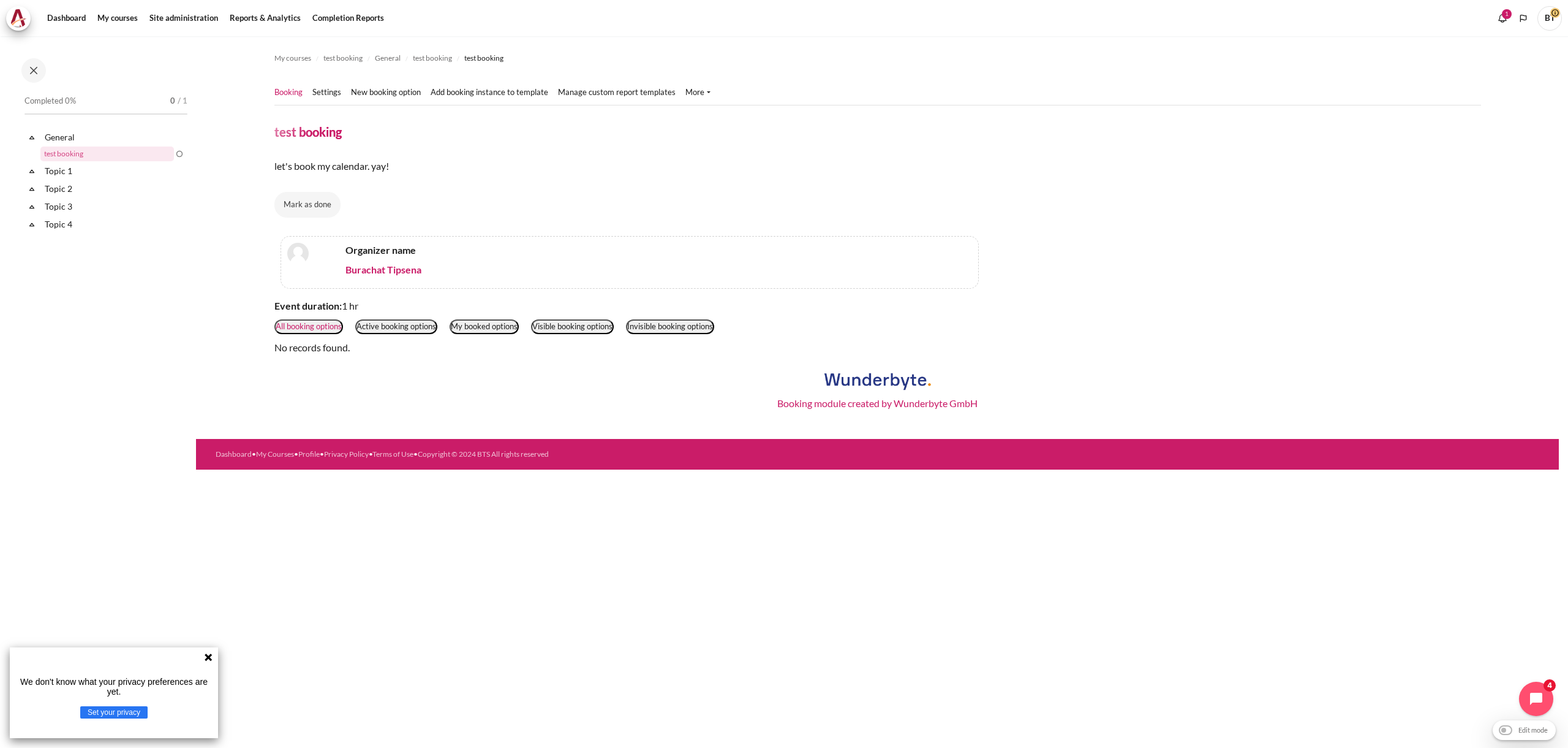
click at [304, 327] on button "All booking options" at bounding box center [309, 326] width 69 height 15
click at [365, 325] on button "Active booking options" at bounding box center [396, 326] width 82 height 15
click at [306, 323] on button "All booking options" at bounding box center [309, 326] width 69 height 15
click at [330, 325] on button "All booking options" at bounding box center [309, 326] width 69 height 15
click at [459, 326] on button "My booked options" at bounding box center [484, 326] width 70 height 15
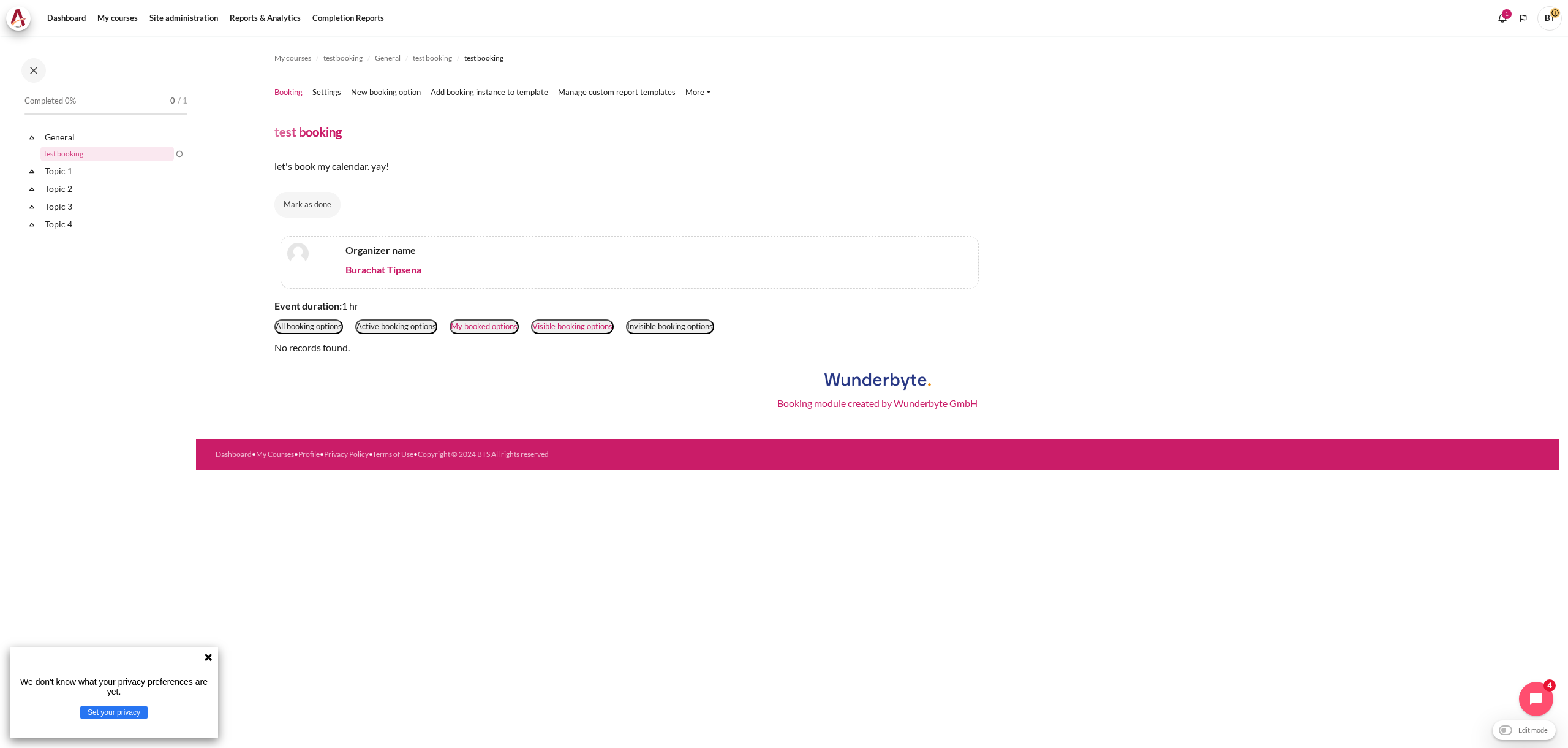
click at [578, 328] on button "Visible booking options" at bounding box center [573, 326] width 83 height 15
click at [650, 329] on button "Invisible booking options" at bounding box center [670, 326] width 88 height 15
click at [316, 331] on button "All booking options" at bounding box center [309, 326] width 69 height 15
click at [375, 252] on p "Organizer name" at bounding box center [658, 249] width 626 height 15
click at [382, 275] on link "Burachat Tipsena" at bounding box center [383, 269] width 76 height 11
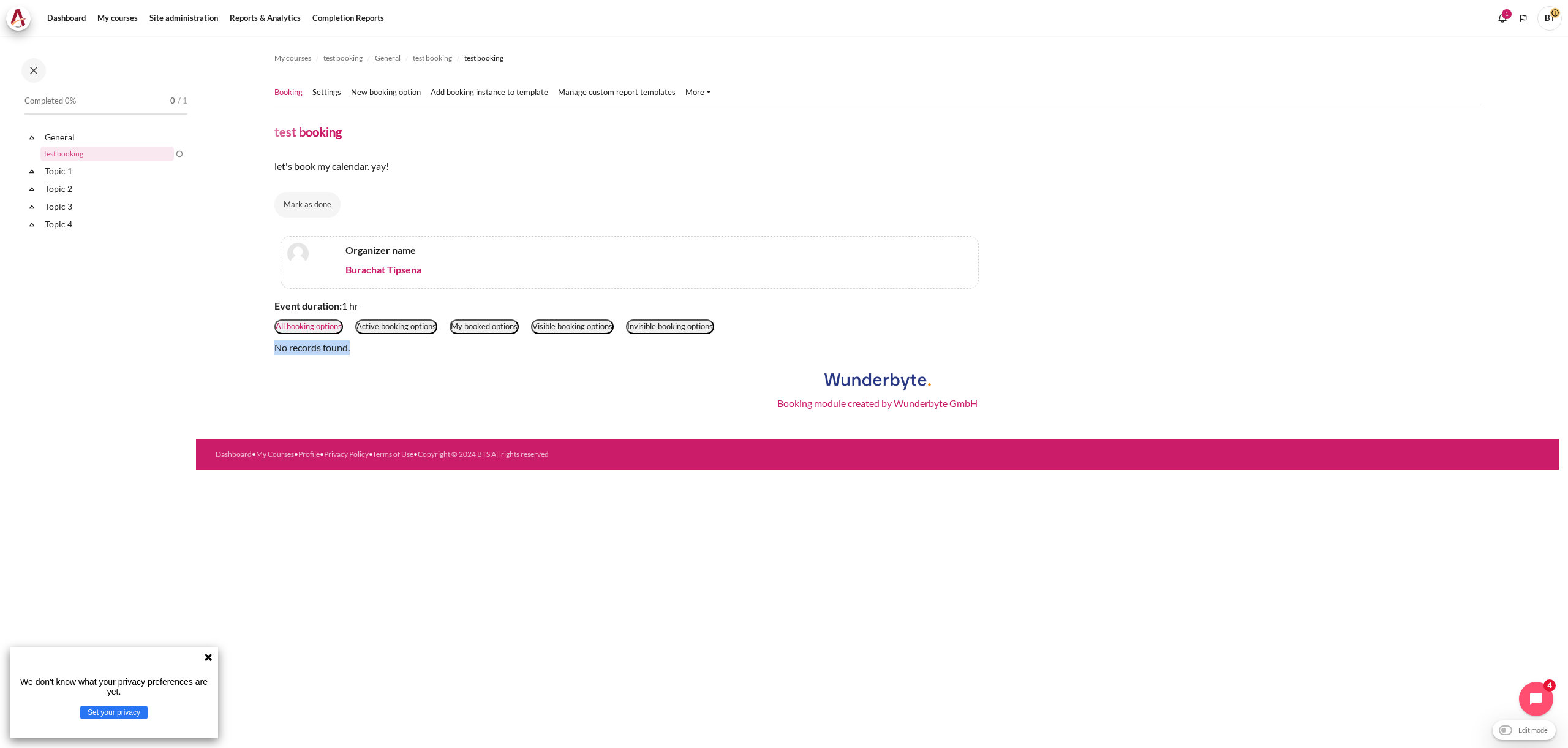
drag, startPoint x: 276, startPoint y: 349, endPoint x: 410, endPoint y: 361, distance: 134.5
click at [392, 346] on div "No records found." at bounding box center [878, 347] width 1207 height 15
click at [411, 362] on div "Booking module created by Wunderbyte GmbH" at bounding box center [878, 388] width 1207 height 66
click at [1500, 729] on input "Edit mode" at bounding box center [1524, 730] width 57 height 12
checkbox input "true"
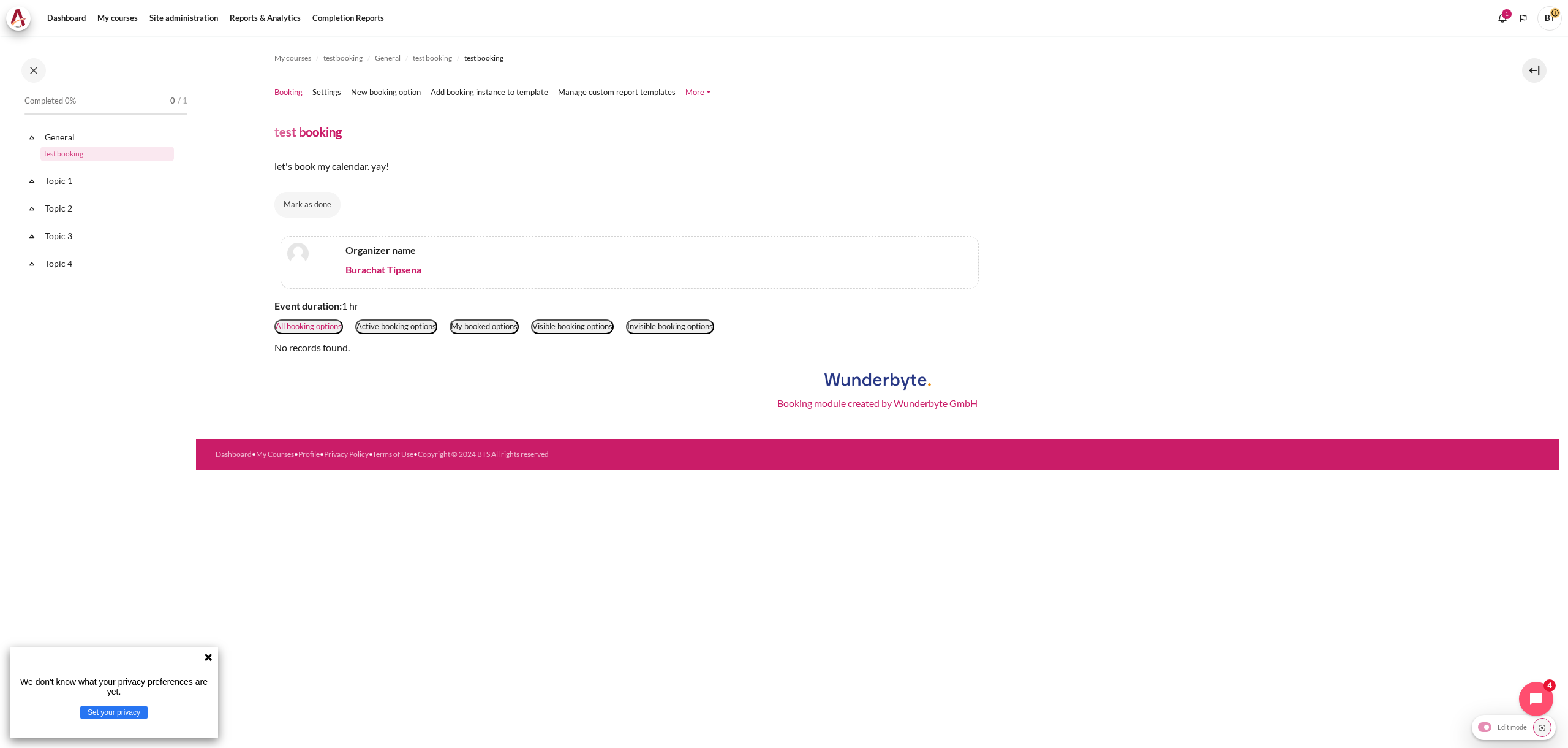
click at [700, 91] on link "More" at bounding box center [698, 93] width 25 height 12
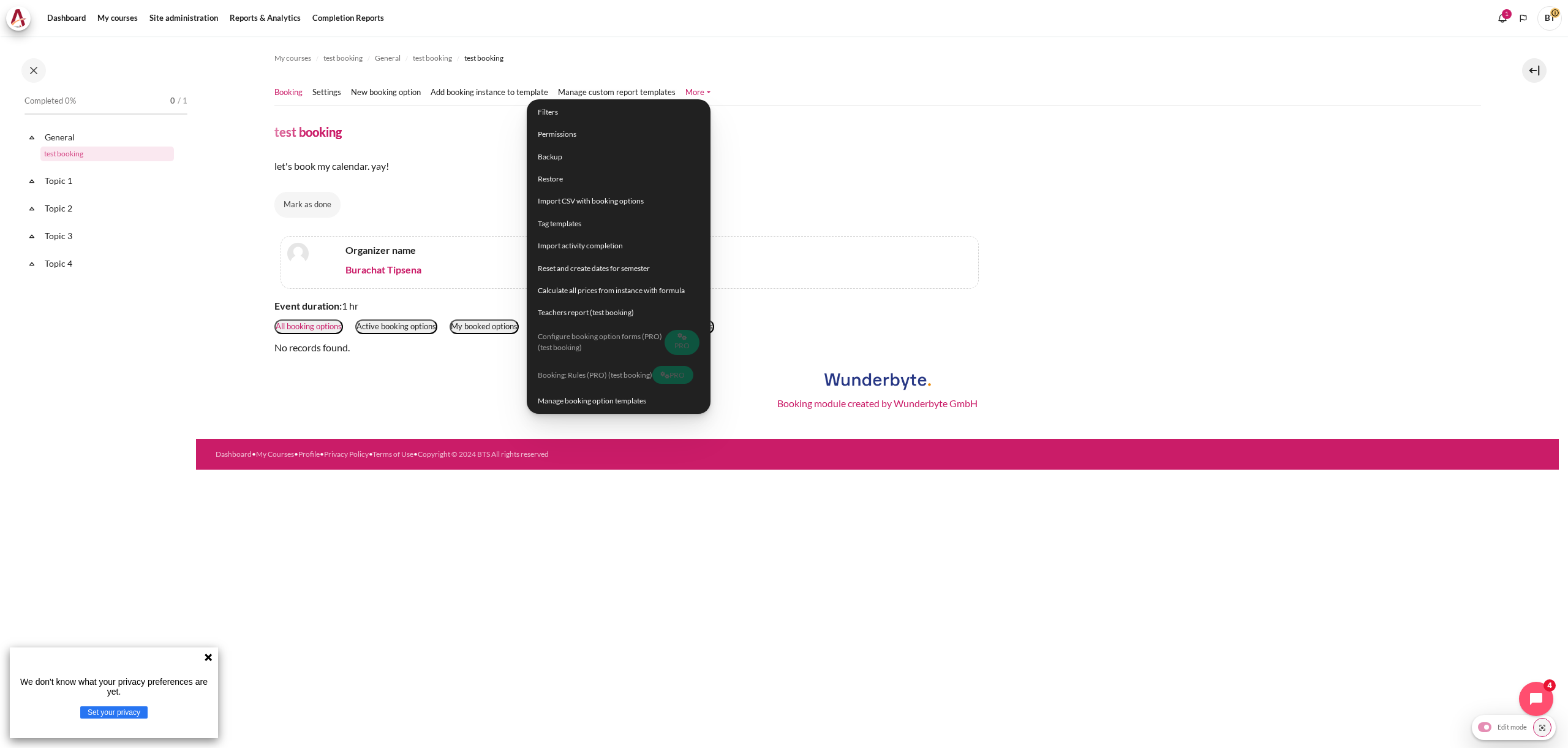
click at [700, 91] on link "More" at bounding box center [698, 93] width 25 height 12
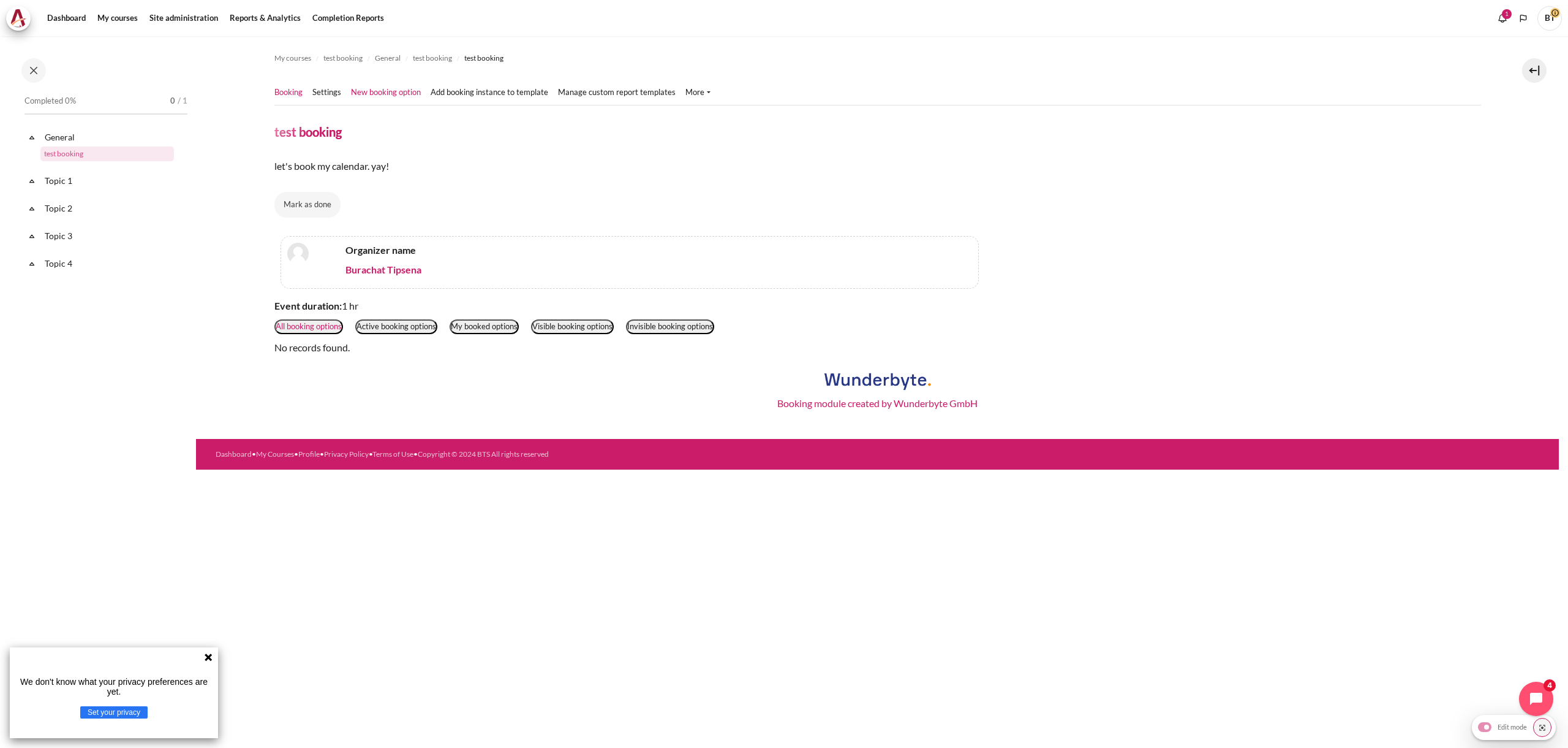
click at [359, 91] on link "New booking option" at bounding box center [385, 93] width 70 height 12
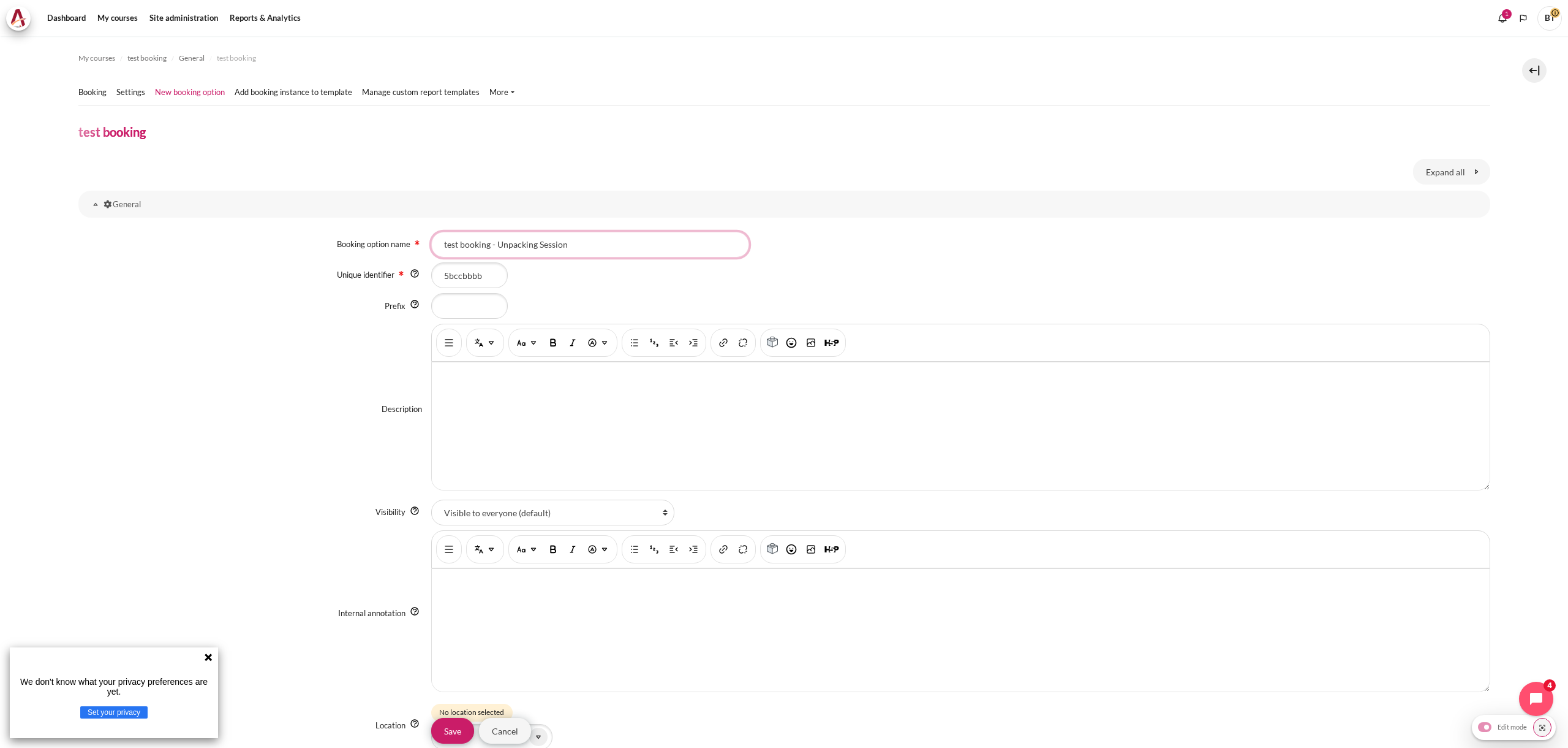
click at [589, 250] on input "test booking - Unpacking Session" at bounding box center [590, 245] width 318 height 26
type input "1 on 1 session"
click at [270, 322] on div "Booking option name 1 on 1 session Unique identifier 5bccbbbb Prefix Descriptio…" at bounding box center [784, 704] width 1412 height 967
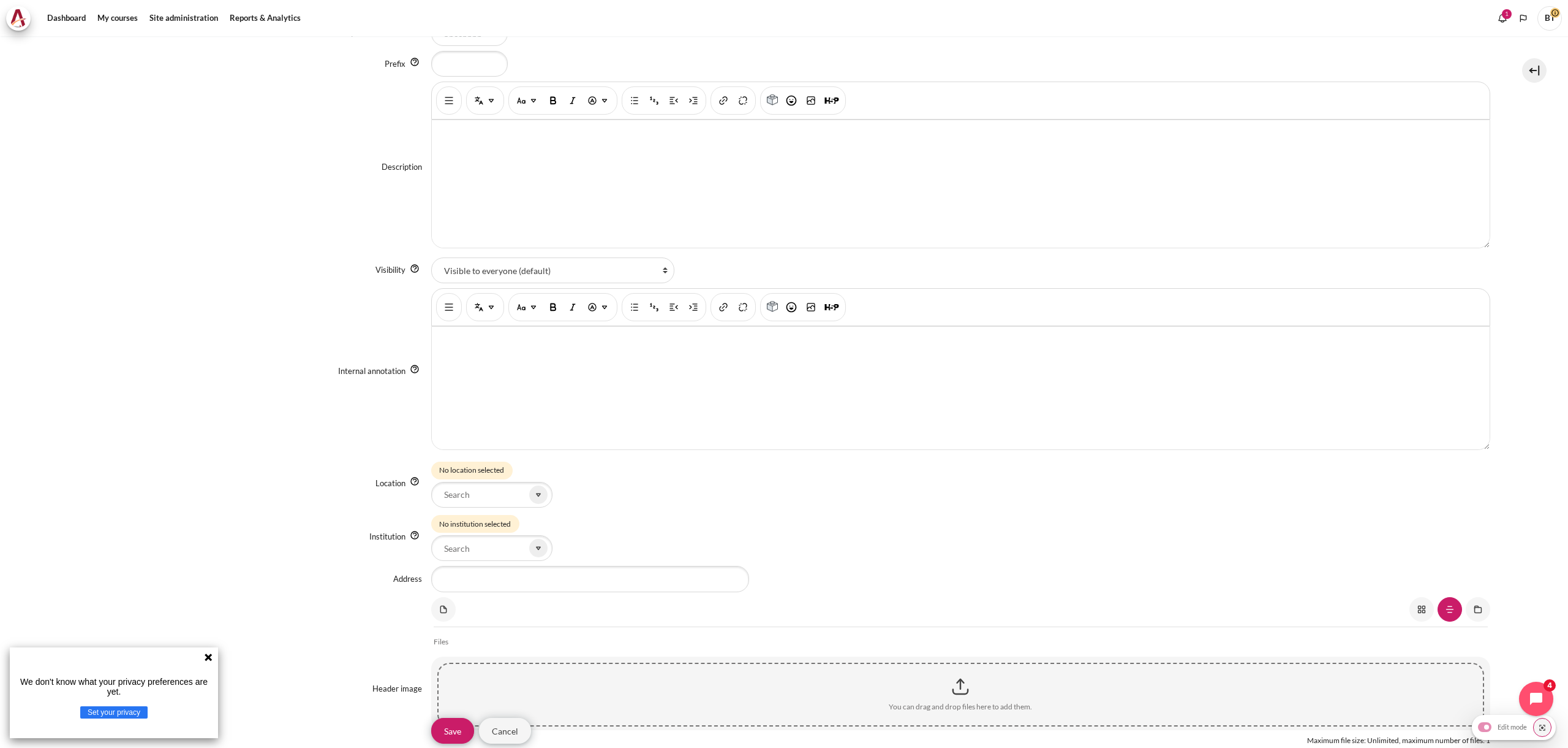
scroll to position [341, 0]
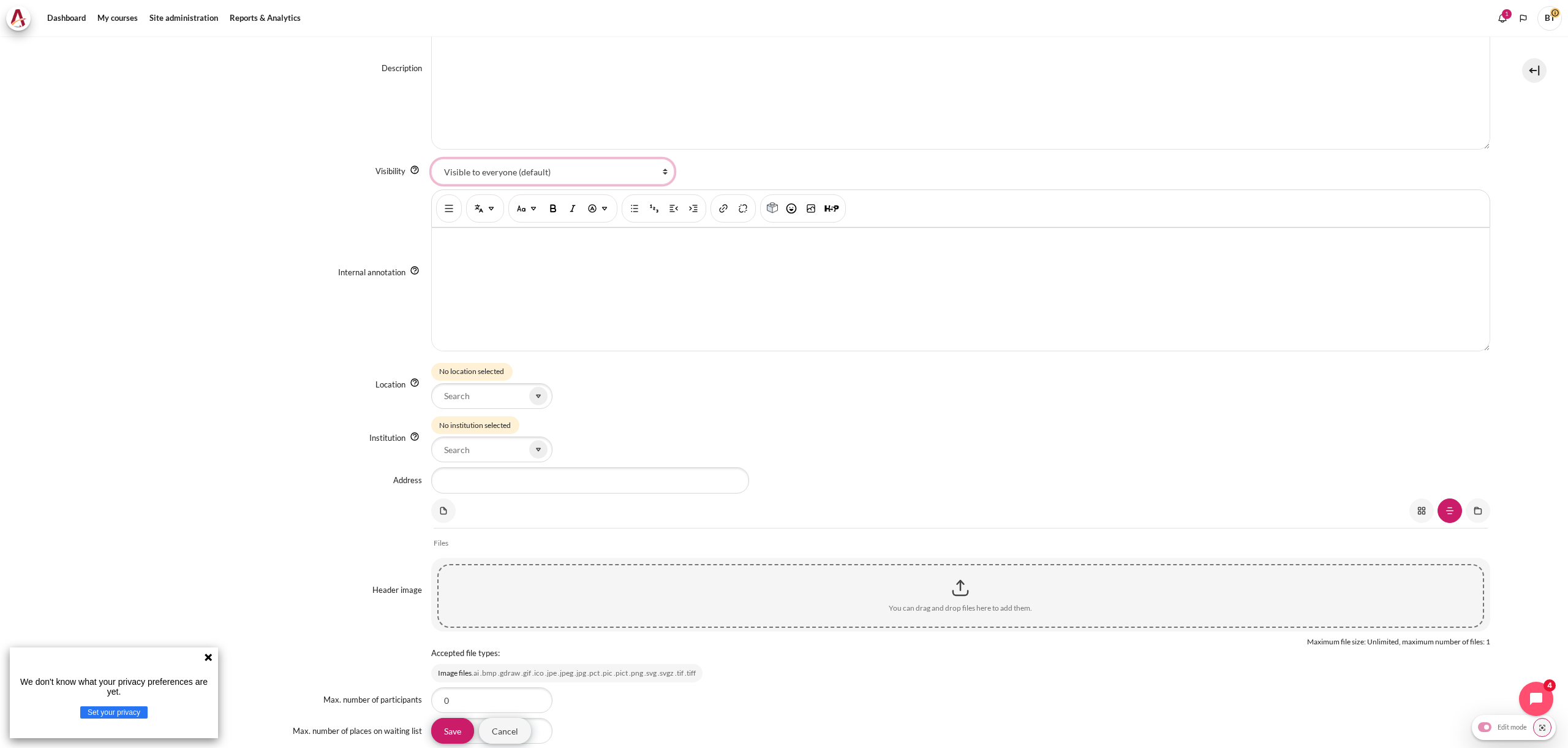
click at [482, 179] on select "Visible to everyone (default) Hide from normal users (visible to entitled users…" at bounding box center [553, 172] width 243 height 26
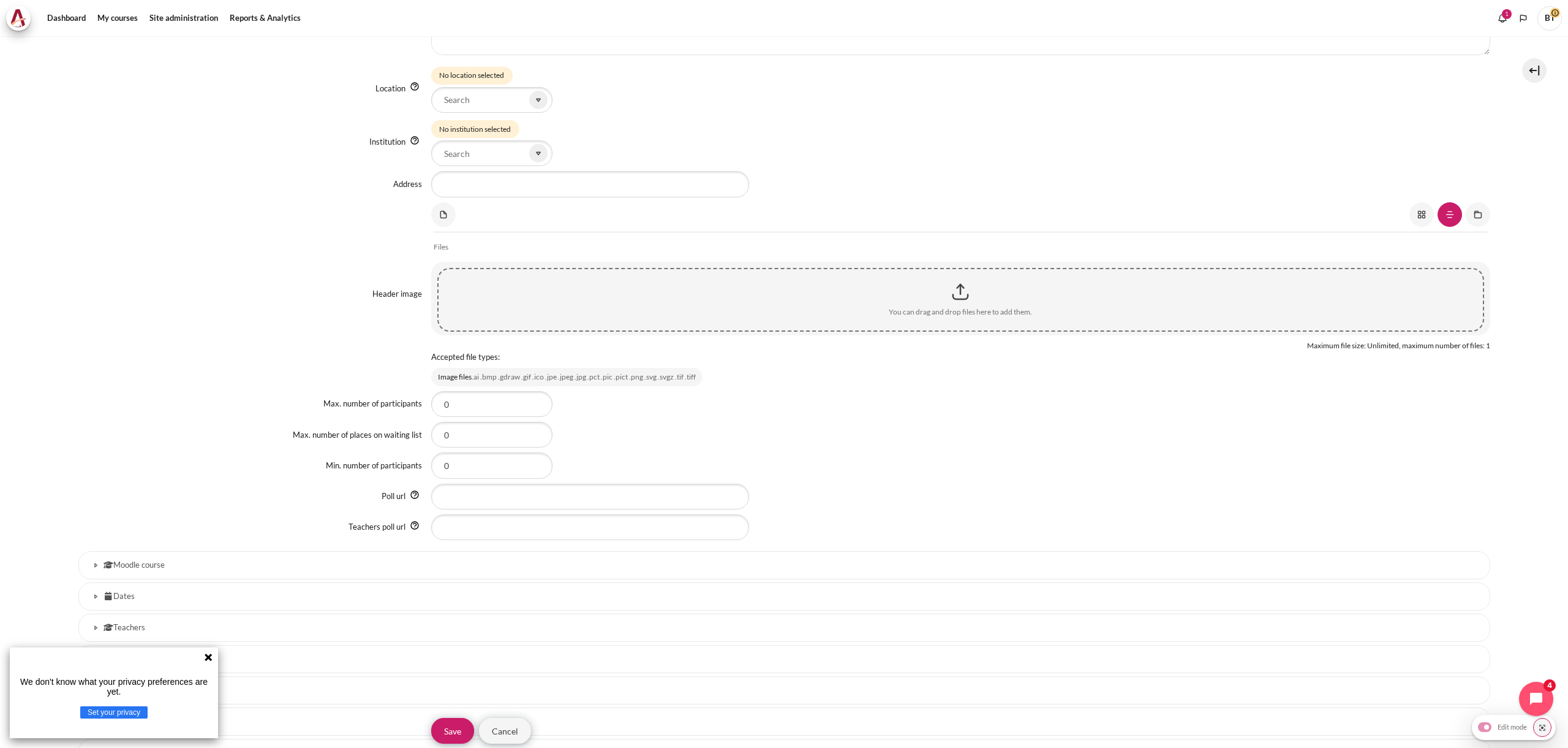
scroll to position [643, 0]
drag, startPoint x: 472, startPoint y: 396, endPoint x: 385, endPoint y: 392, distance: 87.1
click at [391, 392] on div "Max. number of participants 0" at bounding box center [784, 397] width 1412 height 26
type input "1"
click at [315, 405] on div "Max. number of participants 1" at bounding box center [784, 397] width 1412 height 26
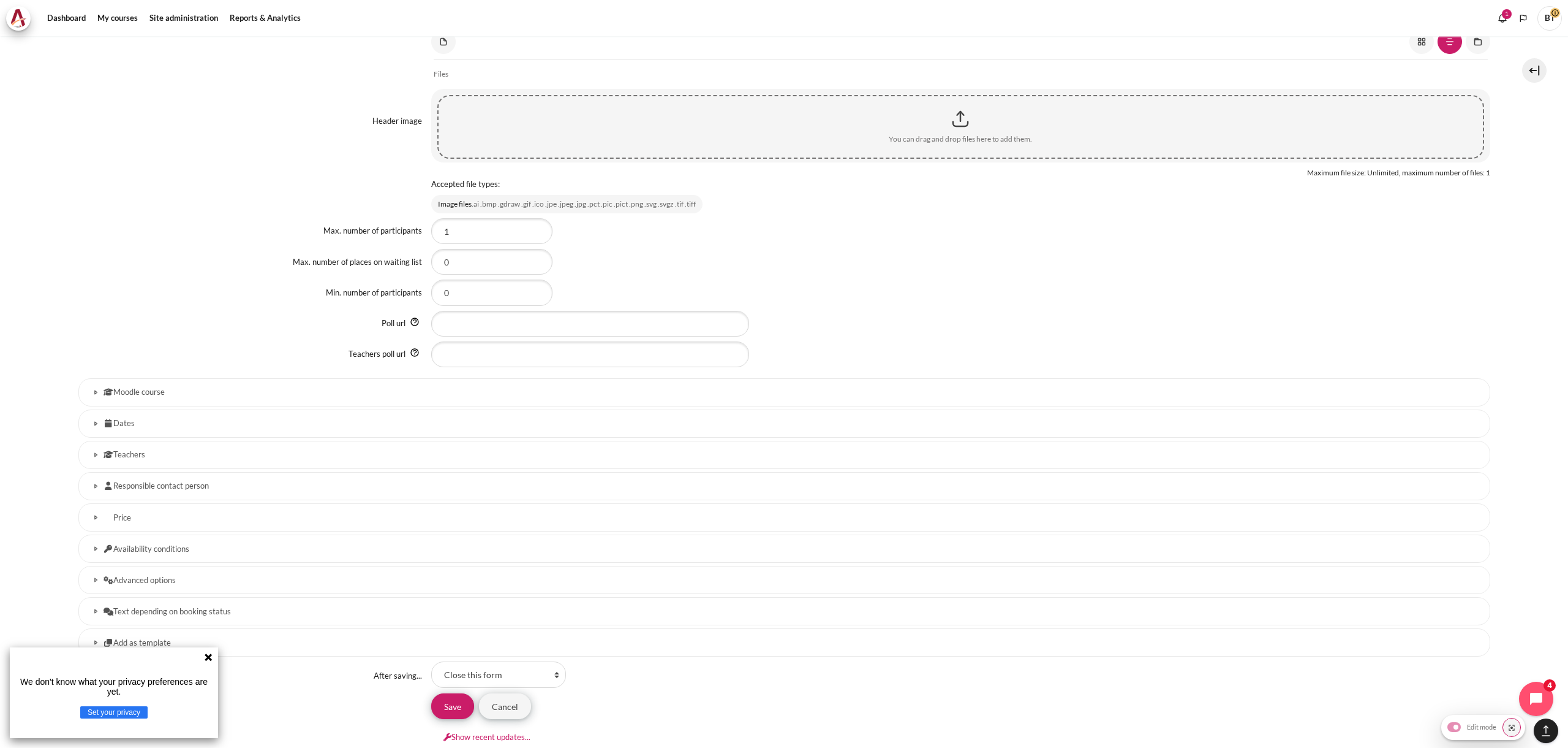
scroll to position [814, 0]
click at [147, 418] on h3 "Dates" at bounding box center [784, 419] width 1362 height 11
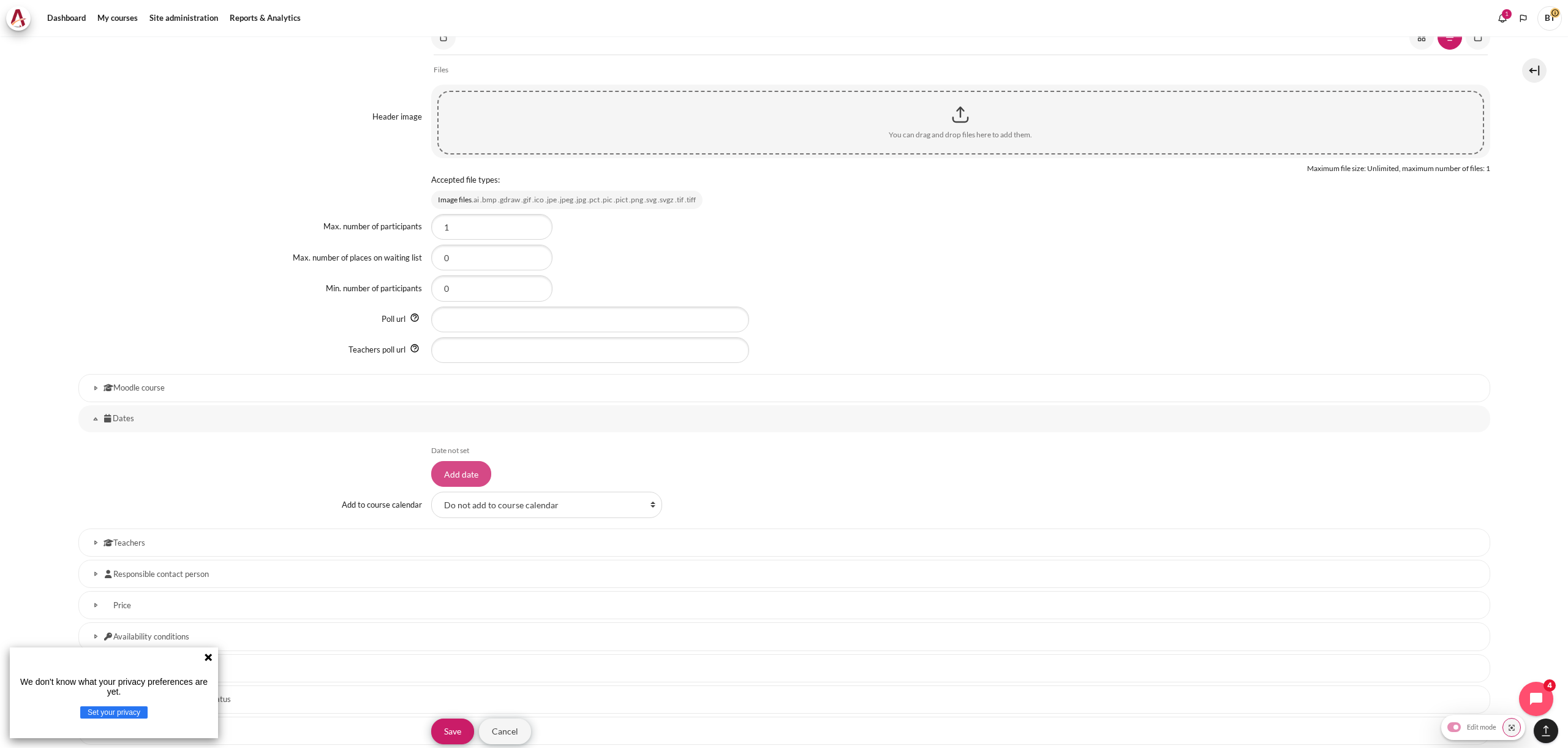
click at [458, 477] on input "Add date" at bounding box center [461, 474] width 60 height 26
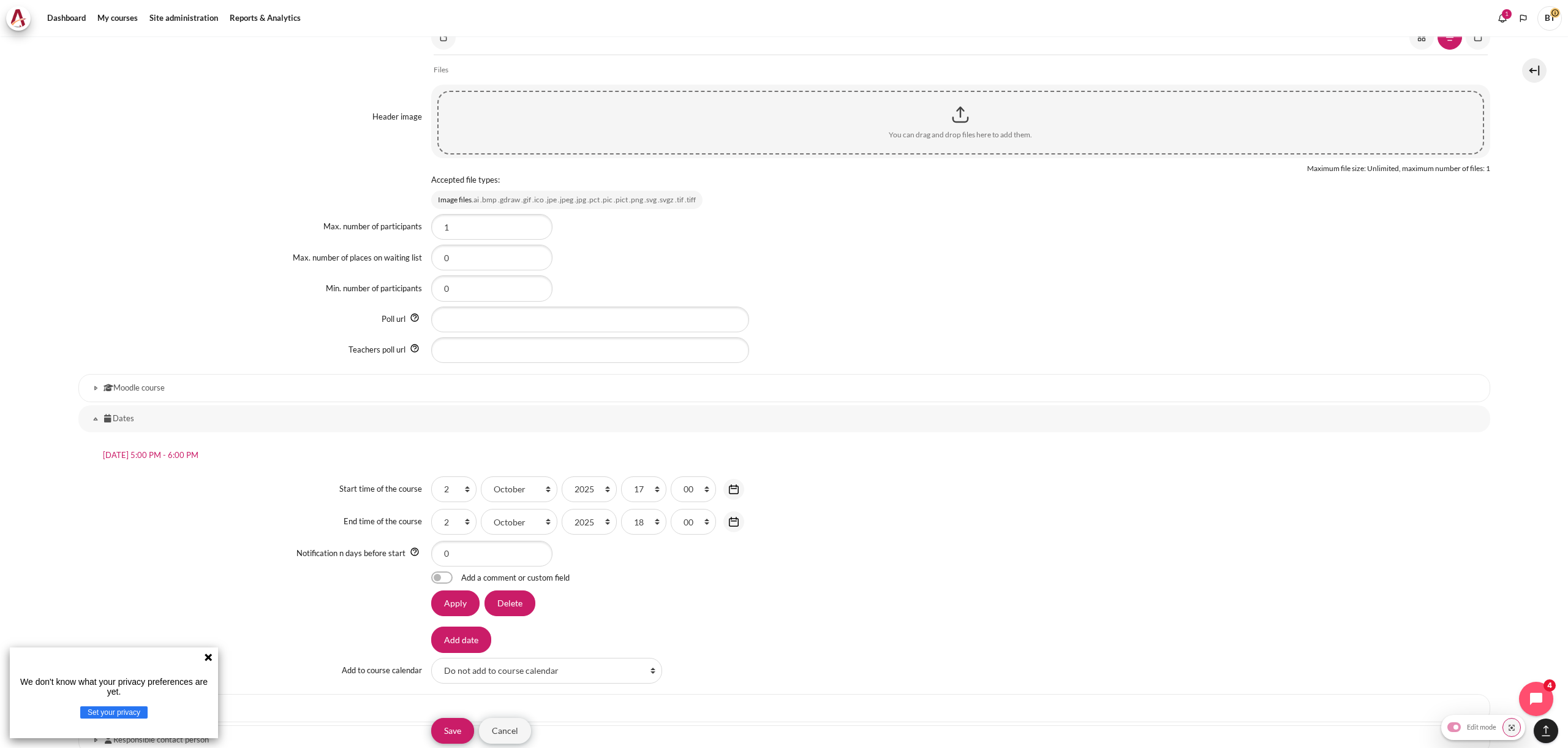
scroll to position [904, 0]
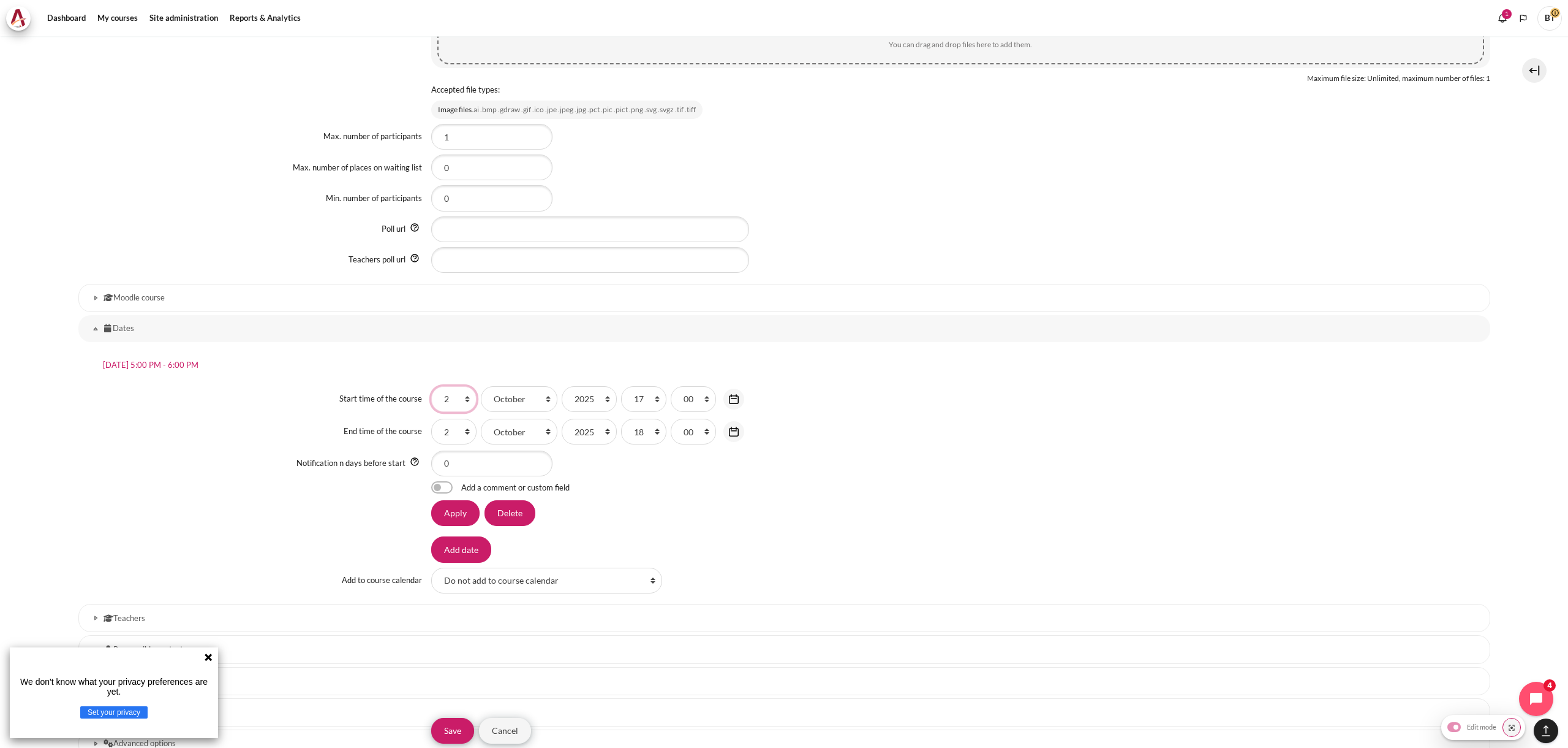
click at [462, 396] on select "1 2 3 4 5 6 7 8 9 10 11 12 13 14 15 16 17 18 19 20 21 22 23 24 25 26 27 28 29 3…" at bounding box center [453, 399] width 45 height 26
click at [431, 386] on select "1 2 3 4 5 6 7 8 9 10 11 12 13 14 15 16 17 18 19 20 21 22 23 24 25 26 27 28 29 3…" at bounding box center [453, 399] width 45 height 26
click at [541, 361] on h5 "Thursday, 2 October 2025, 5:00 PM - 6:00 PM" at bounding box center [784, 365] width 1407 height 24
click at [470, 515] on input "Apply" at bounding box center [455, 513] width 48 height 26
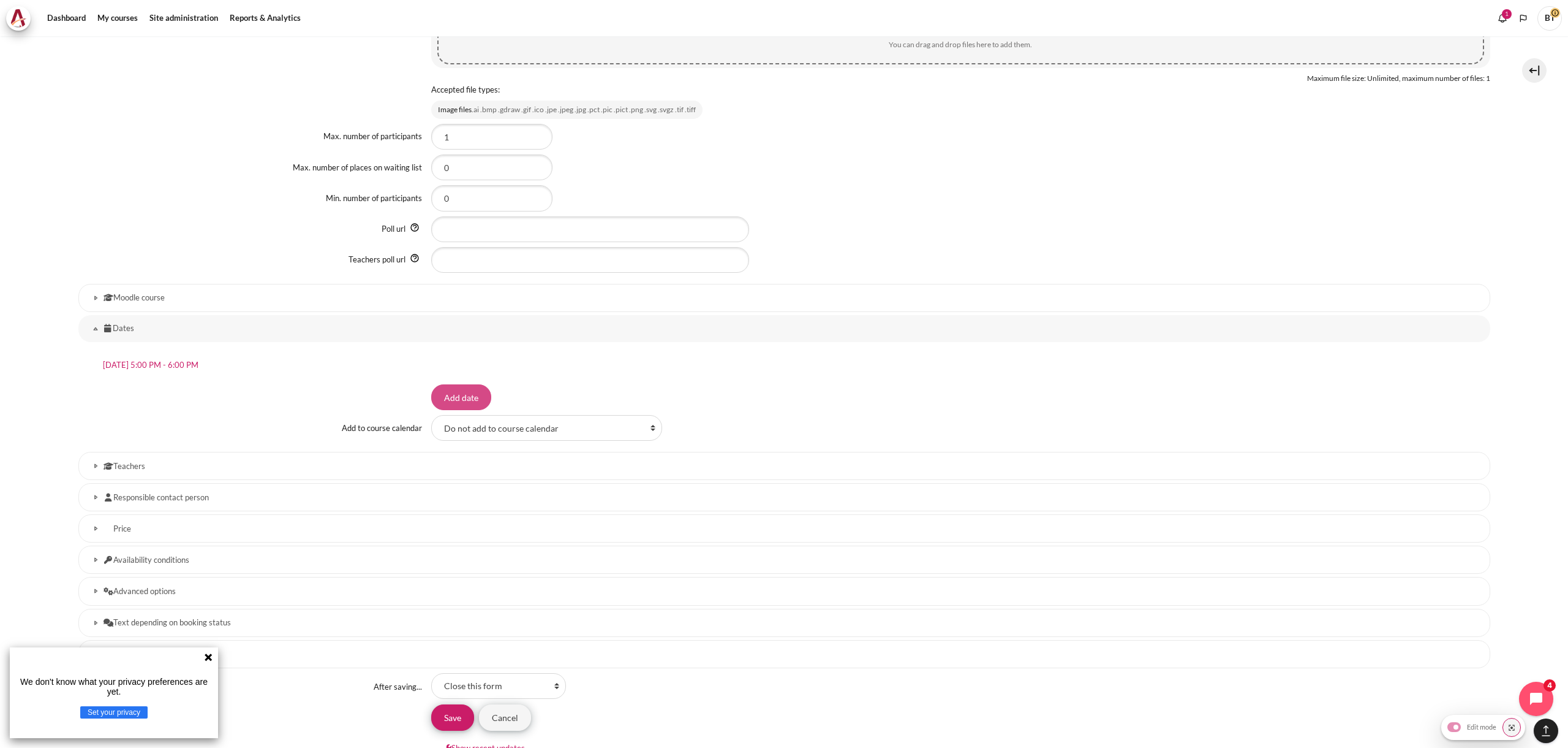
click at [455, 398] on input "Add date" at bounding box center [461, 397] width 60 height 26
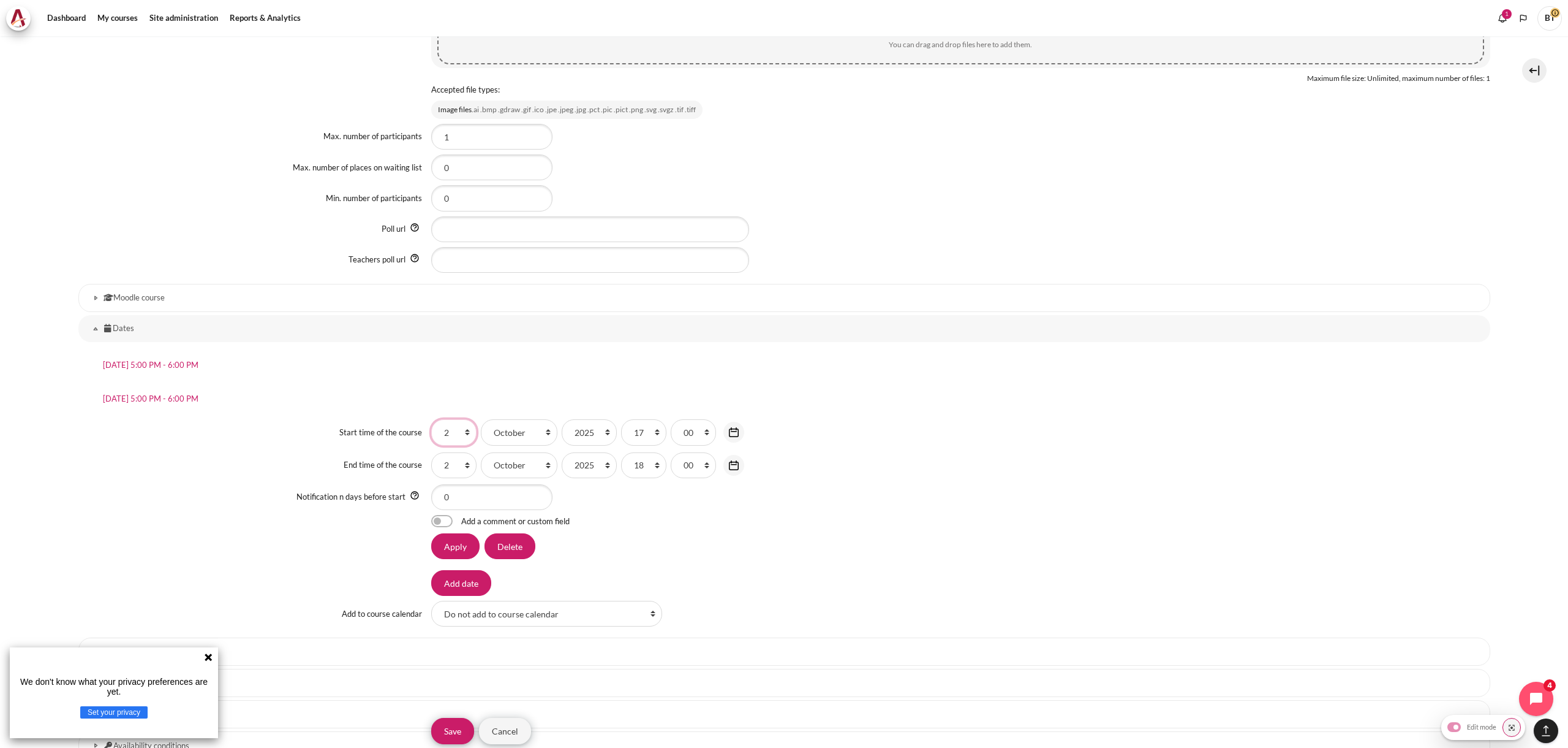
click at [466, 428] on select "1 2 3 4 5 6 7 8 9 10 11 12 13 14 15 16 17 18 19 20 21 22 23 24 25 26 27 28 29 3…" at bounding box center [453, 432] width 45 height 26
select select "3"
click at [431, 419] on select "1 2 3 4 5 6 7 8 9 10 11 12 13 14 15 16 17 18 19 20 21 22 23 24 25 26 27 28 29 3…" at bounding box center [453, 432] width 45 height 26
click at [456, 464] on select "1 2 3 4 5 6 7 8 9 10 11 12 13 14 15 16 17 18 19 20 21 22 23 24 25 26 27 28 29 3…" at bounding box center [453, 465] width 45 height 26
select select "3"
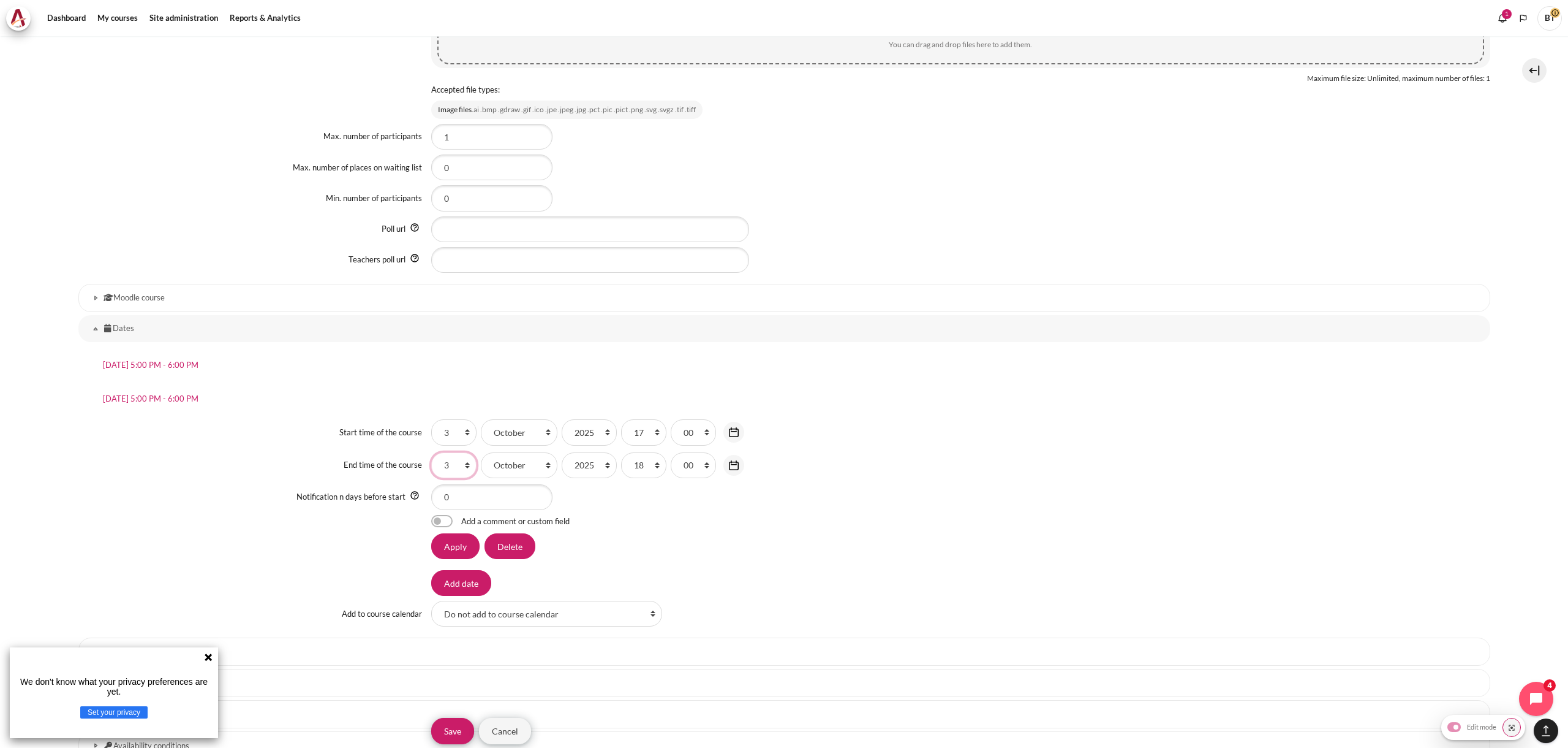
click at [431, 452] on select "1 2 3 4 5 6 7 8 9 10 11 12 13 14 15 16 17 18 19 20 21 22 23 24 25 26 27 28 29 3…" at bounding box center [453, 465] width 45 height 26
click at [464, 554] on input "Apply" at bounding box center [455, 546] width 48 height 26
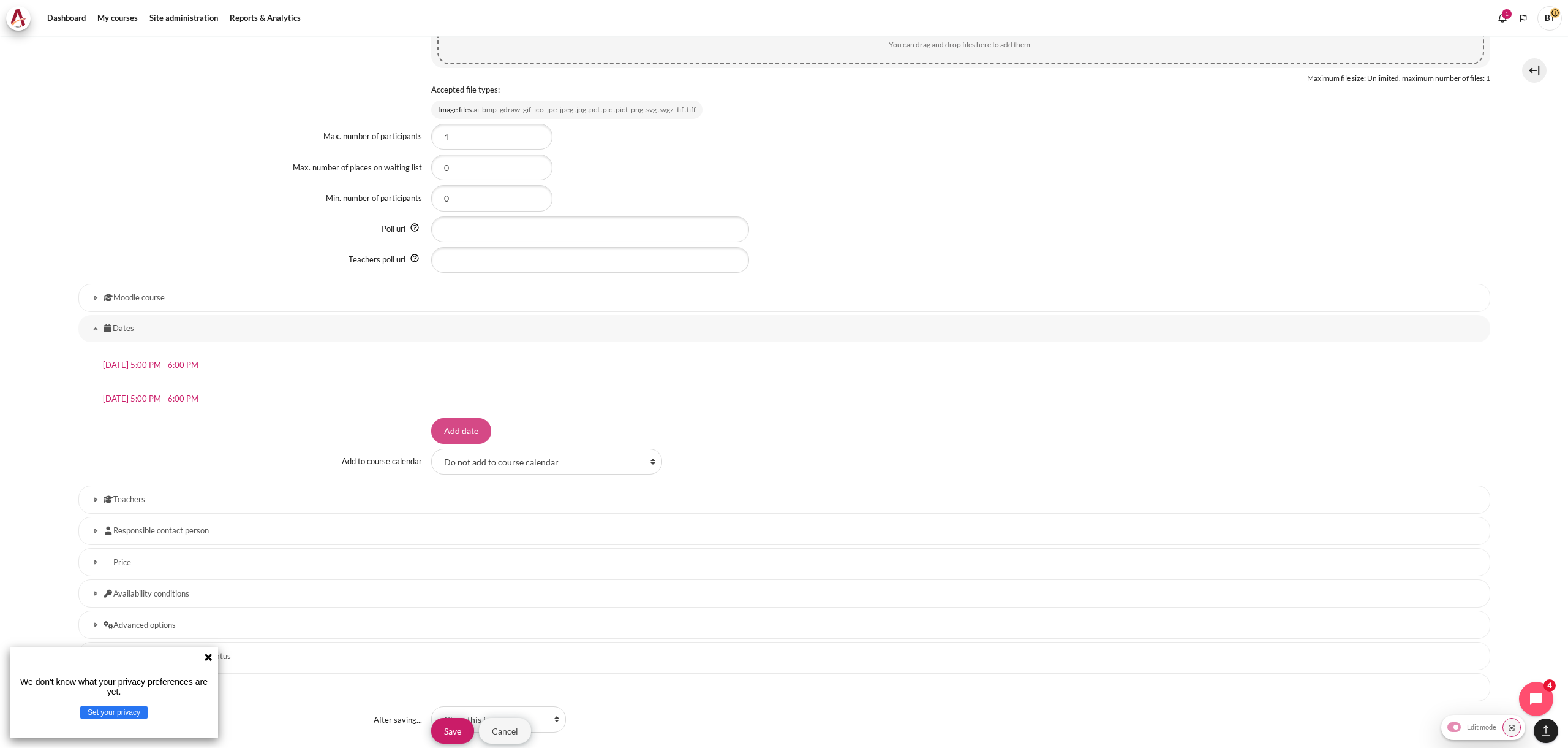
click at [463, 431] on input "Add date" at bounding box center [461, 431] width 60 height 26
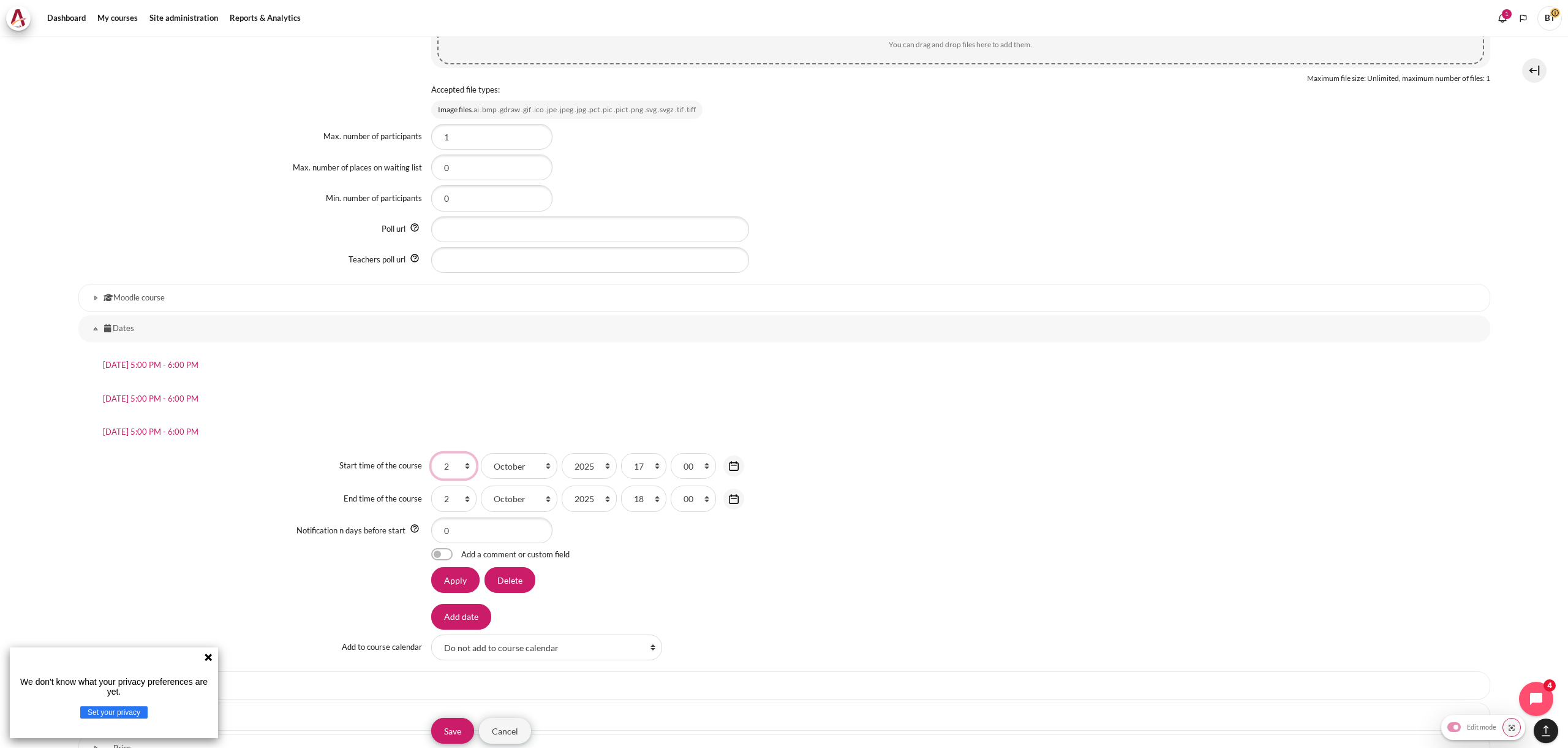
click at [464, 461] on select "1 2 3 4 5 6 7 8 9 10 11 12 13 14 15 16 17 18 19 20 21 22 23 24 25 26 27 28 29 3…" at bounding box center [453, 466] width 45 height 26
select select "4"
click at [431, 453] on select "1 2 3 4 5 6 7 8 9 10 11 12 13 14 15 16 17 18 19 20 21 22 23 24 25 26 27 28 29 3…" at bounding box center [453, 466] width 45 height 26
click at [456, 497] on select "1 2 3 4 5 6 7 8 9 10 11 12 13 14 15 16 17 18 19 20 21 22 23 24 25 26 27 28 29 3…" at bounding box center [453, 499] width 45 height 26
select select "4"
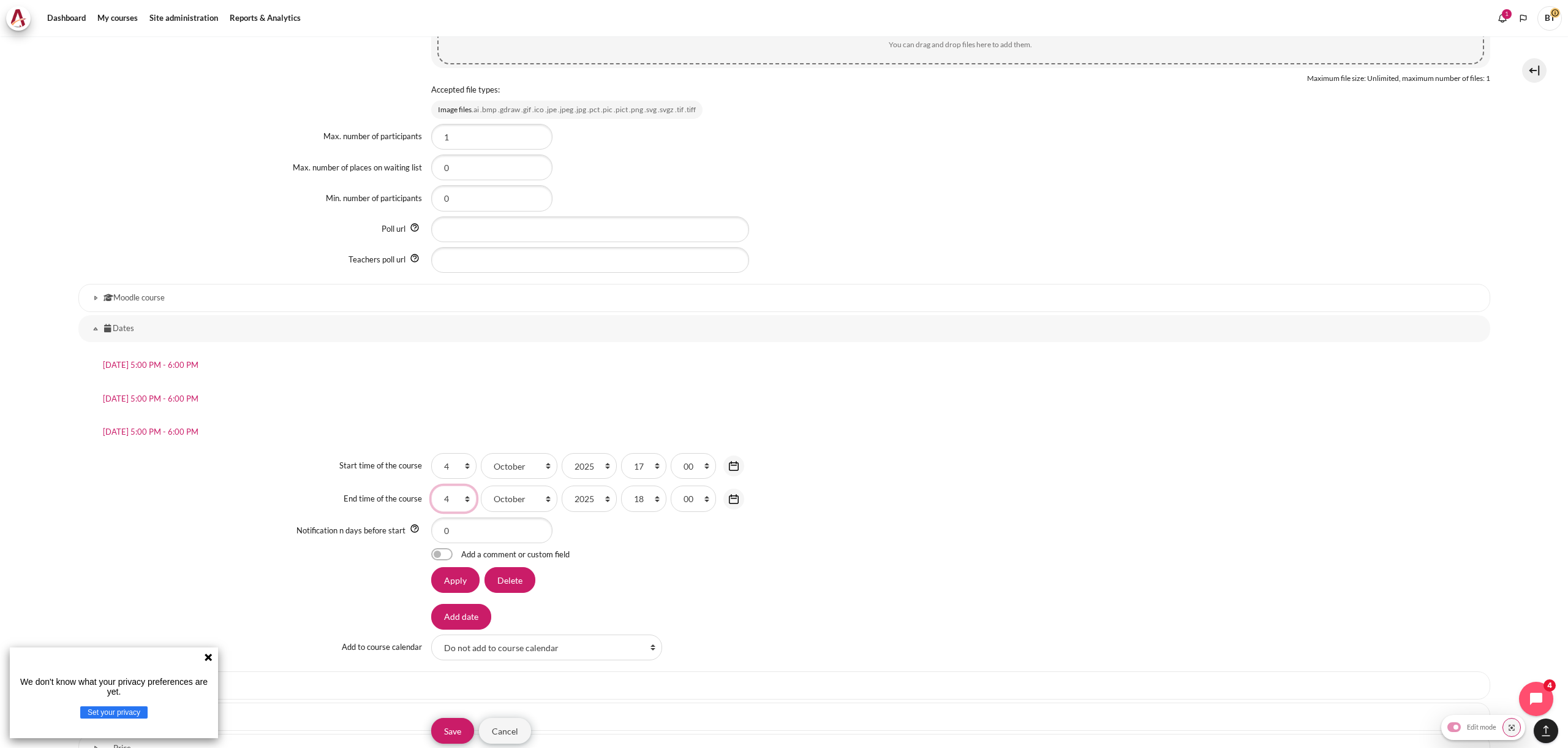
click at [431, 486] on select "1 2 3 4 5 6 7 8 9 10 11 12 13 14 15 16 17 18 19 20 21 22 23 24 25 26 27 28 29 3…" at bounding box center [453, 499] width 45 height 26
click at [464, 581] on input "Apply" at bounding box center [455, 580] width 48 height 26
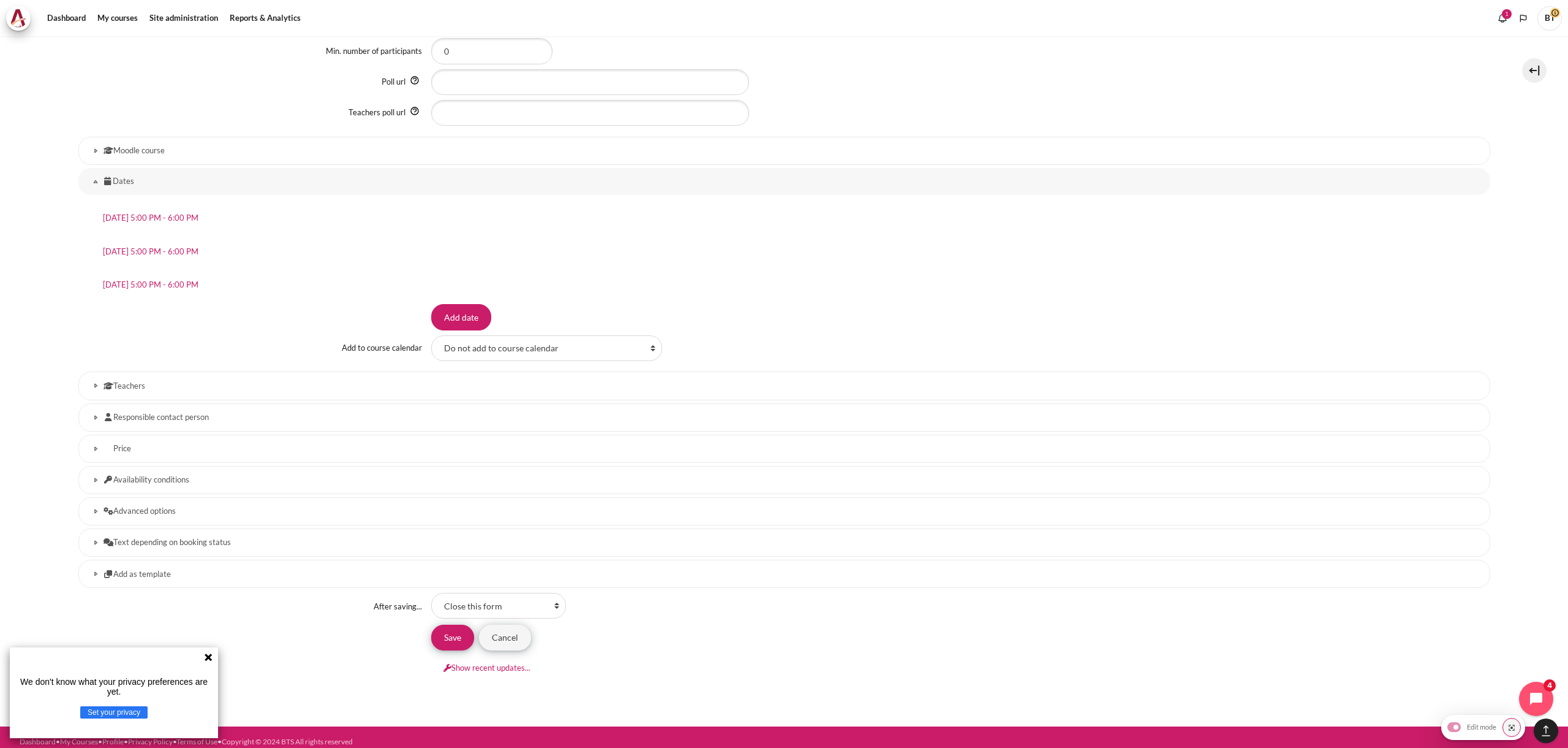
scroll to position [1060, 0]
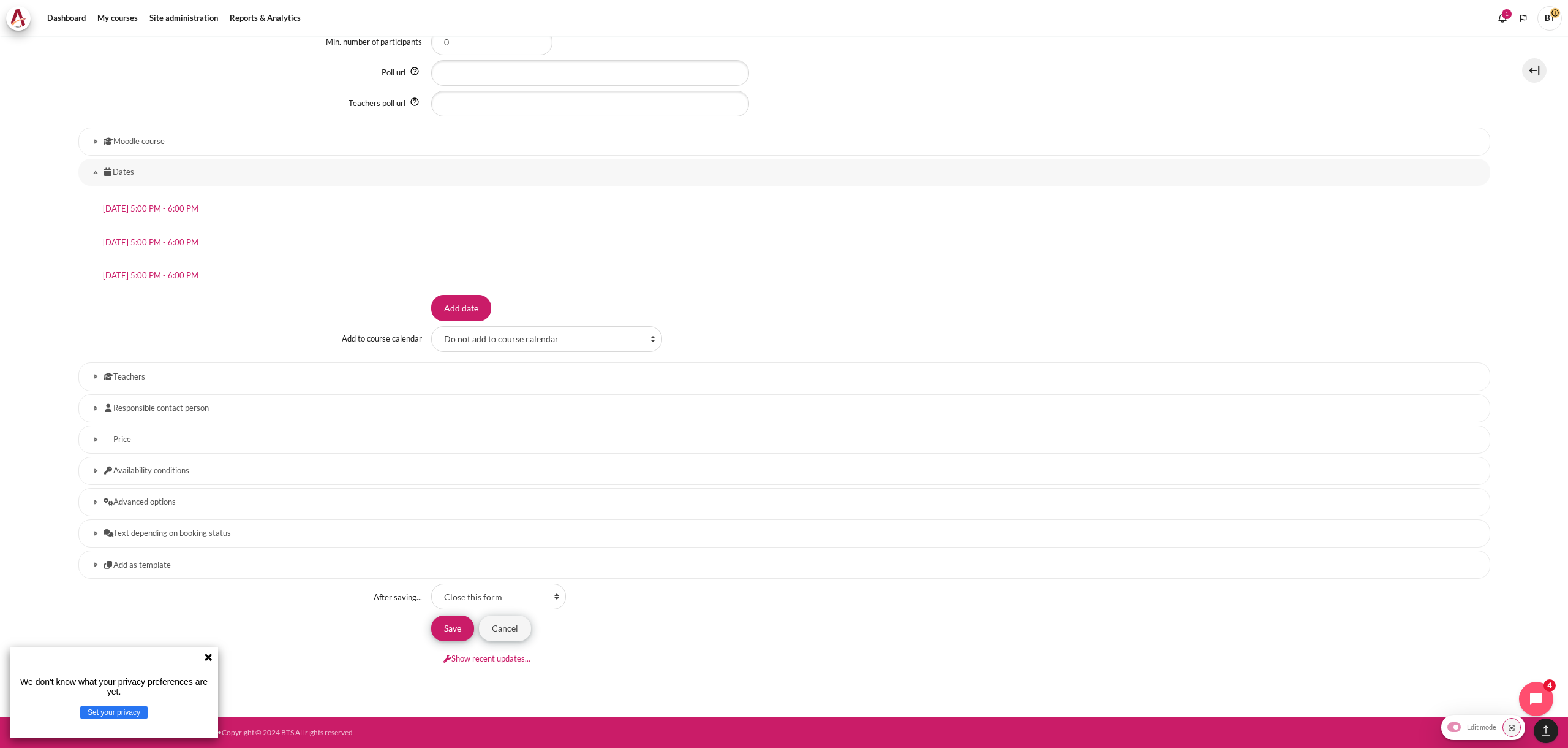
click at [109, 373] on icon "Content" at bounding box center [108, 376] width 10 height 8
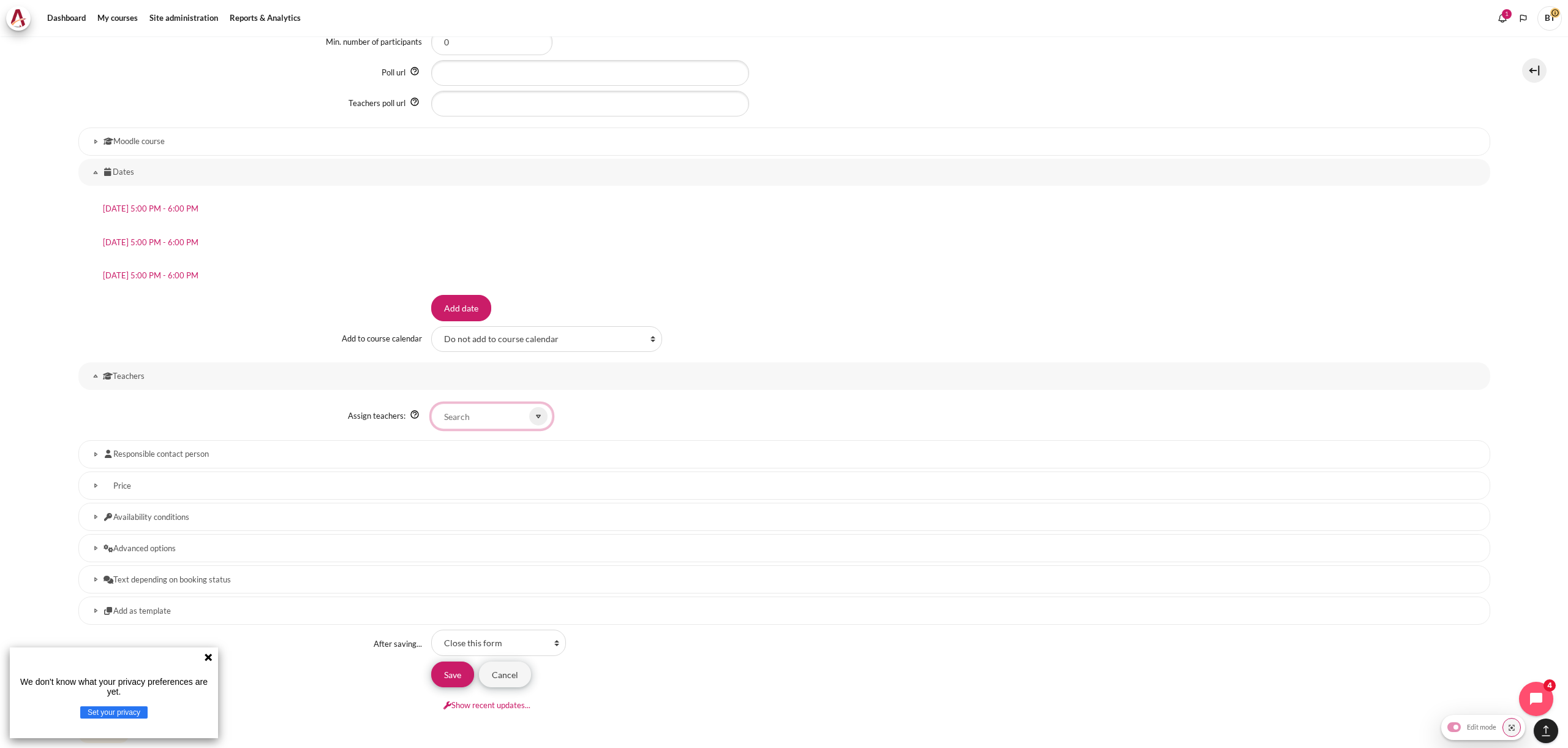
click at [487, 424] on input "Assign teachers:" at bounding box center [492, 416] width 122 height 26
click at [533, 417] on icon "Content" at bounding box center [538, 416] width 11 height 11
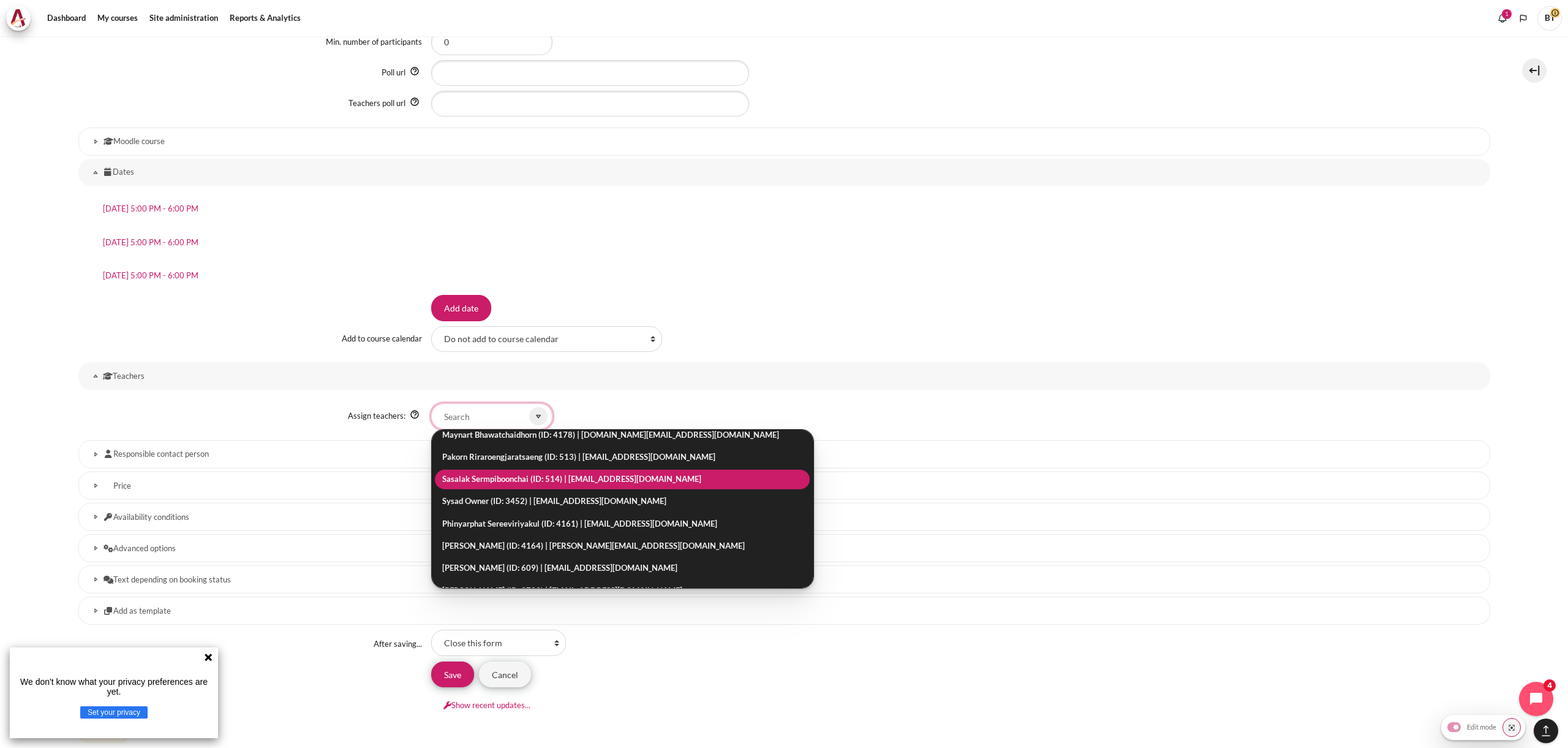
scroll to position [29, 0]
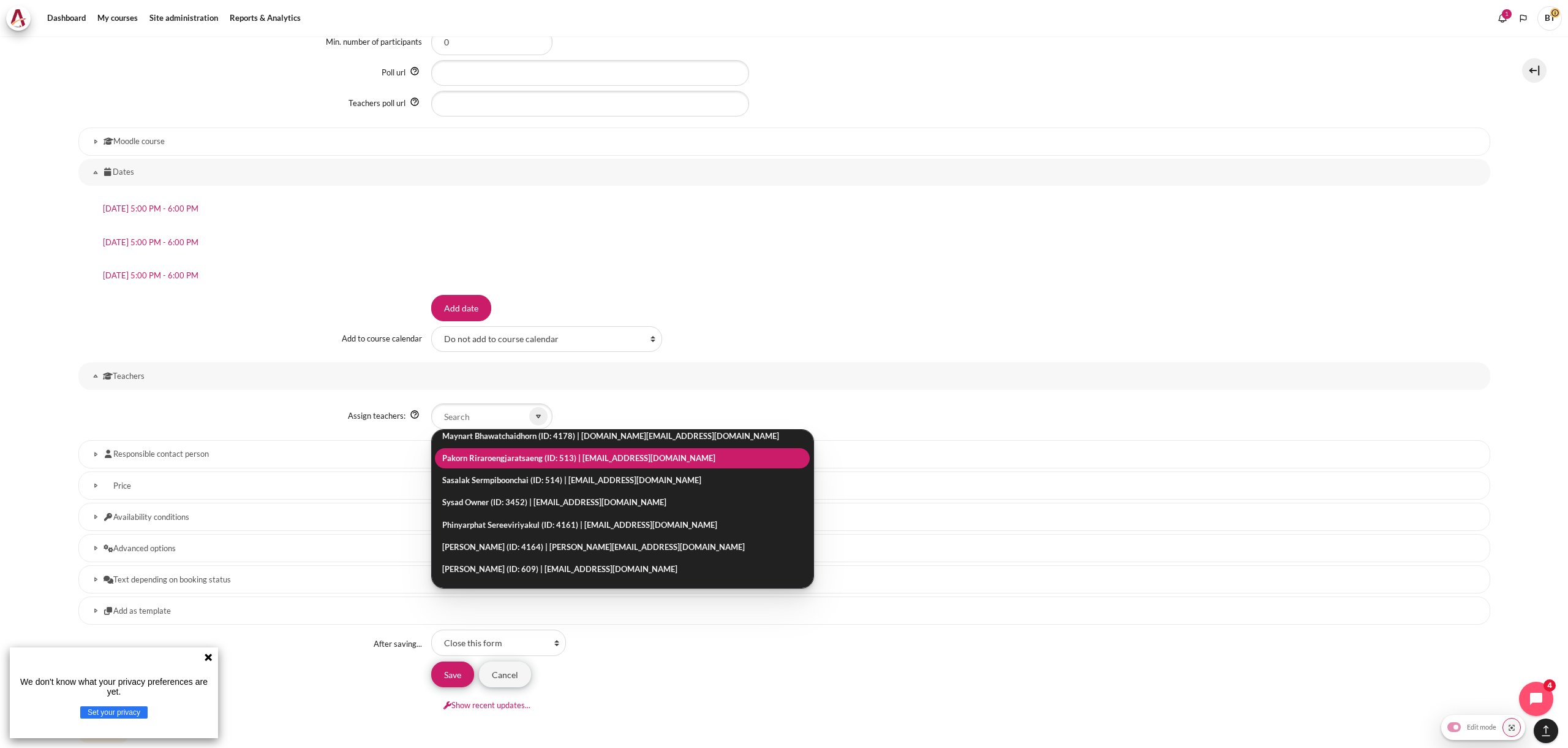
click at [550, 460] on span "Pakorn Riraroengjaratsaeng (ID: 513) | pakorn_r@seasiacenter.com" at bounding box center [579, 457] width 273 height 10
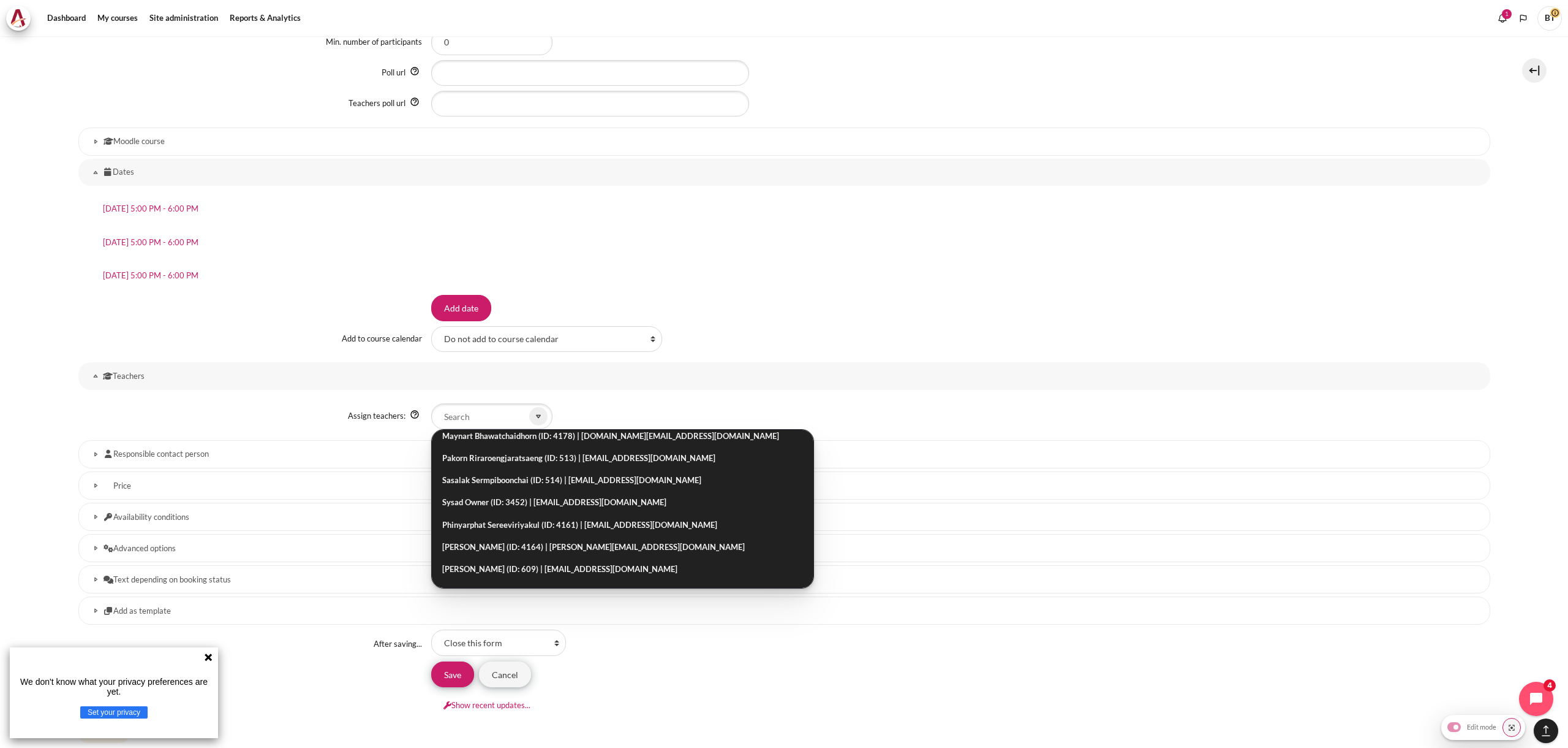
scroll to position [0, 0]
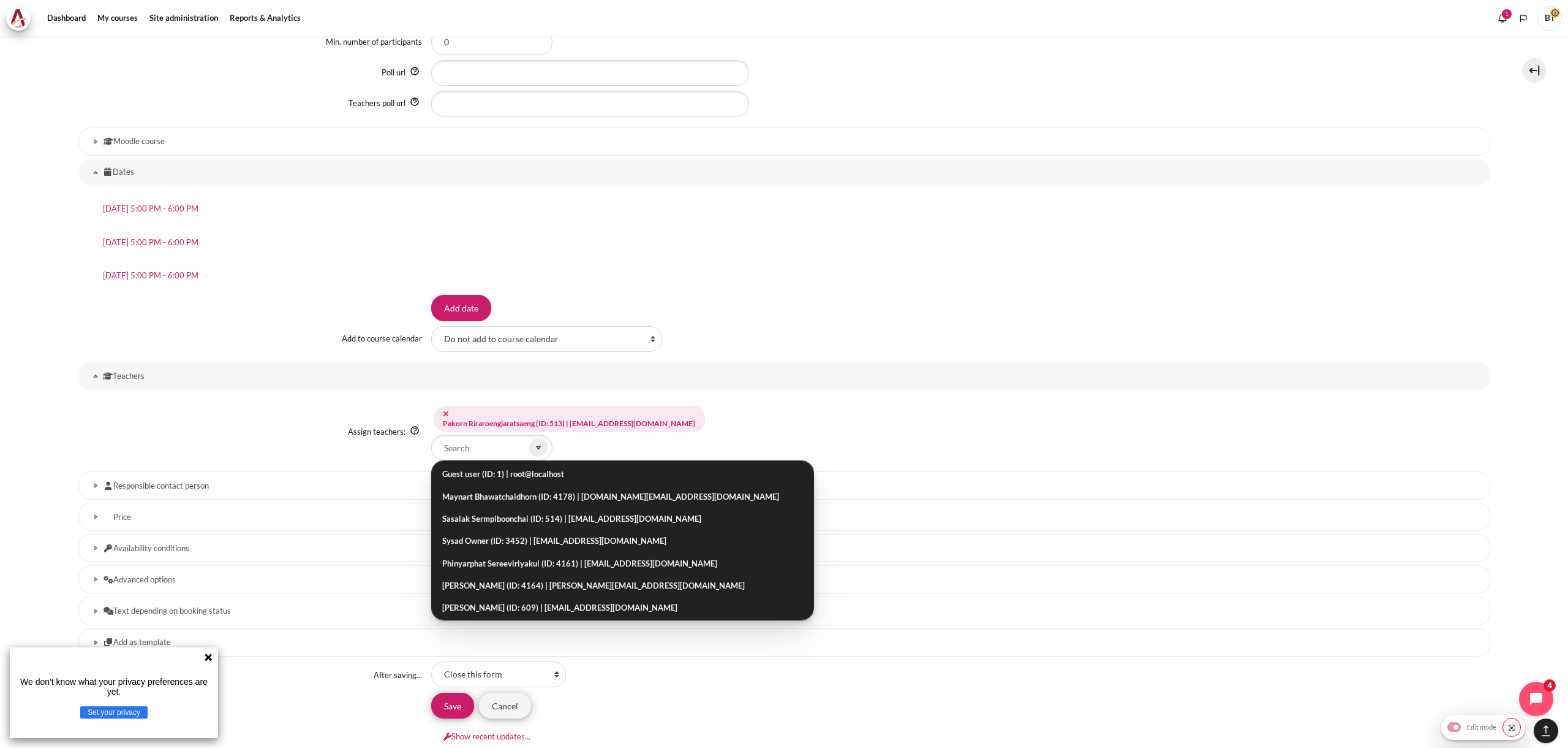
click at [106, 428] on div "Assign teachers:" at bounding box center [255, 432] width 353 height 12
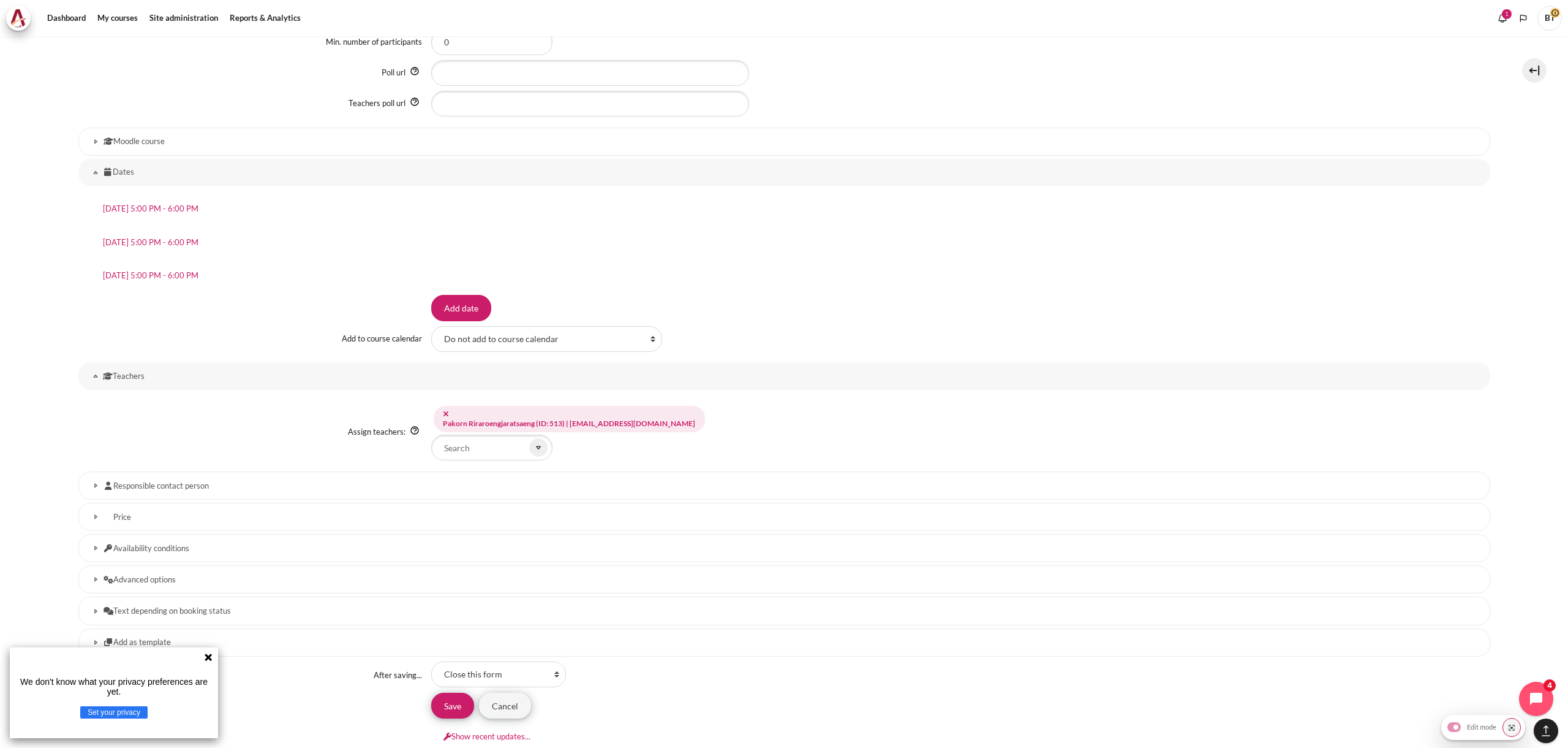
click at [256, 410] on div "Assign teachers: Guest user (ID: 1) | root@localhost Maynart Bhawatchaidhorn (I…" at bounding box center [784, 431] width 1412 height 57
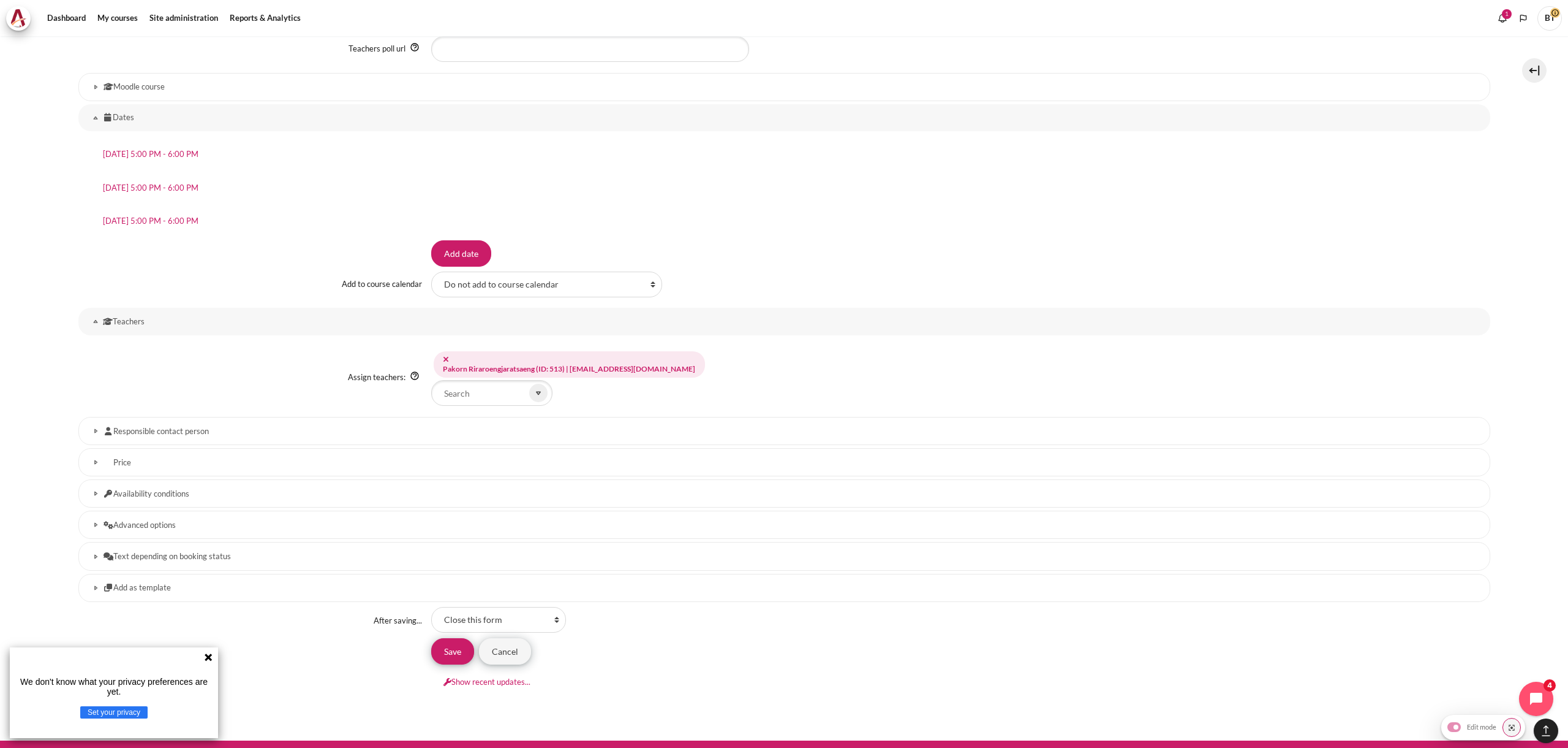
scroll to position [1138, 0]
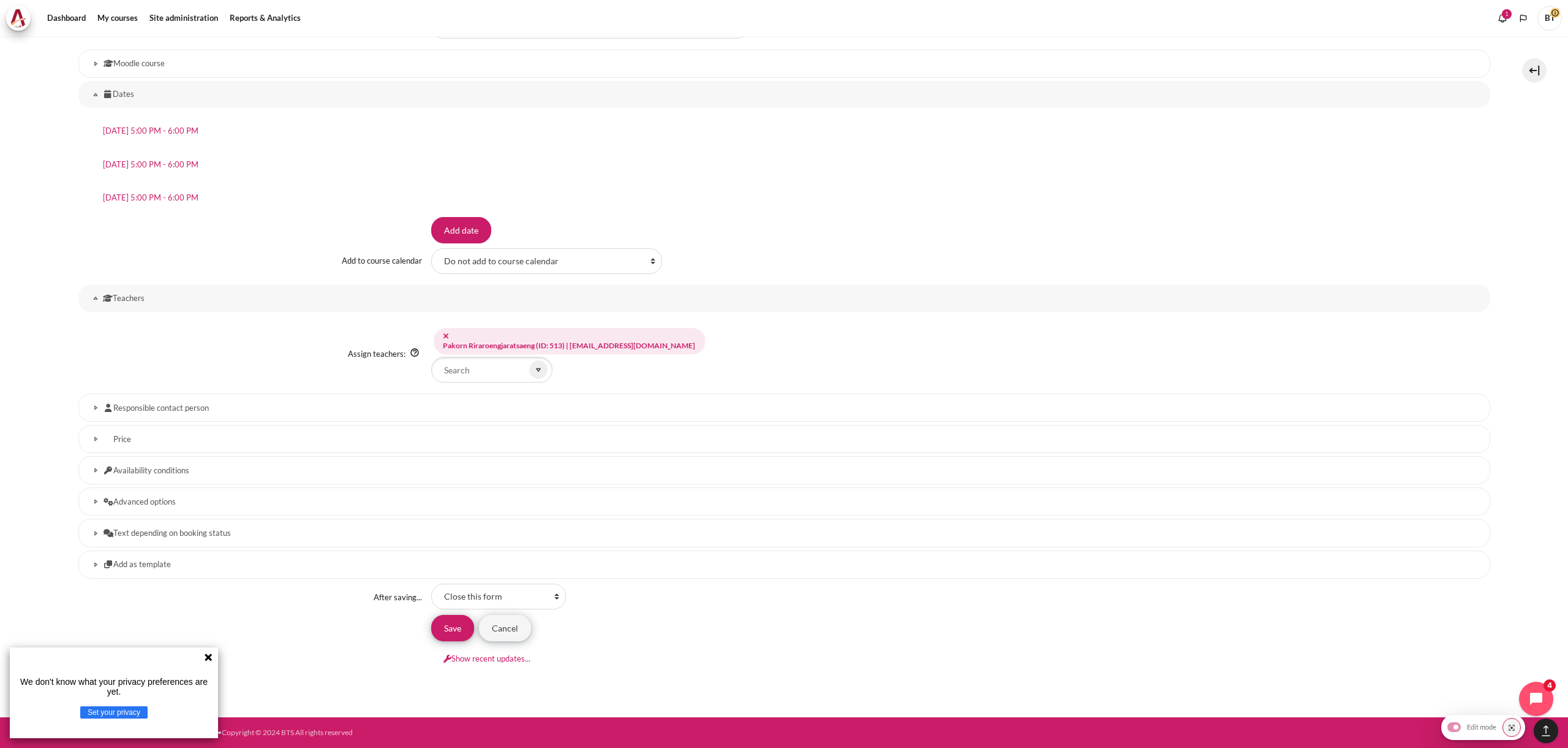
click at [178, 410] on h3 "Responsible contact person" at bounding box center [784, 408] width 1362 height 11
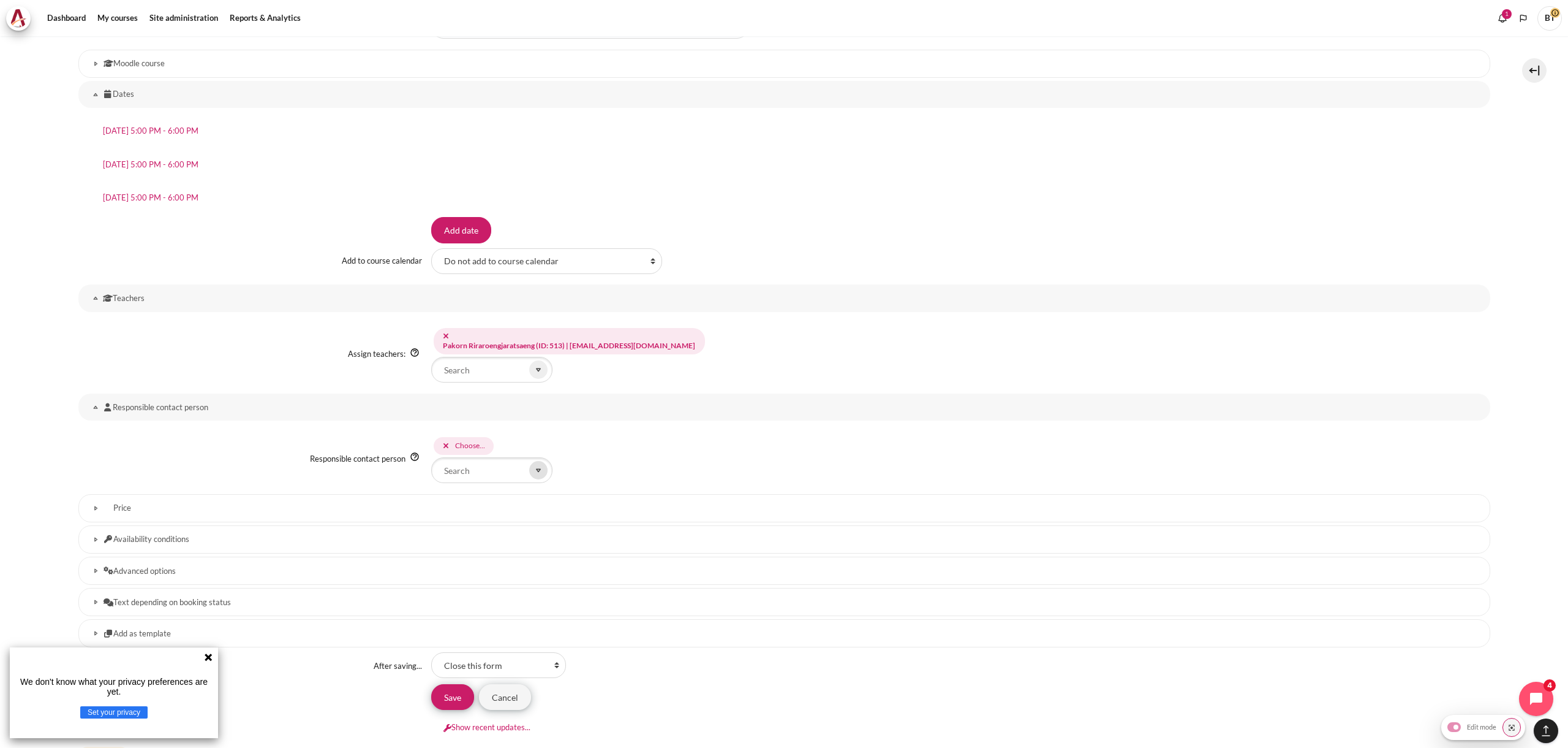
click at [533, 471] on icon "Content" at bounding box center [538, 470] width 11 height 11
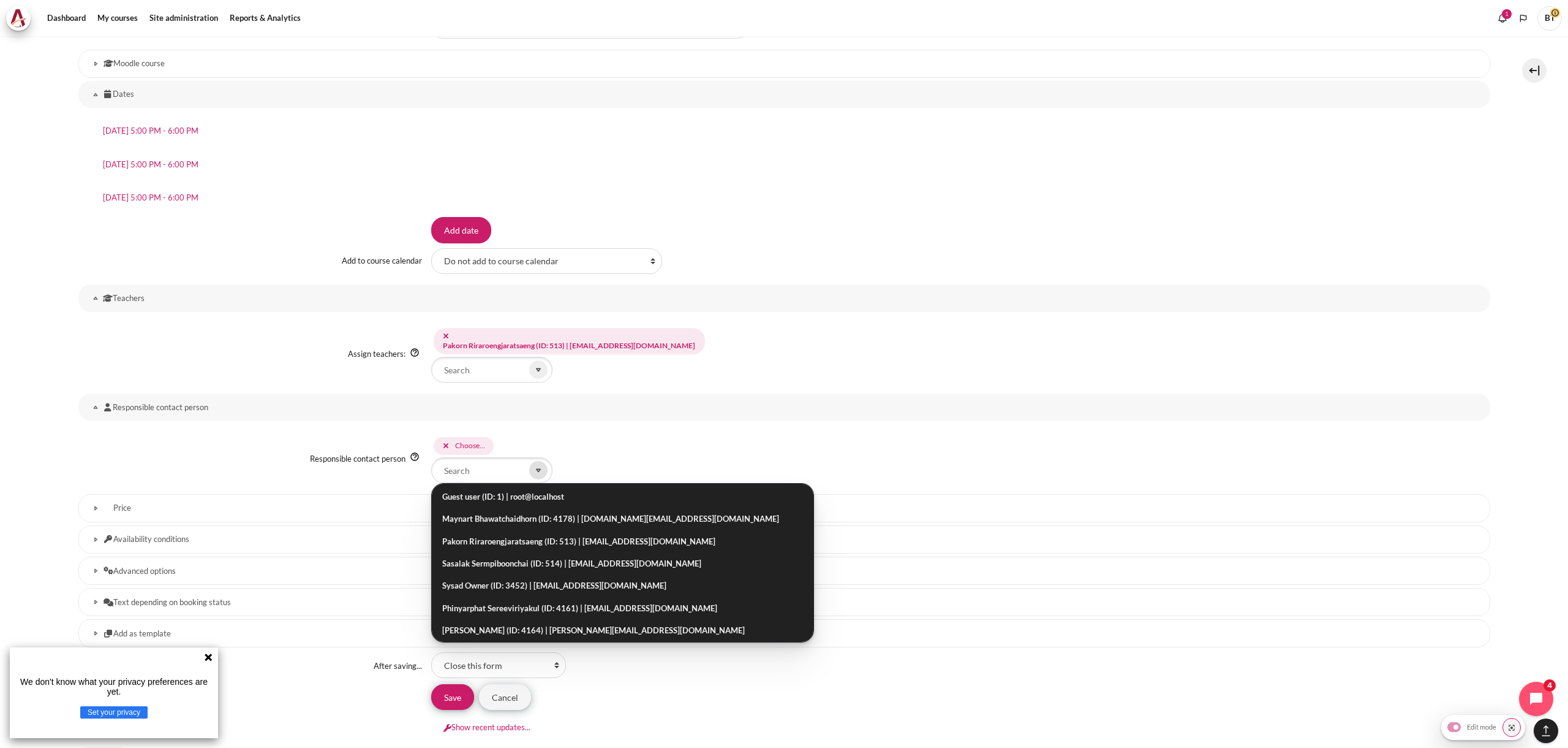
click at [533, 471] on icon "Content" at bounding box center [538, 470] width 11 height 11
click at [131, 403] on h3 "Responsible contact person" at bounding box center [784, 408] width 1363 height 11
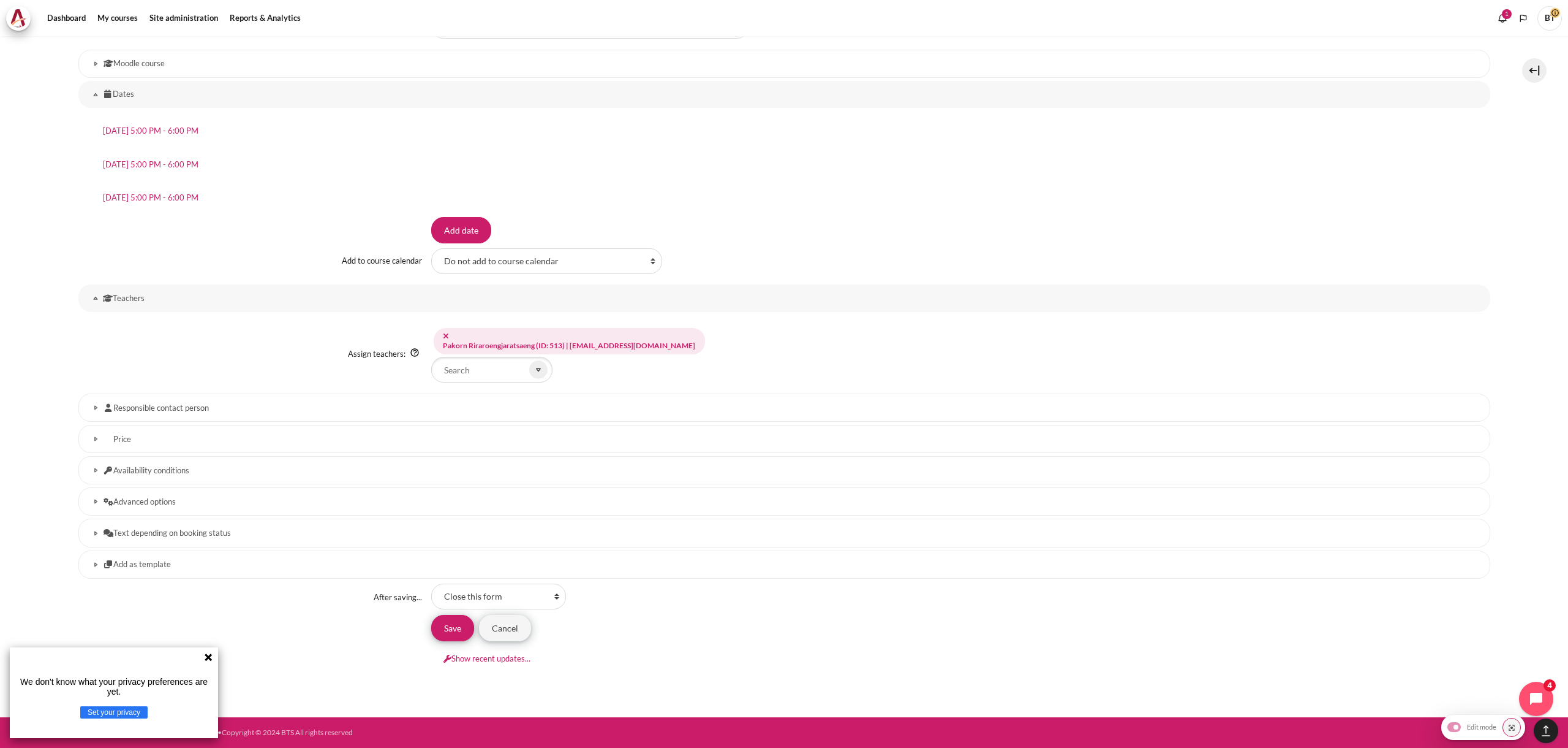
click at [165, 440] on h3 "Price" at bounding box center [784, 439] width 1362 height 11
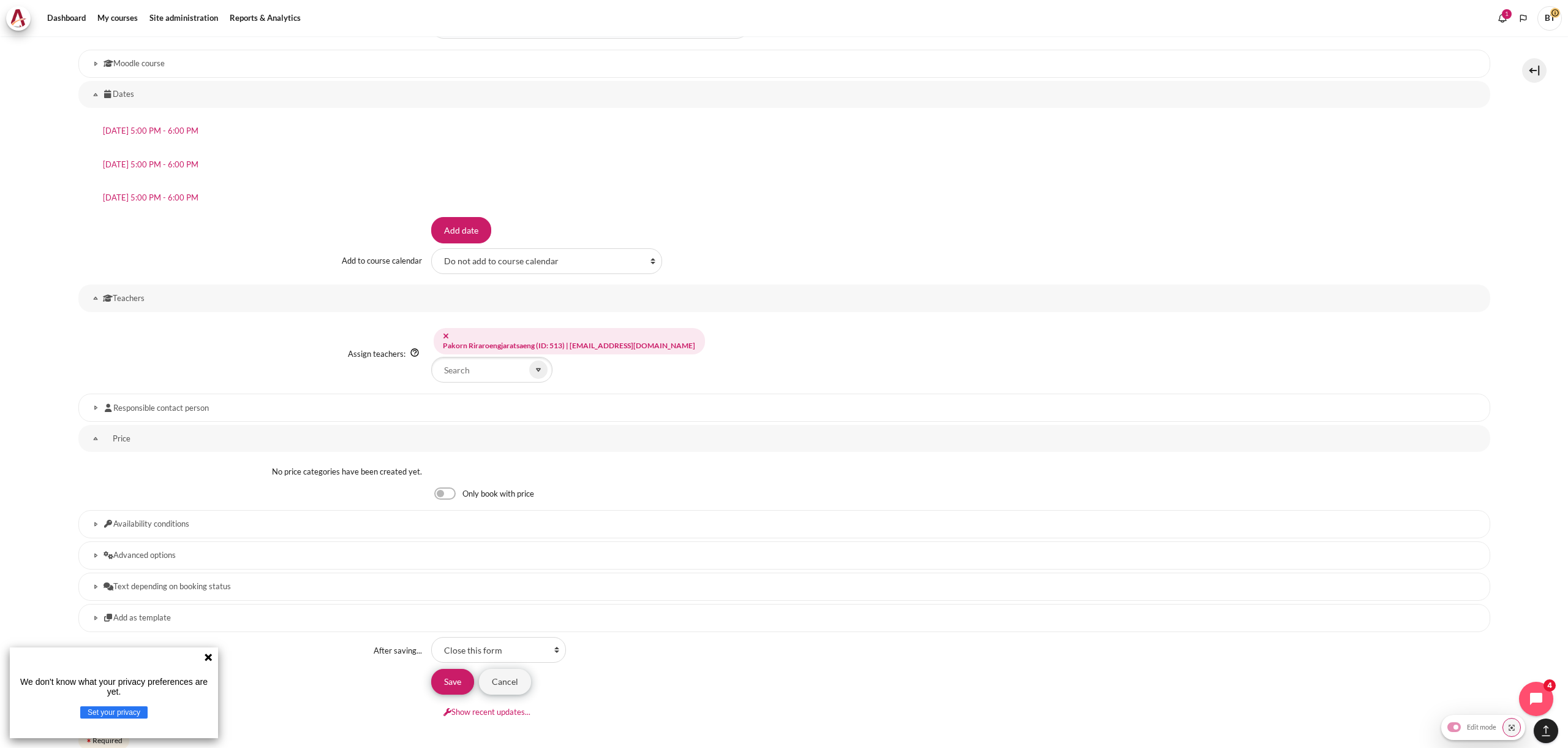
click at [165, 440] on h3 "Price" at bounding box center [784, 439] width 1363 height 11
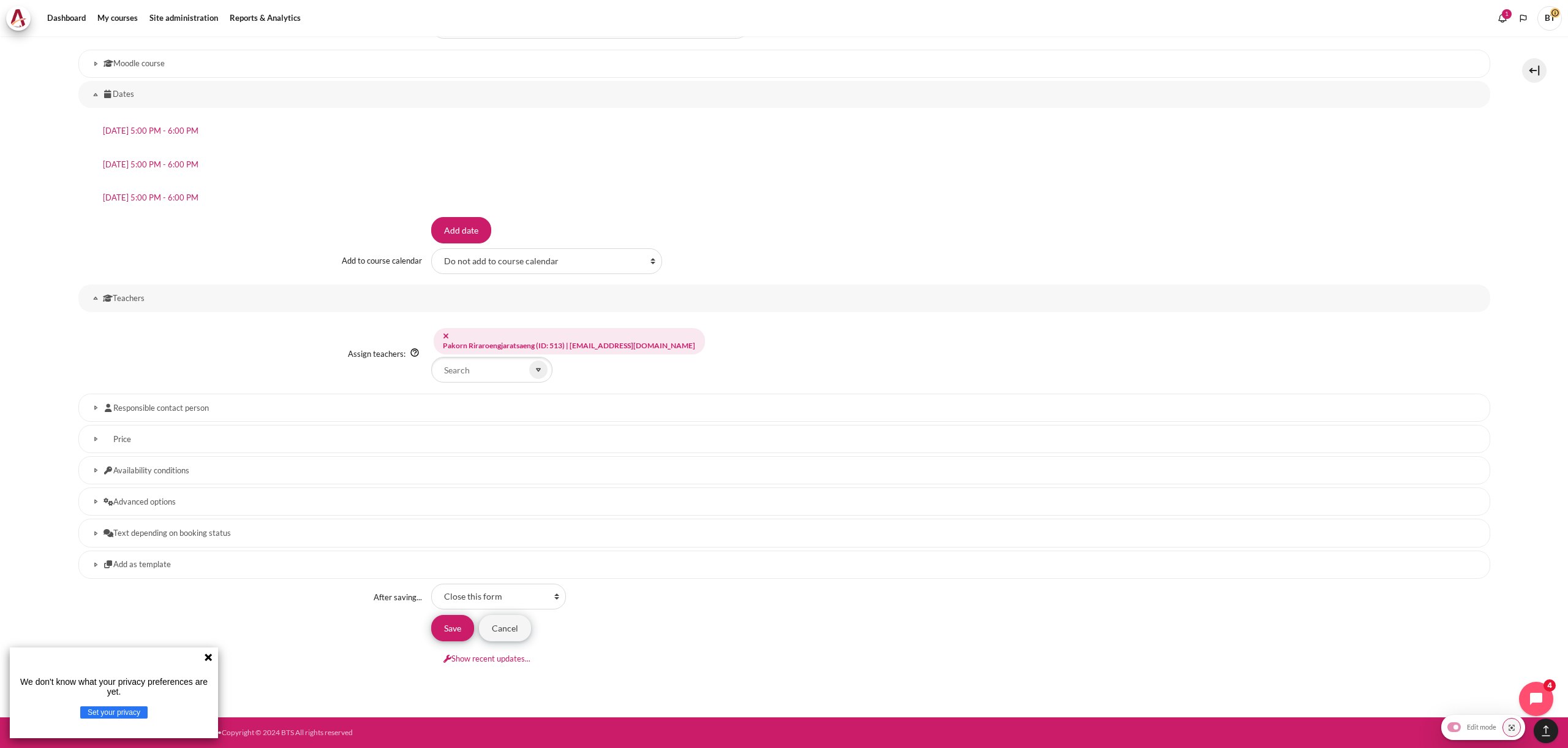
click at [216, 473] on h3 "Availability conditions" at bounding box center [784, 470] width 1362 height 11
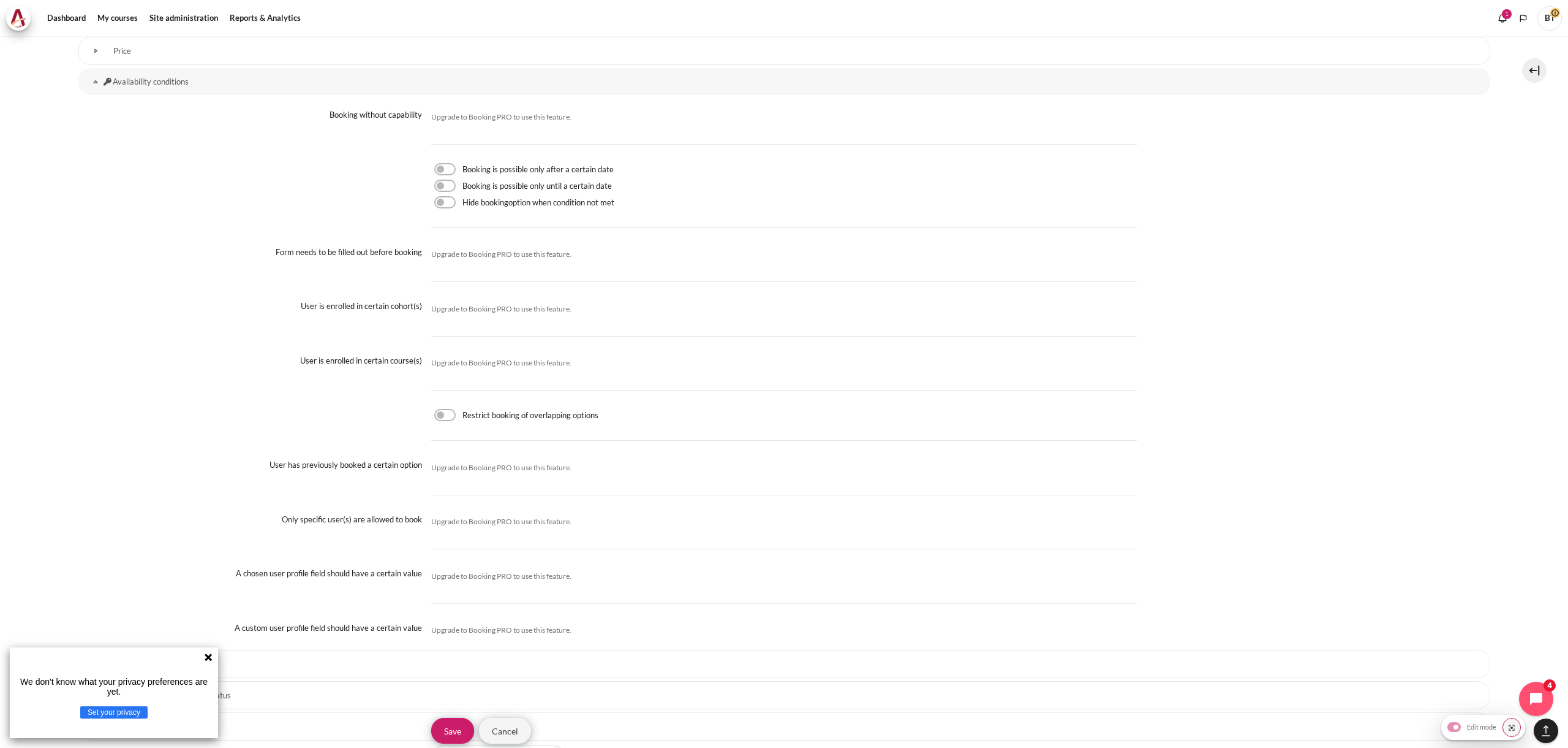
scroll to position [1663, 0]
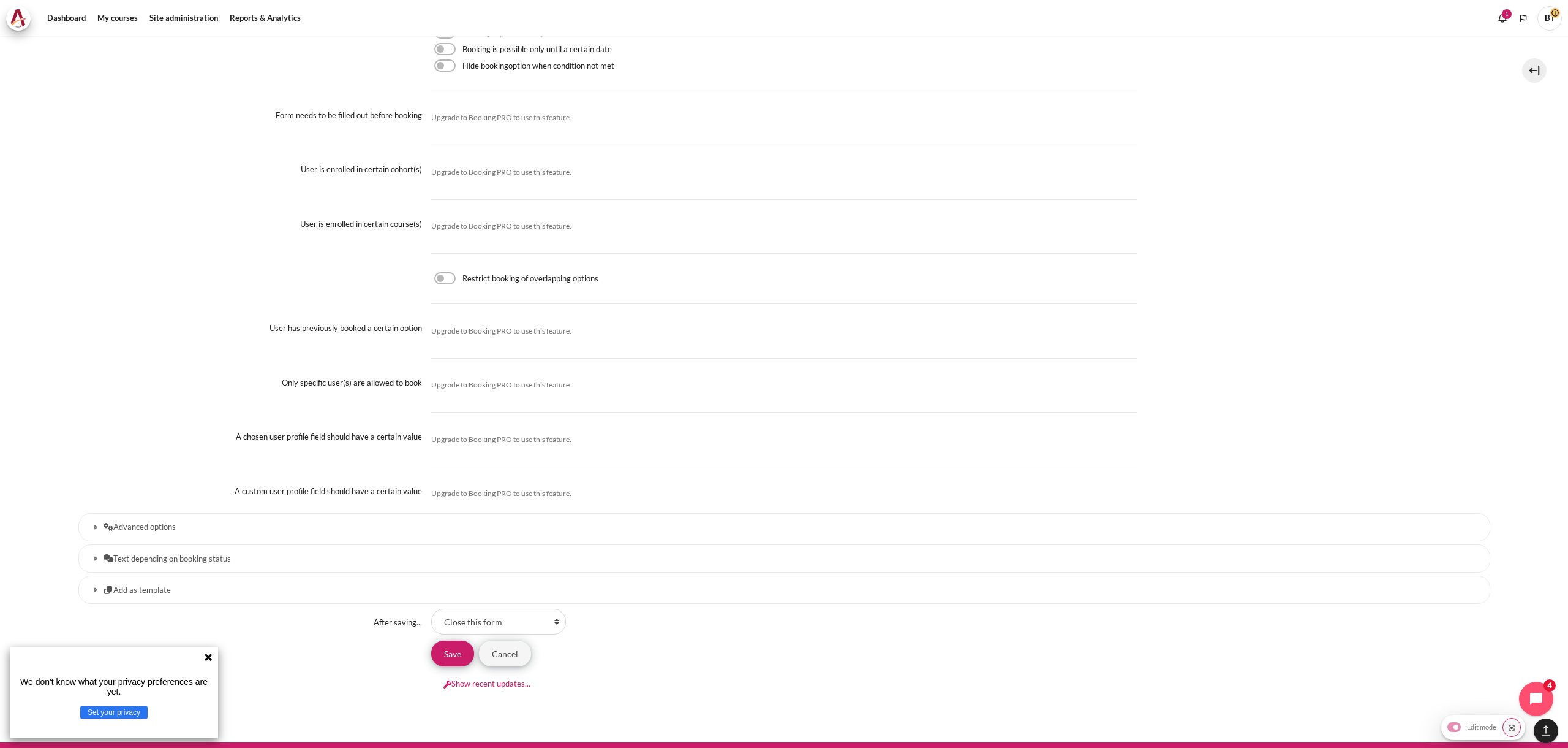
click at [184, 526] on h3 "Advanced options" at bounding box center [784, 527] width 1362 height 11
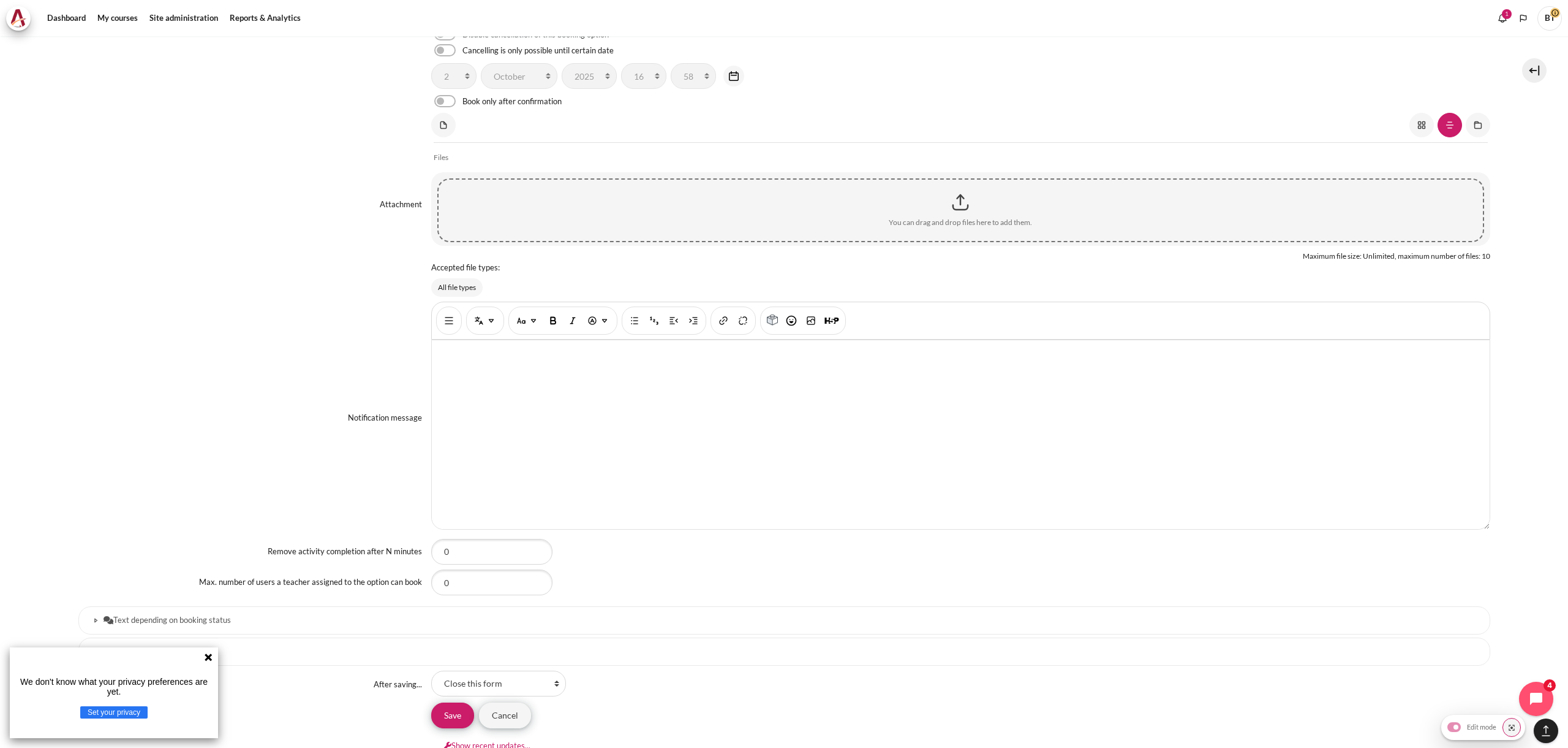
scroll to position [2291, 0]
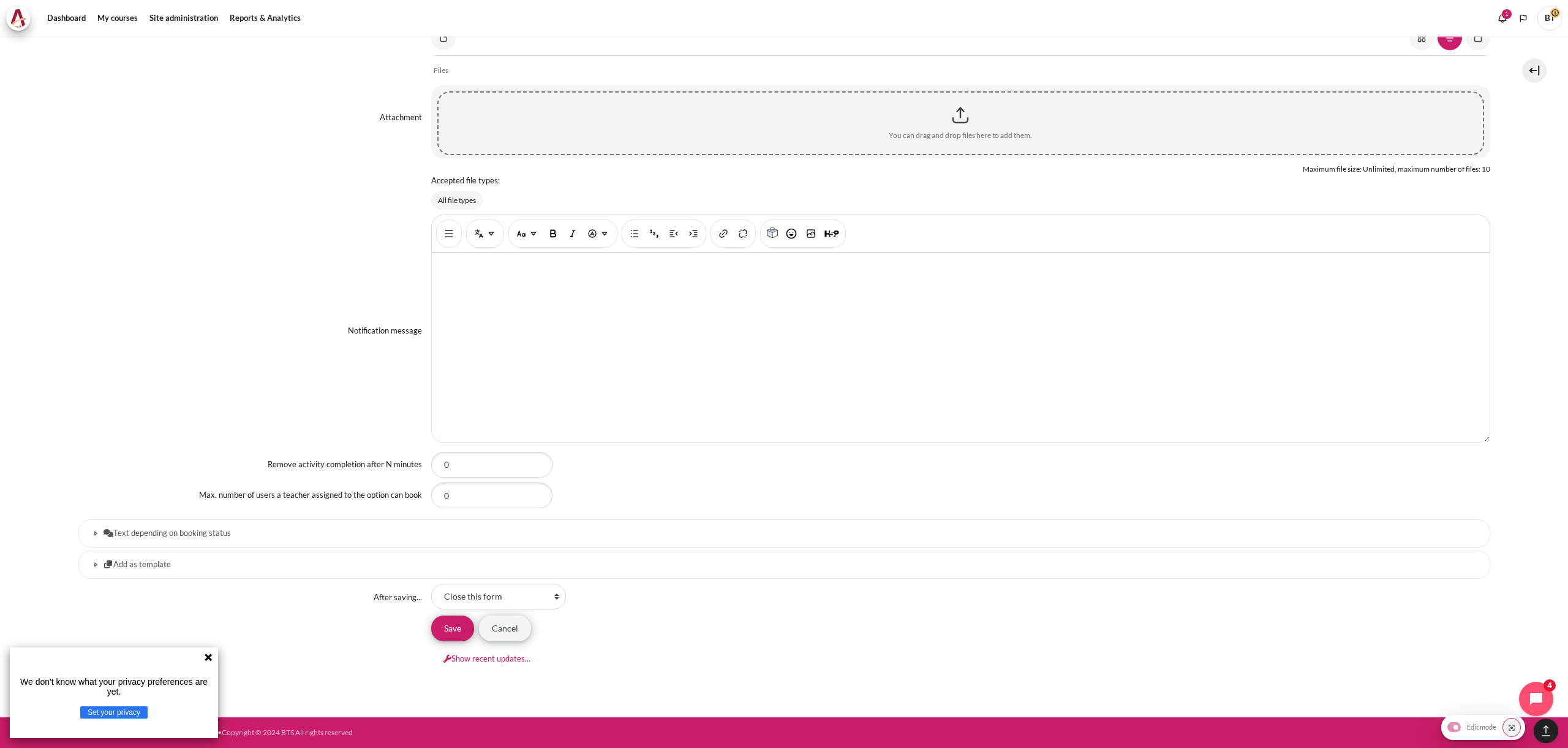
click at [229, 526] on link "Text depending on booking status" at bounding box center [784, 533] width 1412 height 28
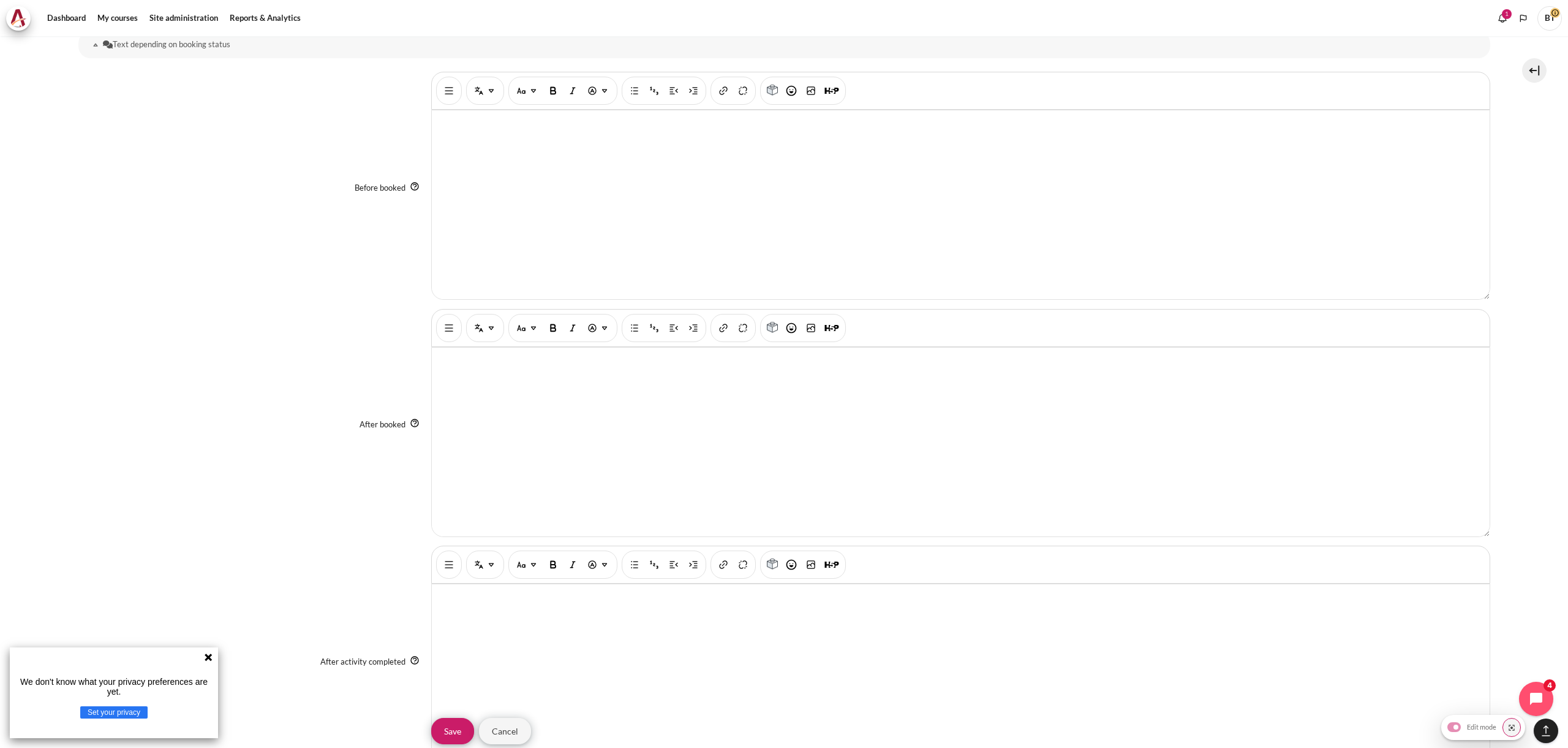
scroll to position [3016, 0]
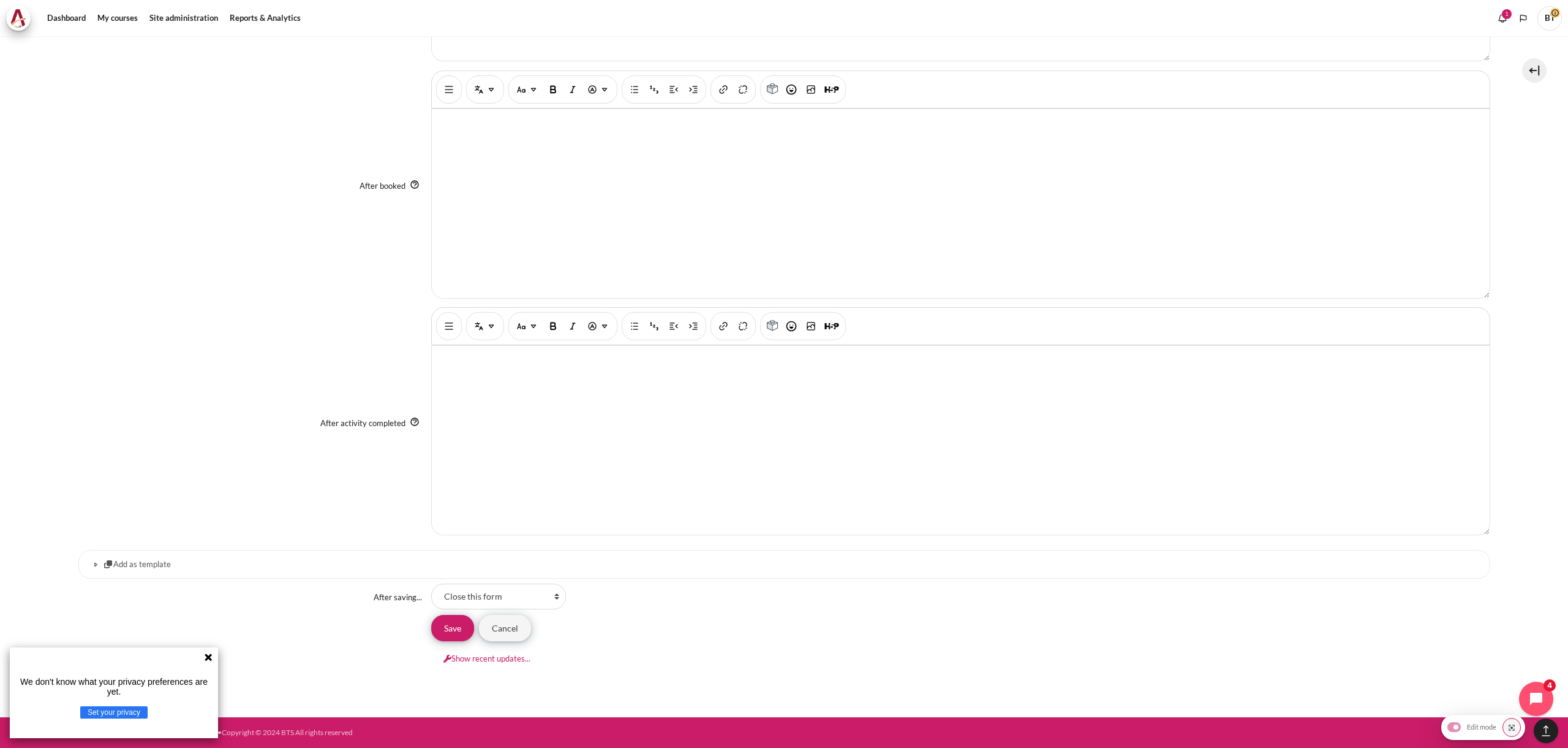
click at [455, 628] on input "Save" at bounding box center [453, 628] width 43 height 26
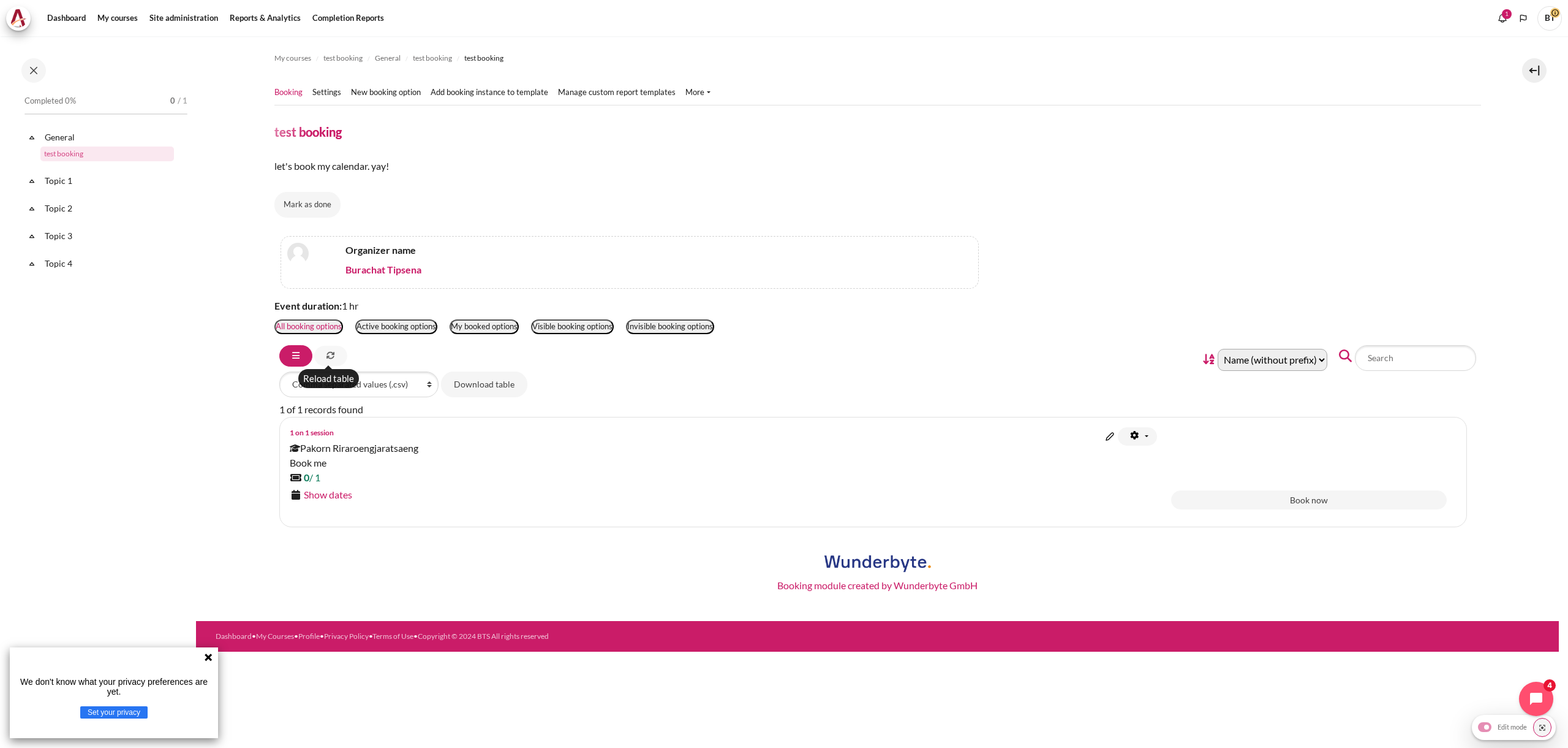
click at [330, 362] on link "Content" at bounding box center [330, 356] width 33 height 20
click at [326, 494] on link "Show dates" at bounding box center [327, 494] width 48 height 11
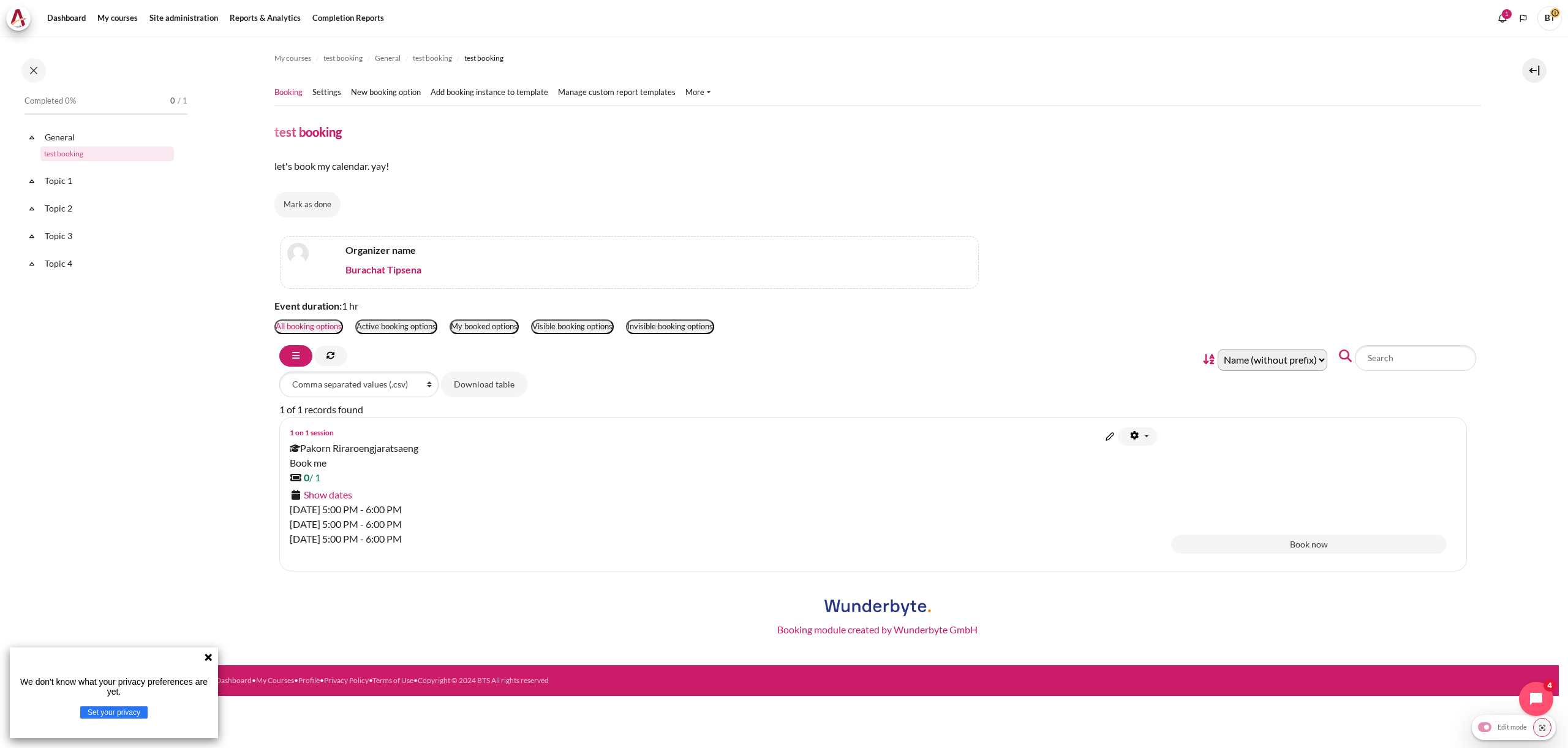
click at [297, 448] on icon "Content" at bounding box center [295, 447] width 11 height 1
click at [330, 450] on span "Pakorn Riraroengjaratsaeng" at bounding box center [354, 447] width 129 height 15
click at [315, 510] on div "2 October 2025, 5:00 PM - 6:00 PM" at bounding box center [721, 509] width 863 height 15
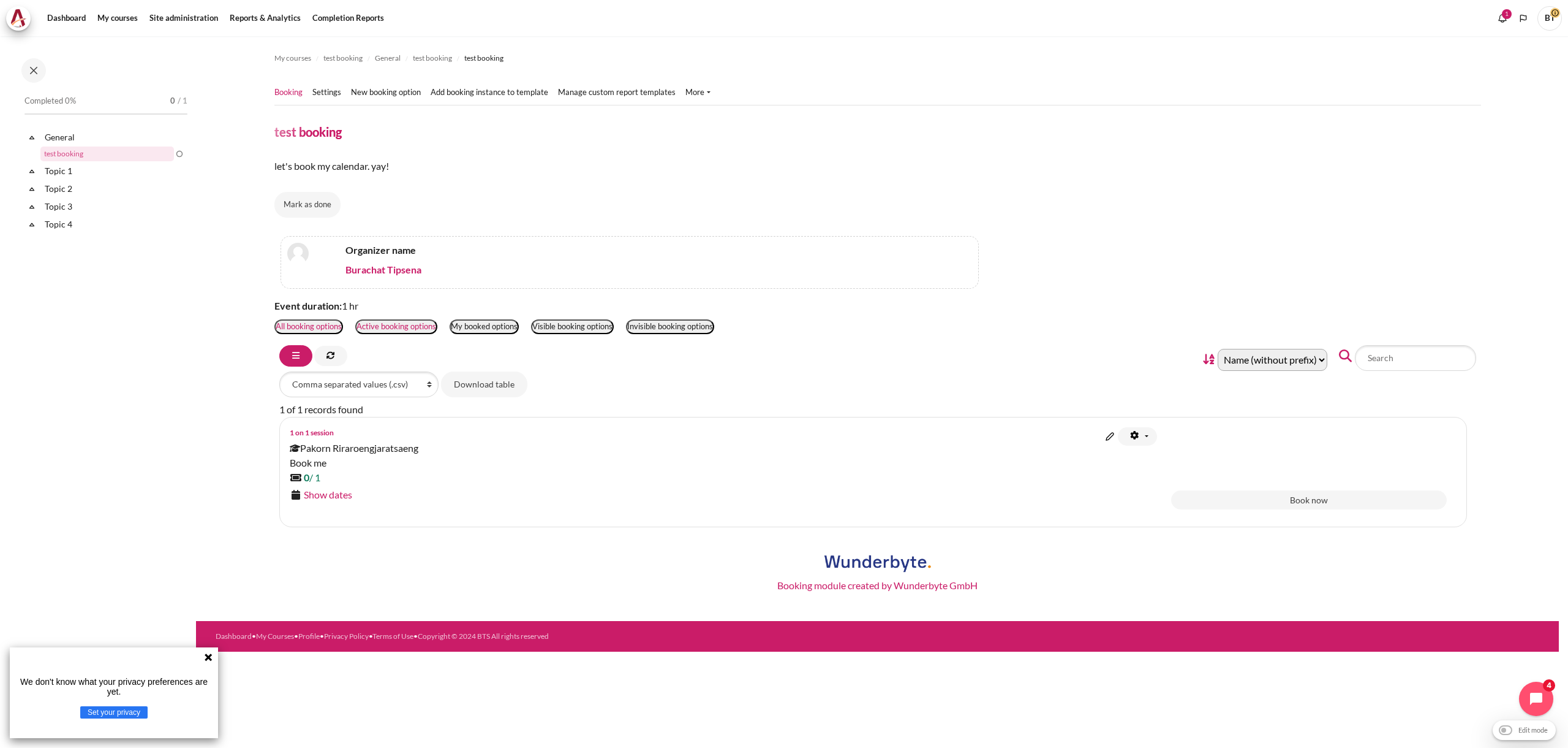
click at [393, 332] on button "Active booking options" at bounding box center [396, 326] width 82 height 15
click at [474, 329] on button "My booked options" at bounding box center [484, 326] width 70 height 15
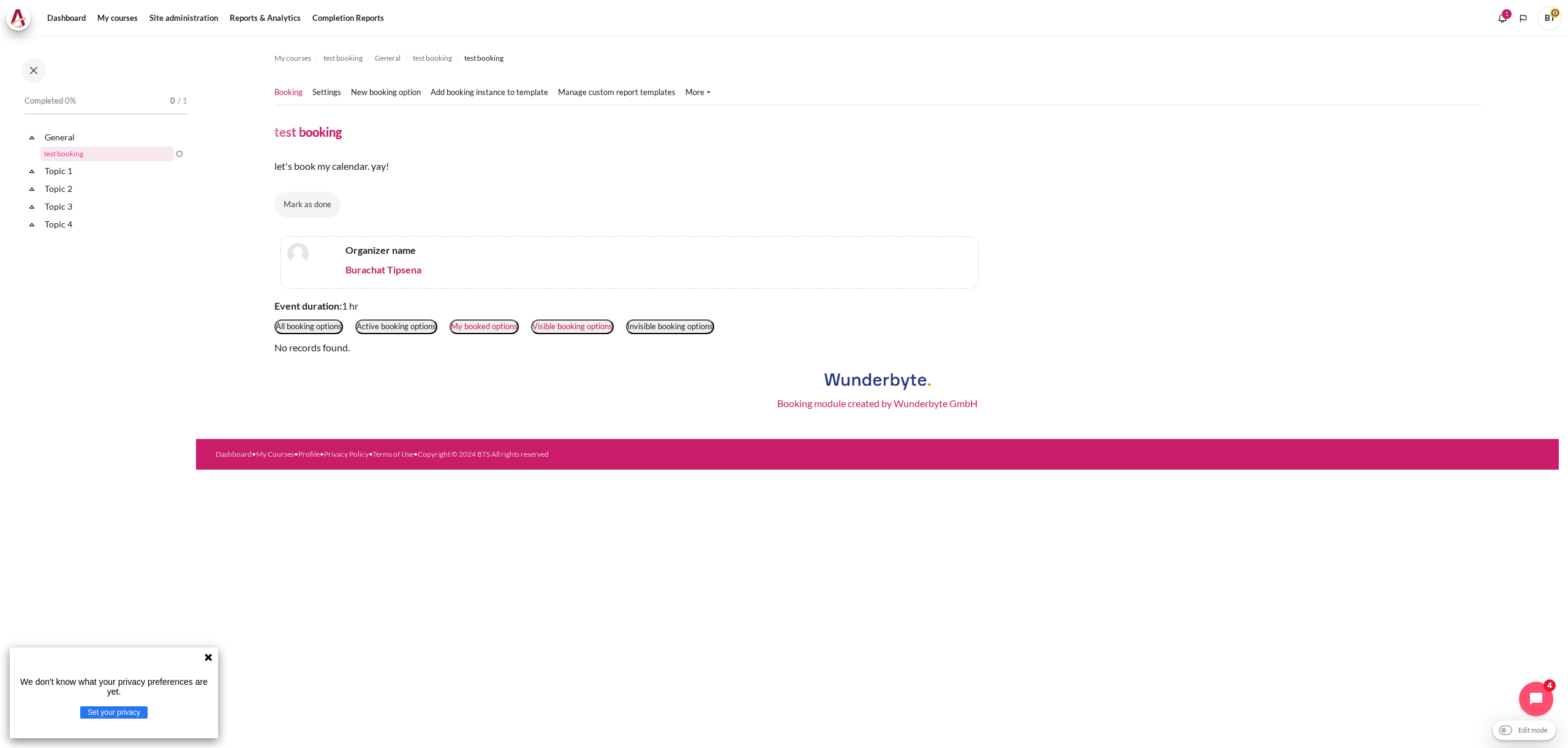
click at [560, 323] on button "Visible booking options" at bounding box center [573, 326] width 83 height 15
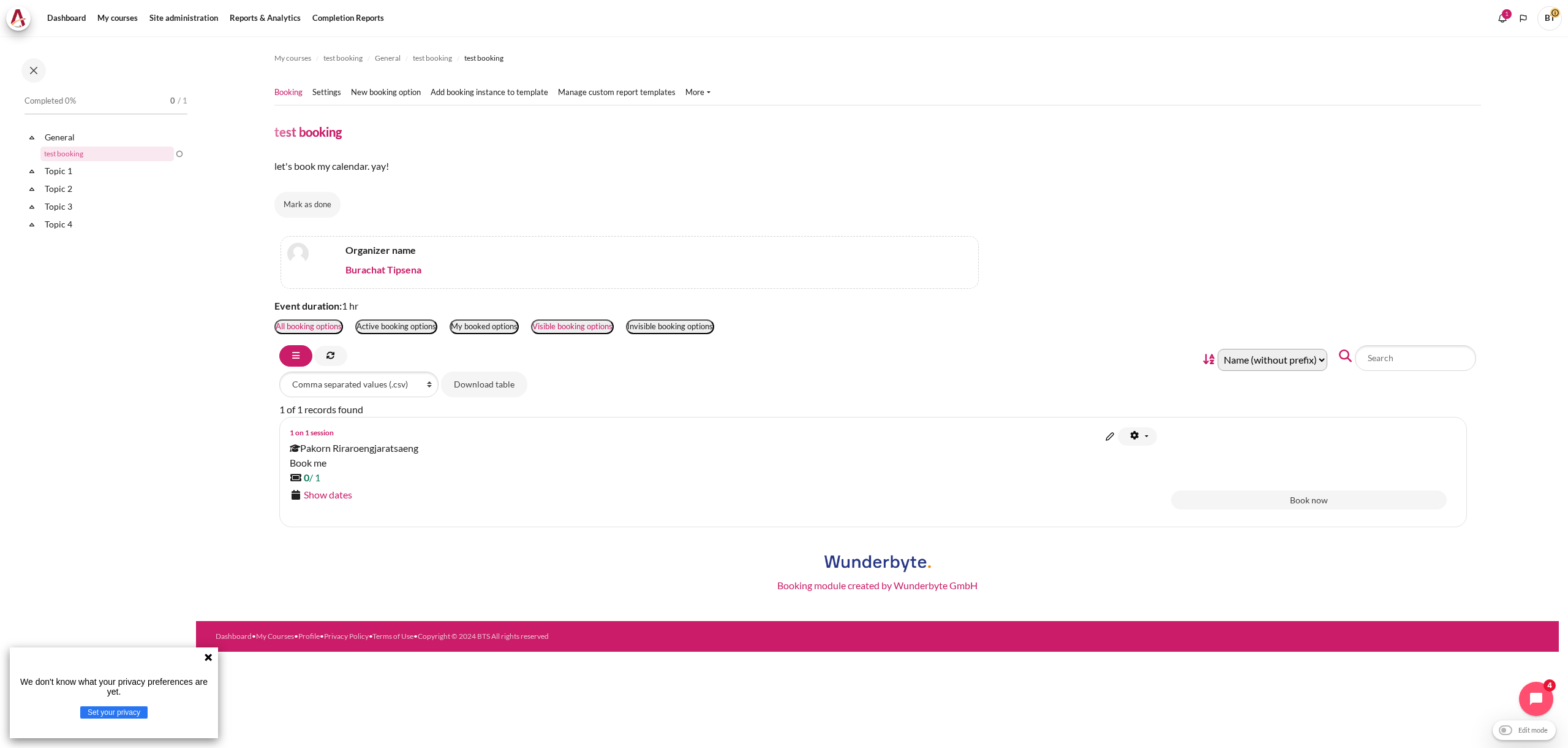
click at [319, 323] on button "All booking options" at bounding box center [309, 326] width 69 height 15
click at [329, 390] on select "Comma separated values (.csv) Microsoft Excel (.xlsx) HTML table Javascript Obj…" at bounding box center [359, 385] width 159 height 26
click at [279, 372] on select "Comma separated values (.csv) Microsoft Excel (.xlsx) HTML table Javascript Obj…" at bounding box center [359, 385] width 159 height 26
click at [372, 386] on select "Comma separated values (.csv) Microsoft Excel (.xlsx) HTML table Javascript Obj…" at bounding box center [359, 385] width 159 height 26
select select "csv"
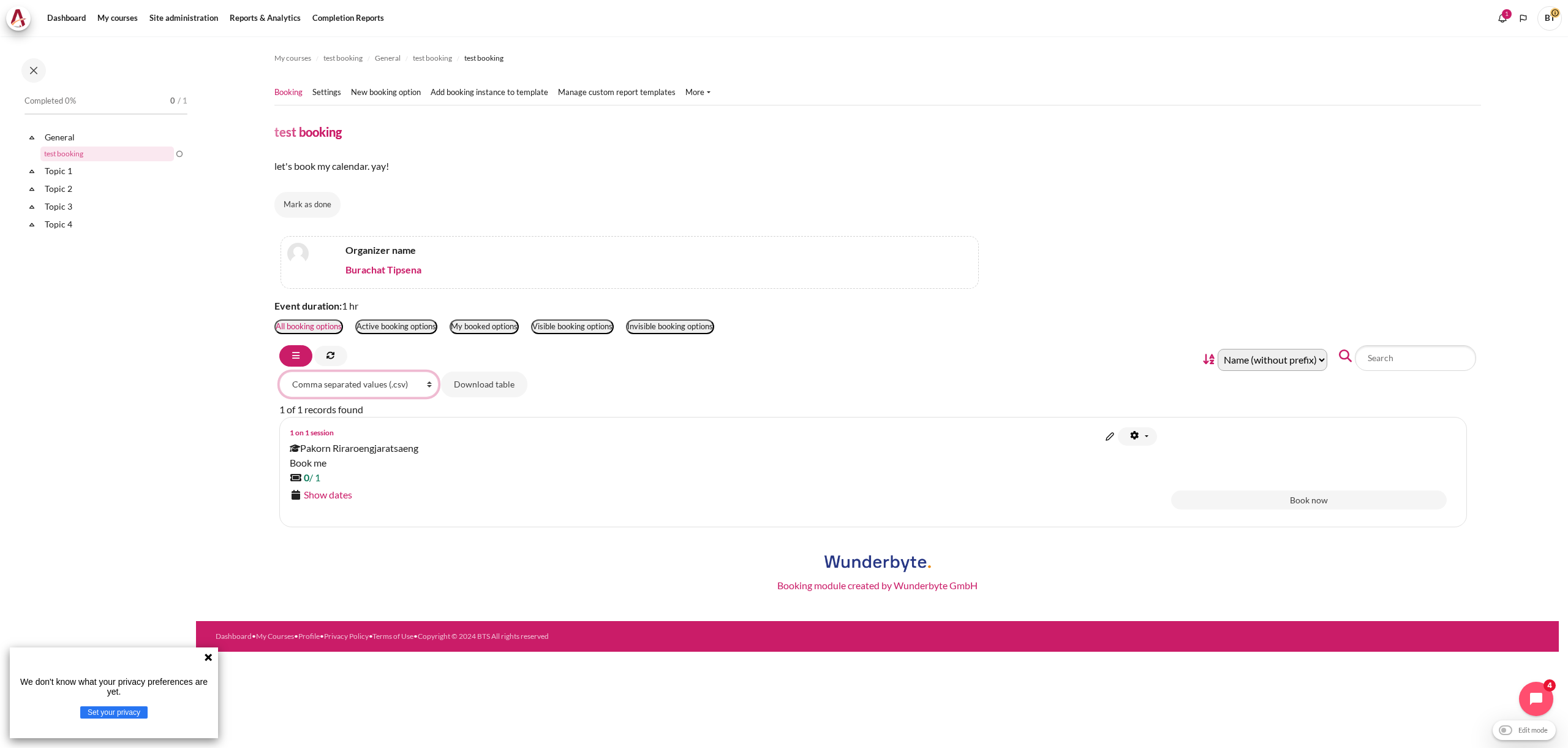
click at [279, 372] on select "Comma separated values (.csv) Microsoft Excel (.xlsx) HTML table Javascript Obj…" at bounding box center [359, 385] width 159 height 26
click at [336, 494] on link "Show dates" at bounding box center [327, 494] width 48 height 11
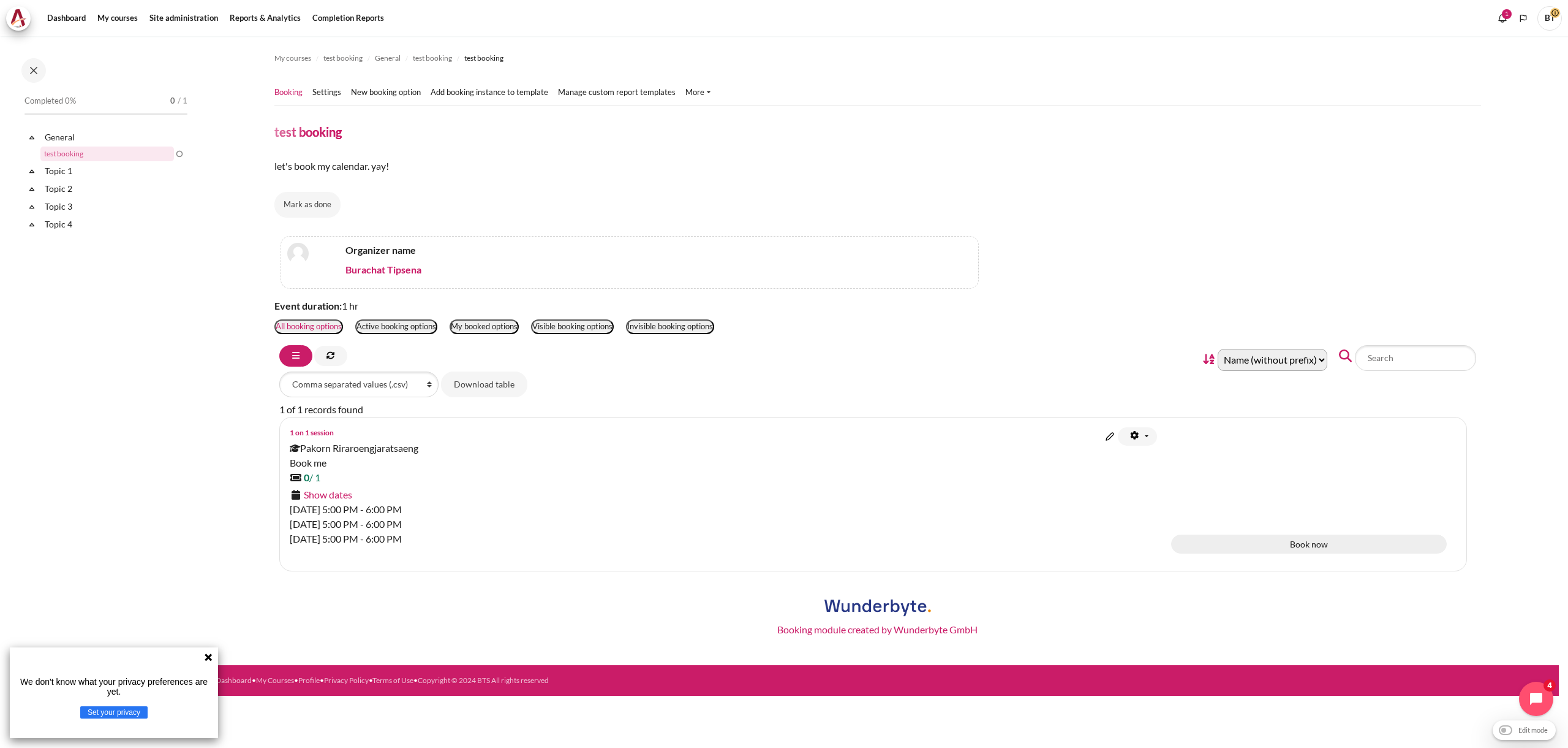
click at [1214, 547] on div "Book now" at bounding box center [1309, 544] width 276 height 19
click at [1222, 590] on div "Booking module created by Wunderbyte GmbH" at bounding box center [878, 614] width 1207 height 66
click at [1229, 557] on div "Click again to confirm booking" at bounding box center [1309, 494] width 276 height 134
click at [1228, 545] on div "Click again to confirm booking" at bounding box center [1309, 547] width 276 height 18
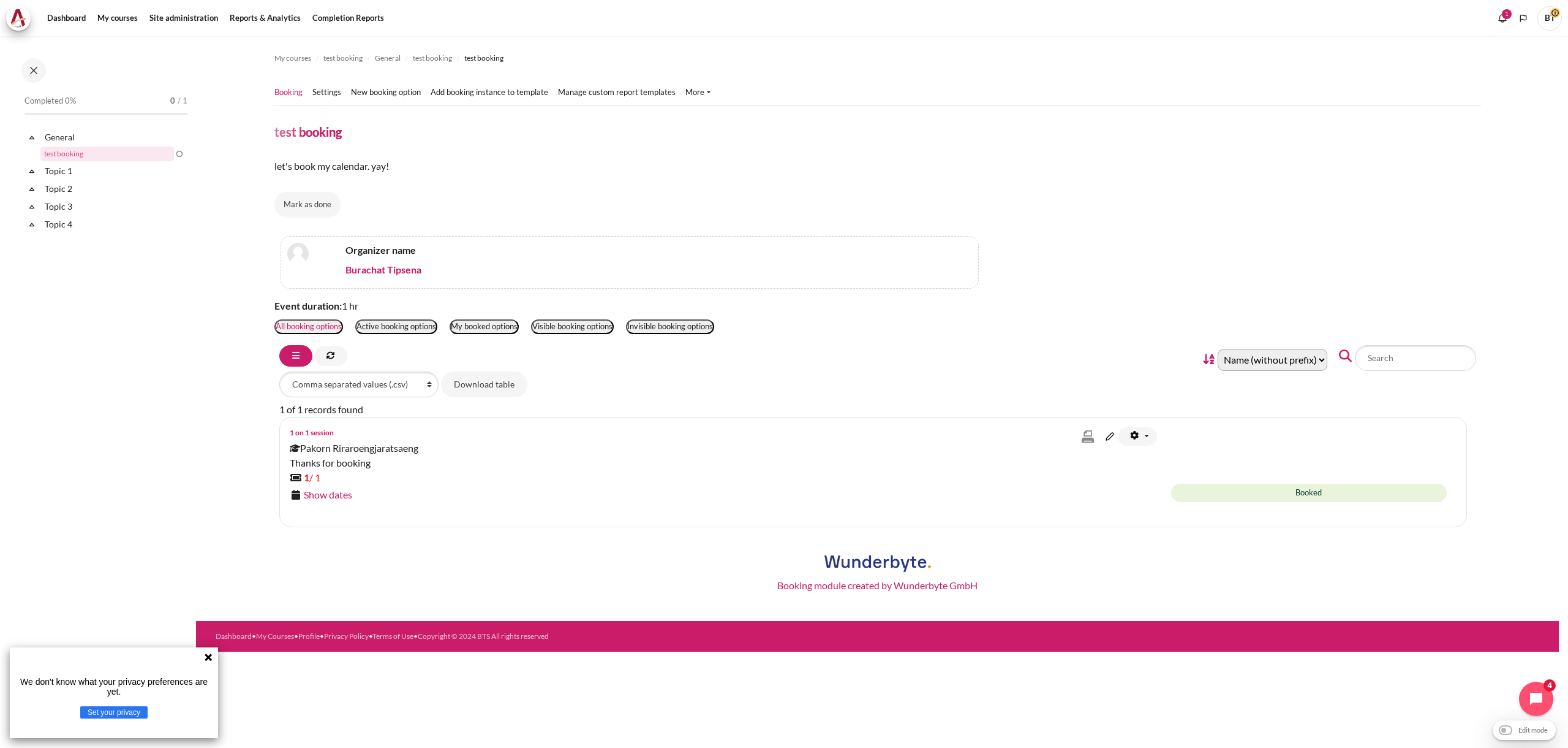
click at [355, 493] on div "Show dates" at bounding box center [721, 494] width 863 height 15
click at [348, 495] on link "Show dates" at bounding box center [327, 494] width 48 height 11
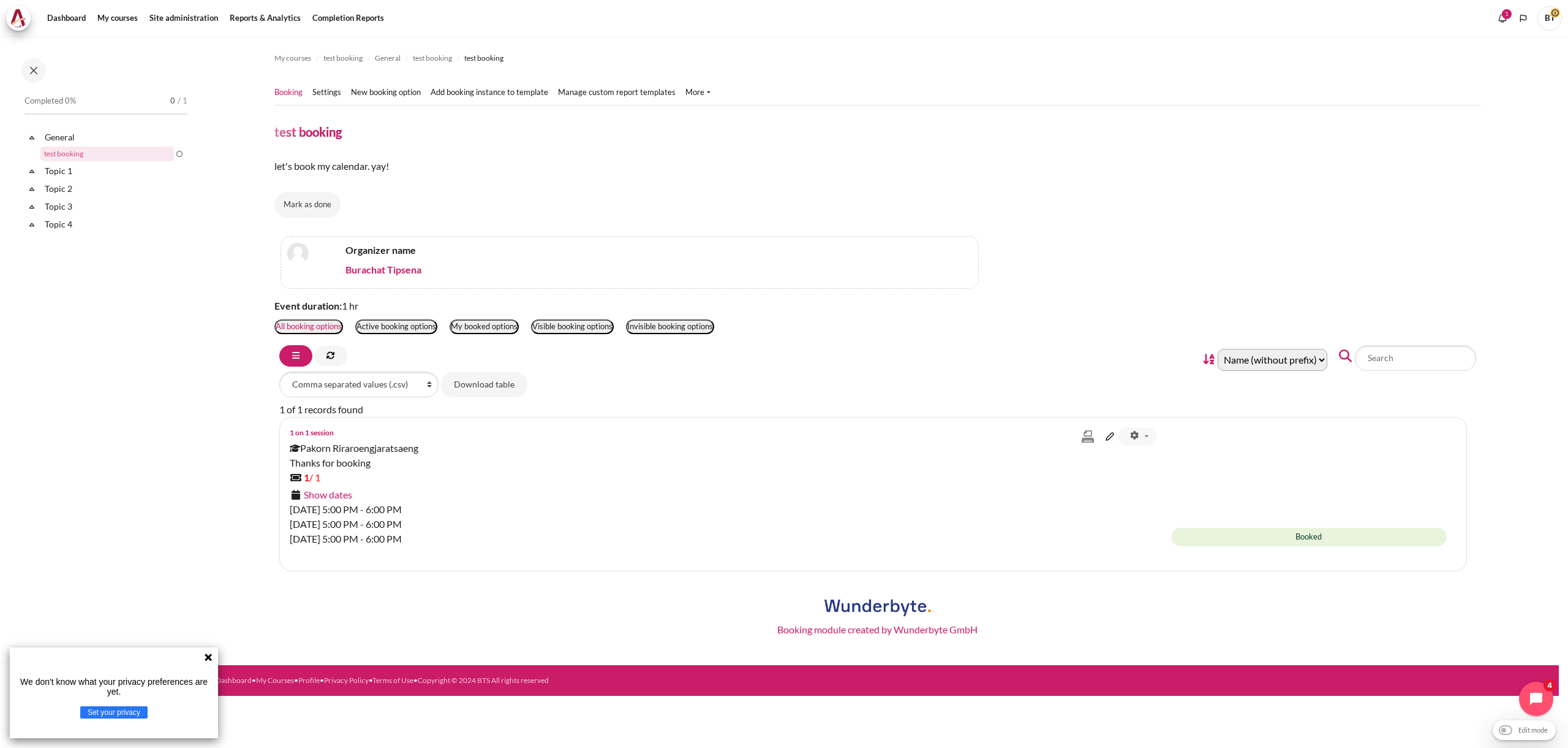
click at [1141, 434] on button "Content" at bounding box center [1137, 437] width 39 height 18
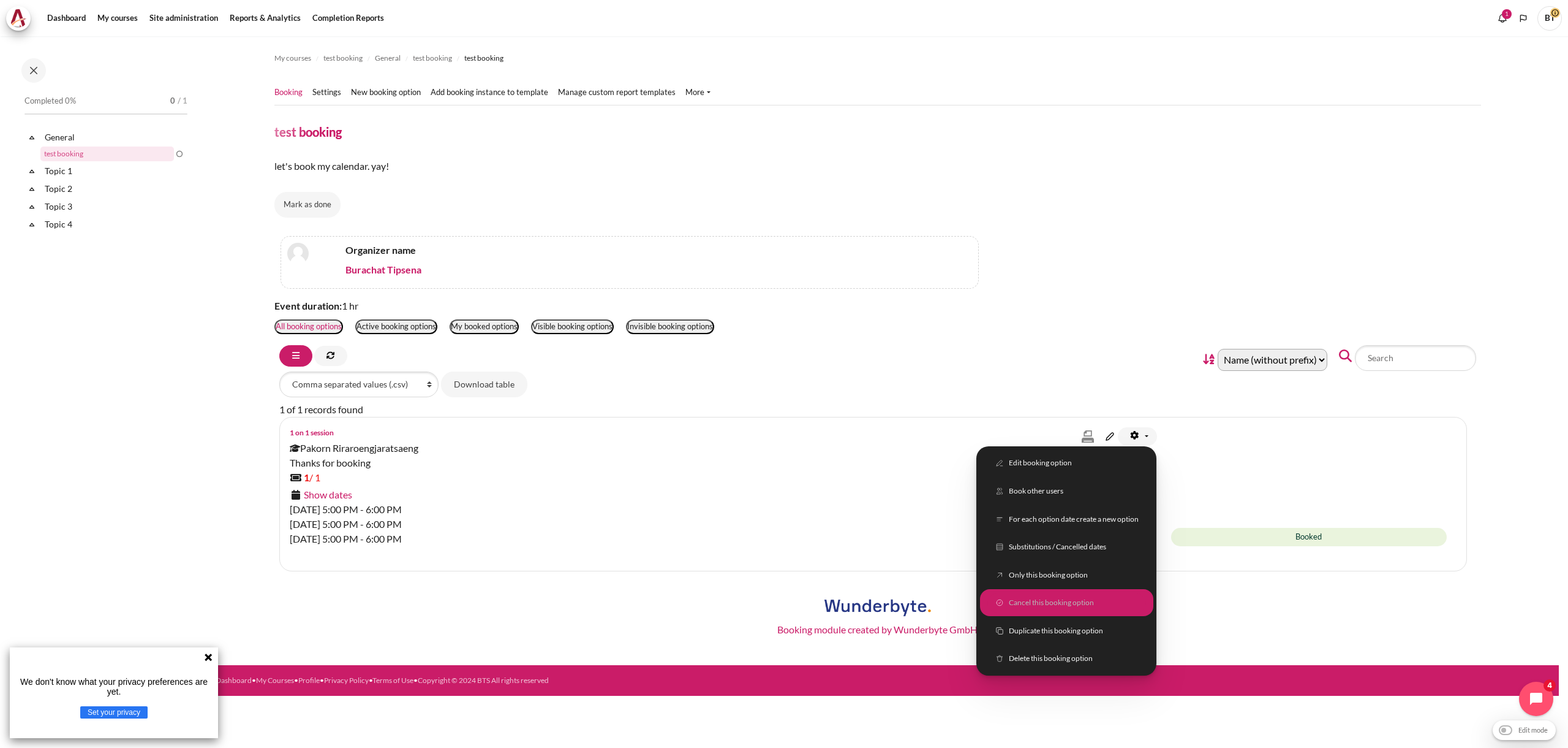
click at [1107, 607] on link "Cancel this booking option" at bounding box center [1066, 603] width 159 height 19
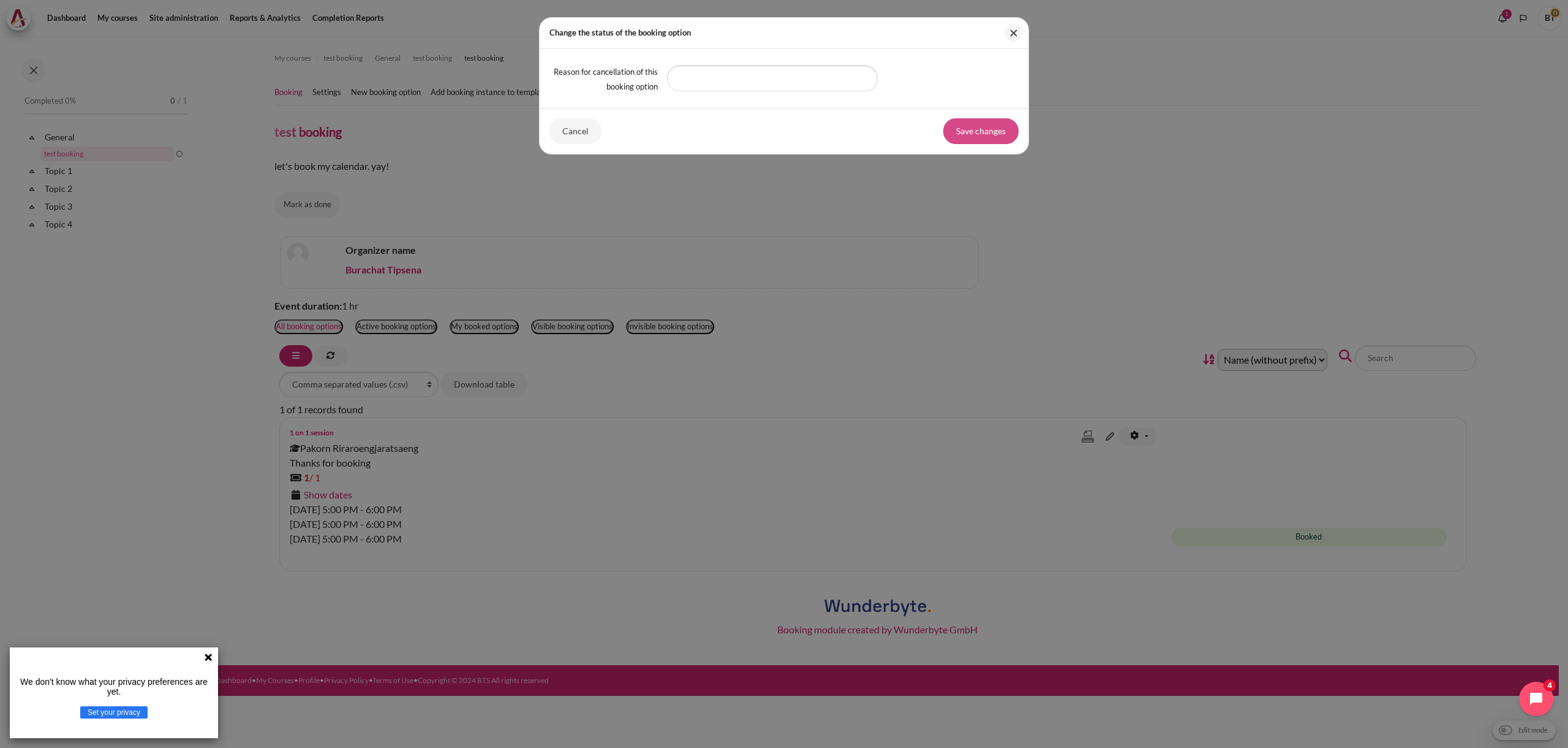
click at [1004, 134] on button "Save changes" at bounding box center [981, 132] width 76 height 26
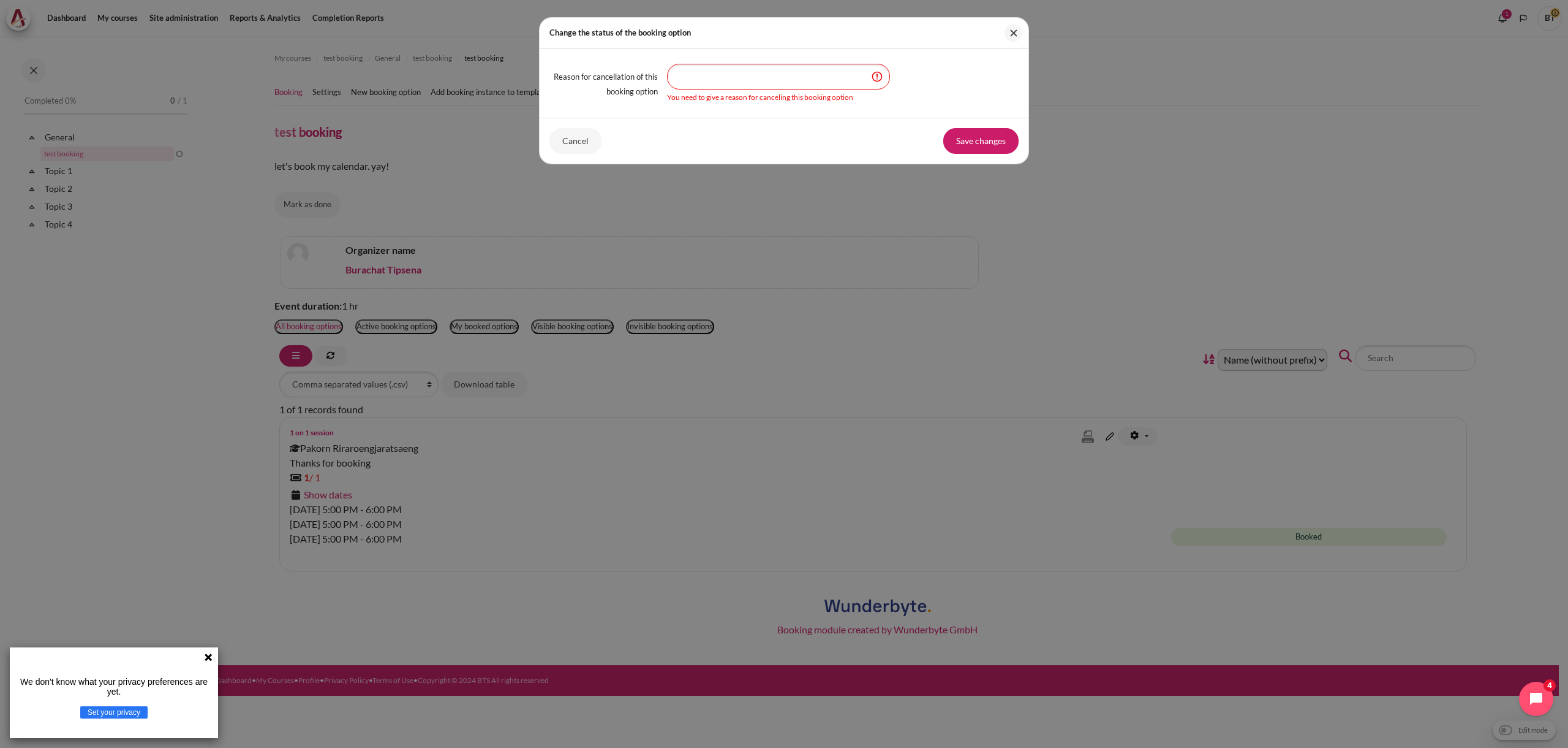
click at [794, 81] on input "Reason for cancellation of this booking option" at bounding box center [779, 76] width 223 height 26
type input "ssss"
click at [987, 140] on button "Save changes" at bounding box center [981, 141] width 76 height 26
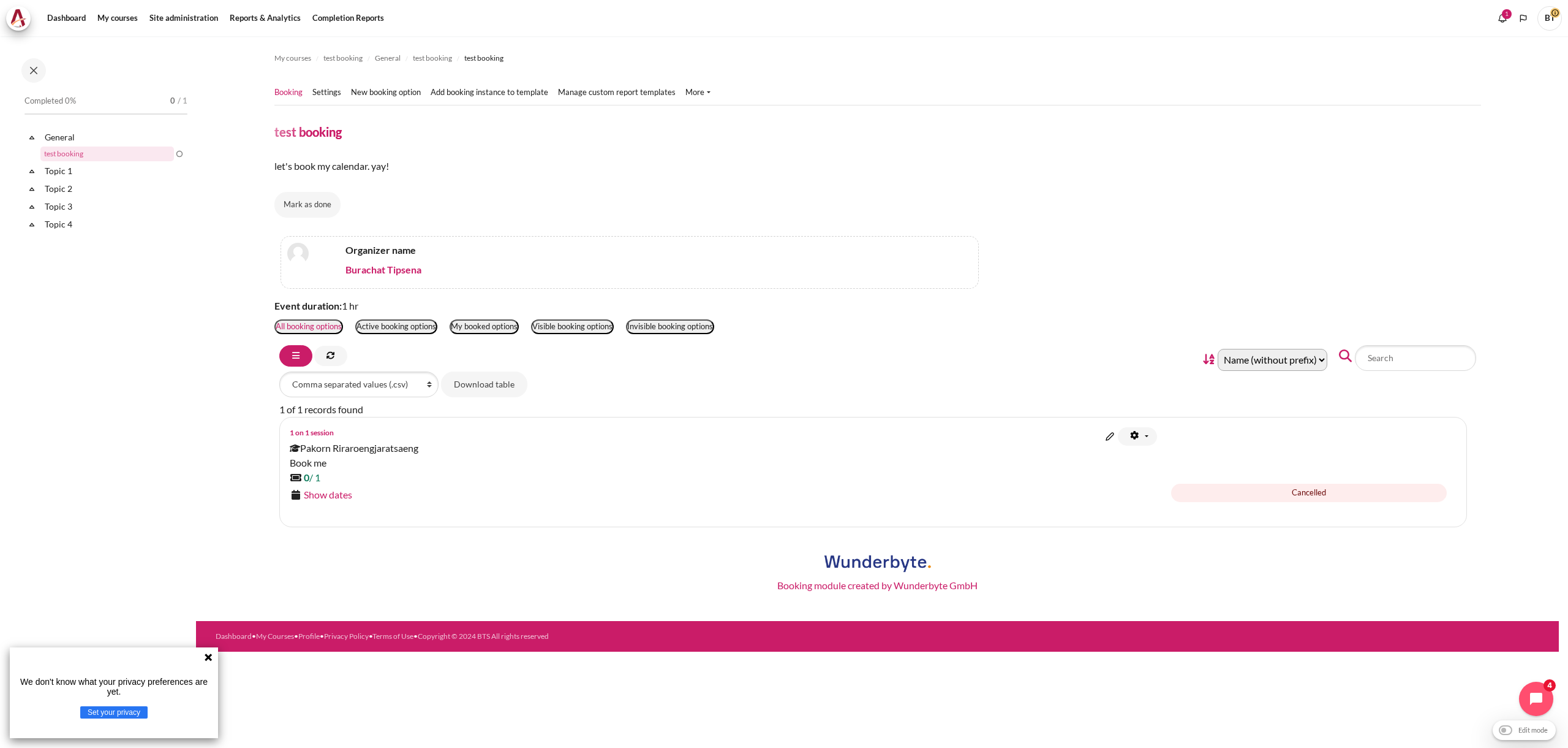
click at [1303, 486] on div "Cancelled" at bounding box center [1309, 493] width 276 height 18
click at [326, 483] on div "bookings : 0 / 1" at bounding box center [721, 493] width 863 height 47
click at [324, 493] on link "Show dates" at bounding box center [327, 494] width 48 height 11
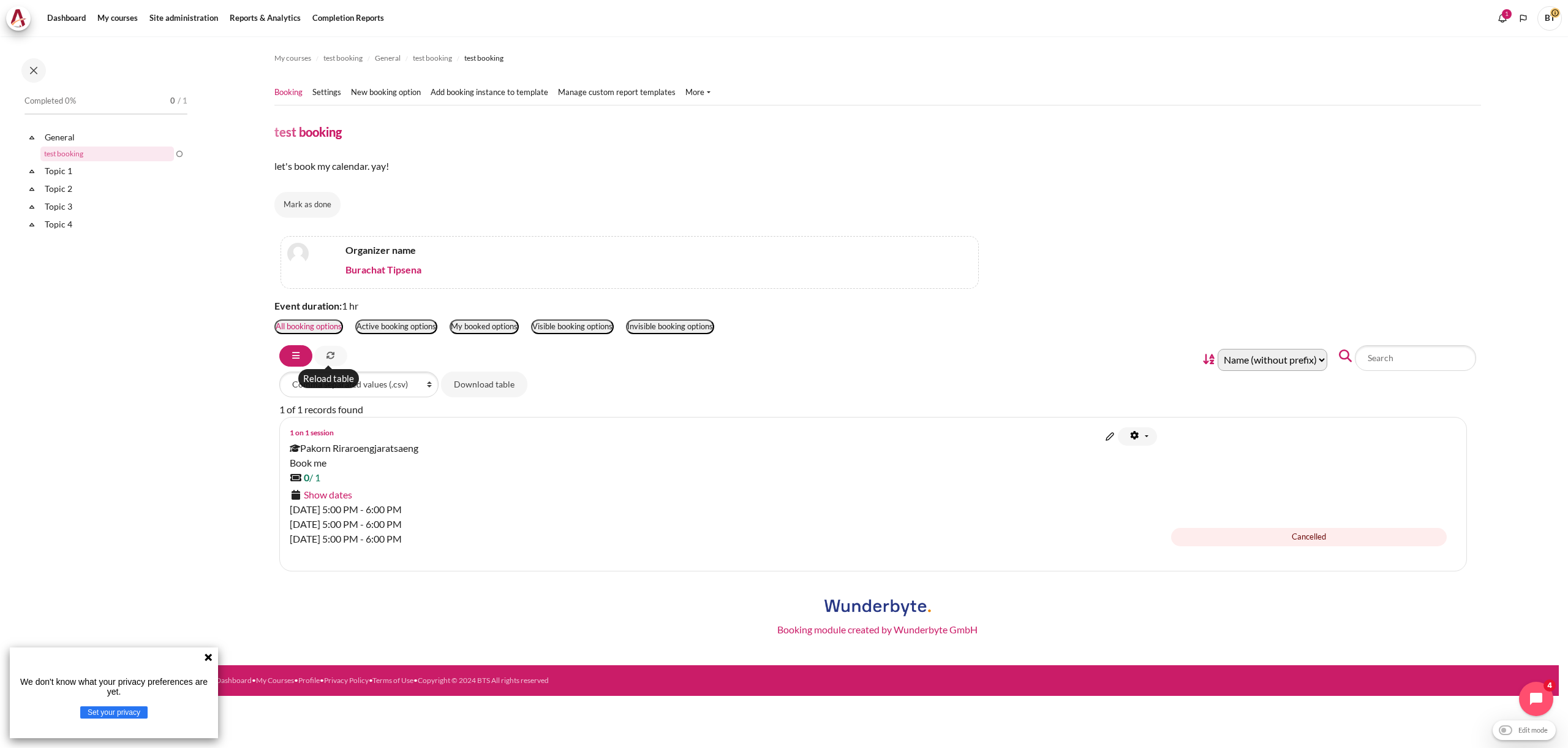
click at [335, 356] on link "Content" at bounding box center [330, 356] width 33 height 20
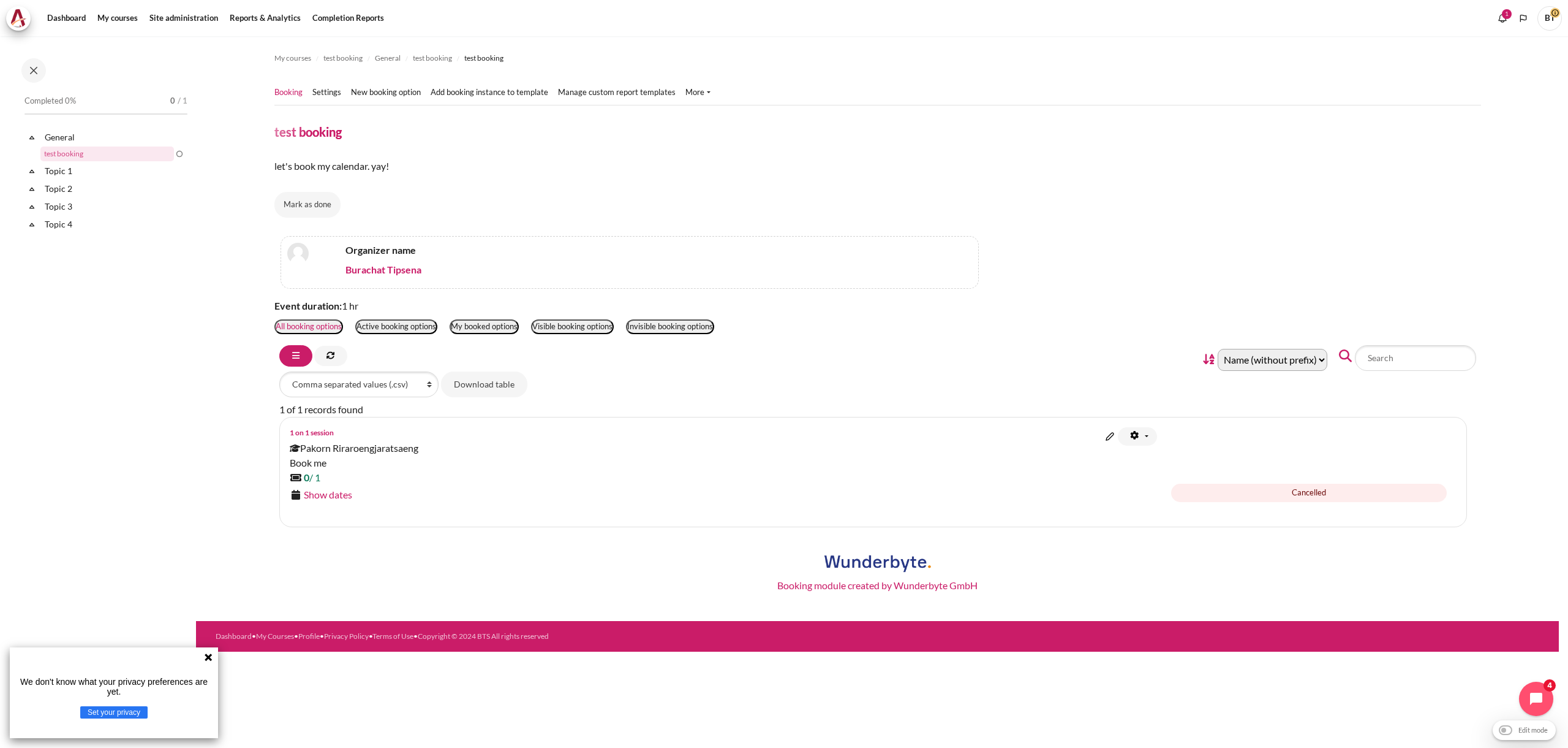
click at [297, 447] on icon "Content" at bounding box center [295, 447] width 11 height 1
drag, startPoint x: 294, startPoint y: 448, endPoint x: 323, endPoint y: 449, distance: 29.0
click at [296, 448] on icon "Content" at bounding box center [295, 447] width 11 height 1
click at [328, 449] on span "Pakorn Riraroengjaratsaeng" at bounding box center [354, 447] width 129 height 15
click at [313, 476] on span "0 / 1" at bounding box center [312, 476] width 17 height 11
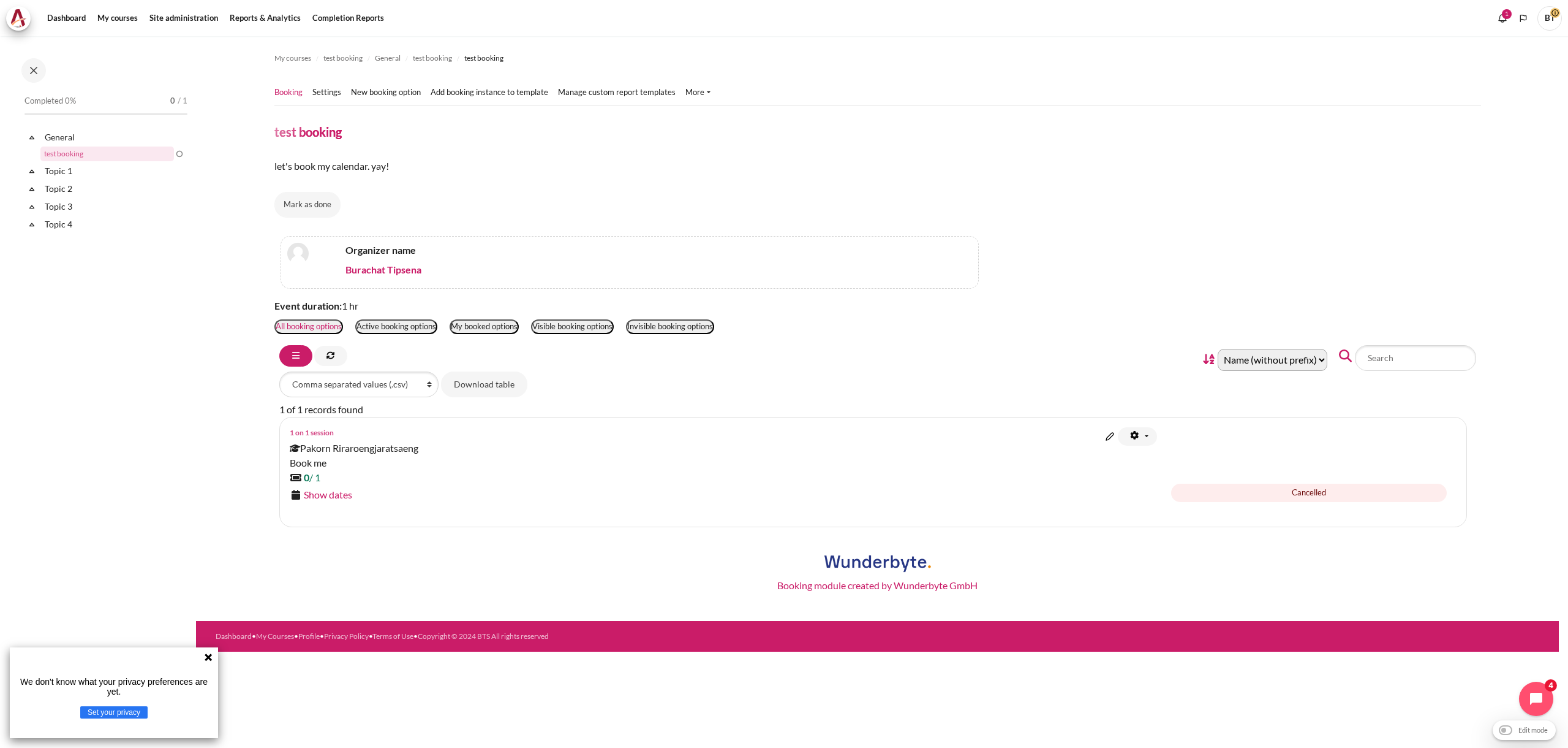
click at [324, 434] on link "1 on 1 session" at bounding box center [312, 432] width 44 height 9
click at [332, 93] on link "Settings" at bounding box center [327, 93] width 29 height 12
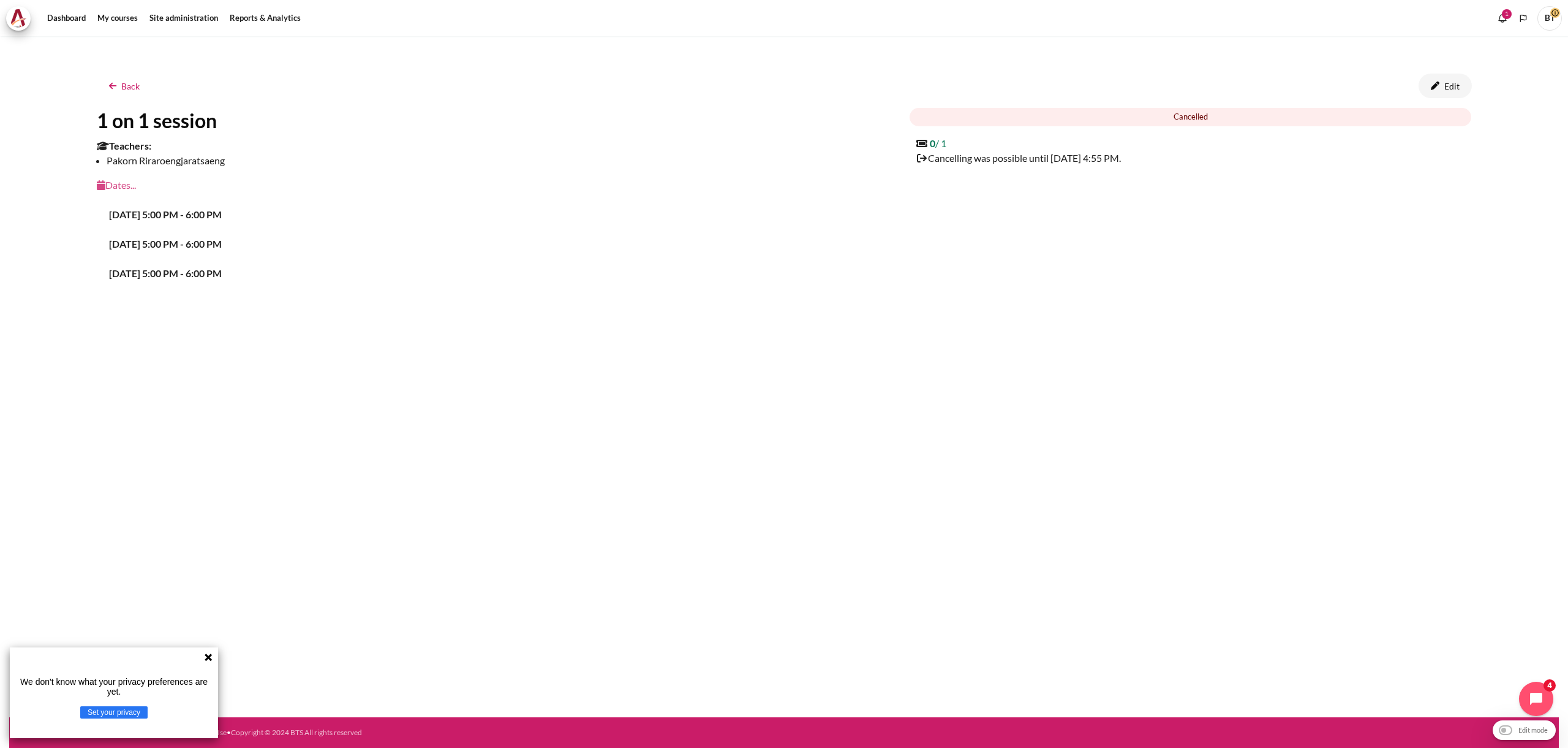
click at [103, 189] on icon "Content" at bounding box center [101, 185] width 8 height 10
click at [109, 220] on b "2 October 2025, 5:00 PM - 6:00 PM" at bounding box center [165, 213] width 112 height 11
click at [128, 214] on b "2 October 2025, 5:00 PM - 6:00 PM" at bounding box center [165, 213] width 112 height 11
drag, startPoint x: 120, startPoint y: 247, endPoint x: 106, endPoint y: 253, distance: 15.2
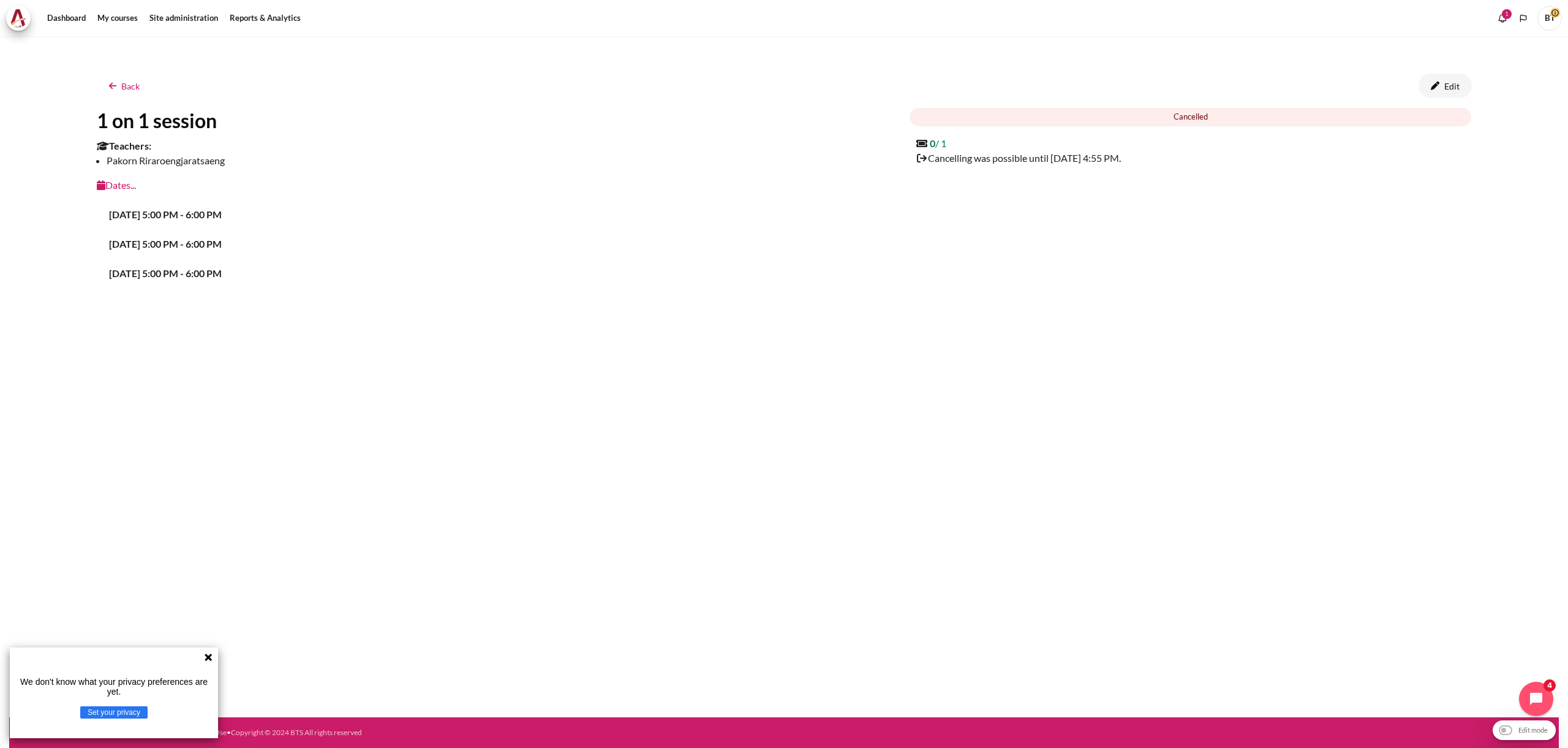
click at [121, 247] on b "3 October 2025, 5:00 PM - 6:00 PM" at bounding box center [165, 243] width 112 height 11
click at [101, 252] on div "3 October 2025, 5:00 PM - 6:00 PM" at bounding box center [494, 244] width 794 height 29
click at [97, 241] on div "3 October 2025, 5:00 PM - 6:00 PM" at bounding box center [494, 244] width 794 height 29
click at [92, 264] on div "1 on 1 session Teachers: Pakorn Riraroengjaratsaeng Dates... 2 October 2025, 5:…" at bounding box center [494, 201] width 813 height 187
click at [108, 288] on div "2 October 2025, 5:00 PM - 6:00 PM 3 October 2025, 5:00 PM - 6:00 PM 4 October 2…" at bounding box center [494, 244] width 794 height 103
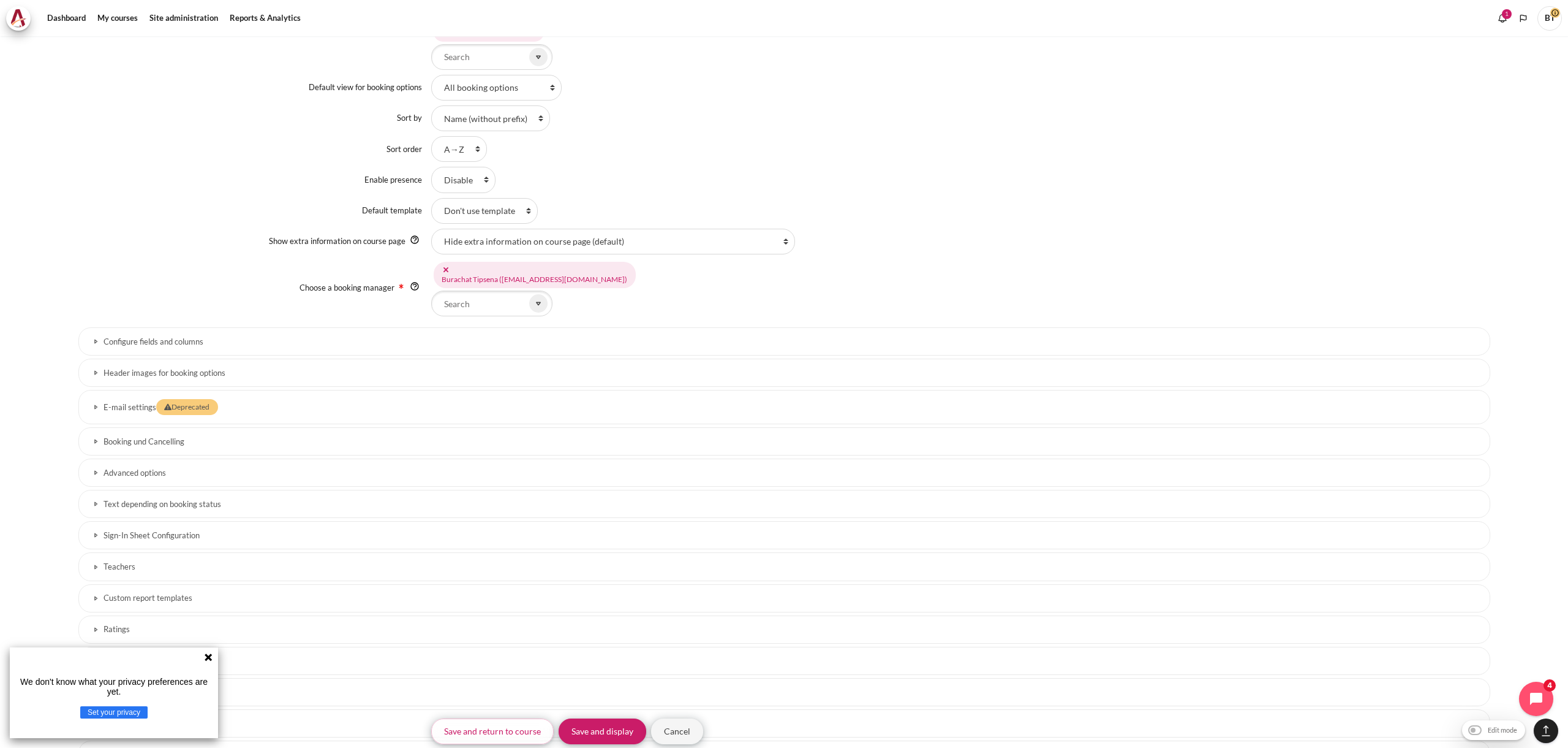
scroll to position [1293, 0]
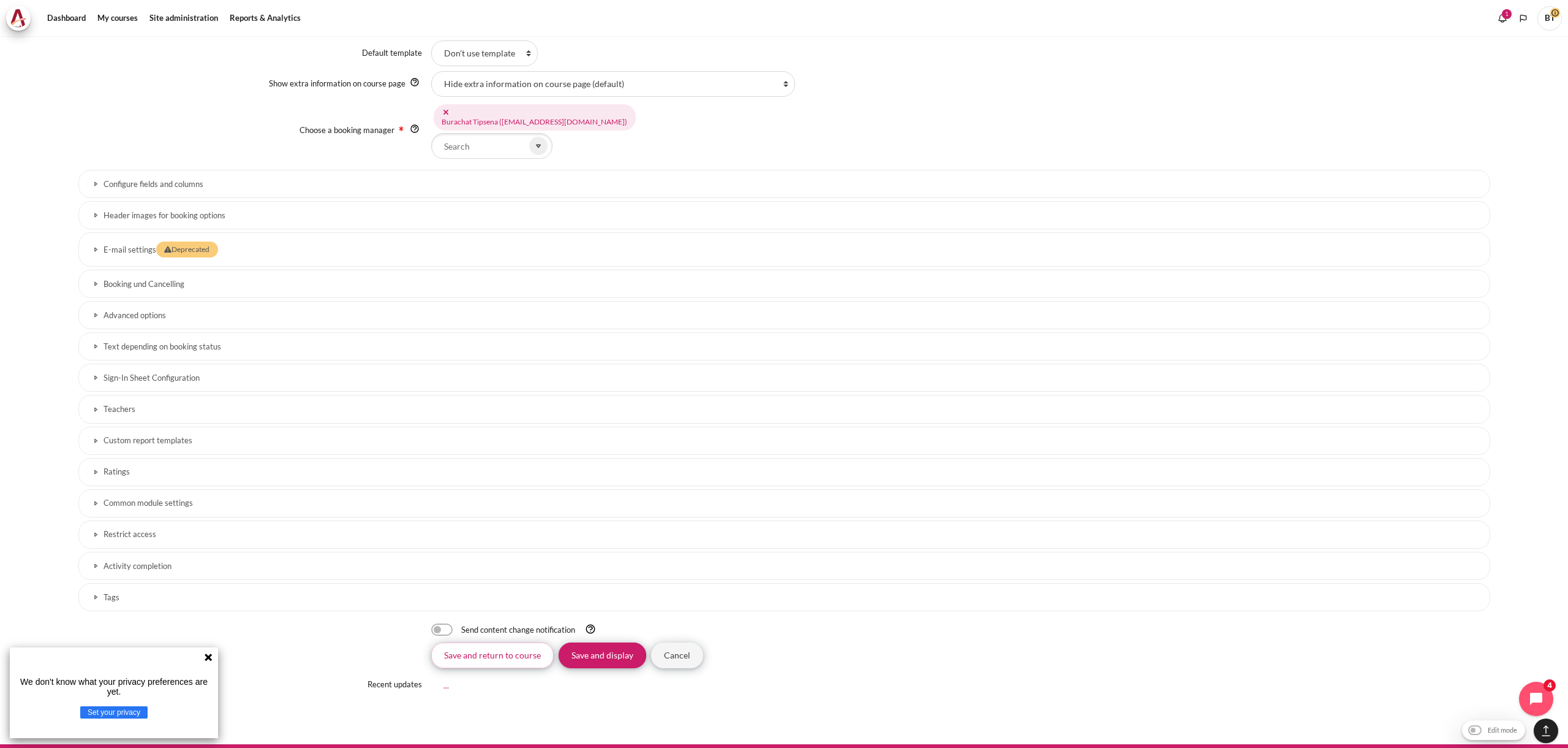
click at [304, 245] on h3 "E-mail settings Deprecated" at bounding box center [784, 250] width 1362 height 17
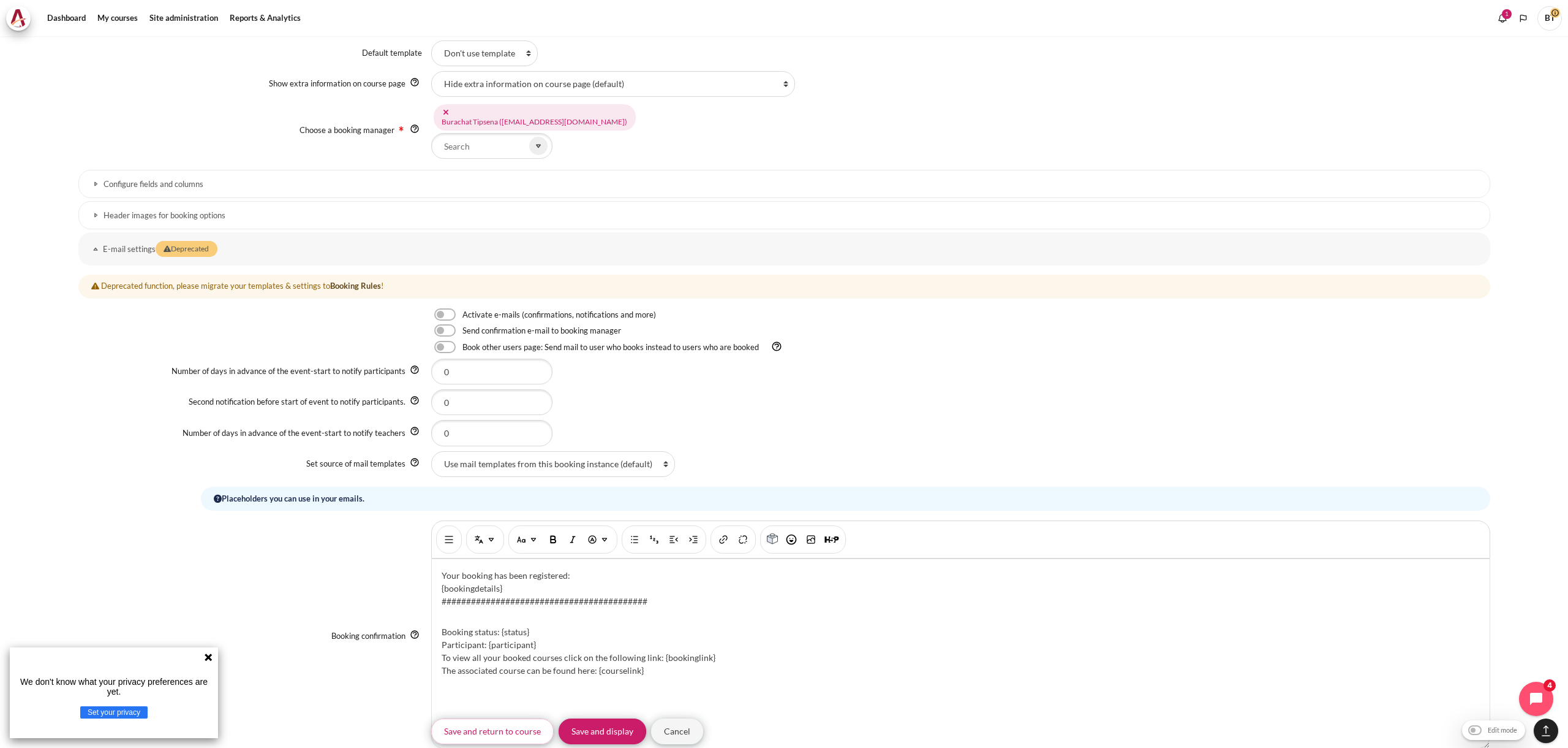
click at [304, 245] on h3 "E-mail settings Deprecated" at bounding box center [784, 249] width 1363 height 17
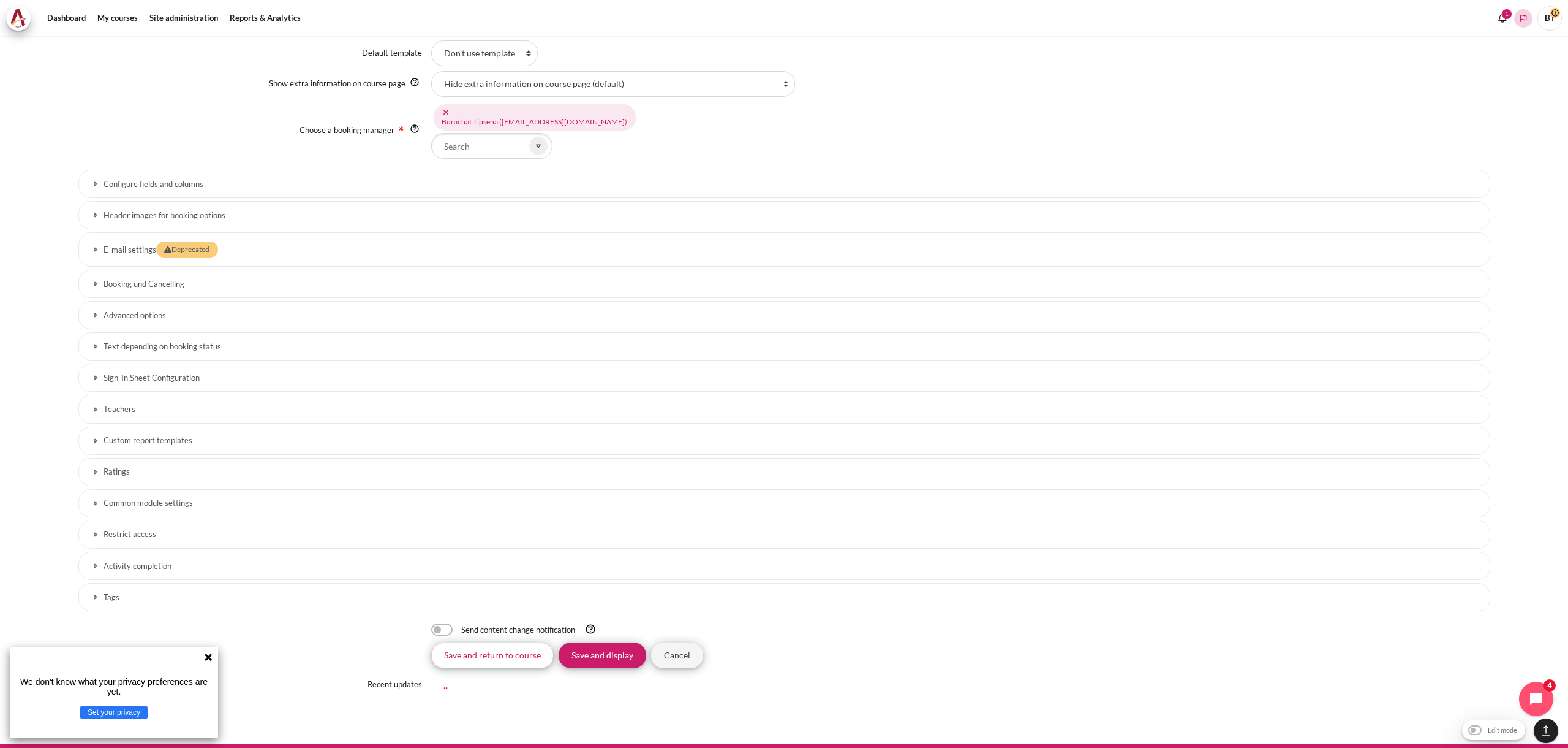
click at [1522, 18] on polyline "Languages" at bounding box center [1523, 18] width 10 height 10
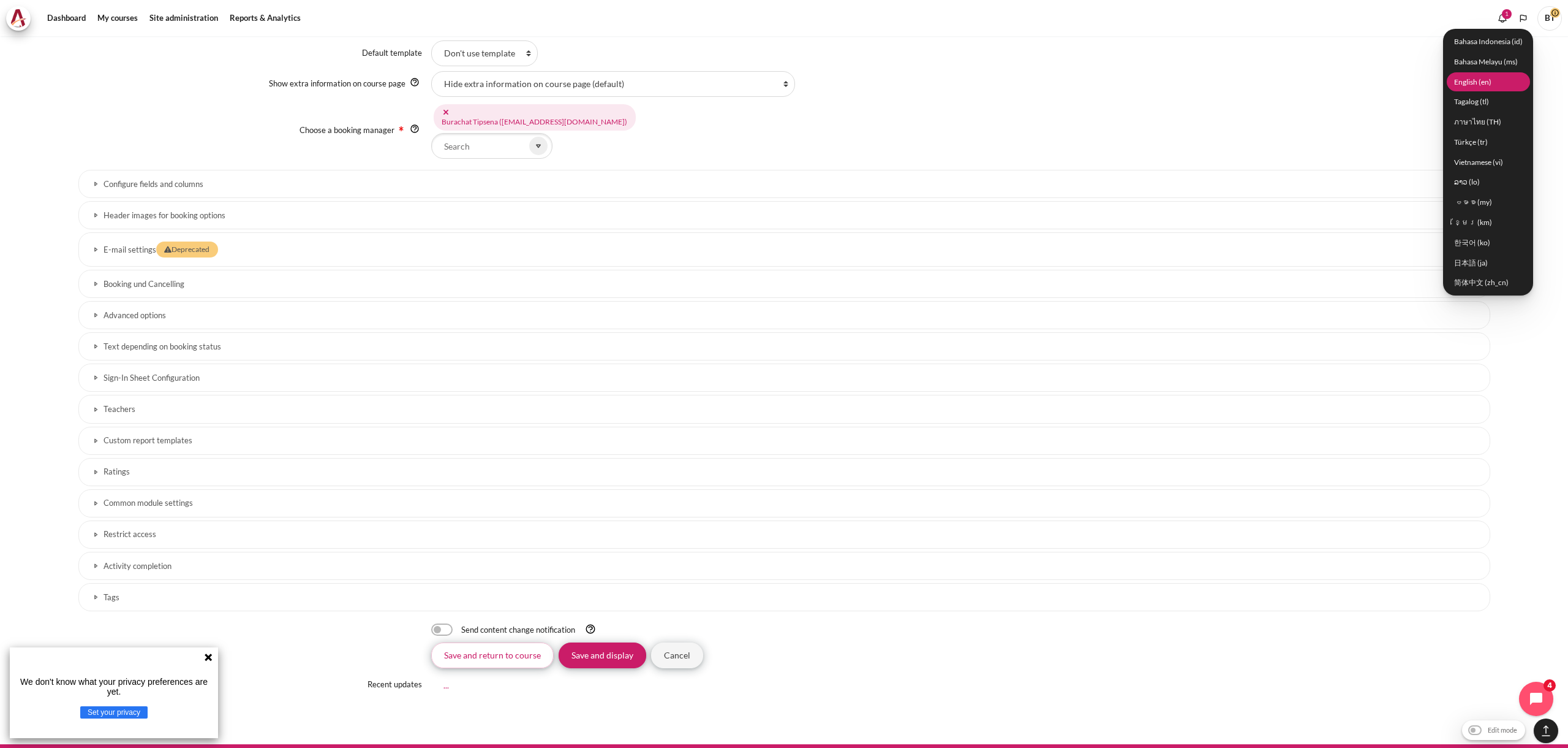
click at [1497, 80] on link "English ‎(en)‎" at bounding box center [1488, 82] width 83 height 19
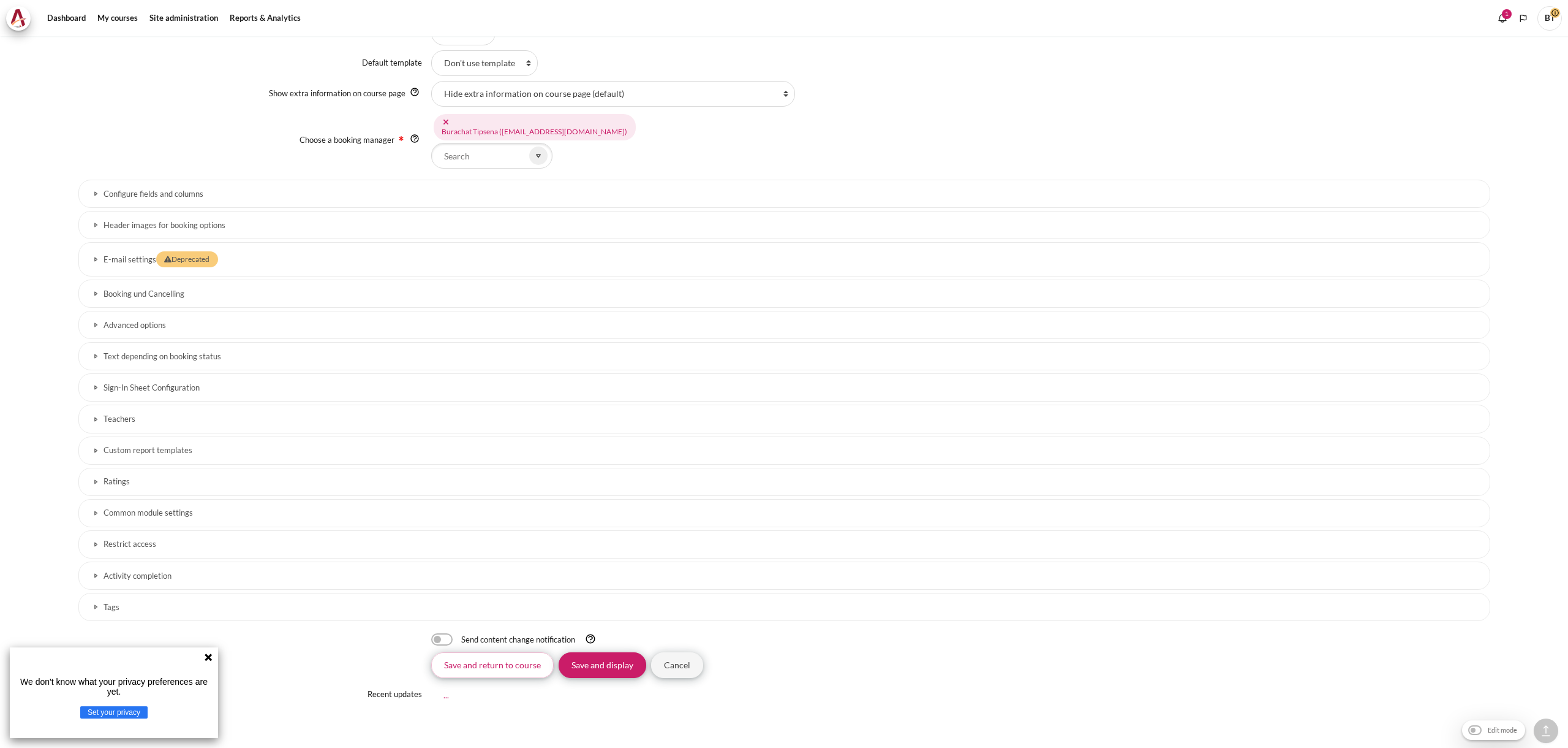
scroll to position [1320, 0]
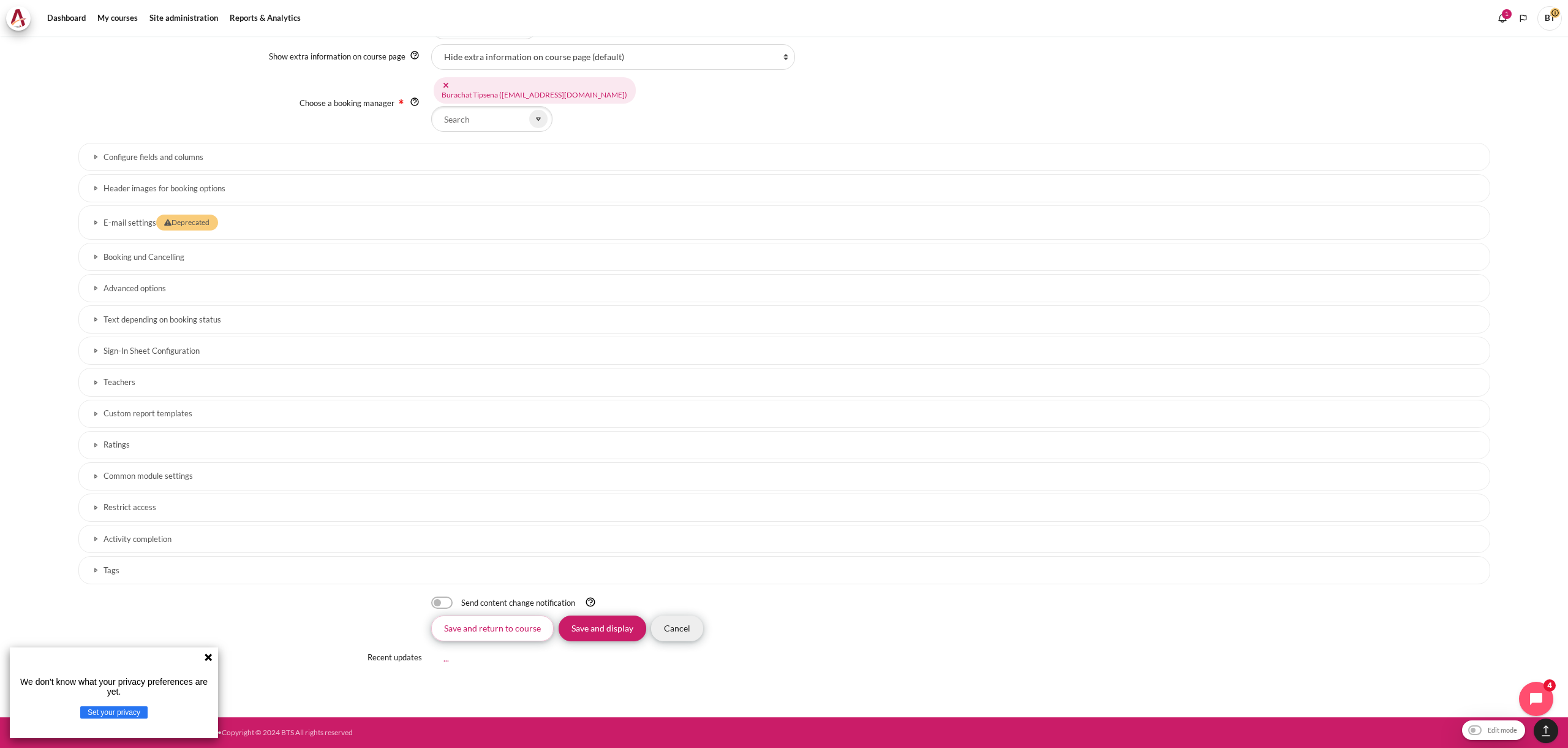
click at [686, 633] on input "Cancel" at bounding box center [677, 629] width 52 height 26
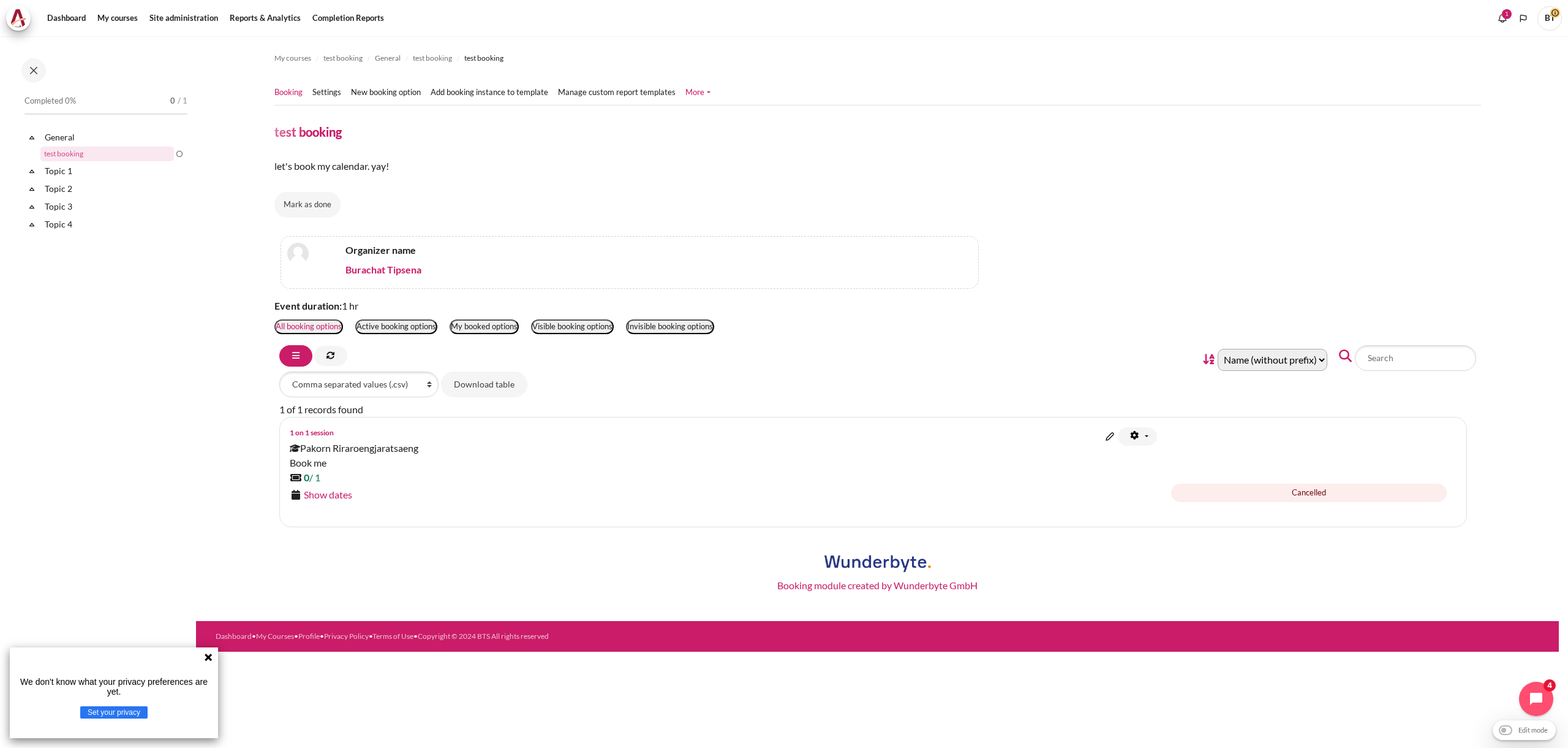
click at [690, 93] on link "More" at bounding box center [698, 93] width 25 height 12
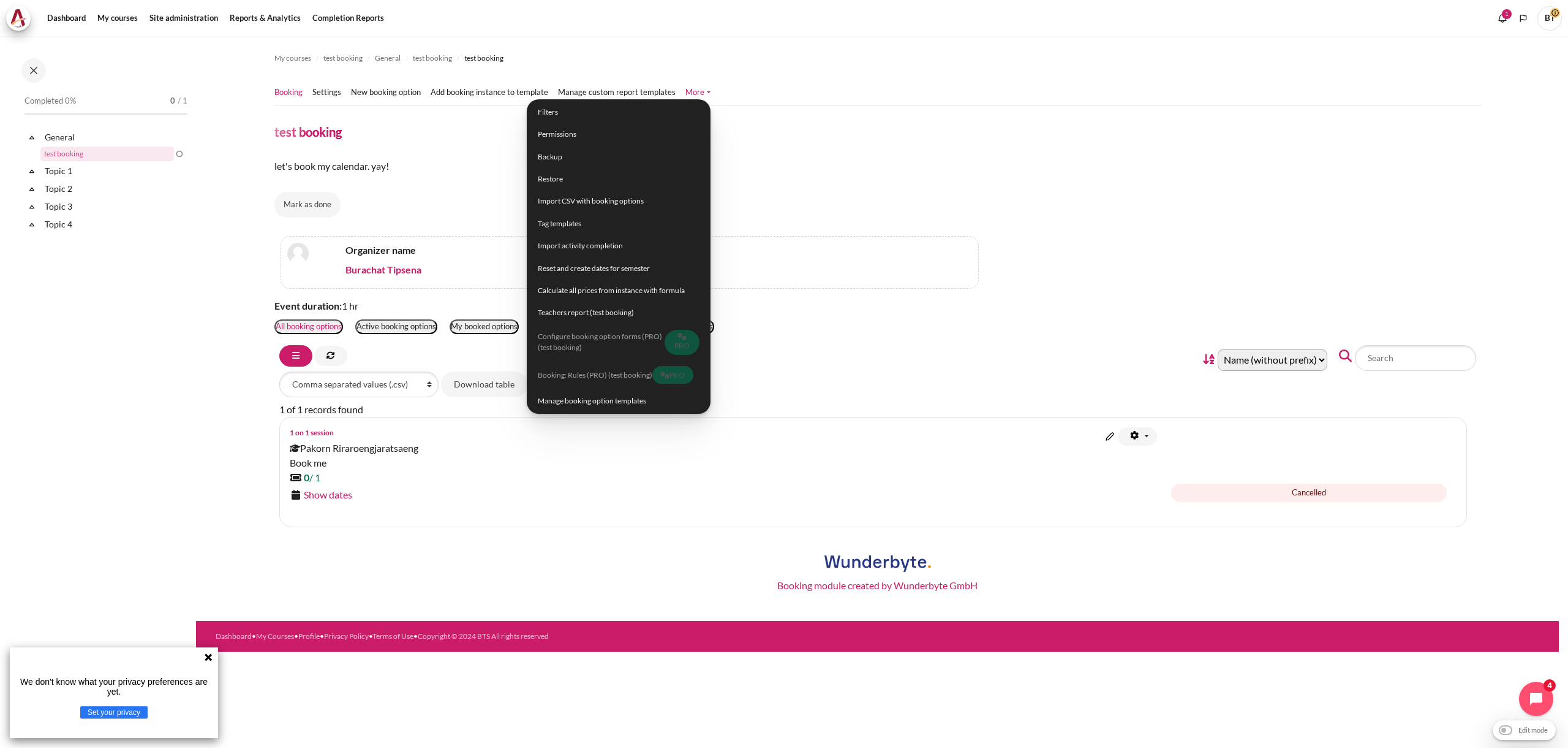
click at [391, 100] on ul "Booking Settings" at bounding box center [497, 93] width 446 height 24
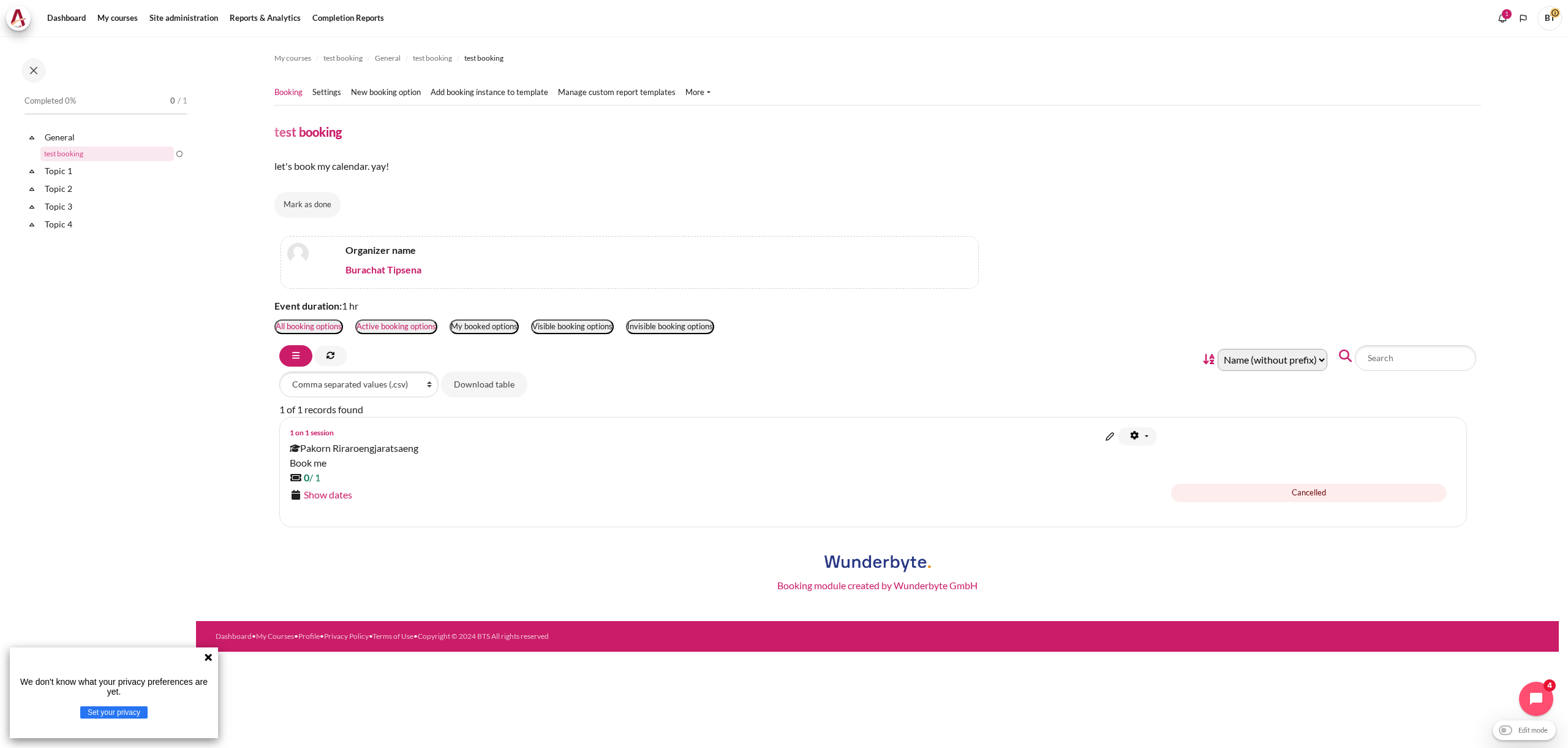
click at [402, 329] on button "Active booking options" at bounding box center [396, 326] width 82 height 15
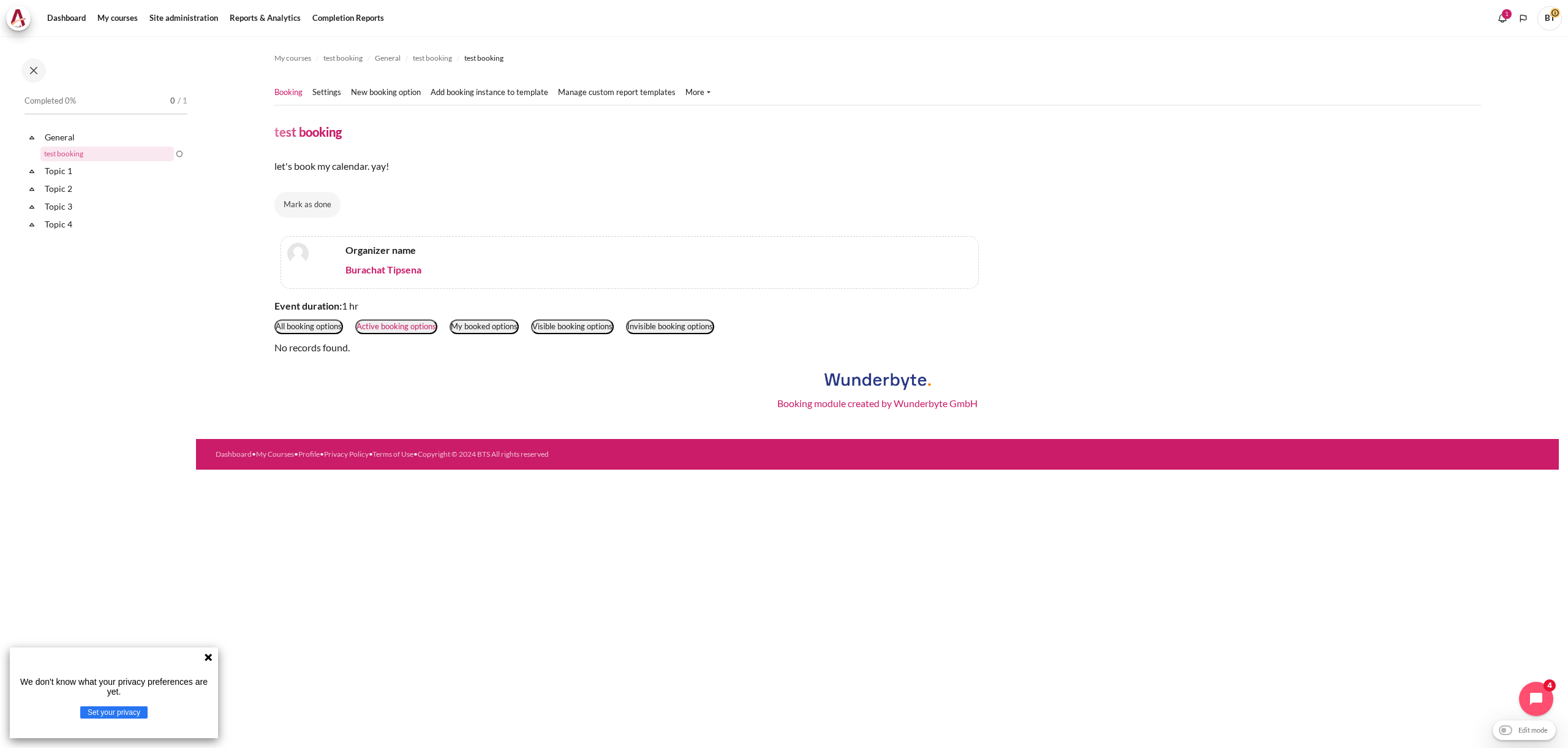
click at [487, 338] on ul "All booking options Active booking options My booked options Visible booking op…" at bounding box center [878, 326] width 1207 height 27
click at [489, 330] on button "My booked options" at bounding box center [484, 326] width 70 height 15
click at [559, 332] on button "Visible booking options" at bounding box center [573, 326] width 83 height 15
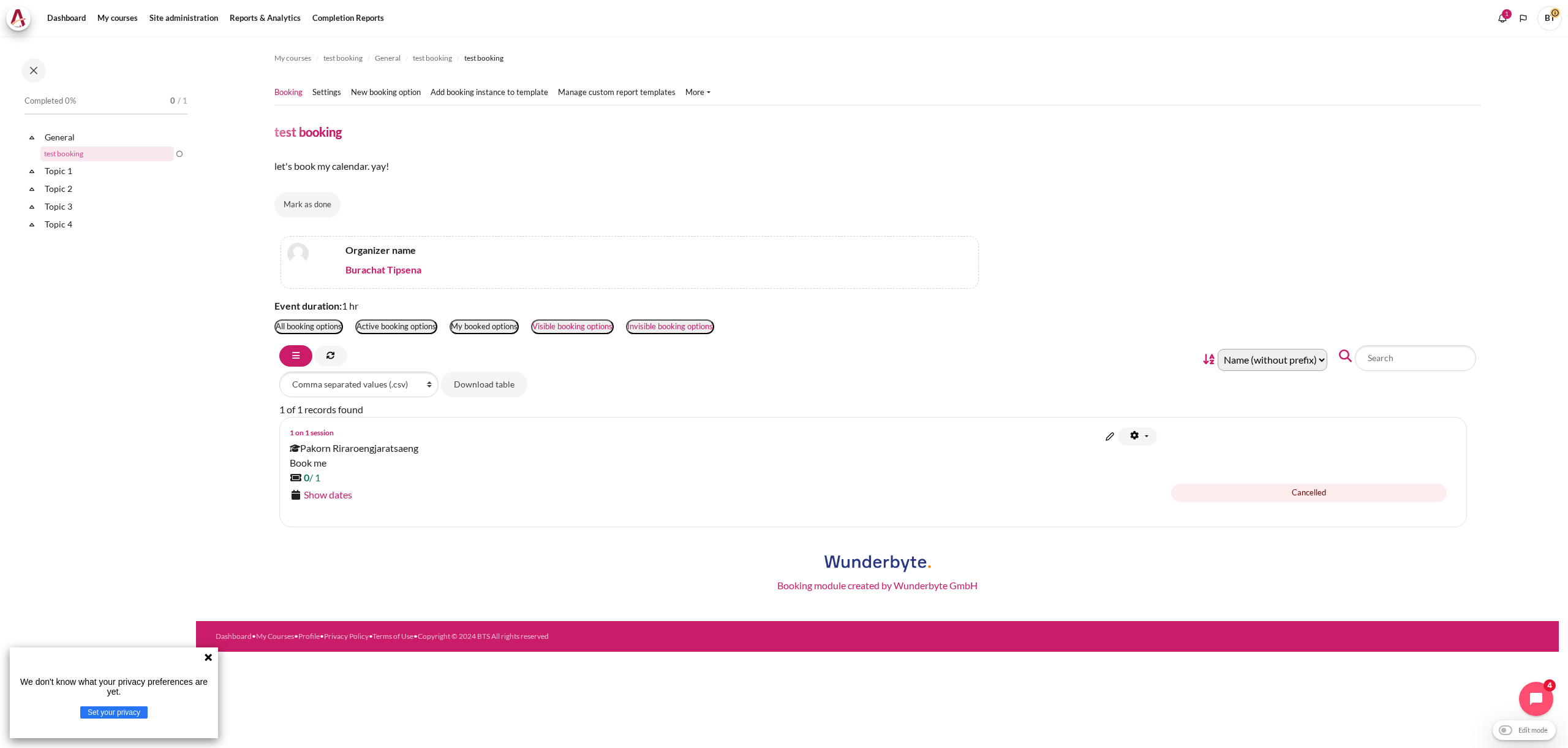
click at [683, 333] on button "Invisible booking options" at bounding box center [670, 326] width 88 height 15
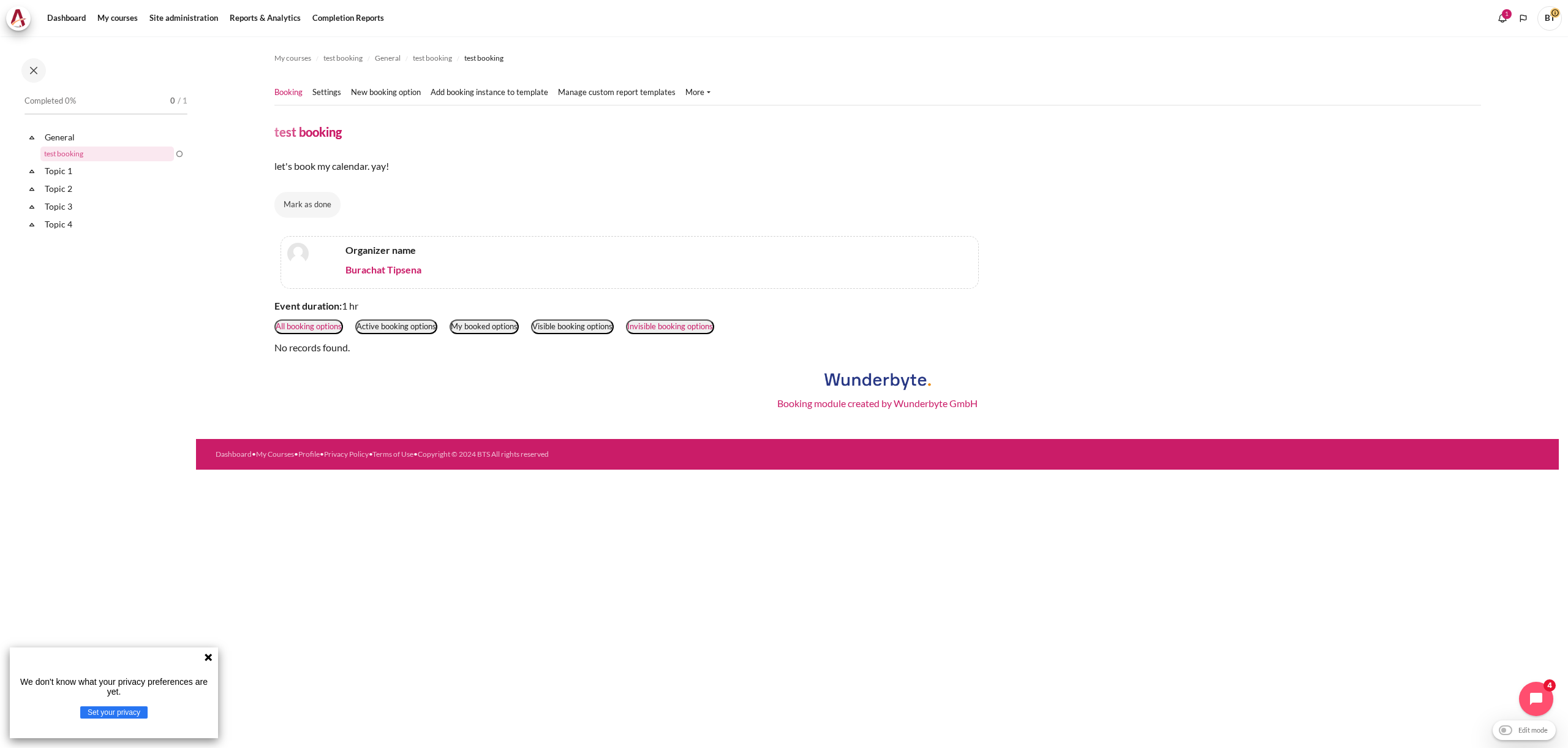
click at [302, 327] on button "All booking options" at bounding box center [309, 326] width 69 height 15
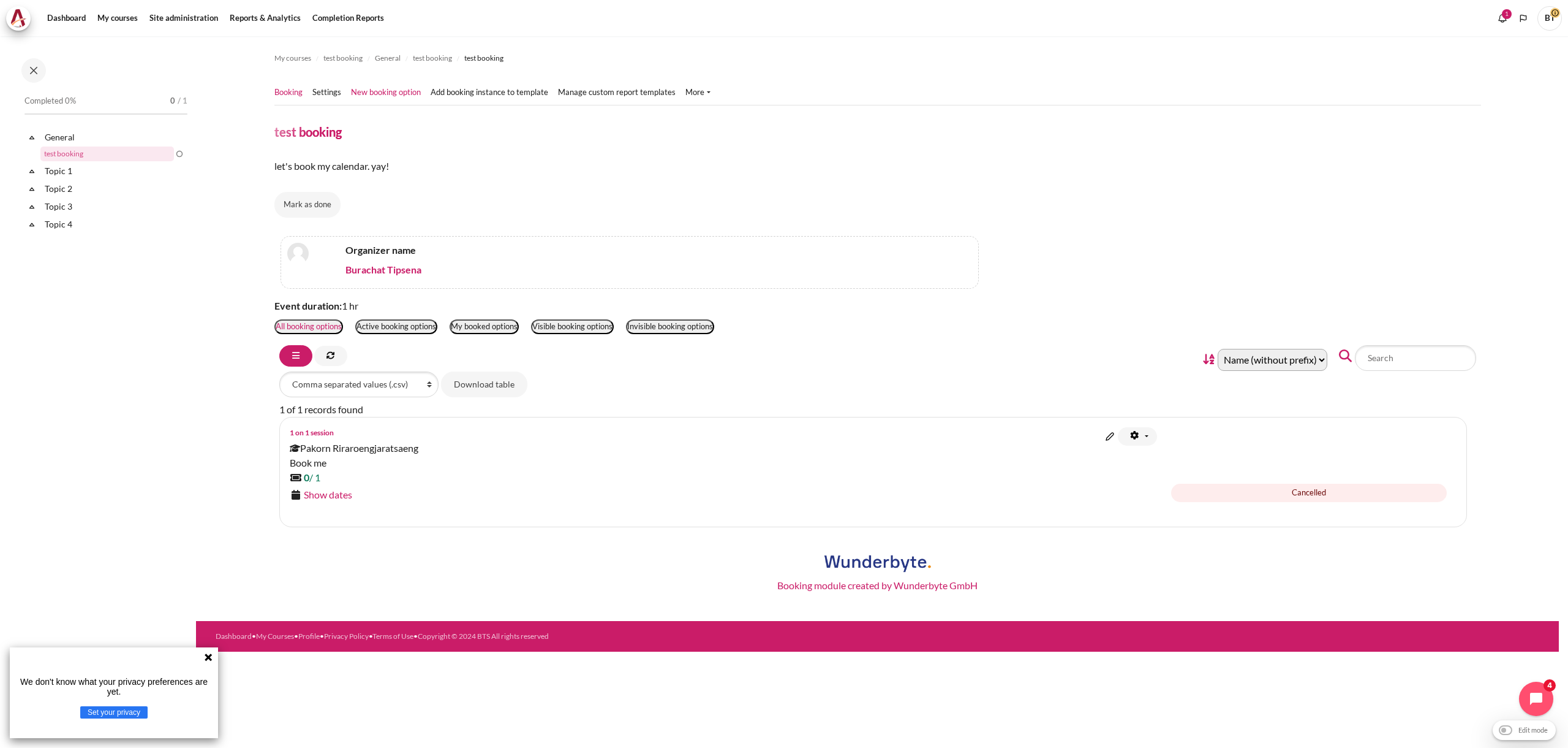
click at [377, 94] on link "New booking option" at bounding box center [385, 93] width 70 height 12
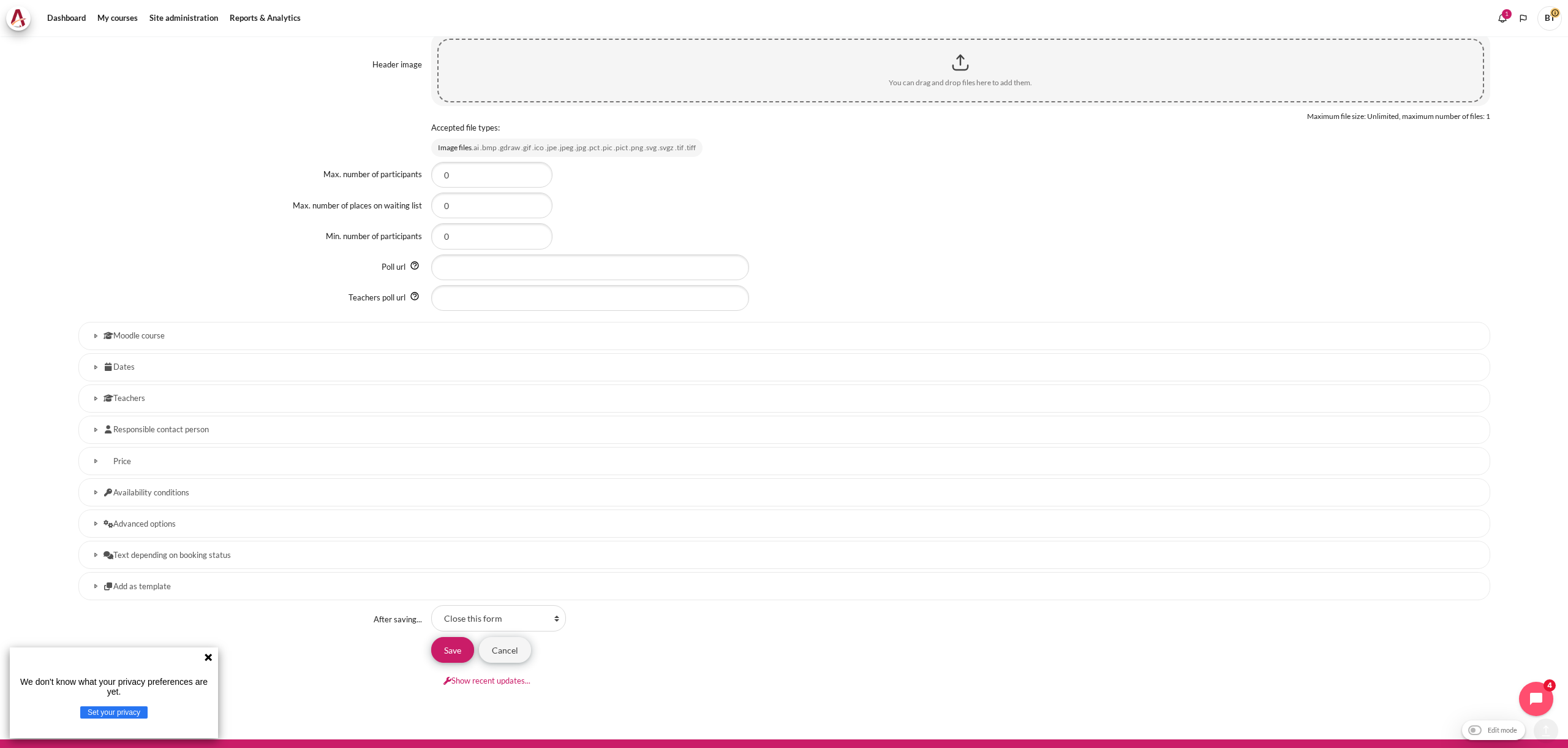
scroll to position [888, 0]
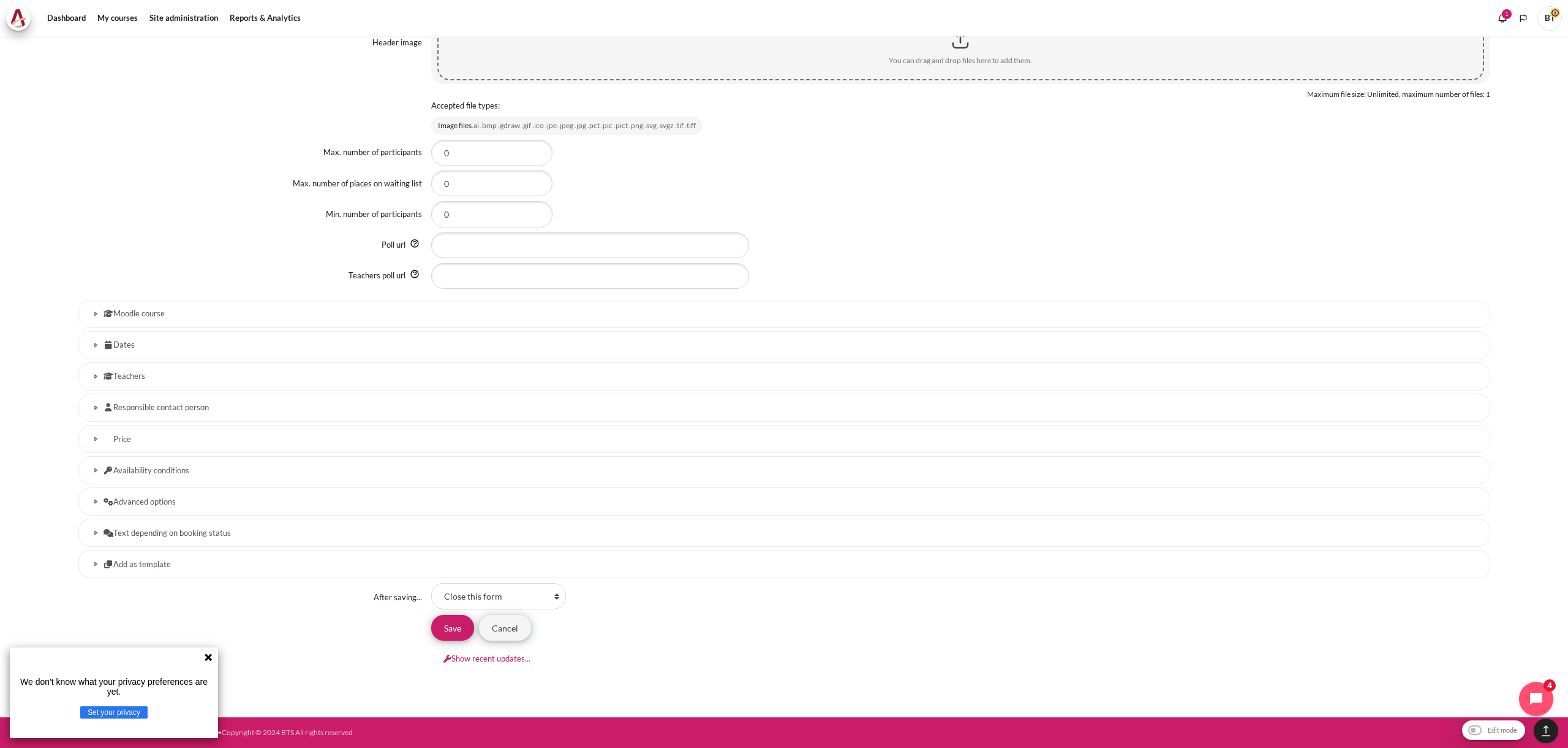
click at [232, 343] on h3 "Dates" at bounding box center [784, 345] width 1362 height 11
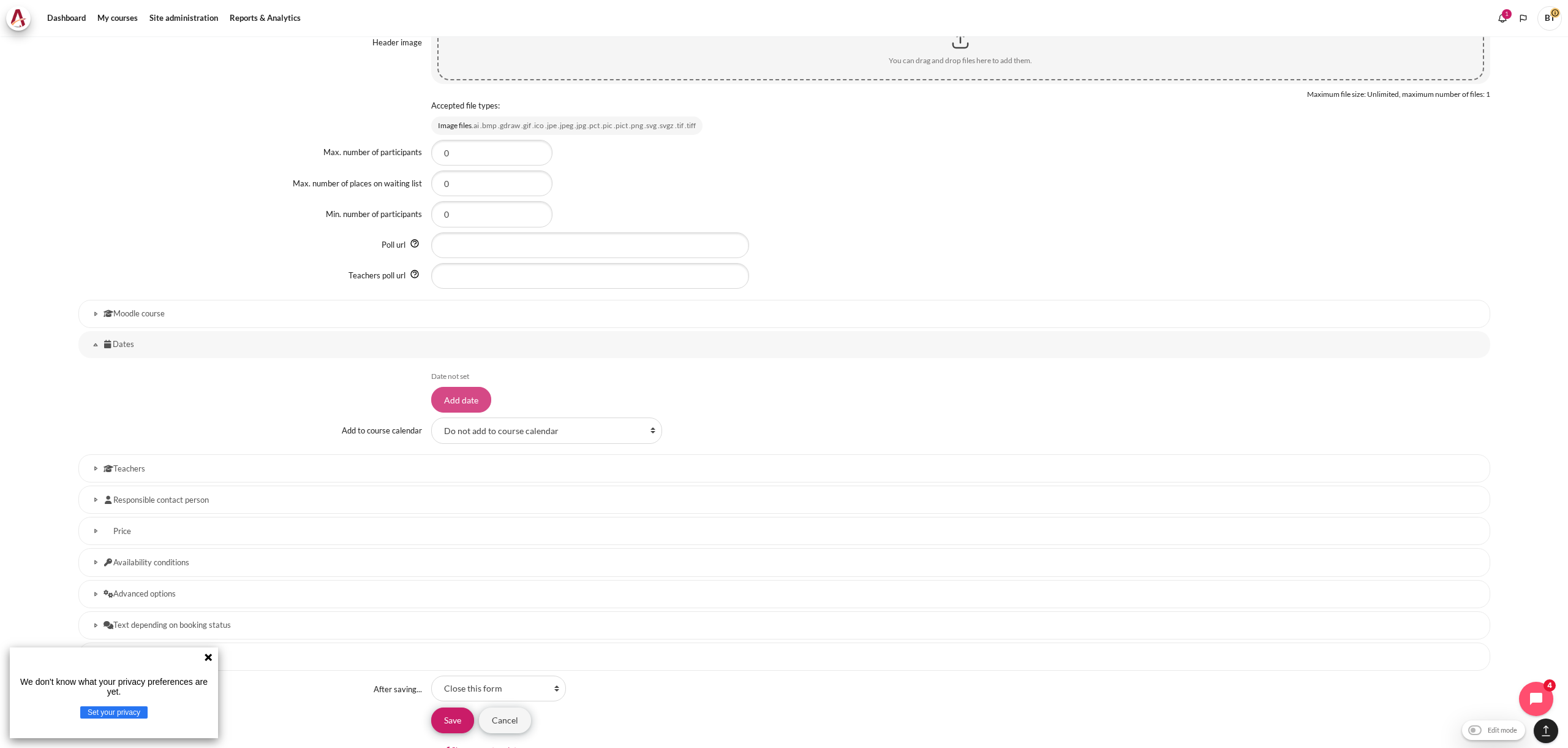
click at [467, 395] on input "Add date" at bounding box center [461, 400] width 60 height 26
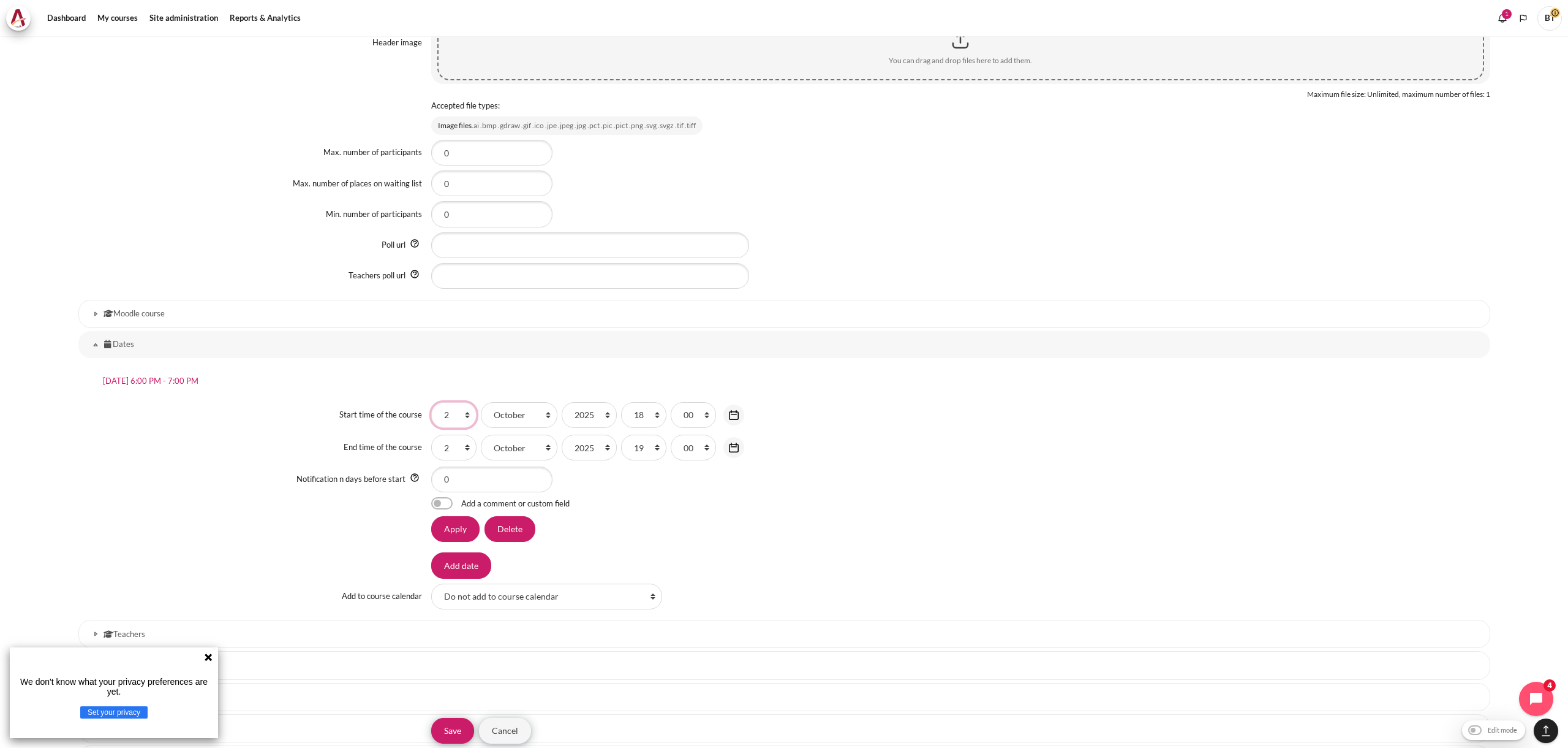
click at [461, 415] on select "1 2 3 4 5 6 7 8 9 10 11 12 13 14 15 16 17 18 19 20 21 22 23 24 25 26 27 28 29 3…" at bounding box center [453, 415] width 45 height 26
select select "3"
click at [431, 402] on select "1 2 3 4 5 6 7 8 9 10 11 12 13 14 15 16 17 18 19 20 21 22 23 24 25 26 27 28 29 3…" at bounding box center [453, 415] width 45 height 26
click at [455, 450] on select "1 2 3 4 5 6 7 8 9 10 11 12 13 14 15 16 17 18 19 20 21 22 23 24 25 26 27 28 29 3…" at bounding box center [453, 447] width 45 height 26
select select "3"
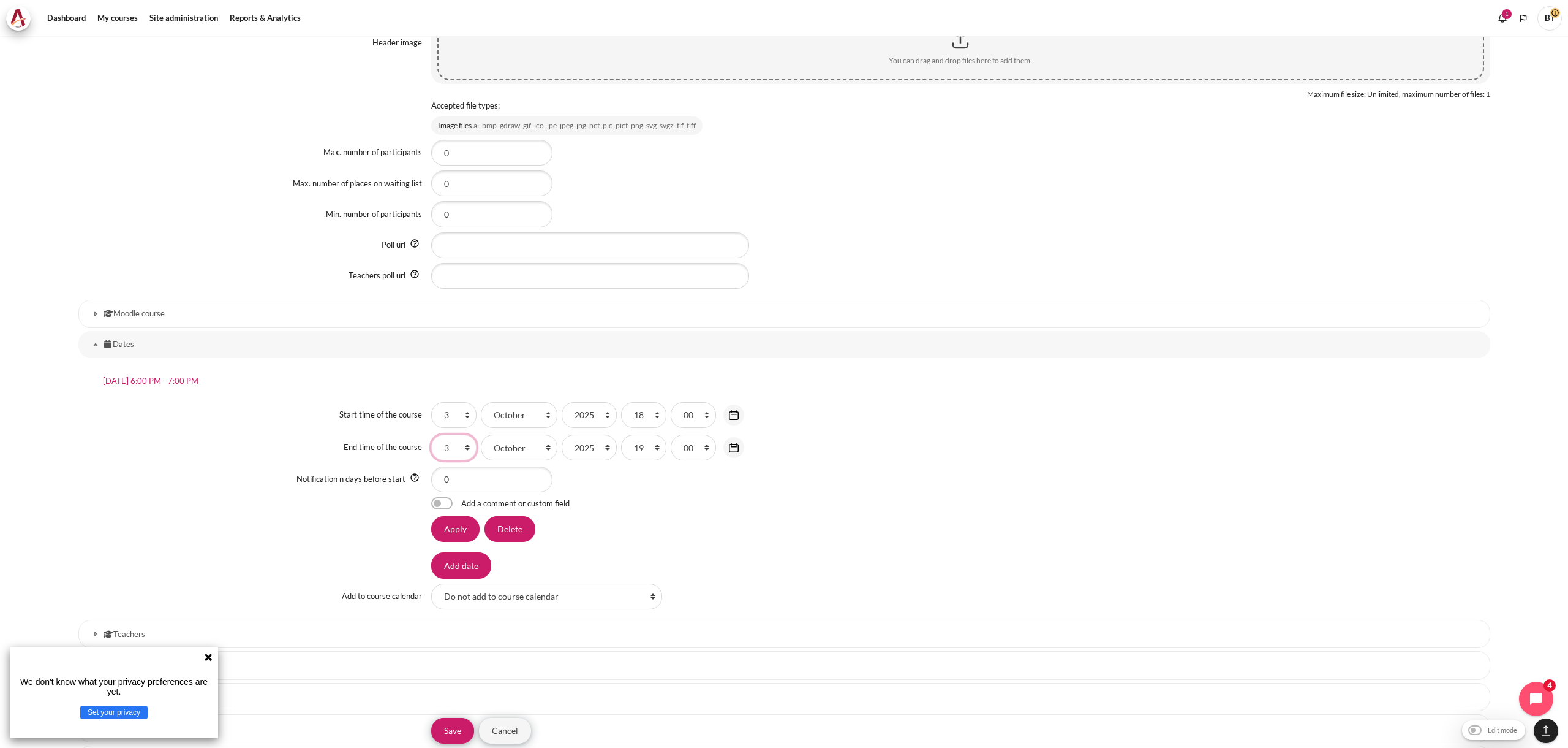
click at [431, 434] on select "1 2 3 4 5 6 7 8 9 10 11 12 13 14 15 16 17 18 19 20 21 22 23 24 25 26 27 28 29 3…" at bounding box center [453, 447] width 45 height 26
click at [461, 535] on input "Apply" at bounding box center [455, 529] width 48 height 26
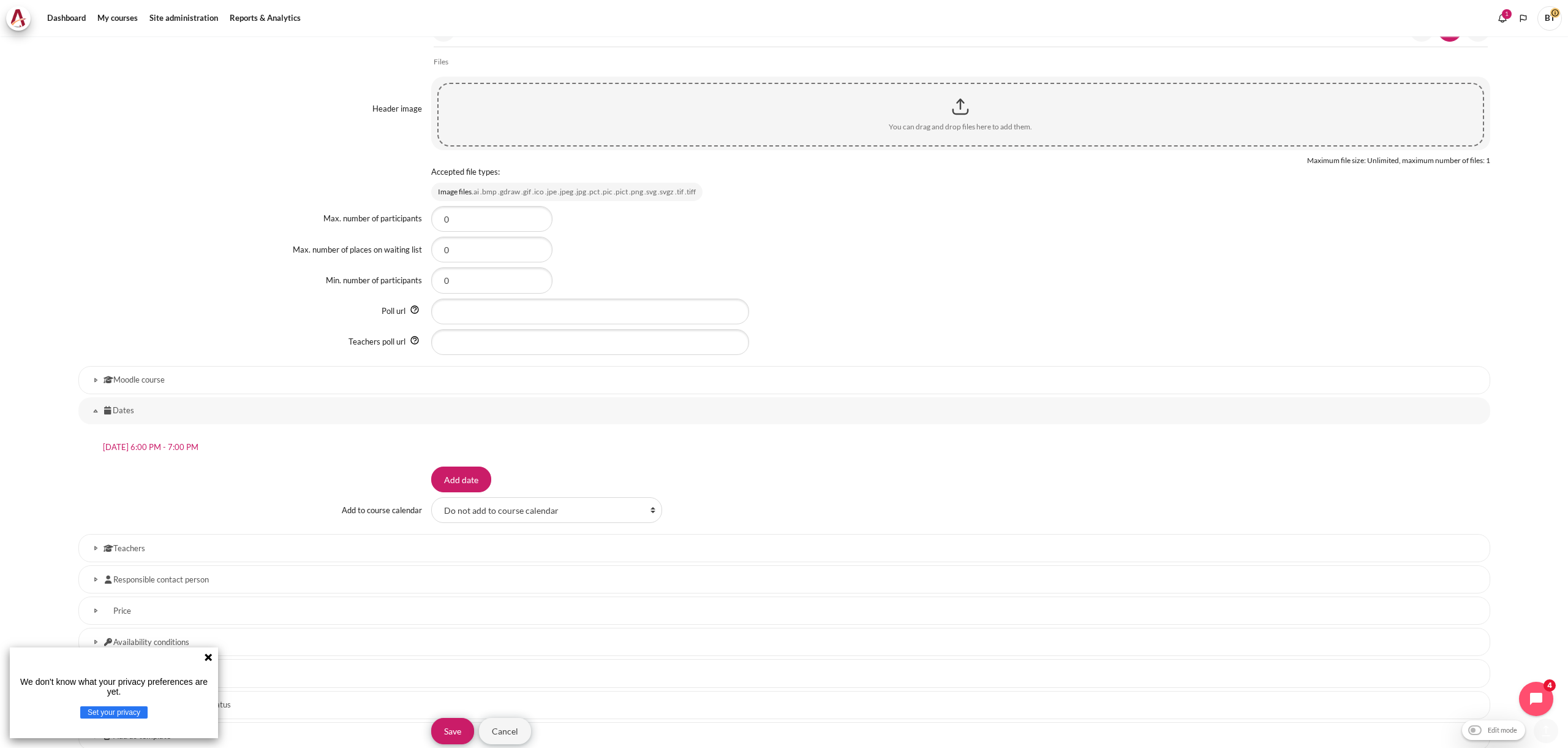
scroll to position [994, 0]
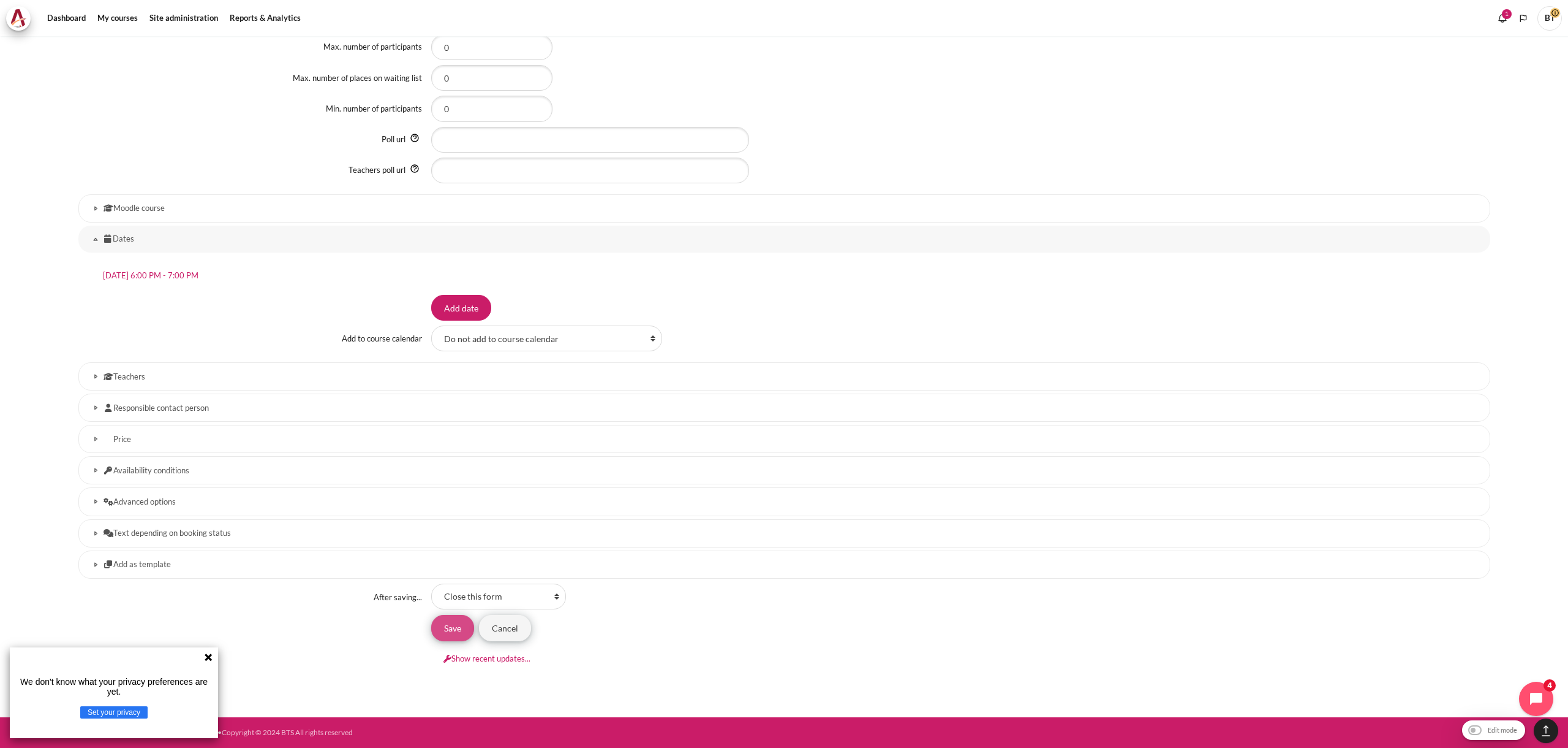
click at [445, 635] on input "Save" at bounding box center [453, 628] width 43 height 26
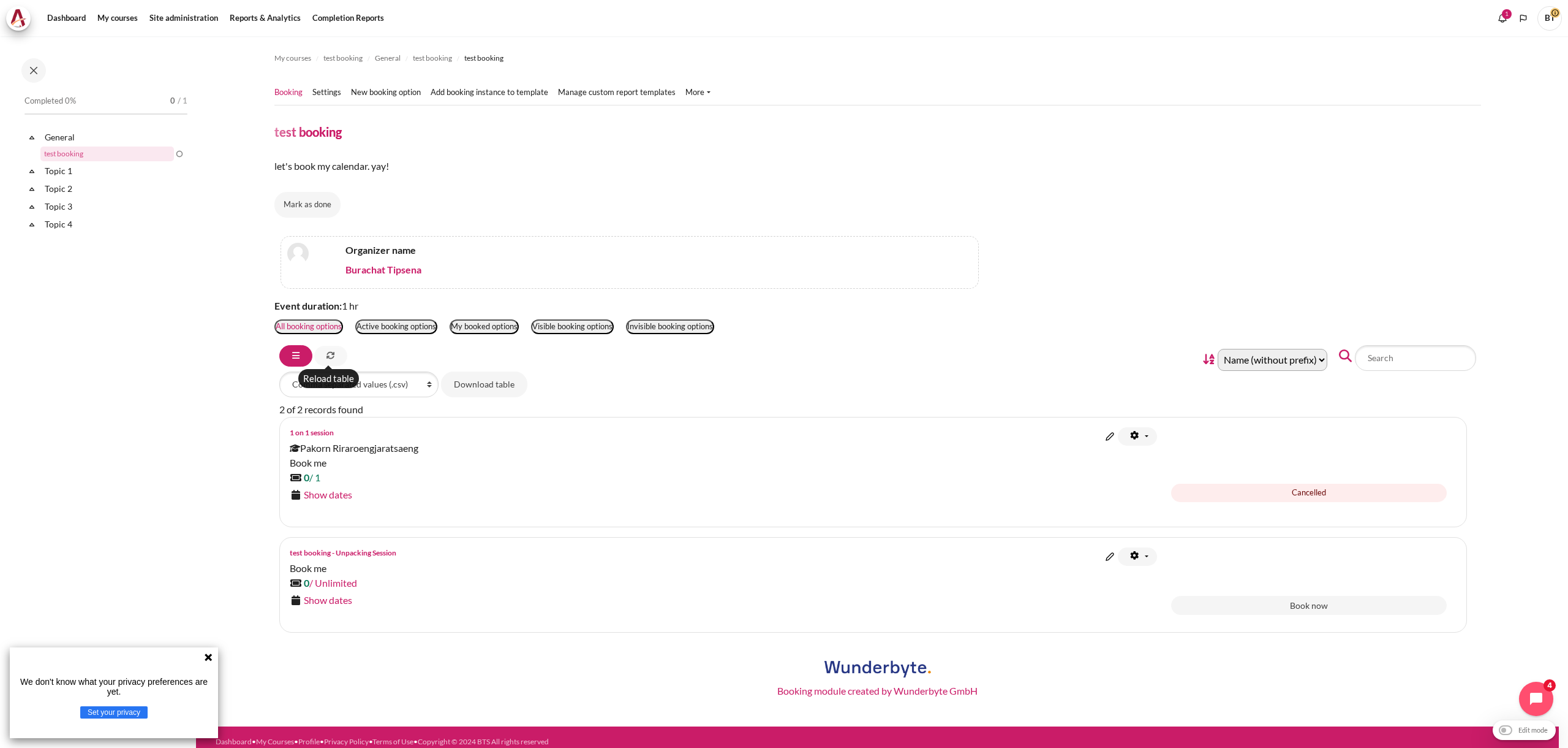
click at [330, 359] on icon "Content" at bounding box center [330, 355] width 8 height 8
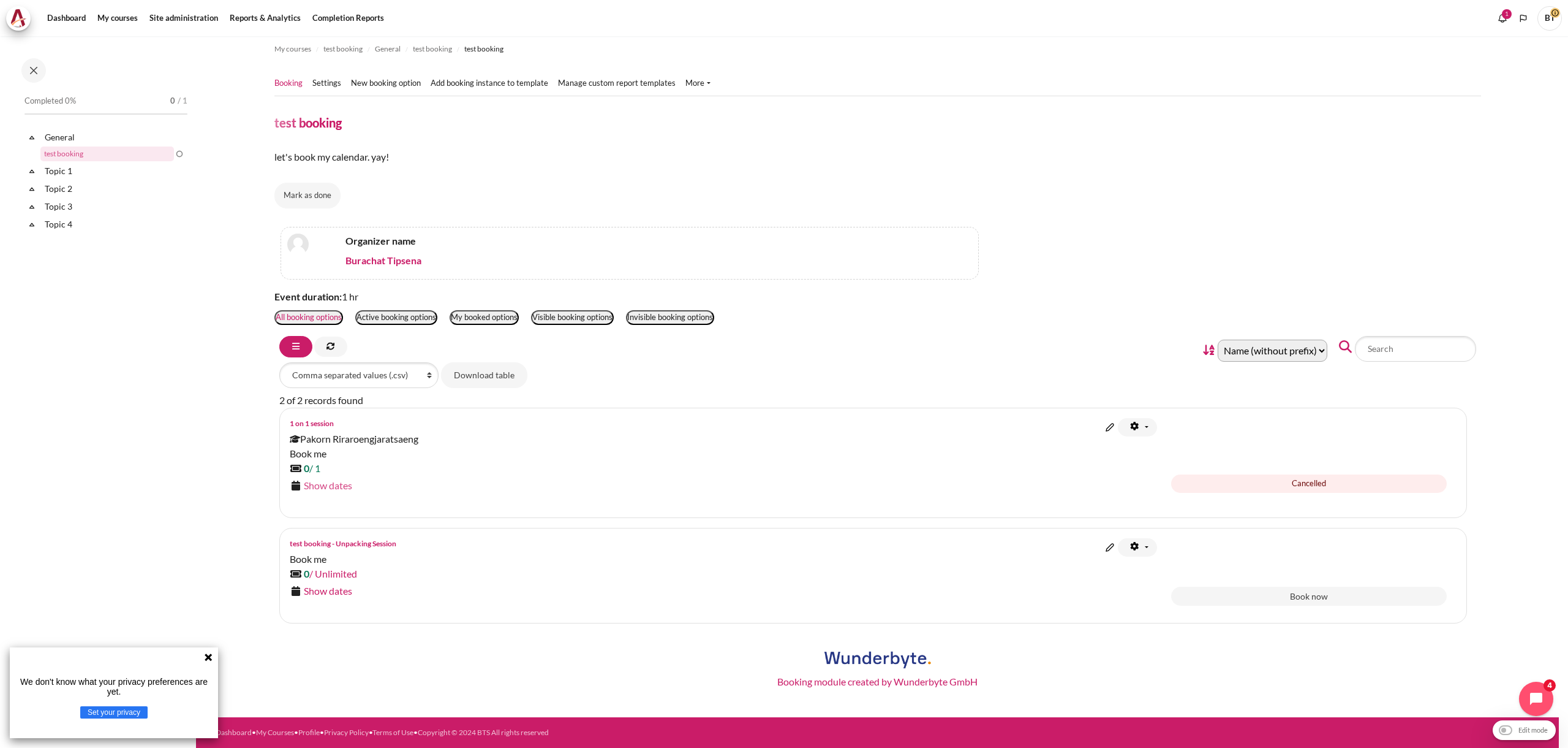
click at [340, 489] on link "Show dates" at bounding box center [327, 485] width 48 height 11
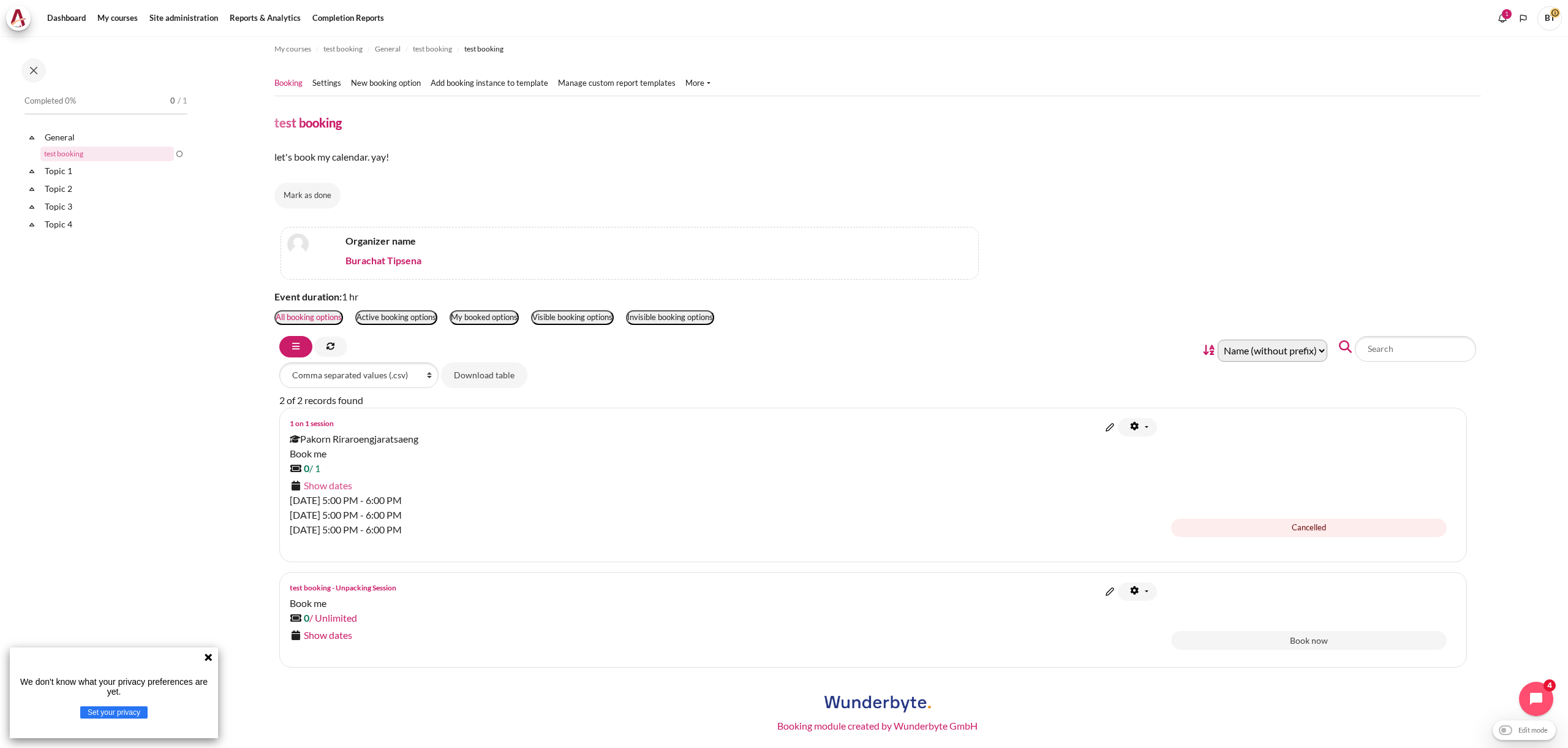
click at [340, 489] on link "Show dates" at bounding box center [327, 485] width 48 height 11
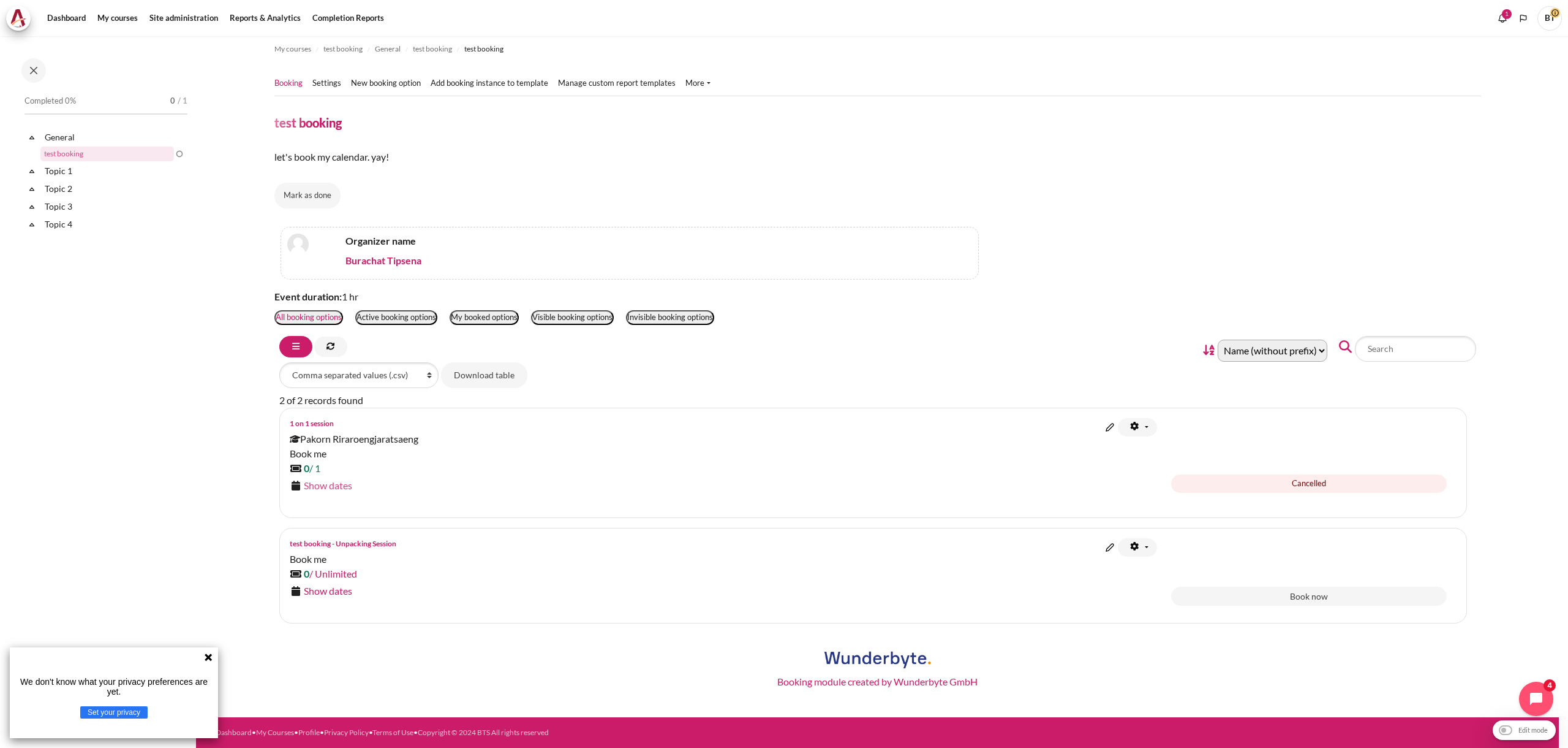
click at [336, 488] on link "Show dates" at bounding box center [327, 485] width 48 height 11
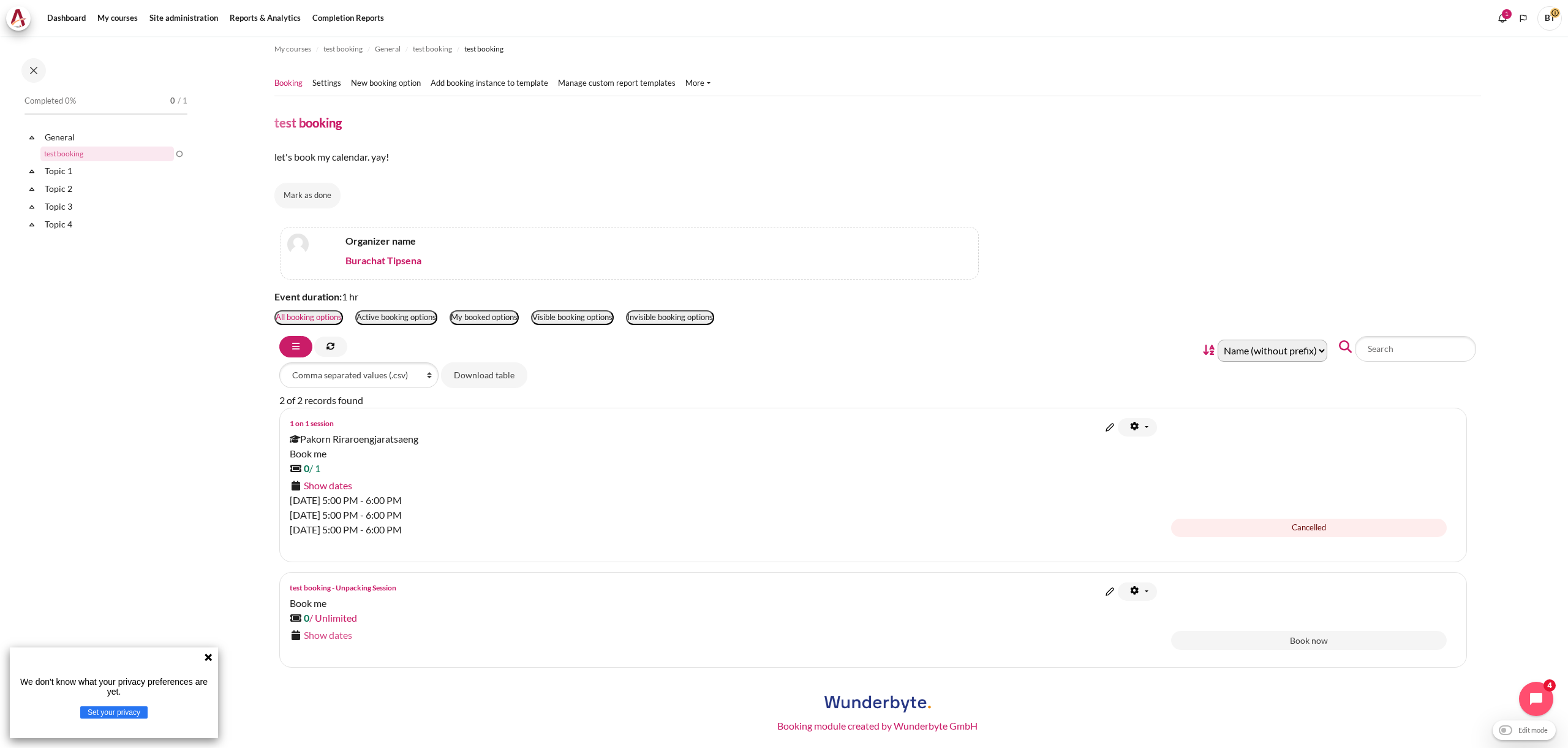
click at [342, 636] on link "Show dates" at bounding box center [327, 634] width 48 height 11
click at [1102, 592] on div "test booking - Unpacking Session" at bounding box center [721, 587] width 863 height 11
click at [1105, 591] on img "Edit booking option" at bounding box center [1110, 591] width 12 height 12
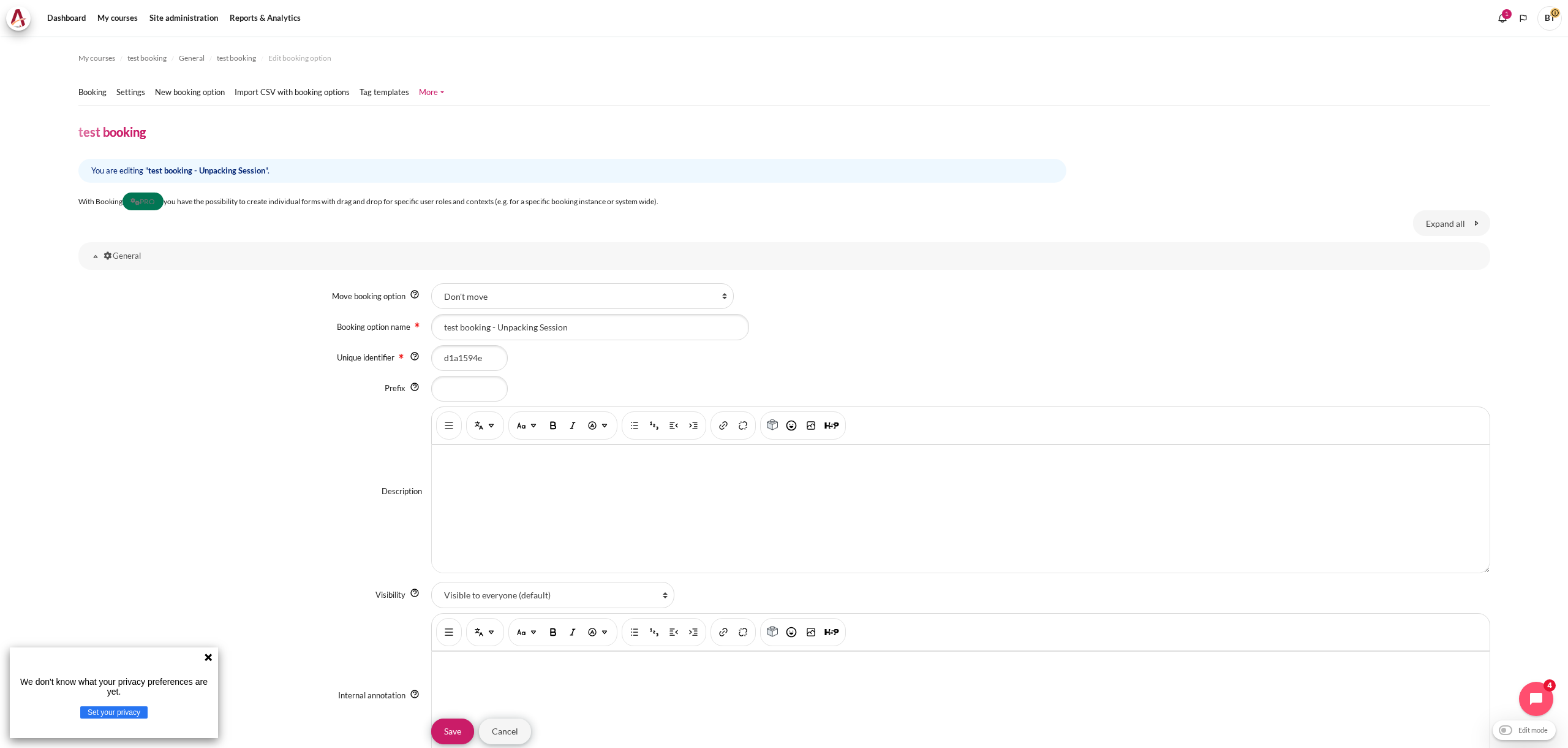
click at [159, 408] on div "Description Rich text editor" at bounding box center [784, 492] width 1412 height 171
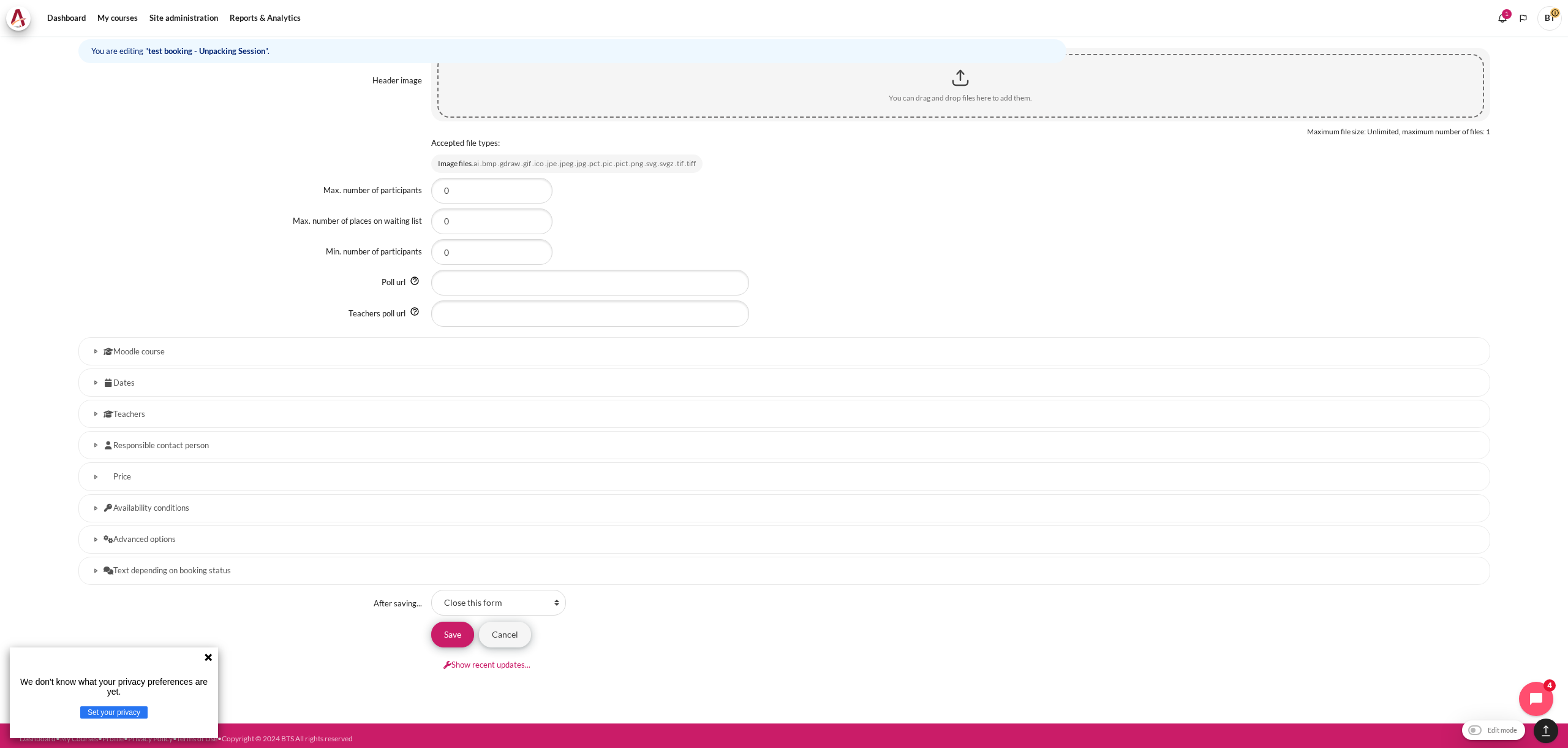
scroll to position [930, 0]
